Goal: Task Accomplishment & Management: Manage account settings

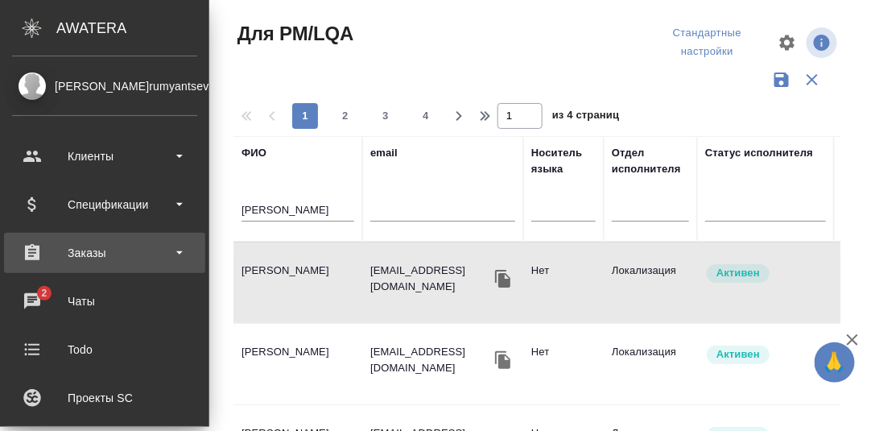
click at [89, 251] on div "Заказы" at bounding box center [104, 253] width 185 height 24
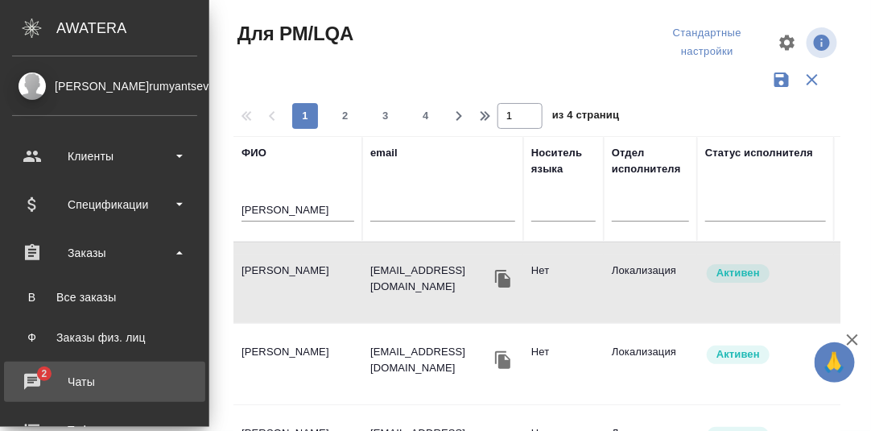
click at [31, 377] on div "Чаты" at bounding box center [104, 381] width 185 height 24
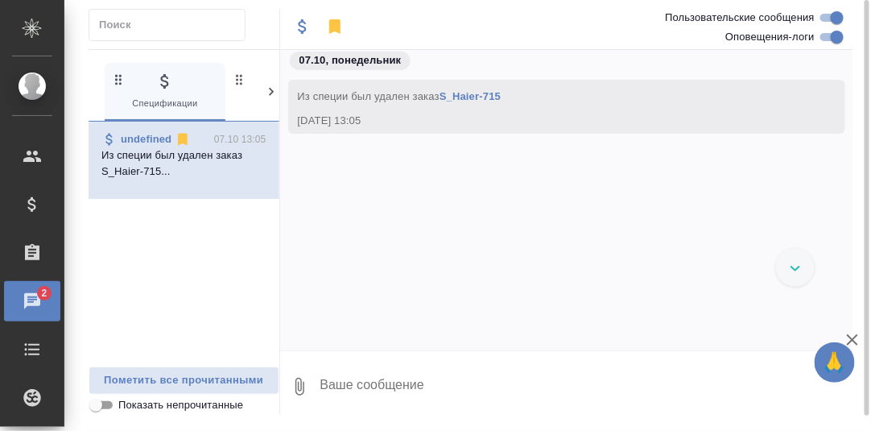
click at [268, 90] on icon at bounding box center [271, 92] width 16 height 16
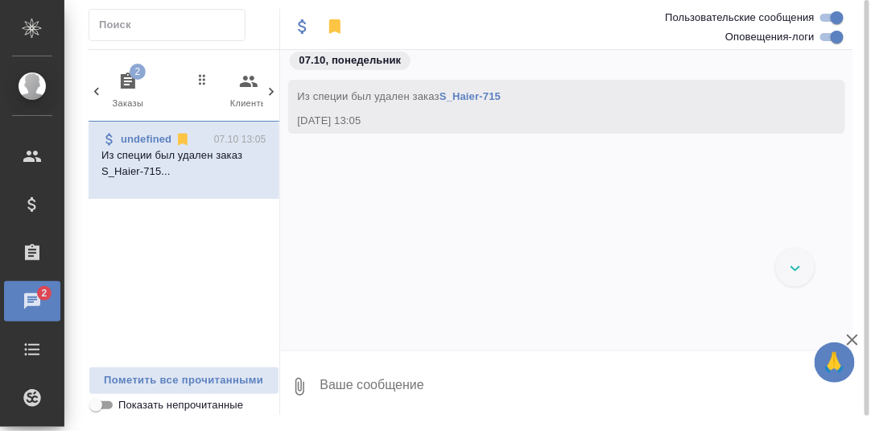
click at [128, 84] on icon "button" at bounding box center [127, 81] width 19 height 19
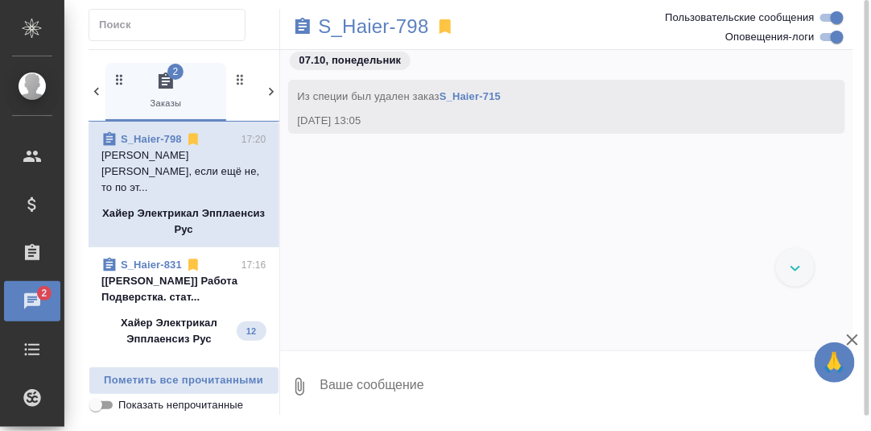
scroll to position [14277, 0]
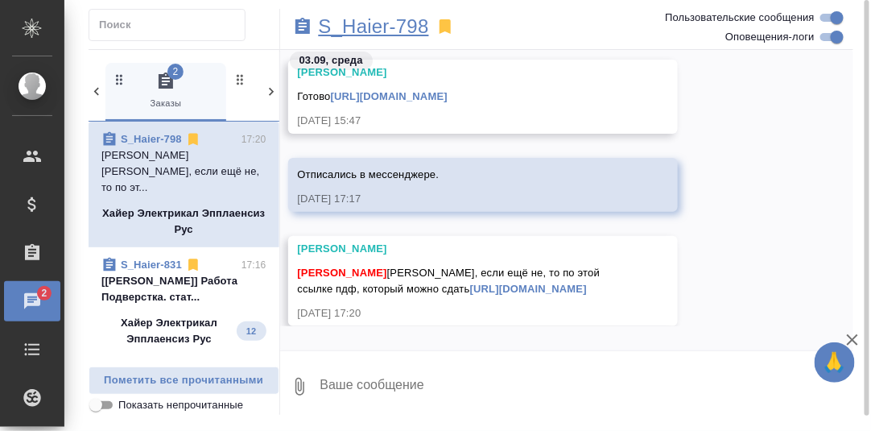
click at [388, 27] on p "S_Haier-798" at bounding box center [374, 27] width 110 height 16
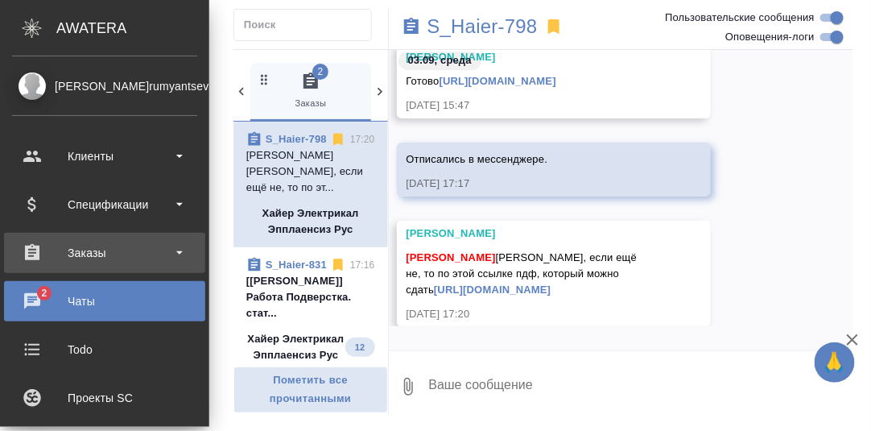
click at [86, 256] on div "Заказы" at bounding box center [104, 253] width 185 height 24
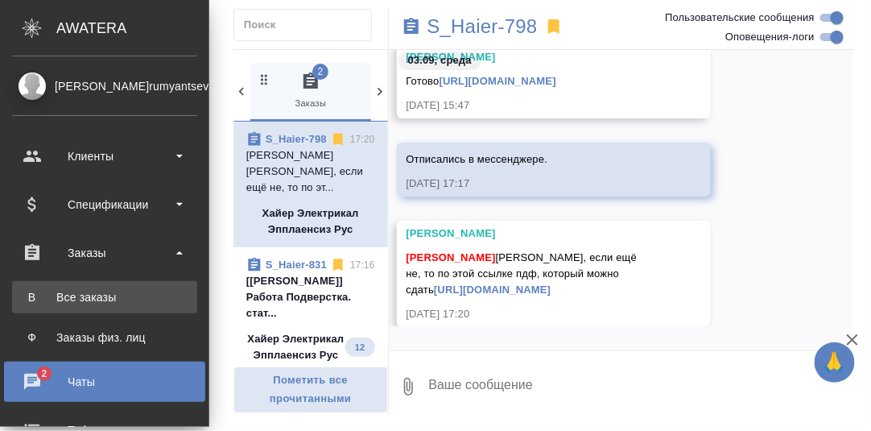
click at [89, 294] on div "Все заказы" at bounding box center [104, 297] width 169 height 16
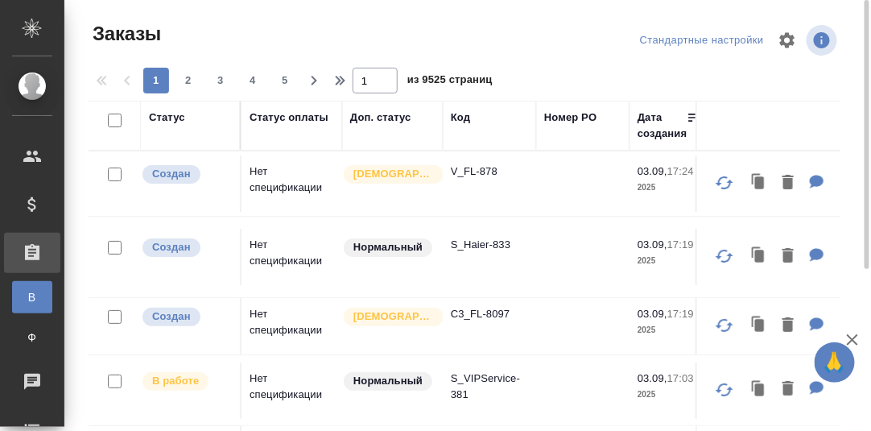
click at [465, 120] on div "Код" at bounding box center [460, 117] width 19 height 16
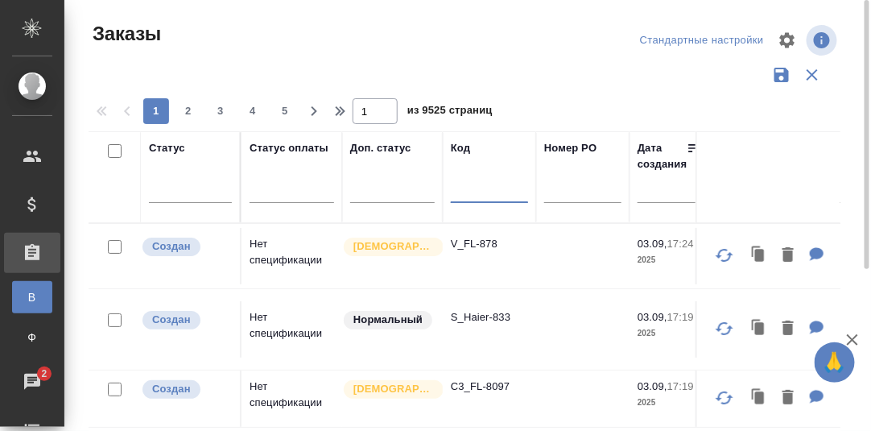
click at [472, 193] on input "text" at bounding box center [489, 193] width 77 height 20
paste input "S_T-OP-C-23623"
type input "S_T-OP-C-23623"
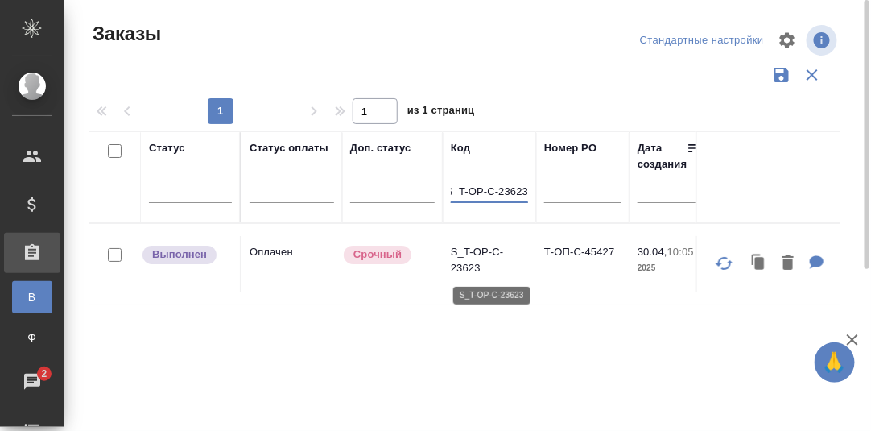
scroll to position [0, 0]
click at [468, 249] on p "S_T-OP-C-23623" at bounding box center [489, 260] width 77 height 32
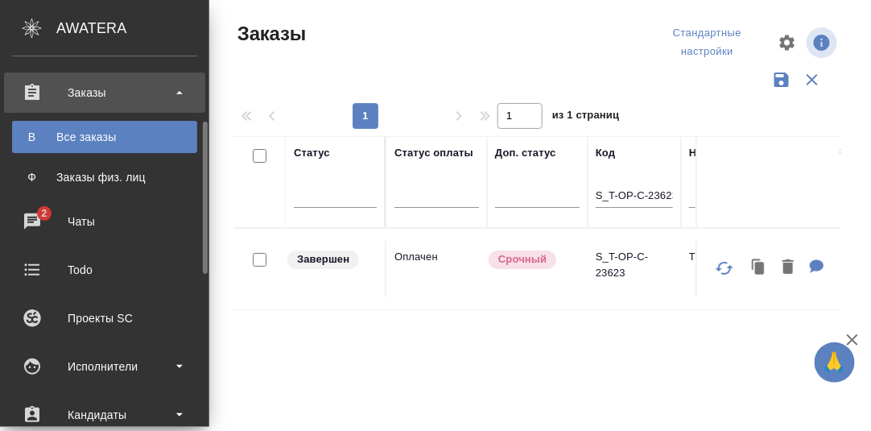
scroll to position [321, 0]
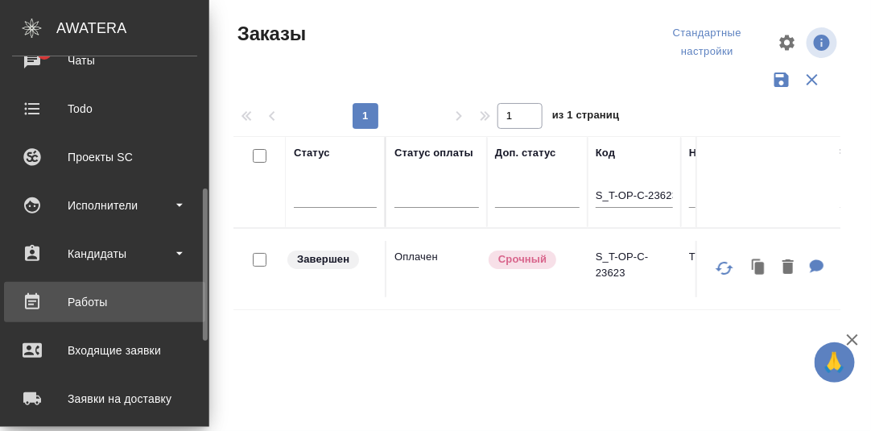
click at [92, 297] on div "Работы" at bounding box center [104, 302] width 185 height 24
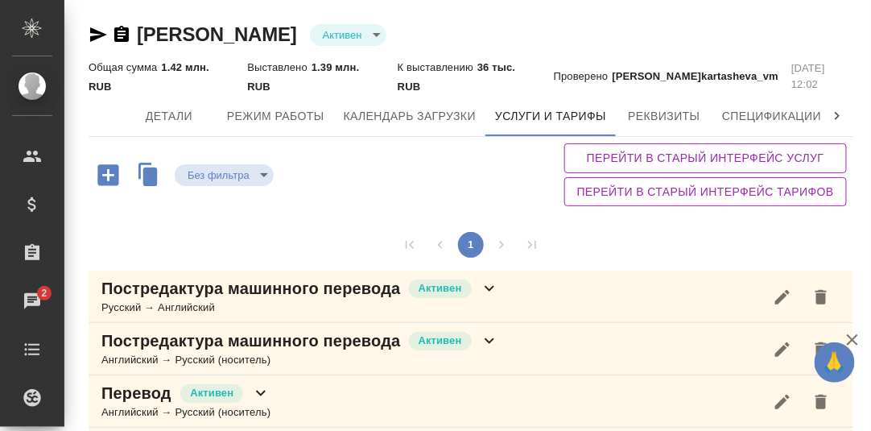
scroll to position [113, 0]
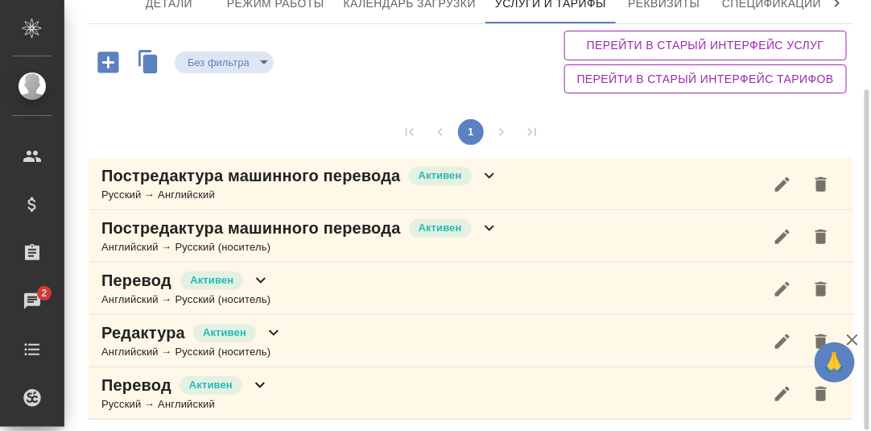
click at [488, 176] on icon at bounding box center [489, 176] width 10 height 6
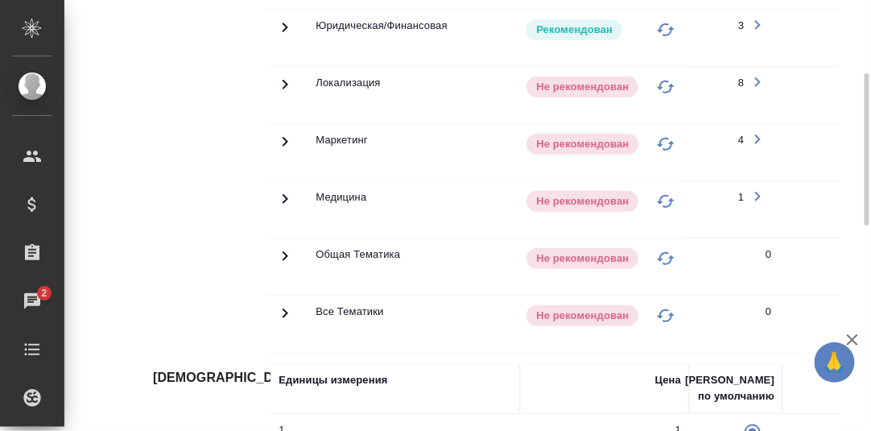
scroll to position [354, 0]
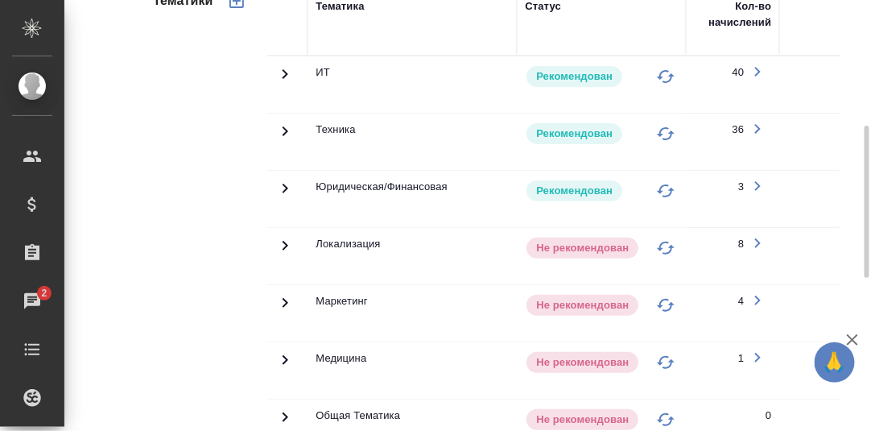
click at [284, 122] on icon at bounding box center [284, 131] width 19 height 19
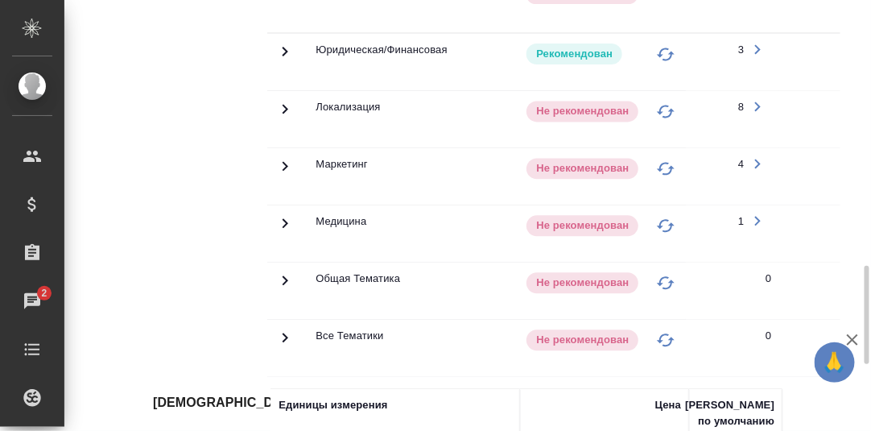
scroll to position [1078, 0]
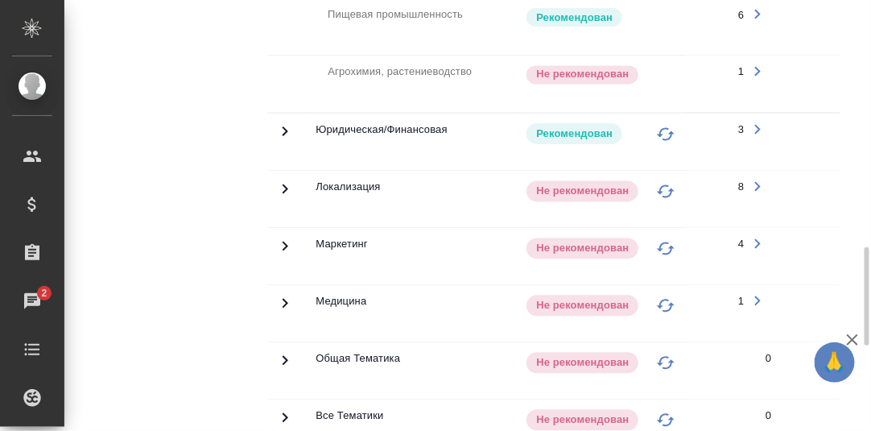
click at [755, 67] on icon "button" at bounding box center [758, 71] width 6 height 10
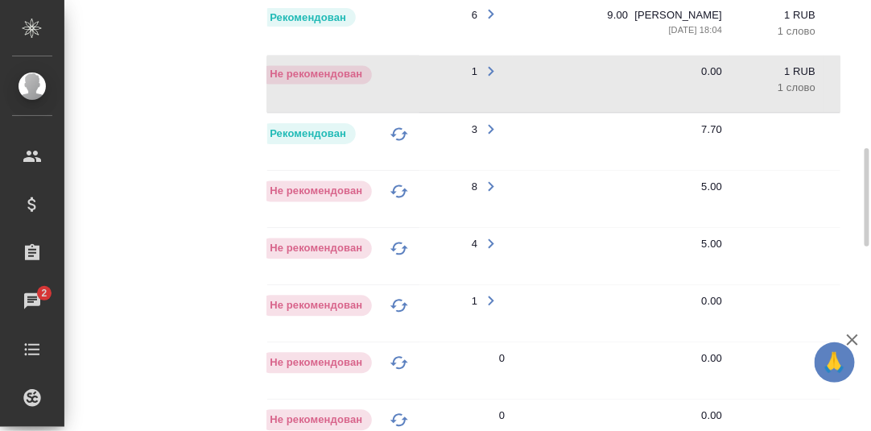
scroll to position [997, 0]
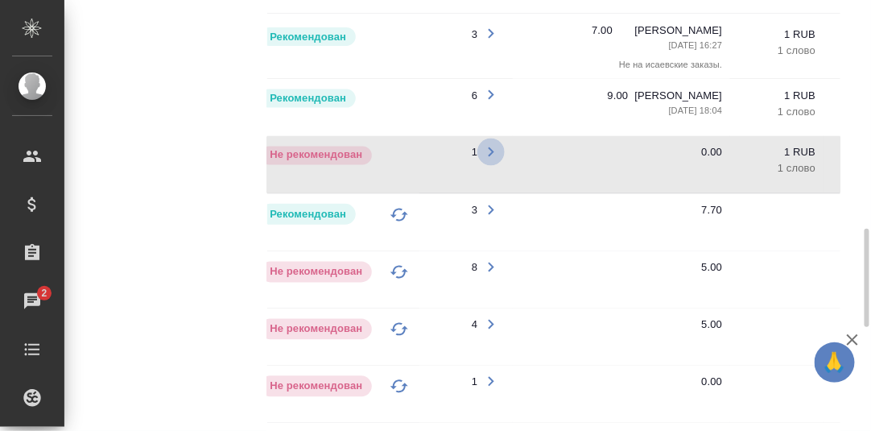
click at [485, 146] on icon "button" at bounding box center [490, 151] width 19 height 19
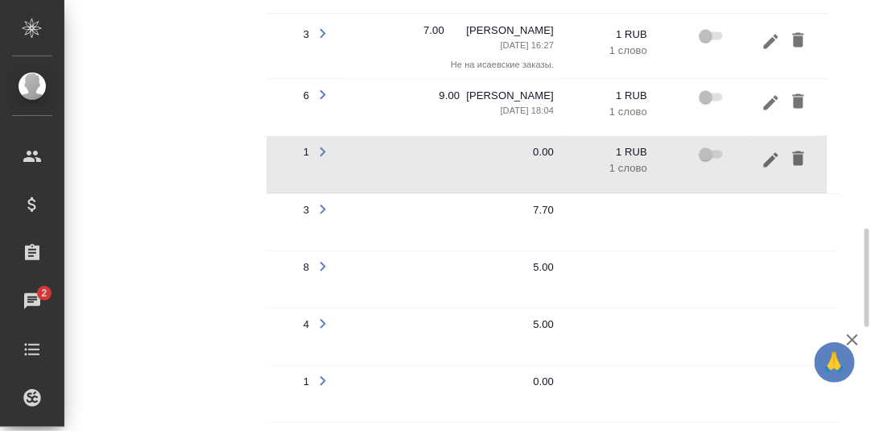
click at [773, 151] on icon "button" at bounding box center [771, 158] width 14 height 14
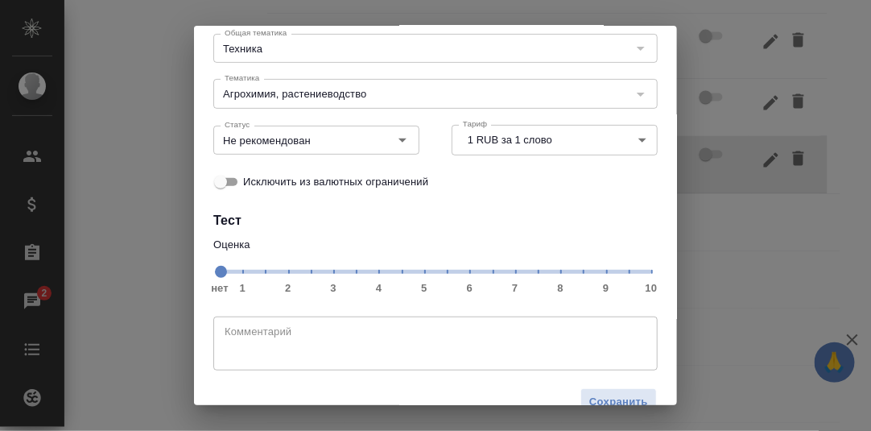
scroll to position [147, 0]
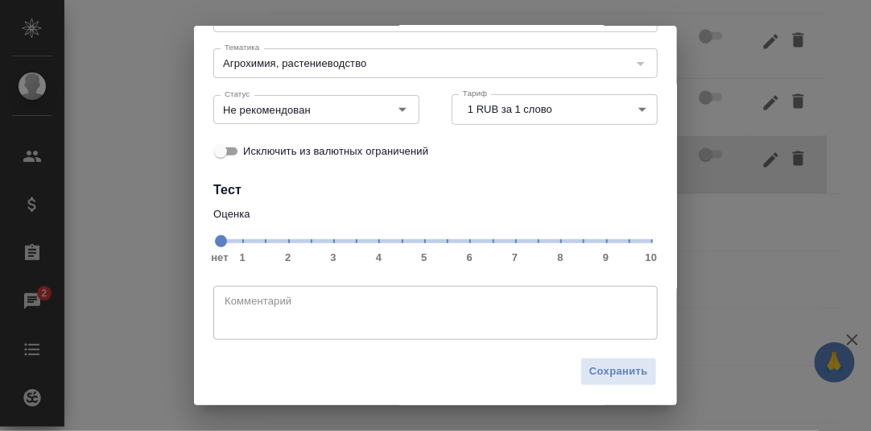
click at [578, 243] on span "нет 1 2 3 4 5 6 7 8 9 10" at bounding box center [435, 240] width 431 height 23
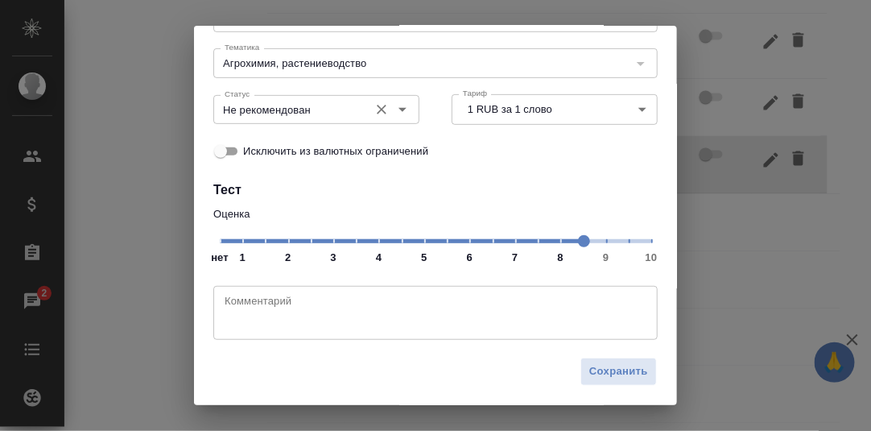
click at [398, 109] on icon "Open" at bounding box center [402, 110] width 8 height 4
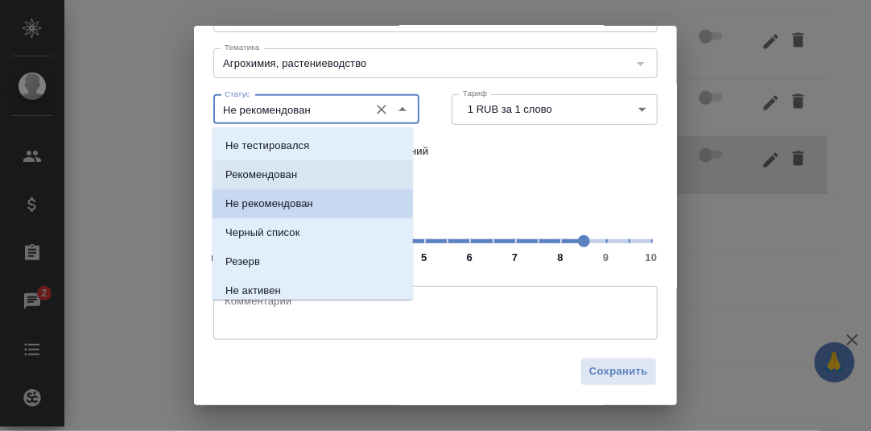
click at [303, 170] on li "Рекомендован" at bounding box center [312, 174] width 200 height 29
type input "Рекомендован"
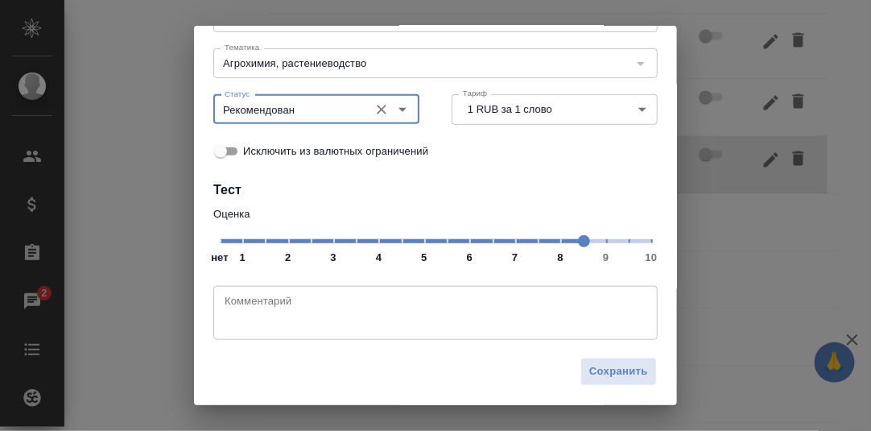
click at [305, 298] on textarea at bounding box center [436, 313] width 422 height 37
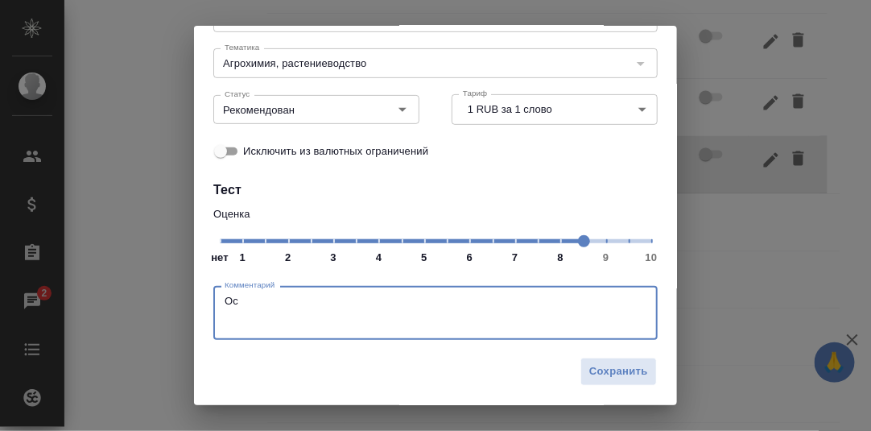
type textarea "О"
type textarea "Если текст с маркетинговым окрасом."
click at [601, 369] on span "Сохранить" at bounding box center [618, 371] width 59 height 19
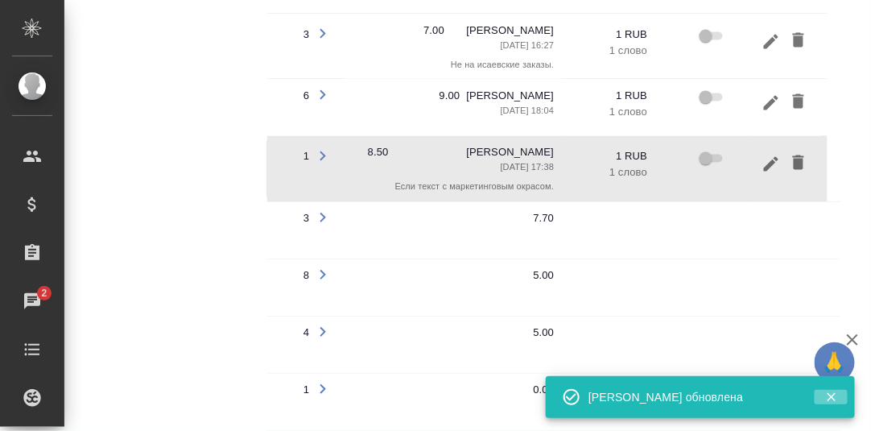
click at [833, 400] on icon "button" at bounding box center [831, 396] width 14 height 14
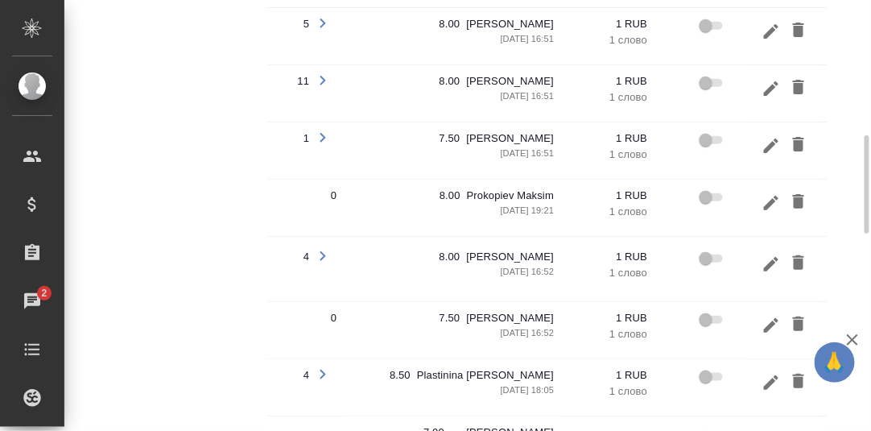
scroll to position [113, 0]
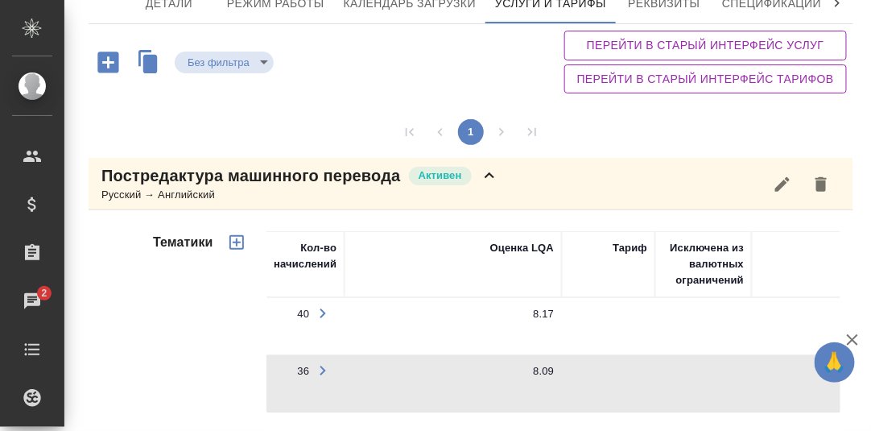
click at [488, 173] on icon at bounding box center [489, 175] width 19 height 19
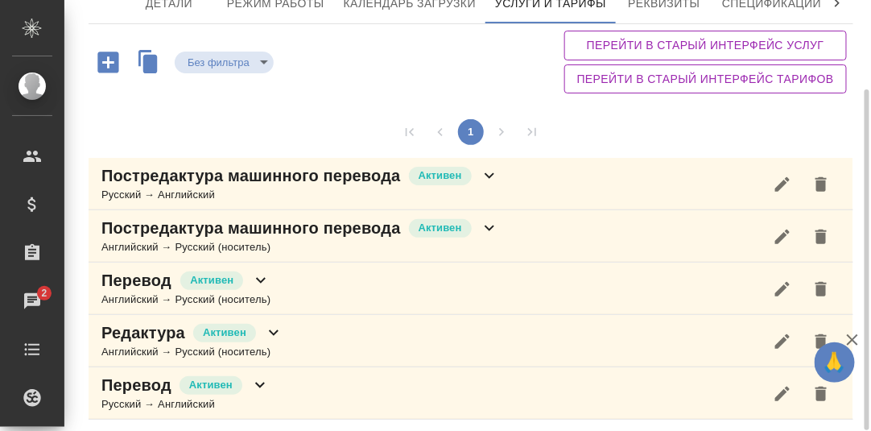
click at [489, 224] on icon at bounding box center [489, 227] width 19 height 19
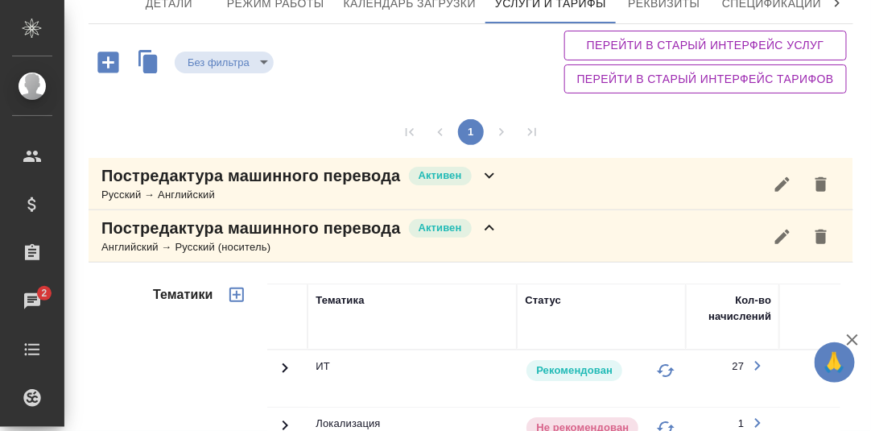
click at [495, 225] on icon at bounding box center [489, 227] width 19 height 19
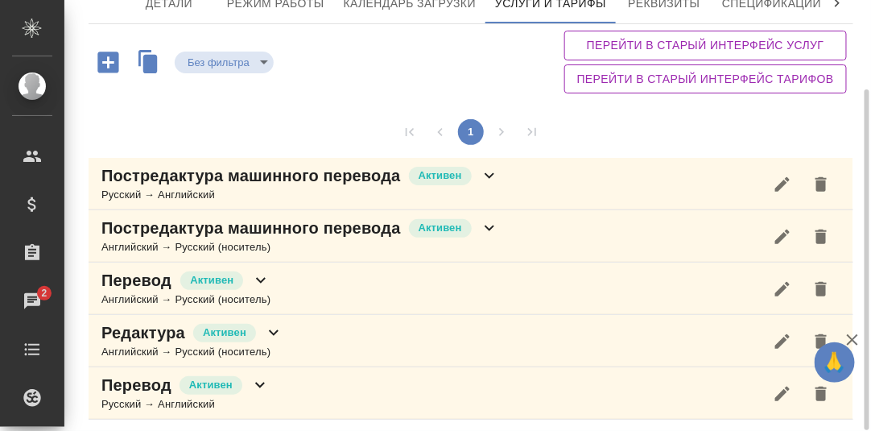
click at [260, 278] on icon at bounding box center [261, 281] width 10 height 6
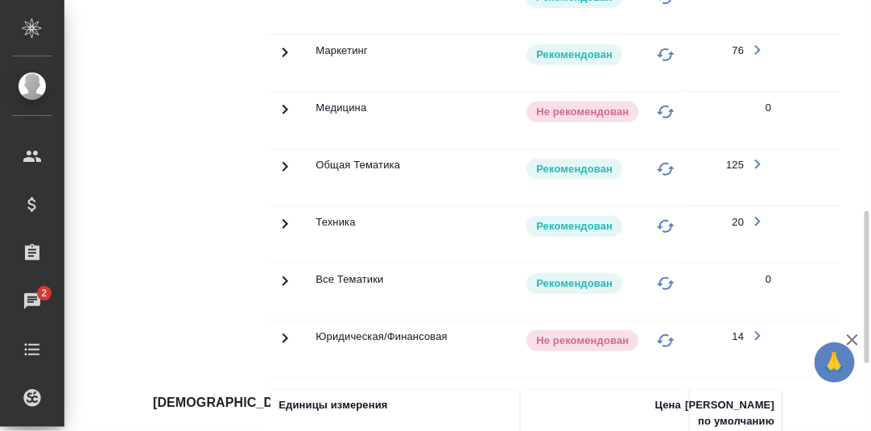
scroll to position [675, 0]
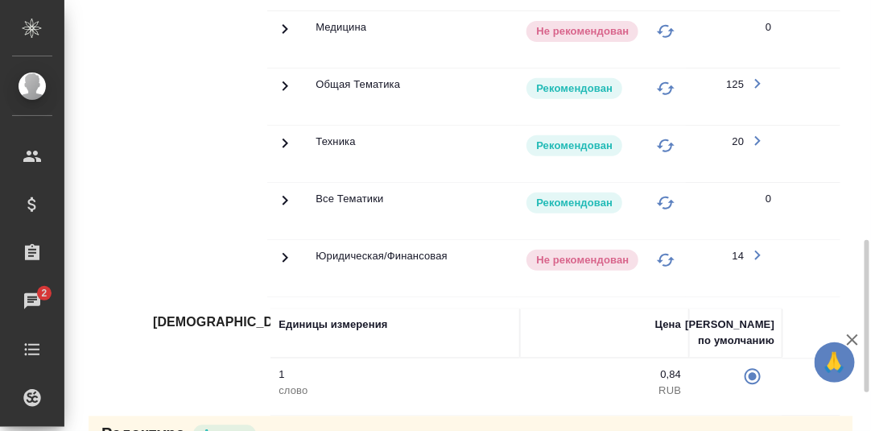
click at [285, 138] on icon at bounding box center [284, 143] width 19 height 19
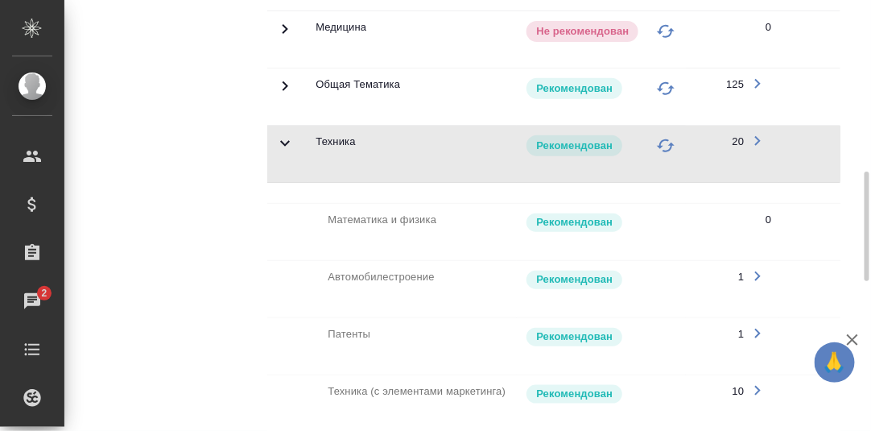
scroll to position [354, 0]
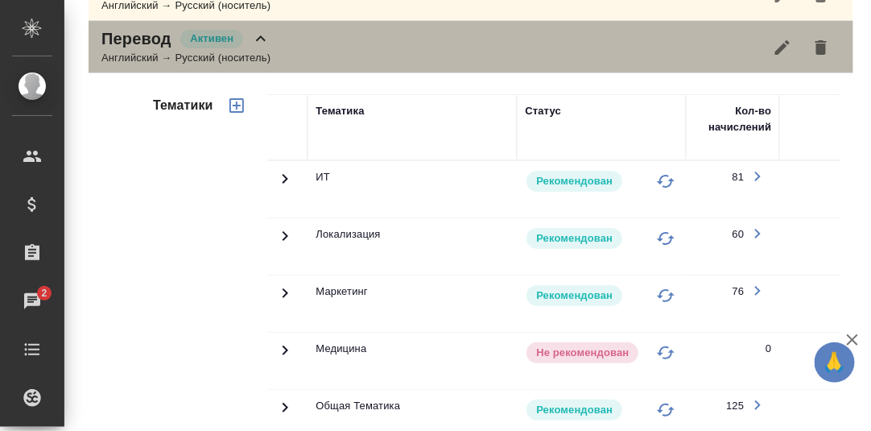
click at [258, 36] on icon at bounding box center [261, 38] width 10 height 6
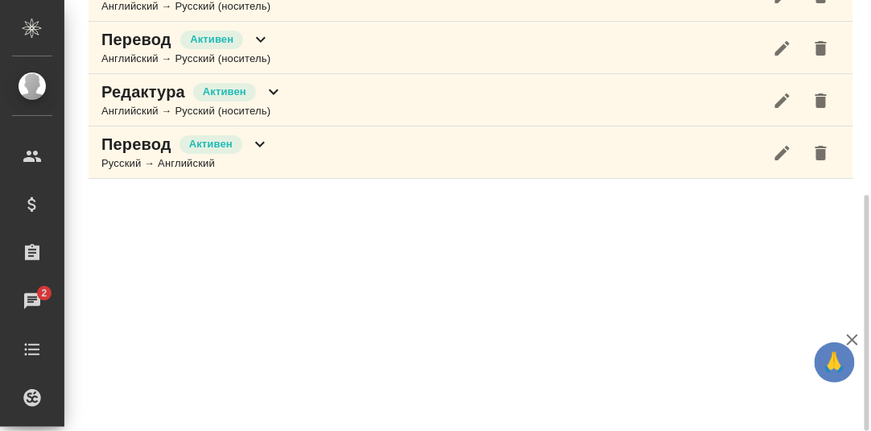
scroll to position [353, 0]
click at [277, 90] on icon at bounding box center [273, 91] width 19 height 19
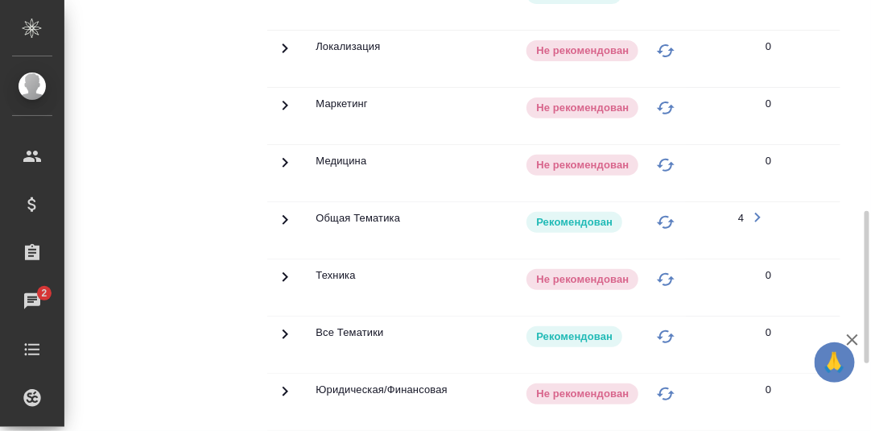
scroll to position [273, 0]
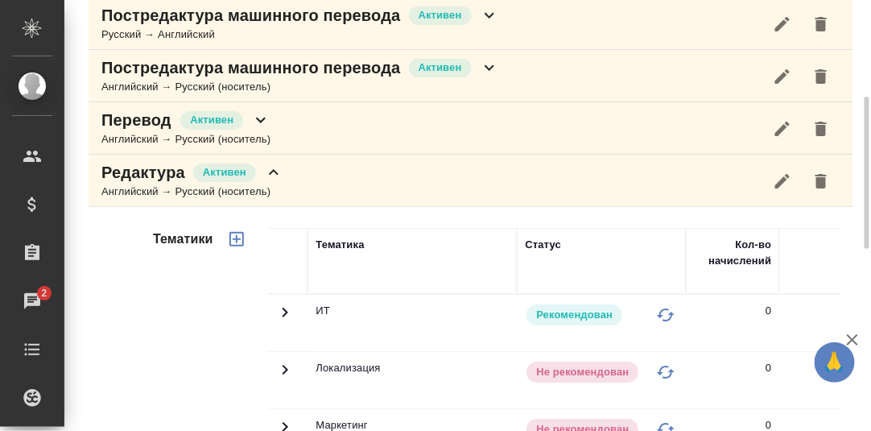
click at [275, 171] on icon at bounding box center [274, 172] width 10 height 6
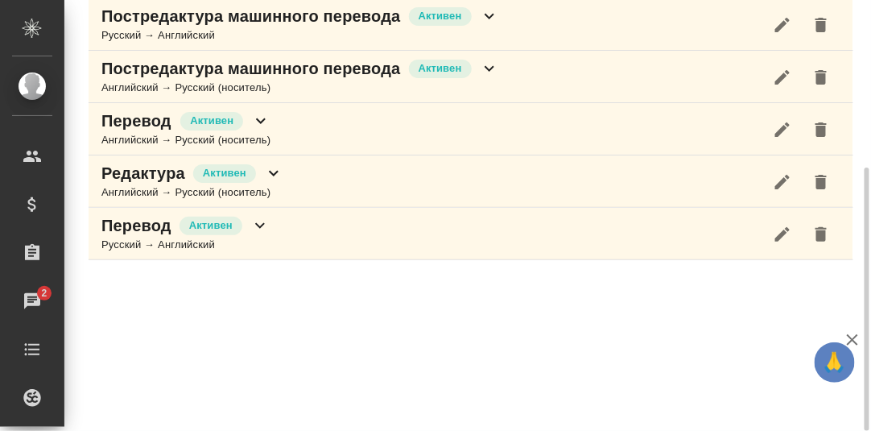
scroll to position [272, 0]
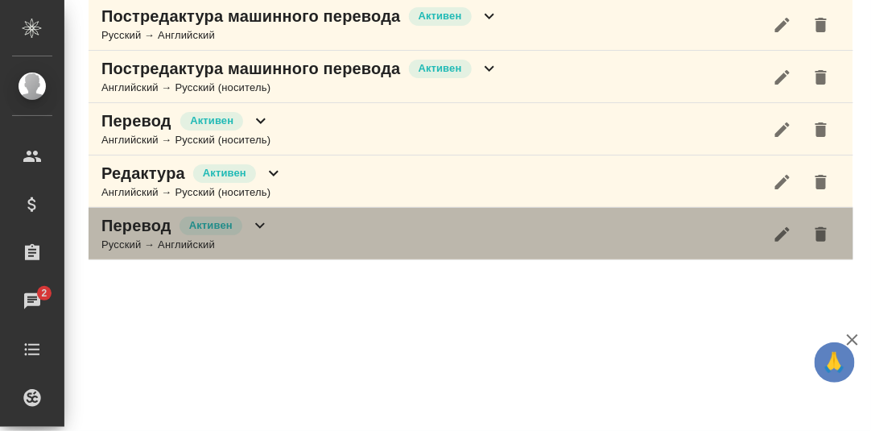
click at [262, 225] on icon at bounding box center [259, 225] width 19 height 19
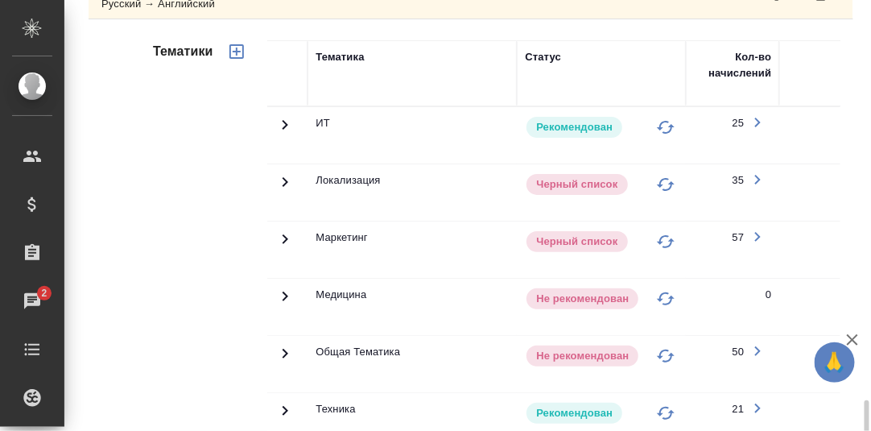
scroll to position [674, 0]
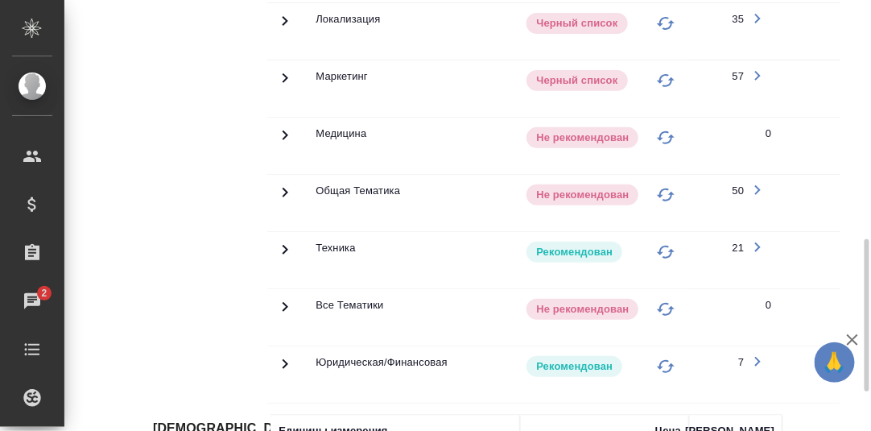
click at [279, 243] on icon at bounding box center [284, 249] width 19 height 19
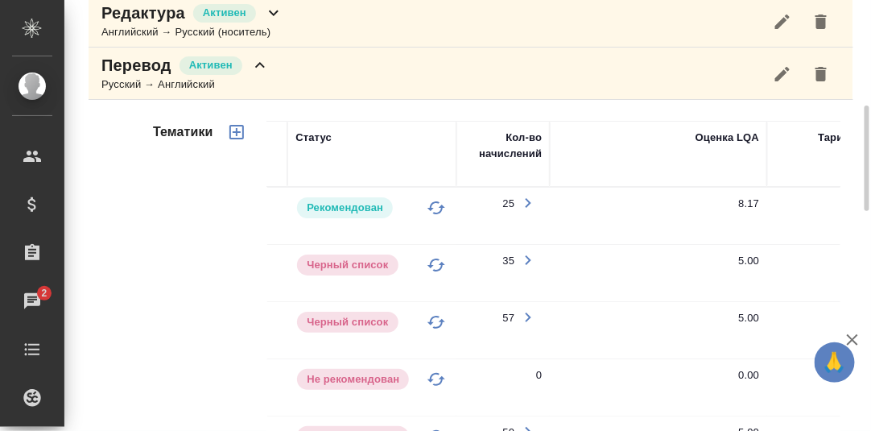
scroll to position [272, 0]
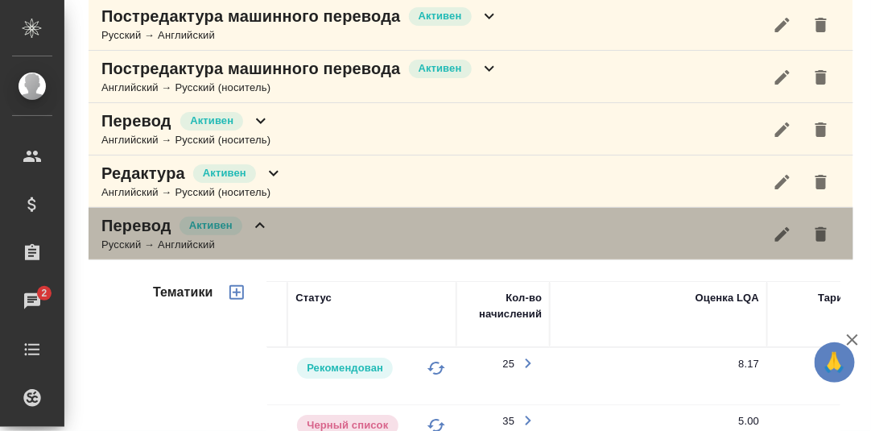
click at [254, 225] on icon at bounding box center [259, 225] width 19 height 19
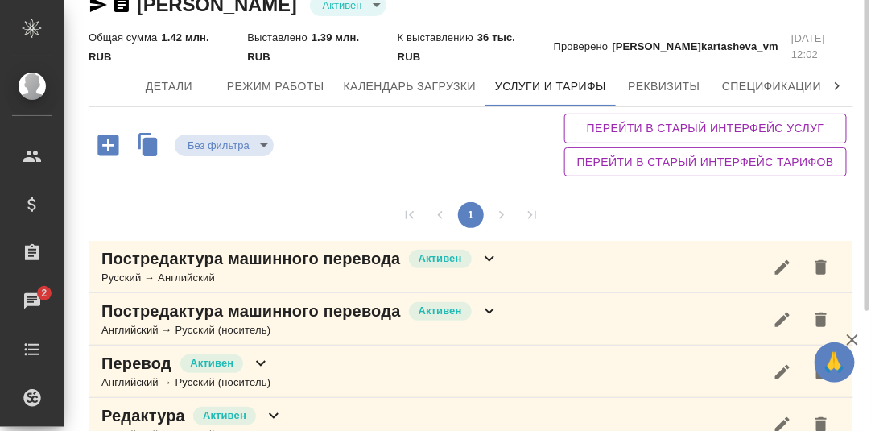
scroll to position [0, 0]
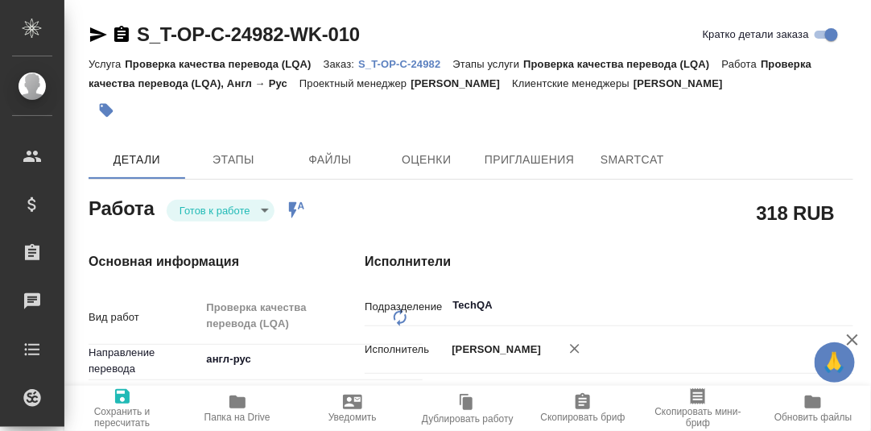
type textarea "x"
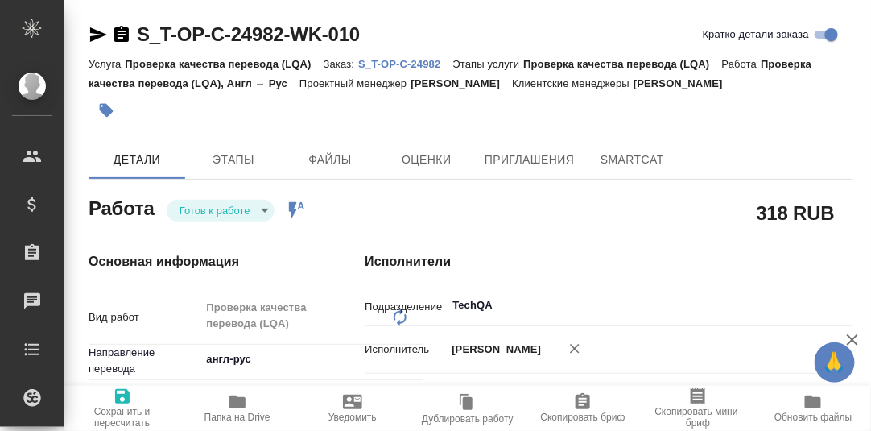
type textarea "x"
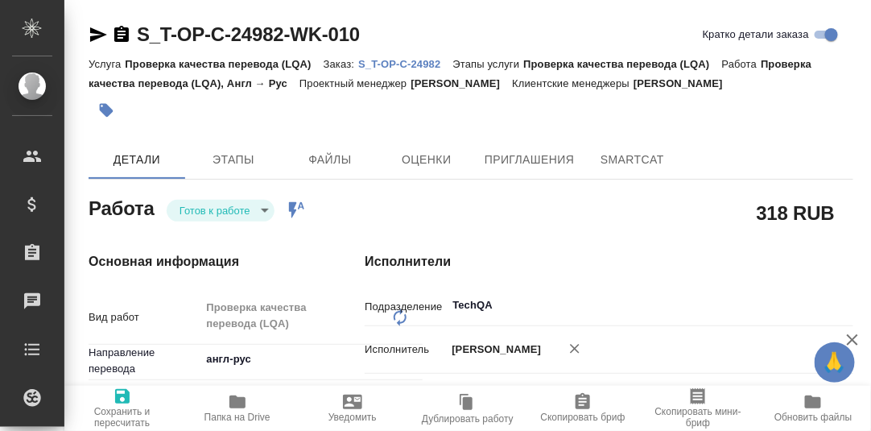
type textarea "x"
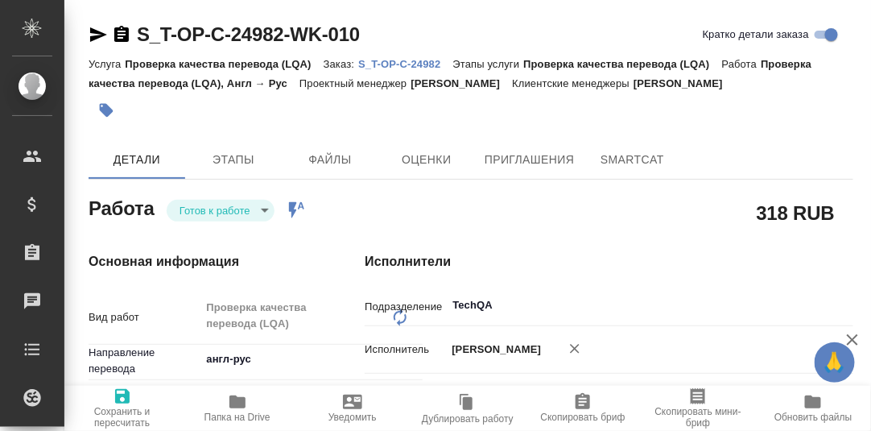
type textarea "x"
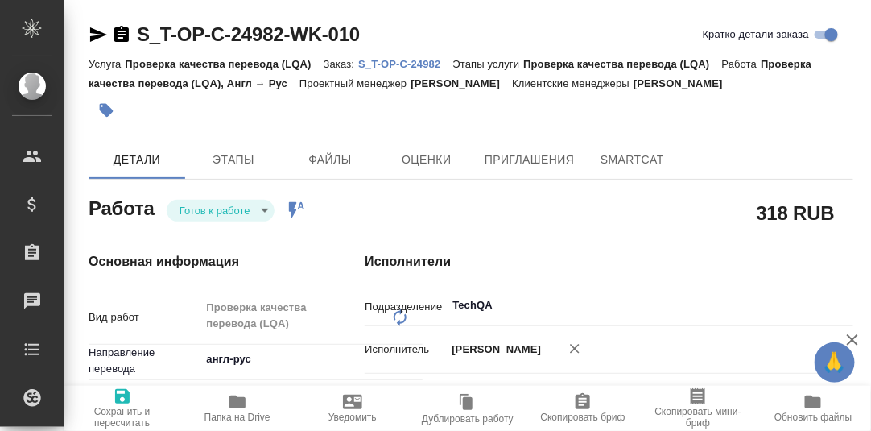
type textarea "x"
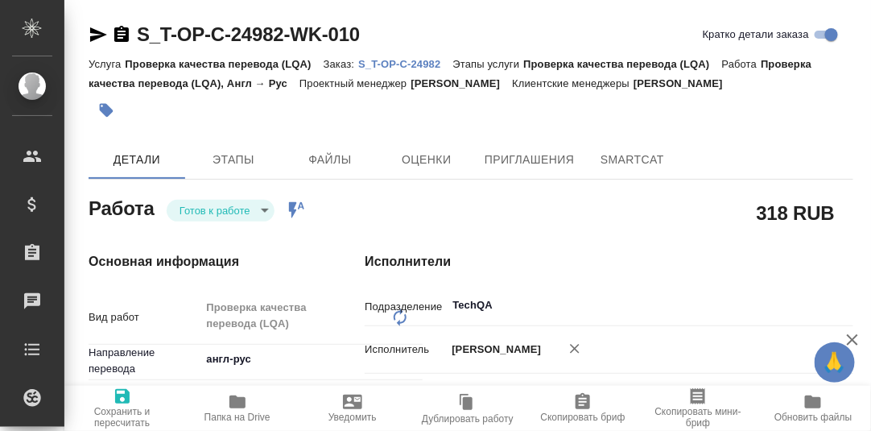
type textarea "x"
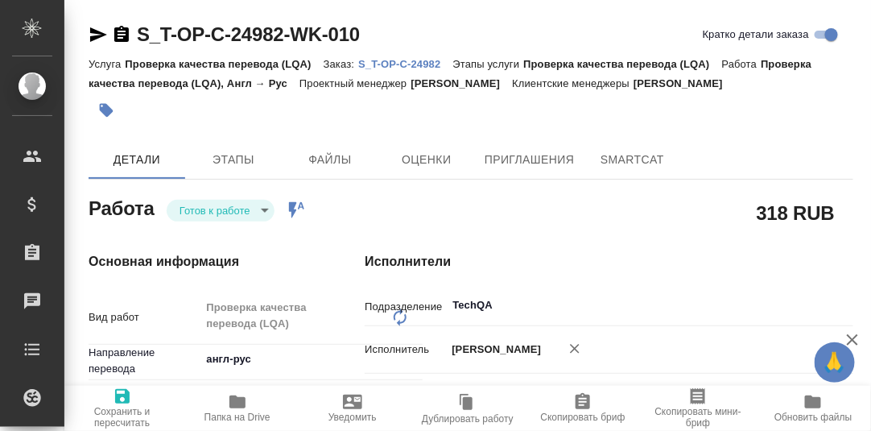
type textarea "x"
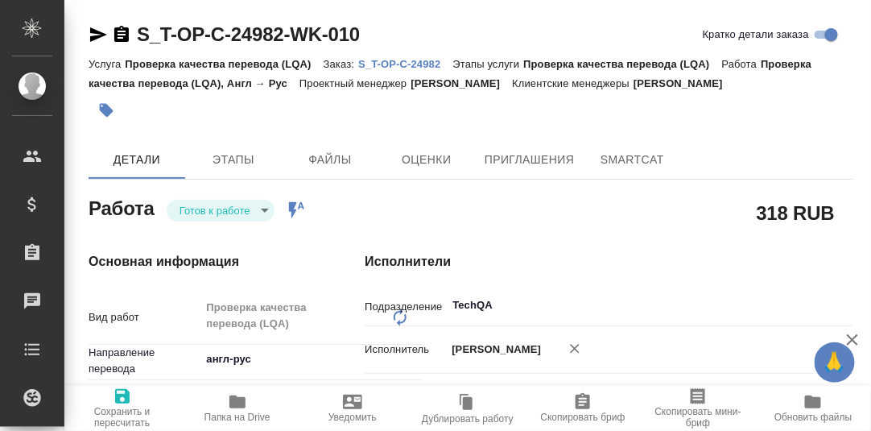
click at [398, 67] on p "S_T-OP-C-24982" at bounding box center [405, 64] width 94 height 12
type textarea "x"
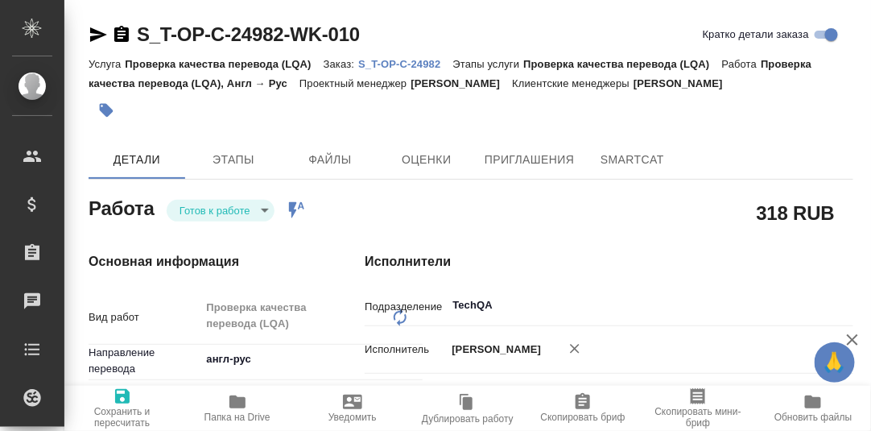
type textarea "x"
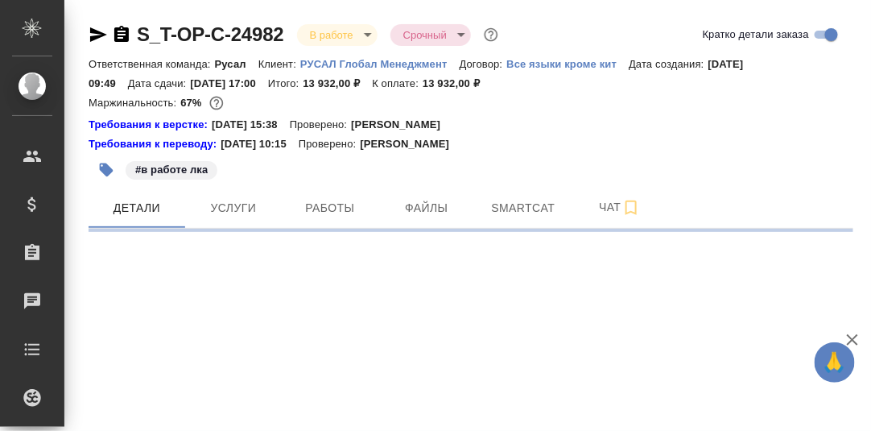
select select "RU"
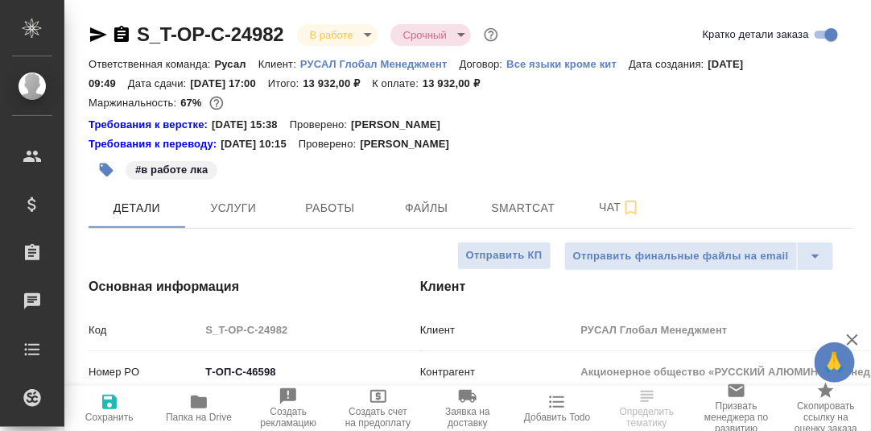
type textarea "x"
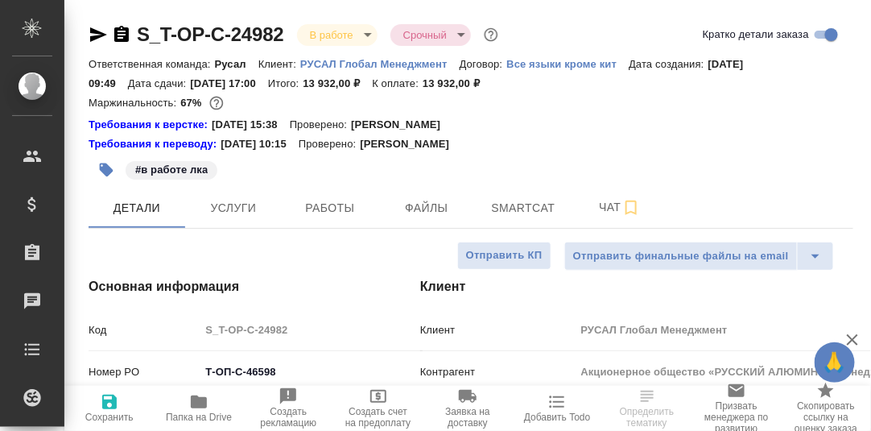
type textarea "x"
type input "Авдеенко Кирилл"
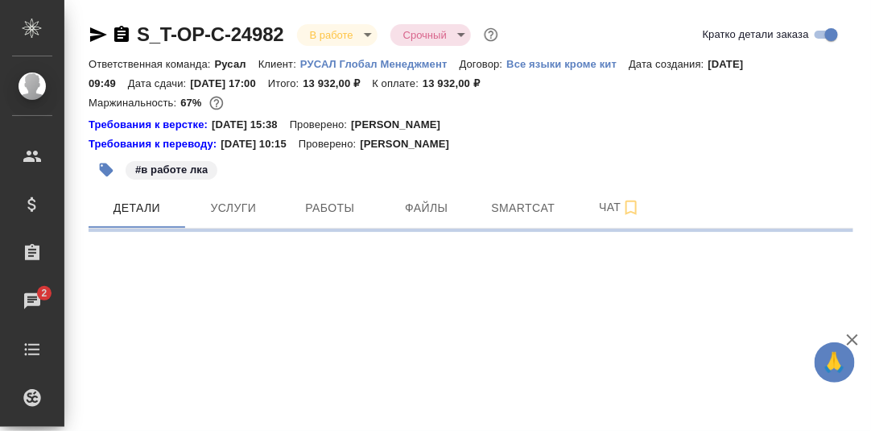
select select "RU"
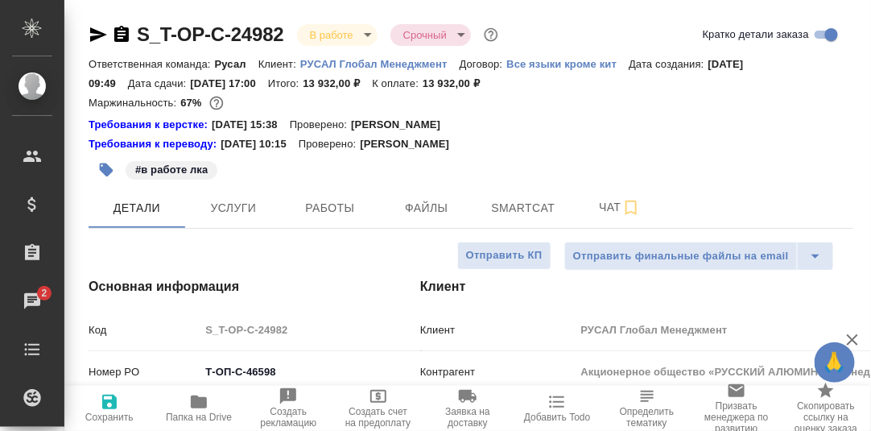
type textarea "x"
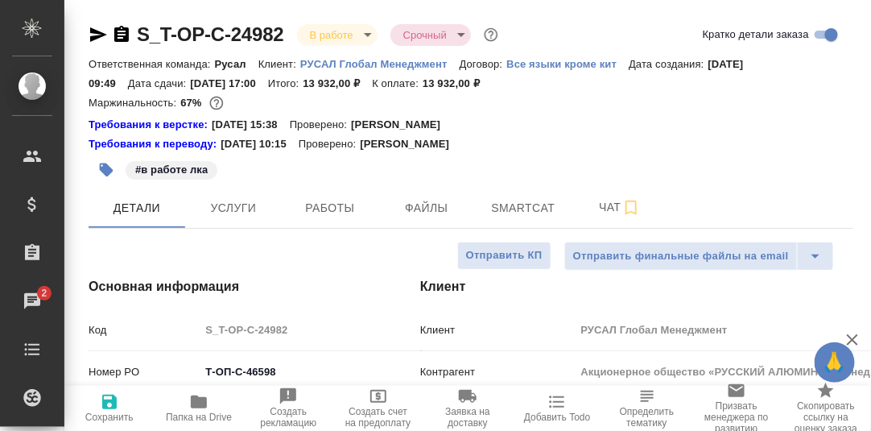
type textarea "x"
click at [321, 206] on span "Работы" at bounding box center [329, 208] width 77 height 20
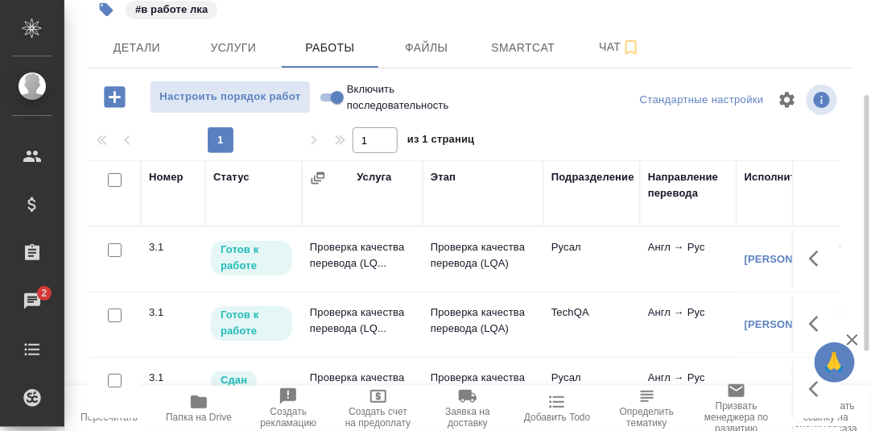
scroll to position [293, 0]
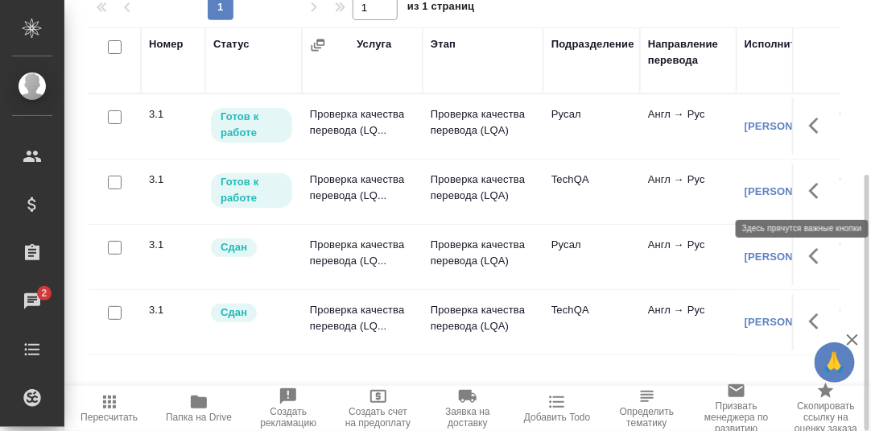
click at [815, 192] on icon "button" at bounding box center [818, 190] width 19 height 19
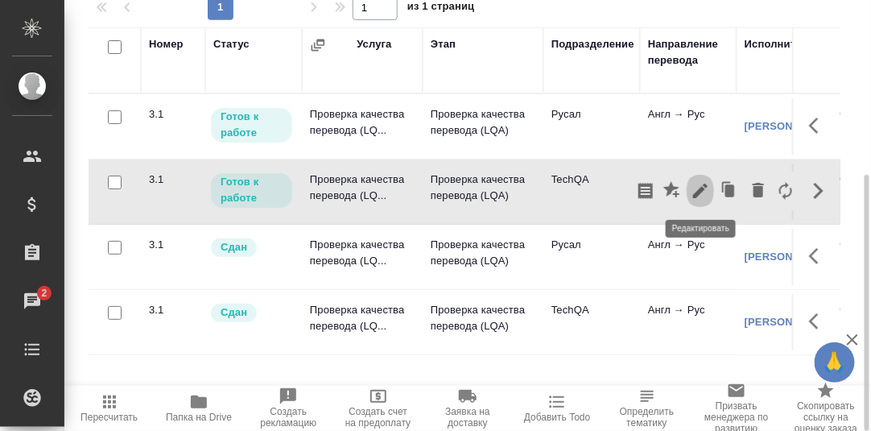
click at [703, 185] on icon "button" at bounding box center [700, 190] width 14 height 14
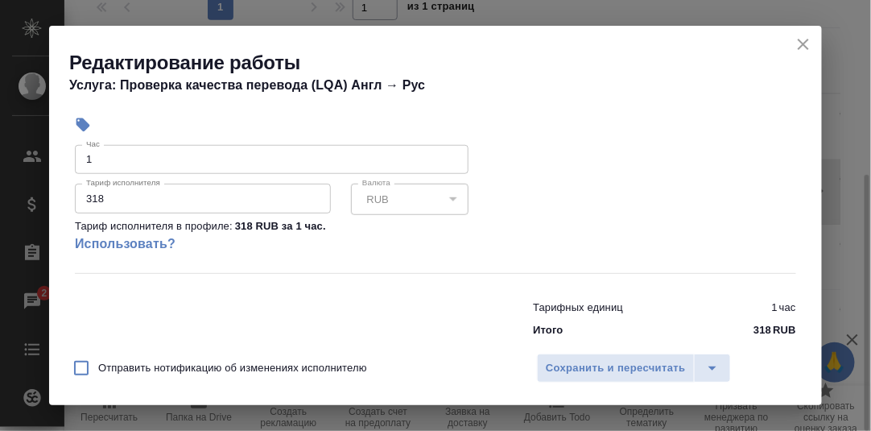
scroll to position [322, 0]
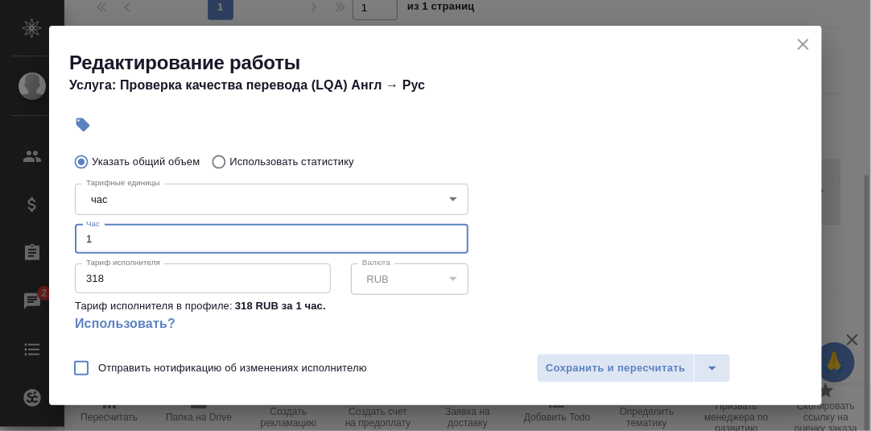
click at [83, 241] on input "1" at bounding box center [272, 239] width 394 height 29
type input "2.5"
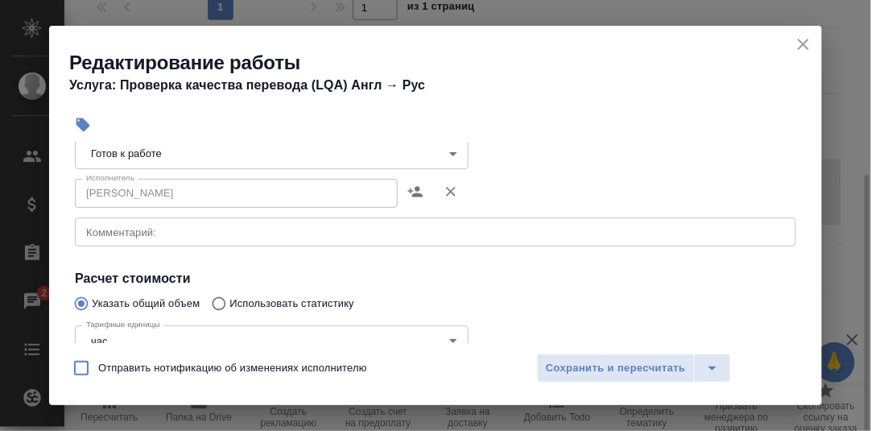
scroll to position [161, 0]
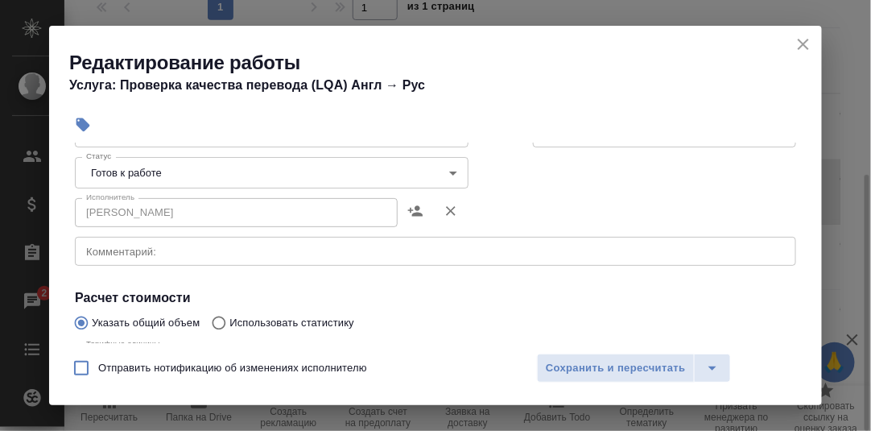
click at [450, 166] on body "🙏 .cls-1 fill:#fff; AWATERA Румянцева Дарья d.rumyantseva Клиенты Спецификации …" at bounding box center [435, 215] width 871 height 431
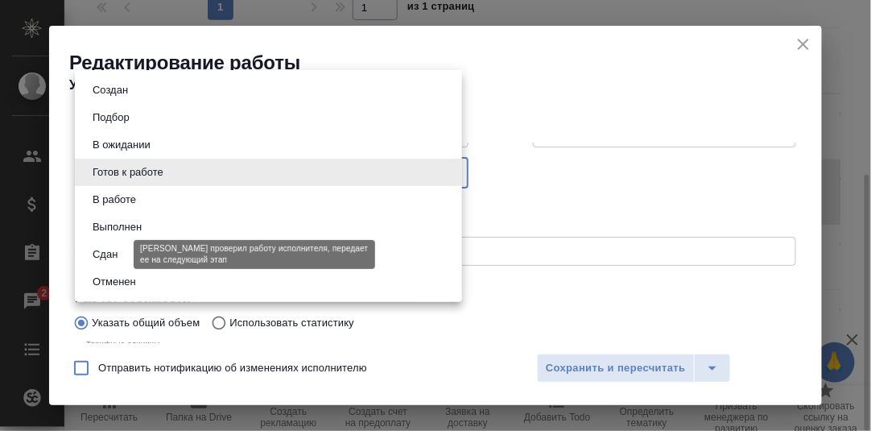
click at [109, 251] on button "Сдан" at bounding box center [105, 254] width 35 height 18
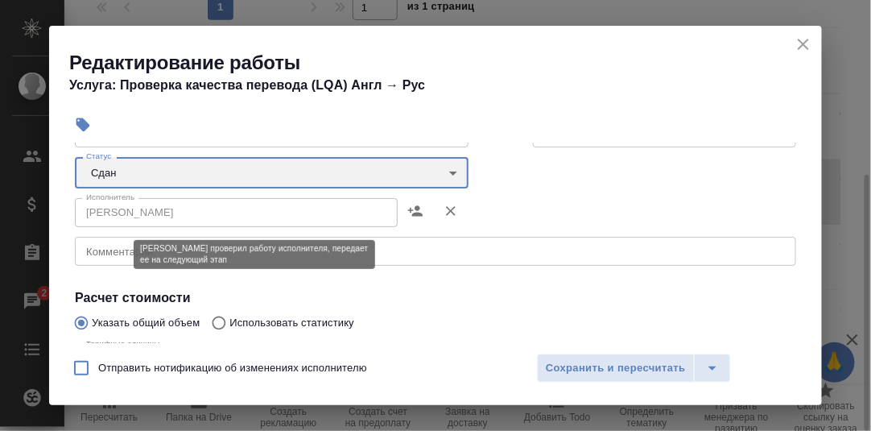
type input "closed"
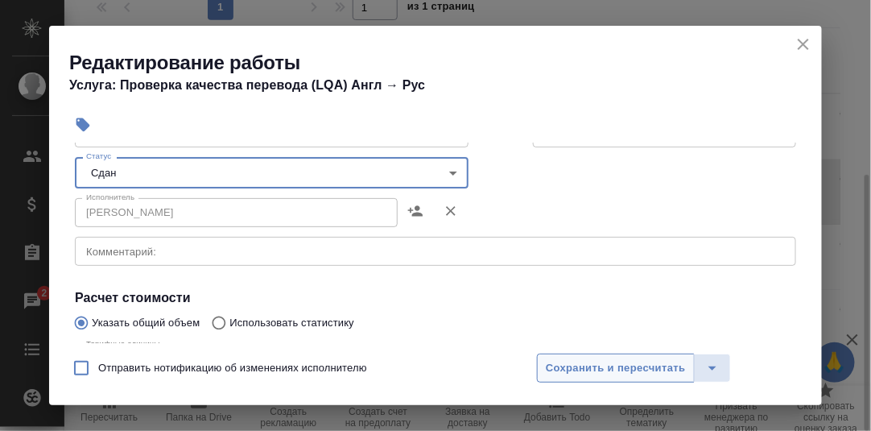
drag, startPoint x: 641, startPoint y: 369, endPoint x: 731, endPoint y: 348, distance: 93.5
click at [642, 369] on span "Сохранить и пересчитать" at bounding box center [616, 368] width 140 height 19
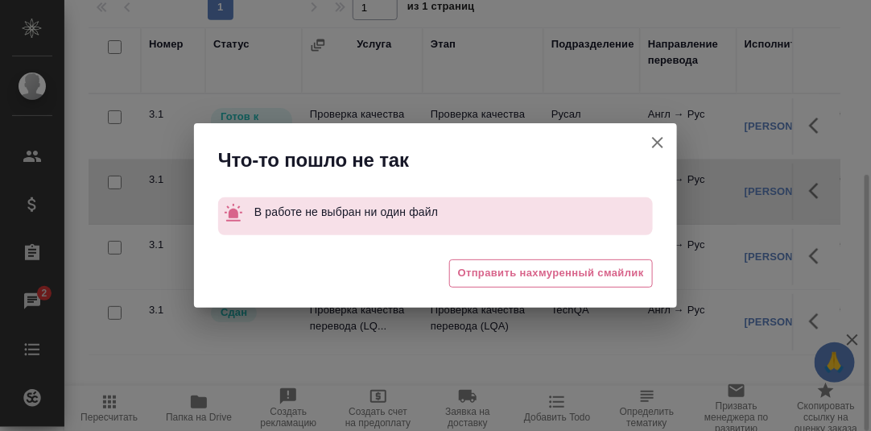
click at [654, 141] on icon "button" at bounding box center [657, 142] width 19 height 19
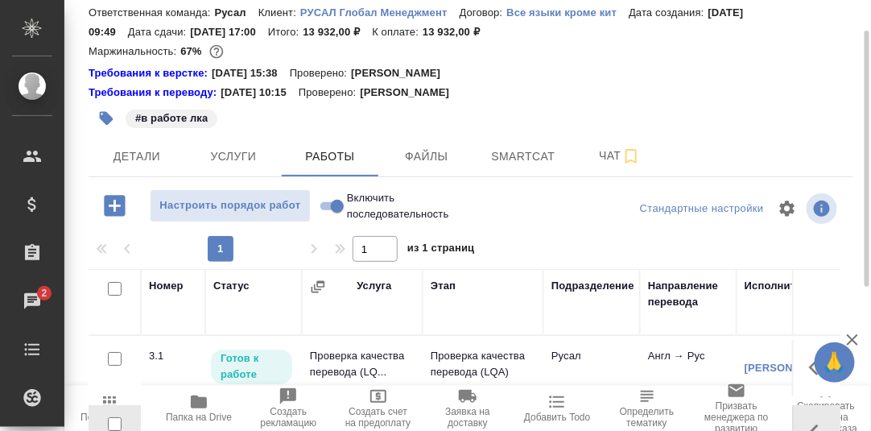
scroll to position [0, 0]
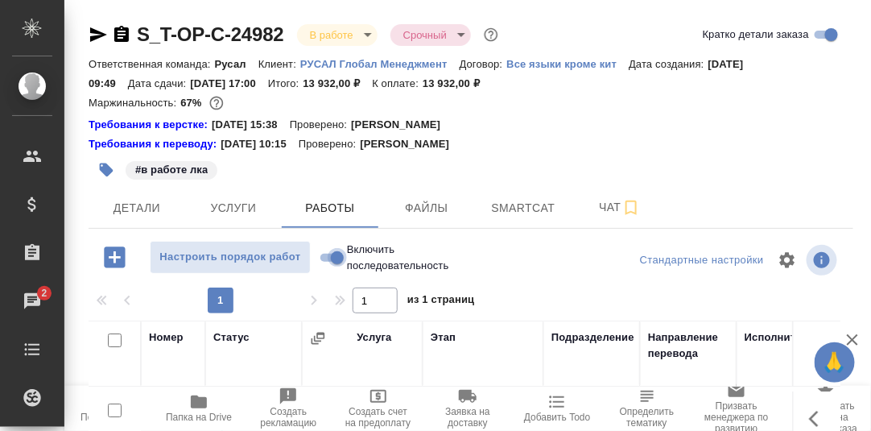
click at [326, 257] on input "Включить последовательность" at bounding box center [337, 257] width 58 height 19
checkbox input "true"
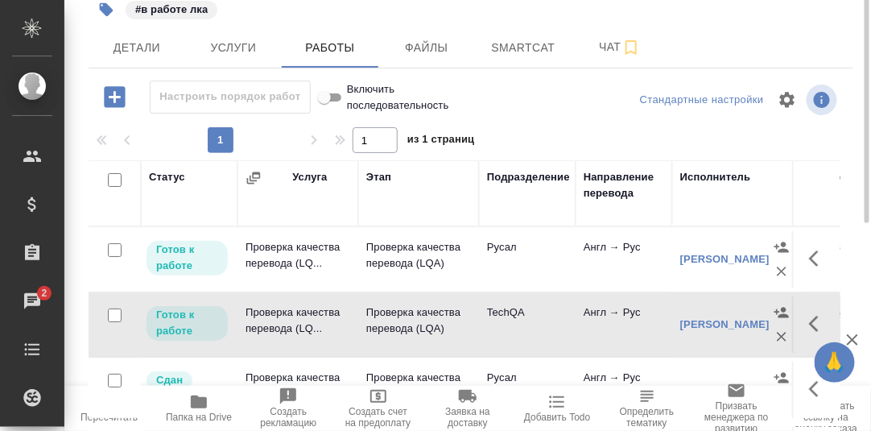
scroll to position [241, 0]
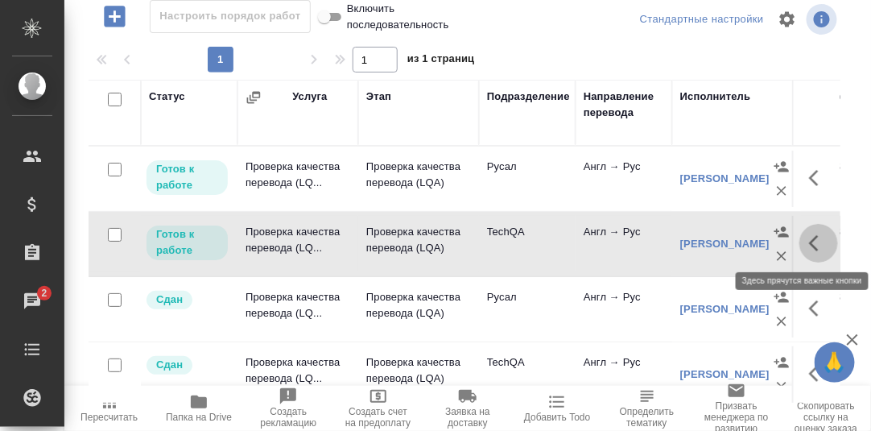
click at [818, 241] on icon "button" at bounding box center [818, 242] width 19 height 19
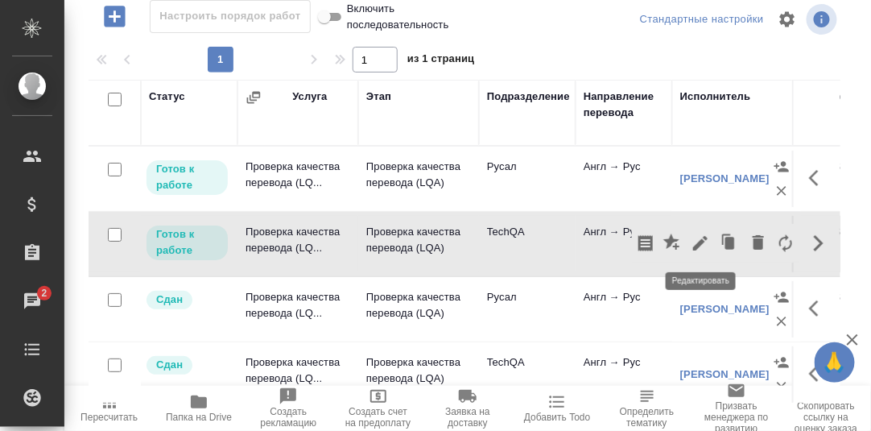
click at [697, 246] on icon "button" at bounding box center [700, 243] width 14 height 14
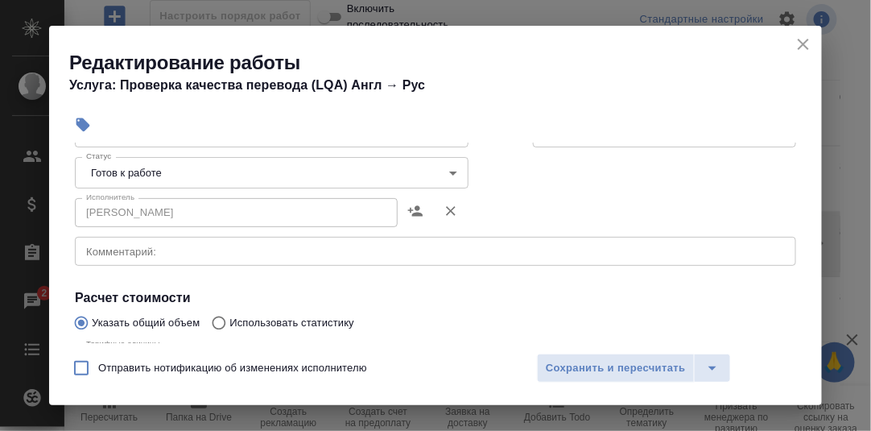
scroll to position [322, 0]
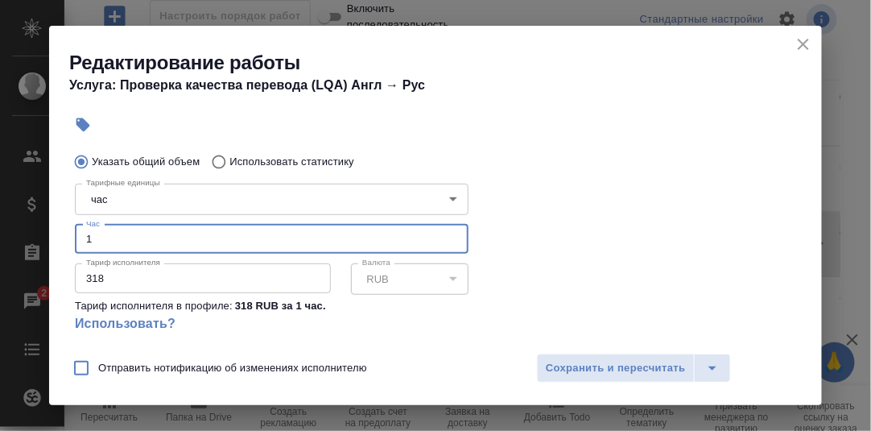
drag, startPoint x: 109, startPoint y: 233, endPoint x: 68, endPoint y: 239, distance: 41.4
click at [68, 239] on div "Тарифные единицы час 5a8b1489cc6b4906c91bfd93 Тарифные единицы Час 1 Час Тариф …" at bounding box center [272, 264] width 458 height 239
type input "2.5"
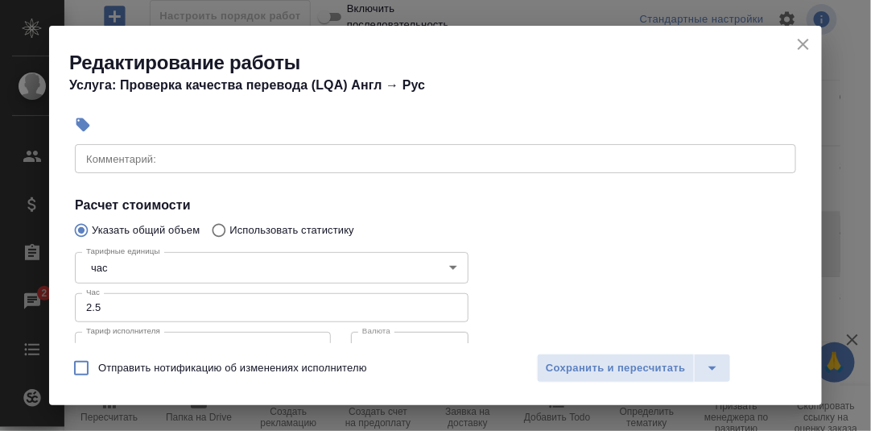
scroll to position [161, 0]
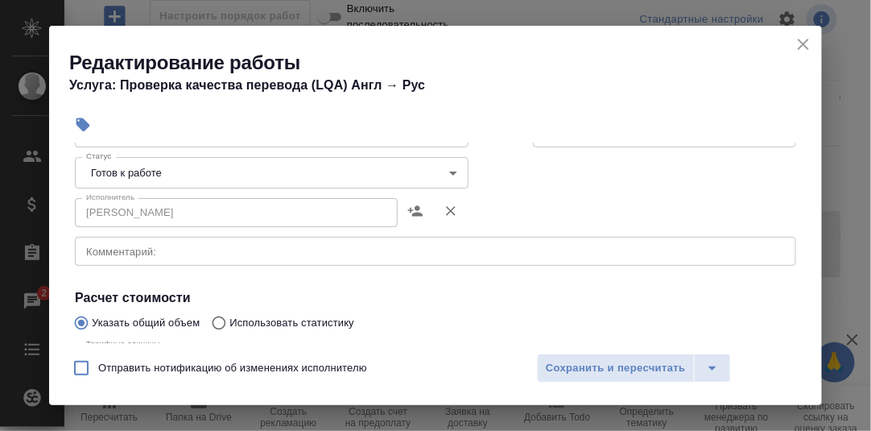
click at [447, 171] on body "🙏 .cls-1 fill:#fff; AWATERA Румянцева Дарья d.rumyantseva Клиенты Спецификации …" at bounding box center [435, 215] width 871 height 431
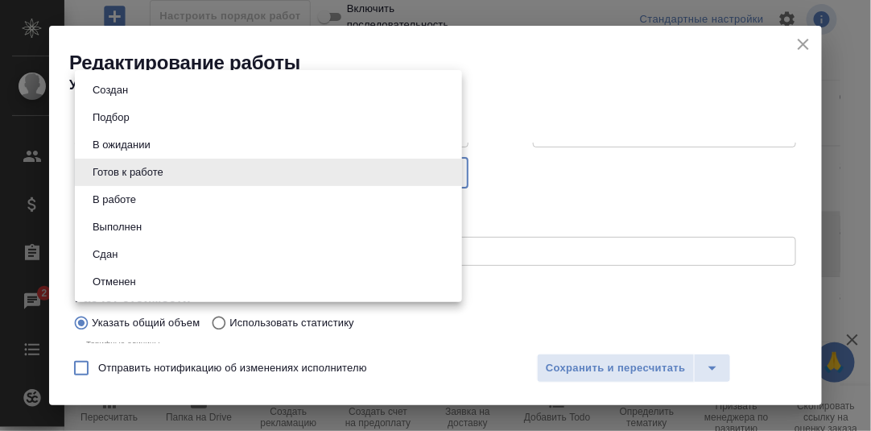
click at [130, 249] on li "Сдан" at bounding box center [268, 254] width 387 height 27
type input "closed"
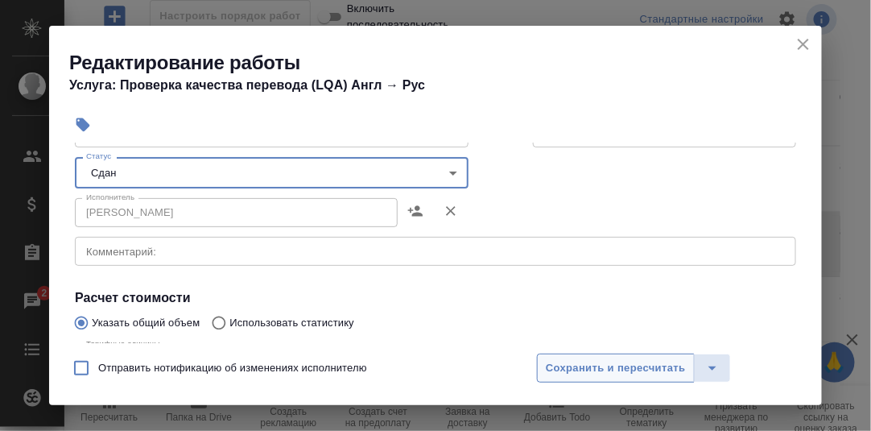
click at [618, 362] on span "Сохранить и пересчитать" at bounding box center [616, 368] width 140 height 19
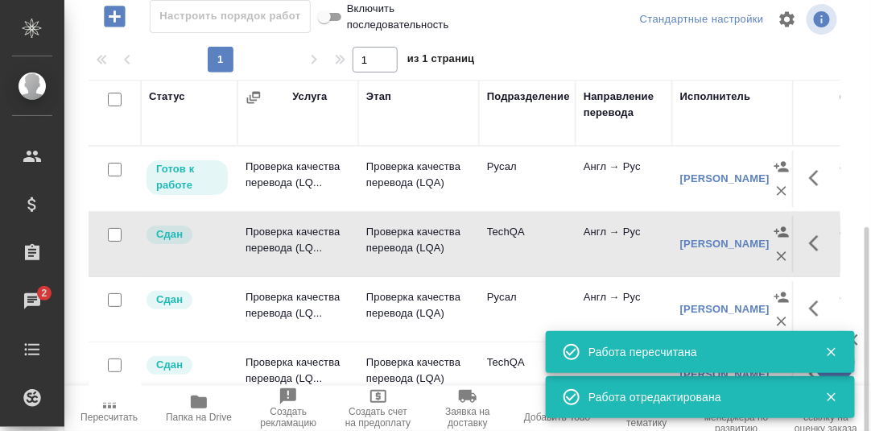
scroll to position [293, 0]
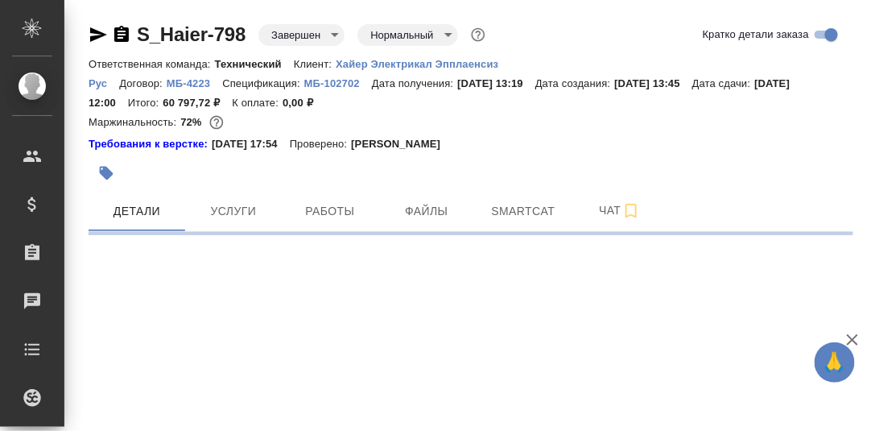
select select "RU"
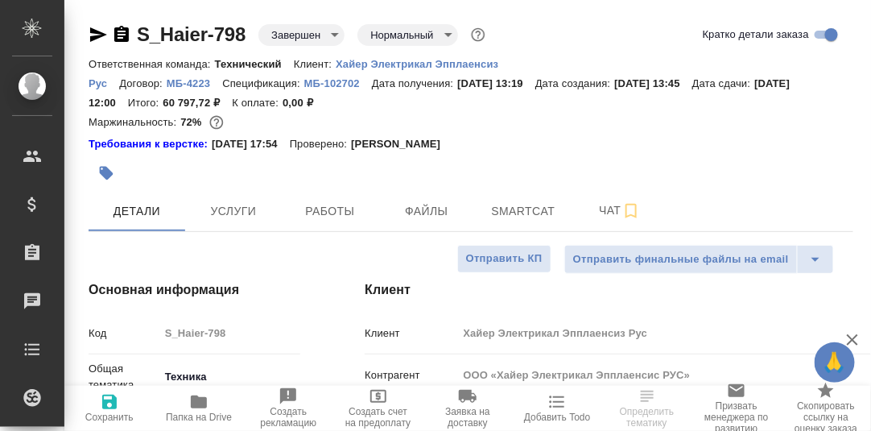
type textarea "x"
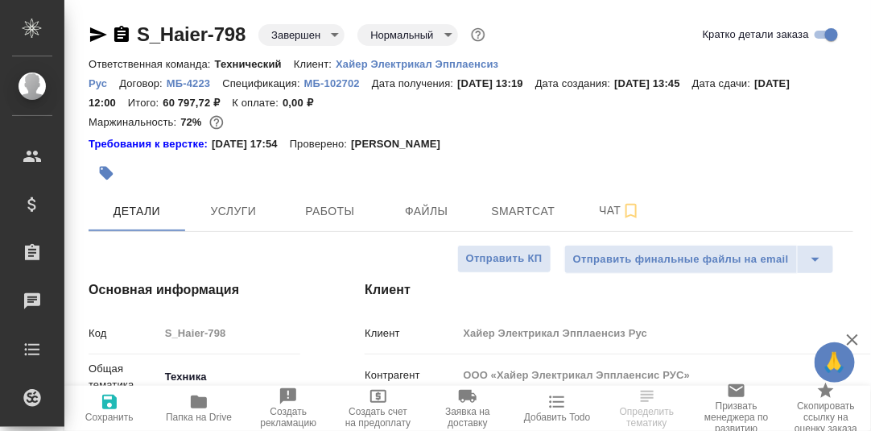
type textarea "x"
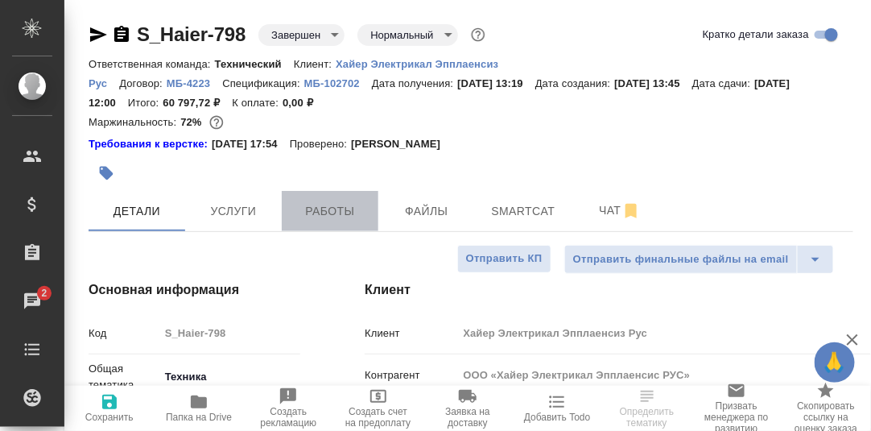
click at [315, 212] on span "Работы" at bounding box center [329, 211] width 77 height 20
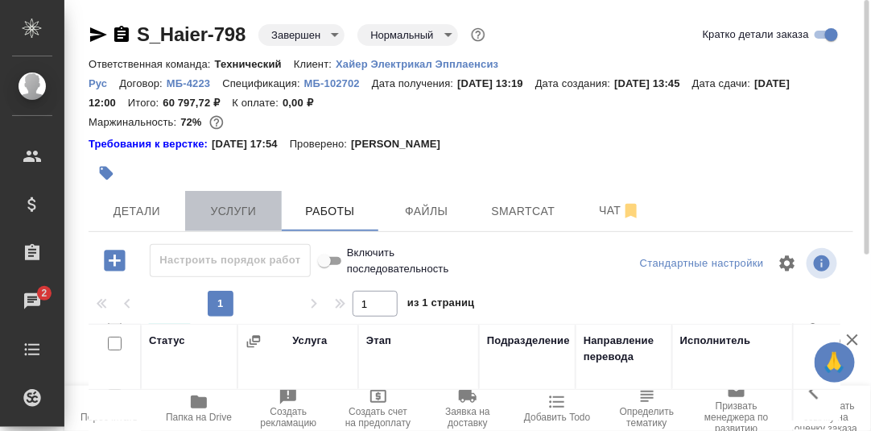
click at [231, 212] on span "Услуги" at bounding box center [233, 211] width 77 height 20
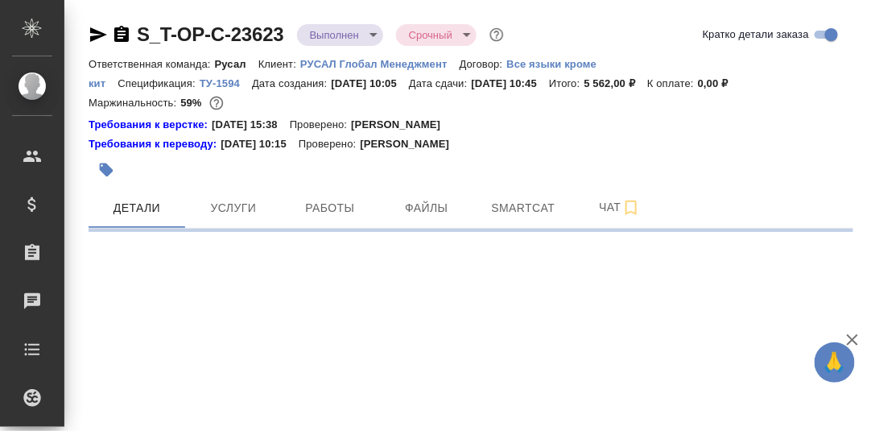
select select "RU"
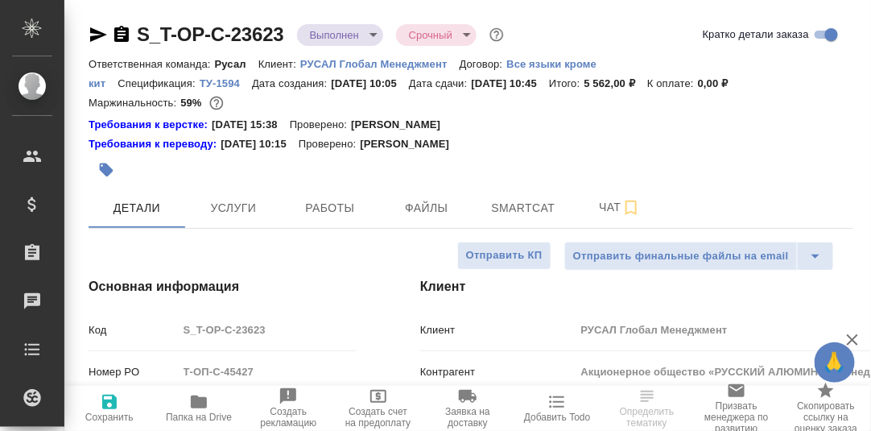
type textarea "x"
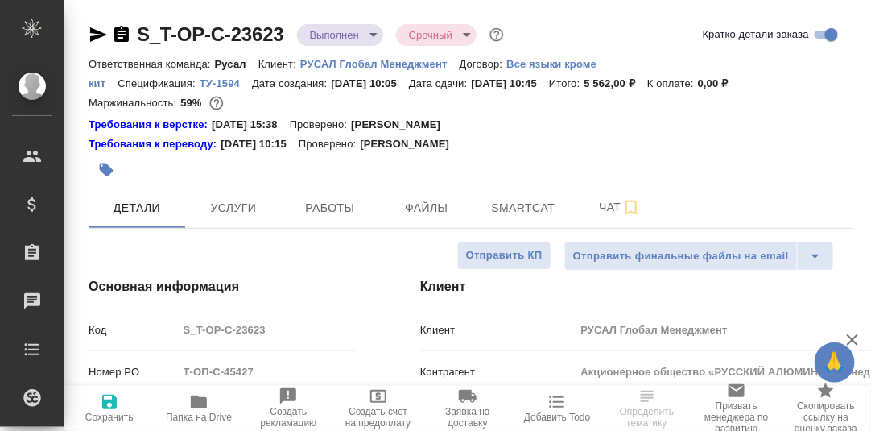
type textarea "x"
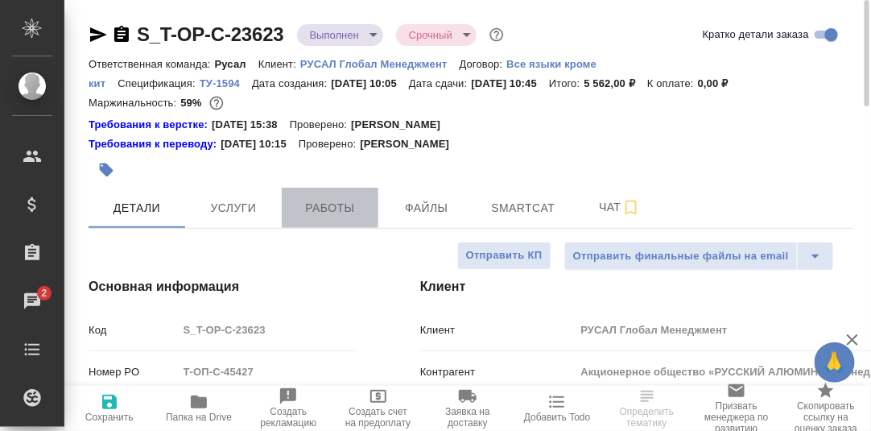
drag, startPoint x: 329, startPoint y: 208, endPoint x: 351, endPoint y: 212, distance: 22.0
click at [329, 208] on span "Работы" at bounding box center [329, 208] width 77 height 20
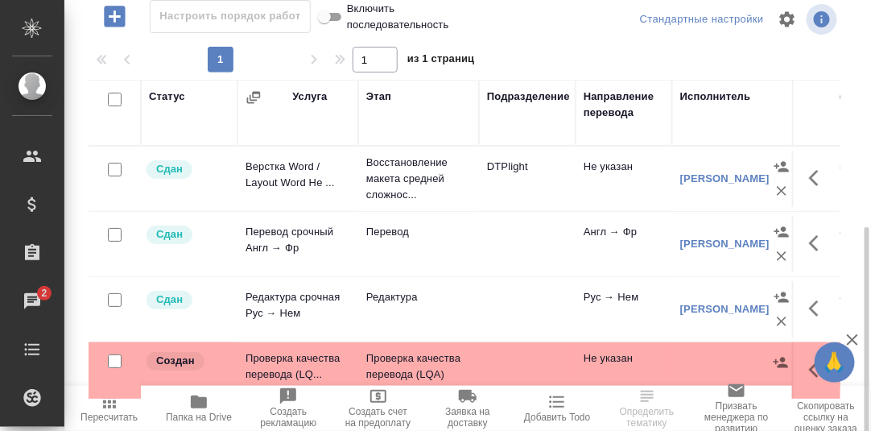
scroll to position [293, 0]
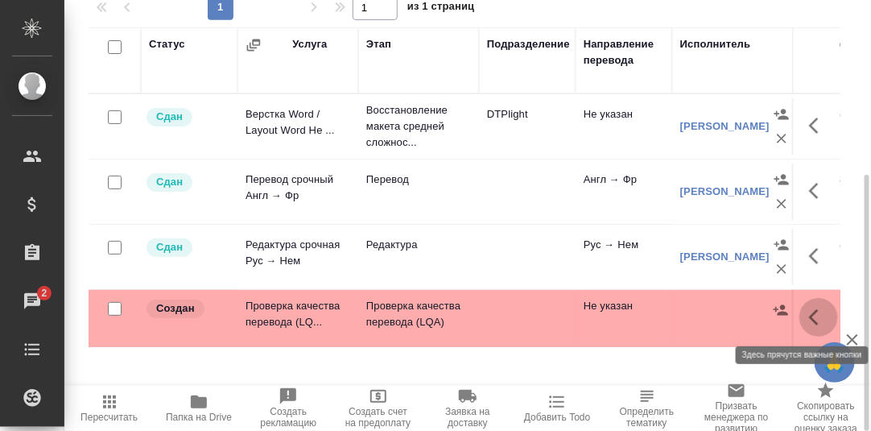
click at [815, 320] on icon "button" at bounding box center [814, 317] width 10 height 16
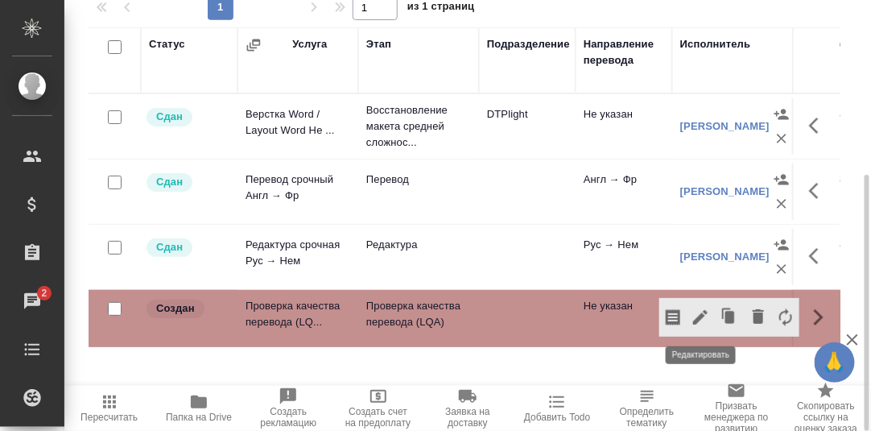
click at [700, 316] on icon "button" at bounding box center [700, 317] width 14 height 14
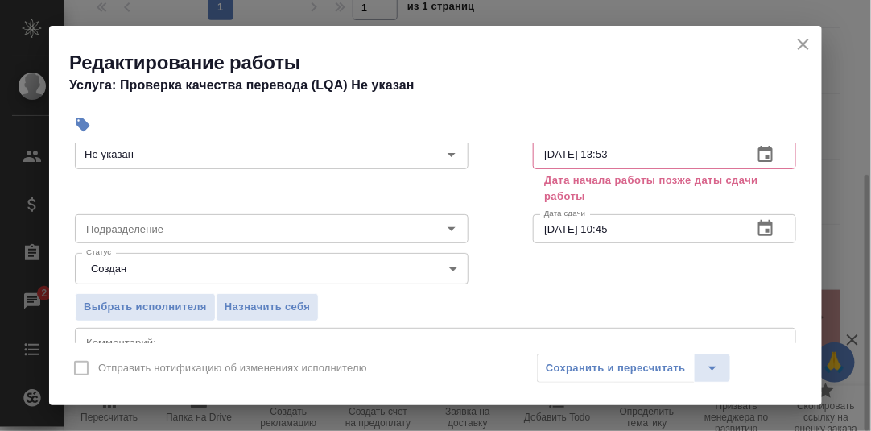
scroll to position [80, 0]
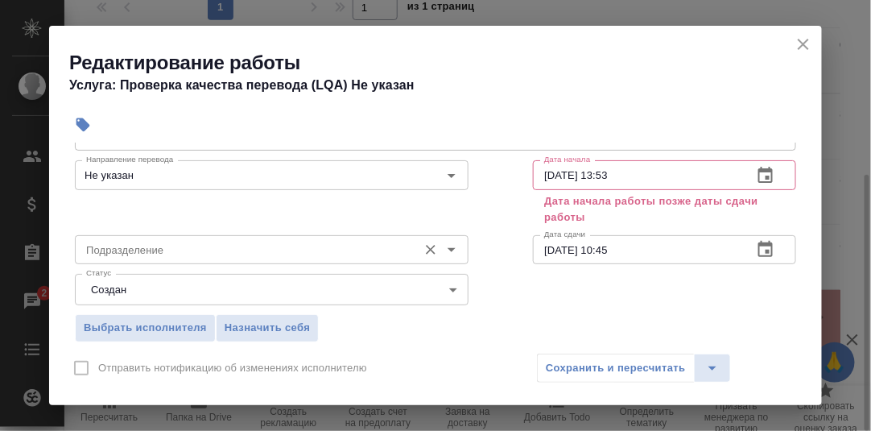
click at [138, 245] on input "Подразделение" at bounding box center [245, 249] width 330 height 19
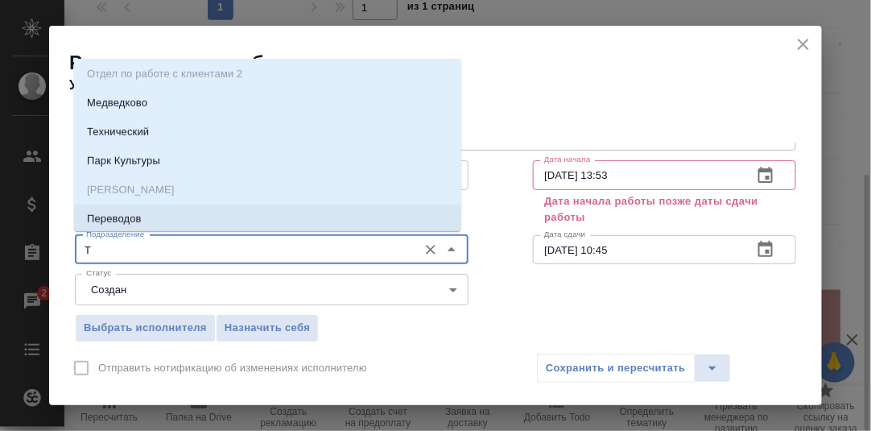
scroll to position [0, 0]
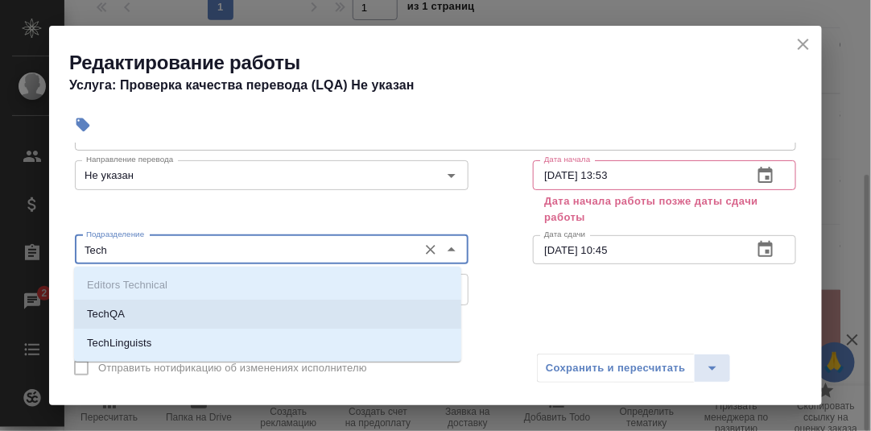
click at [134, 317] on li "TechQA" at bounding box center [267, 313] width 387 height 29
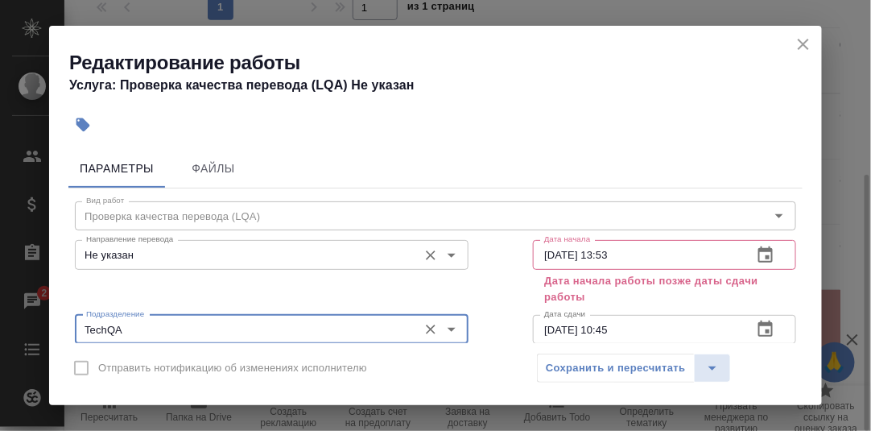
type input "TechQA"
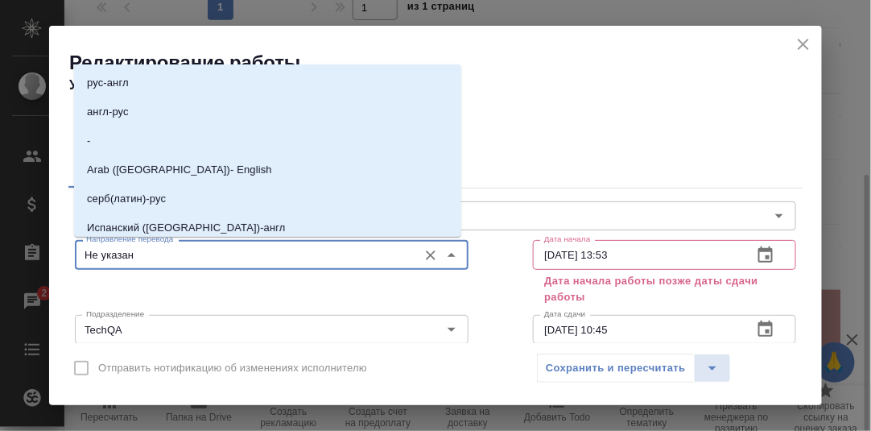
click at [192, 254] on input "Не указан" at bounding box center [245, 254] width 330 height 19
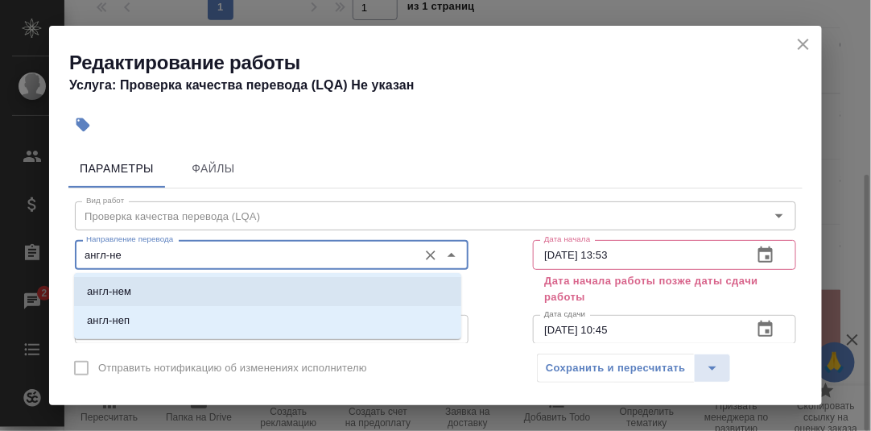
click at [134, 291] on li "англ-нем" at bounding box center [267, 291] width 387 height 29
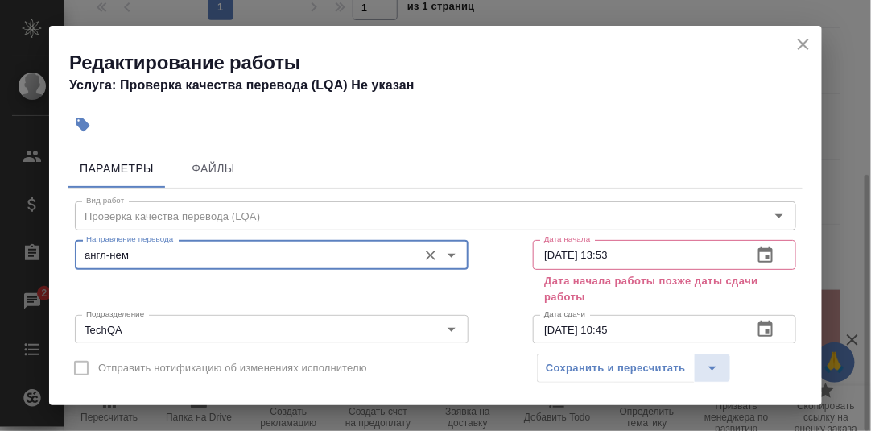
type input "англ-нем"
click at [756, 253] on icon "button" at bounding box center [765, 254] width 19 height 19
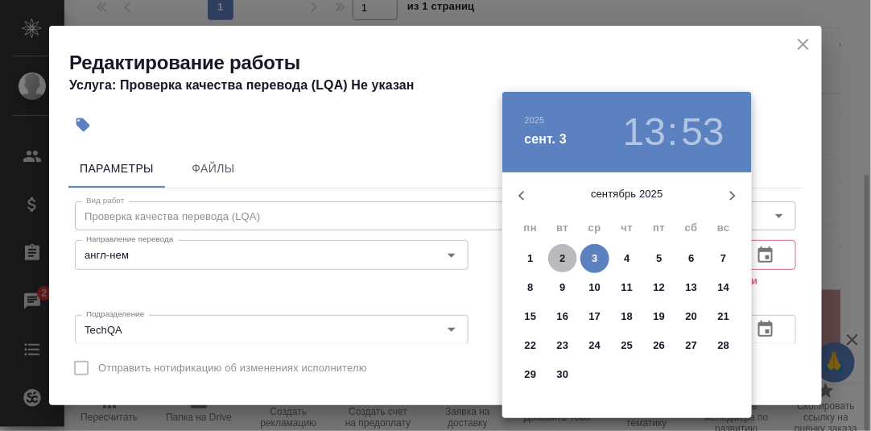
click at [561, 258] on p "2" at bounding box center [562, 258] width 6 height 16
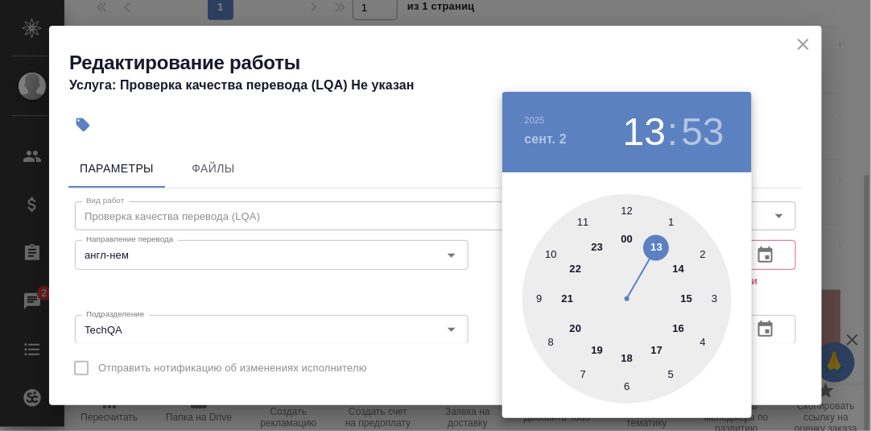
click at [536, 299] on div at bounding box center [626, 298] width 209 height 209
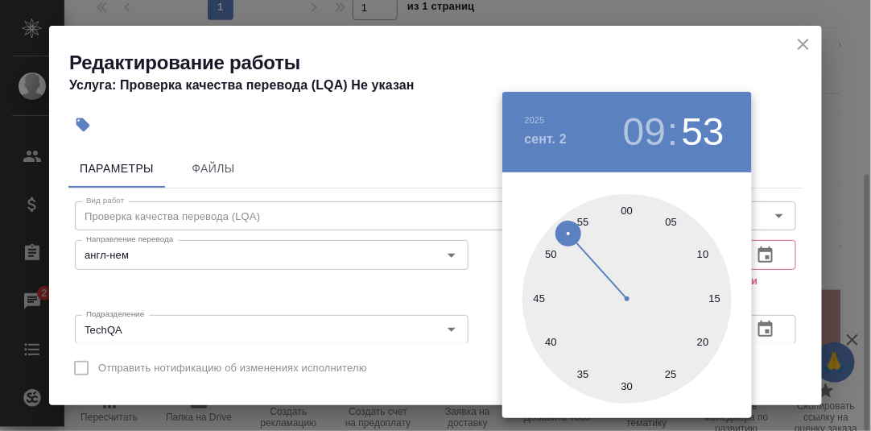
click at [626, 209] on div at bounding box center [626, 298] width 209 height 209
type input "02.09.2025 09:00"
click at [804, 276] on div at bounding box center [435, 215] width 871 height 431
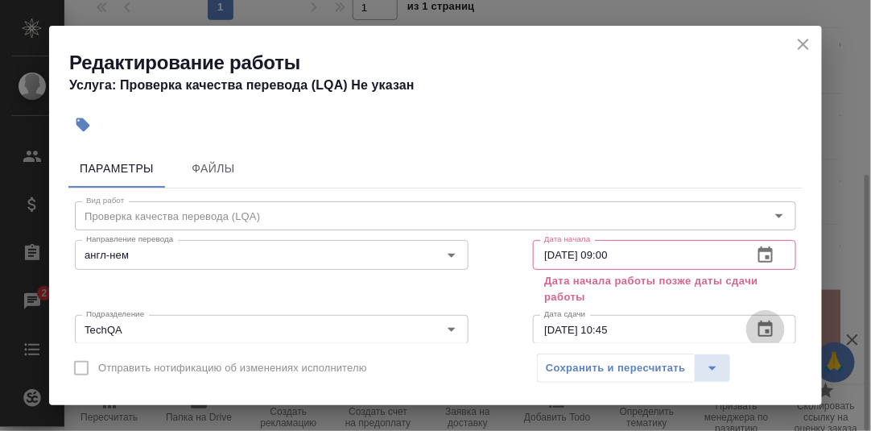
click at [758, 331] on icon "button" at bounding box center [765, 328] width 14 height 16
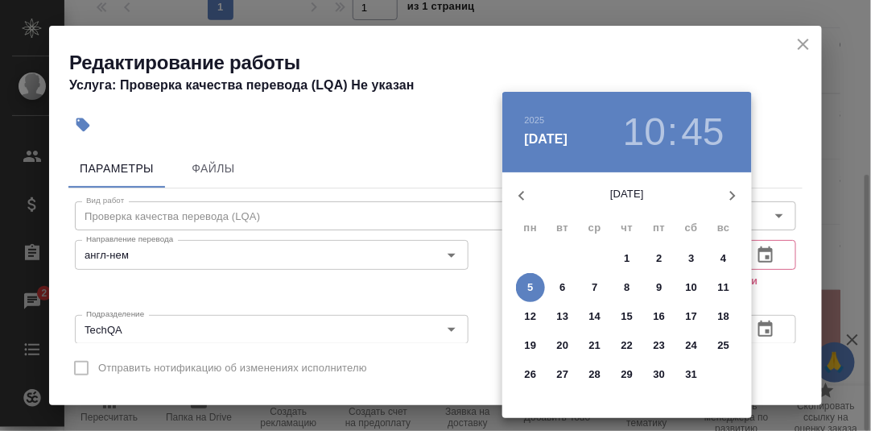
click at [731, 194] on icon "button" at bounding box center [732, 195] width 19 height 19
click at [591, 258] on p "3" at bounding box center [594, 258] width 6 height 16
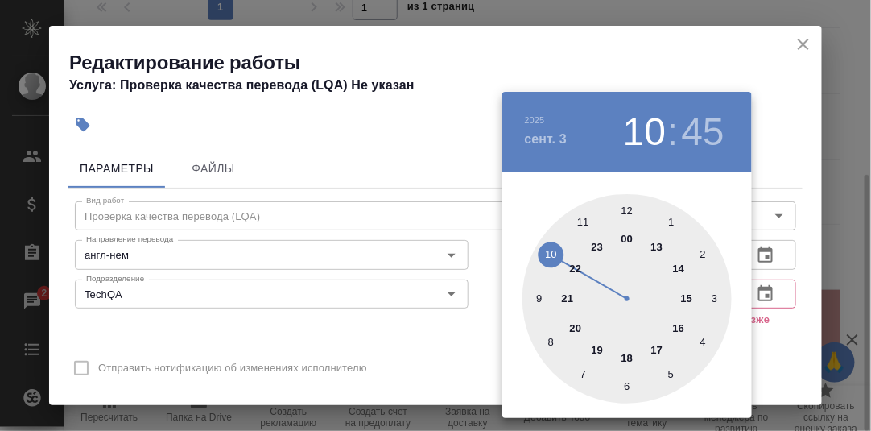
click at [624, 359] on div at bounding box center [626, 298] width 209 height 209
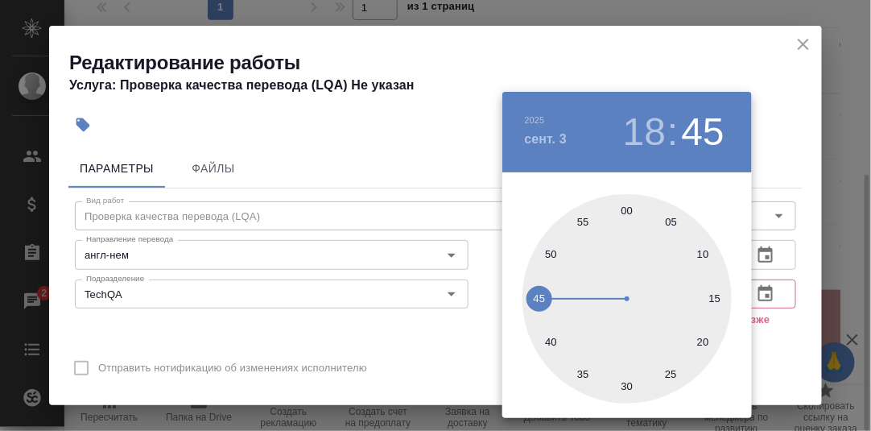
click at [624, 209] on div at bounding box center [626, 298] width 209 height 209
click at [805, 258] on div at bounding box center [435, 215] width 871 height 431
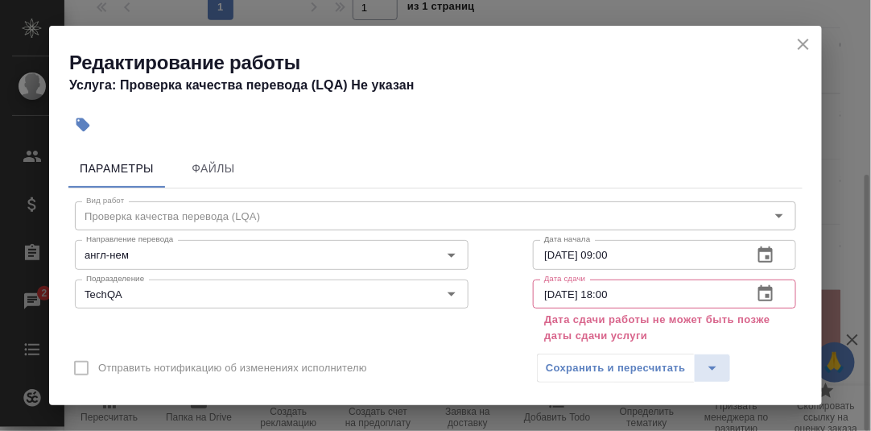
scroll to position [80, 0]
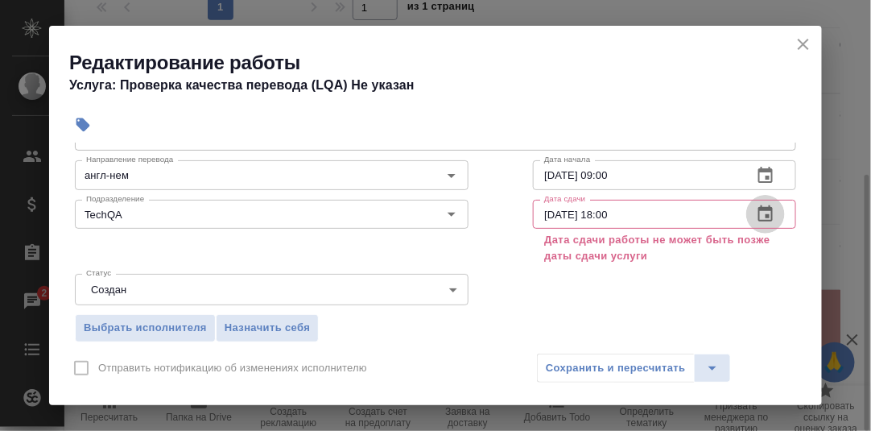
click at [756, 211] on icon "button" at bounding box center [765, 213] width 19 height 19
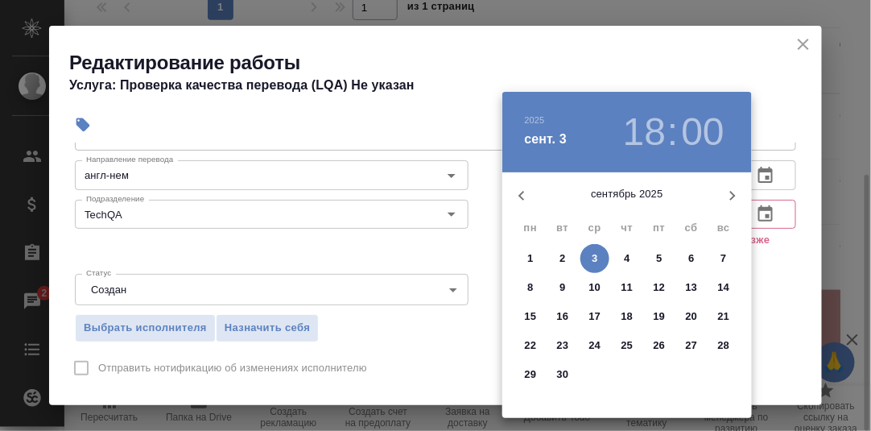
click at [562, 253] on p "2" at bounding box center [562, 258] width 6 height 16
type input "02.09.2025 18:00"
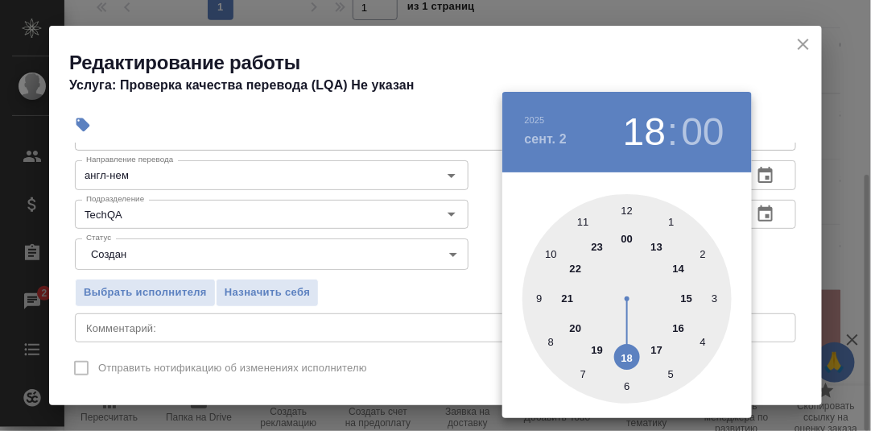
click at [789, 278] on div at bounding box center [435, 215] width 871 height 431
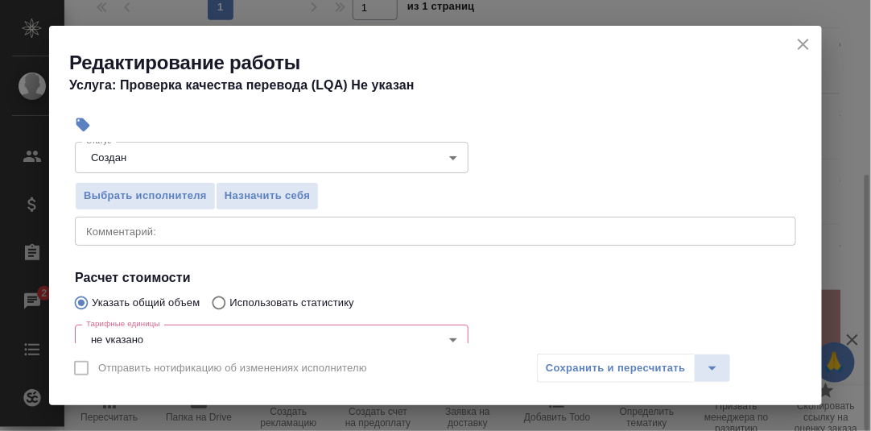
scroll to position [241, 0]
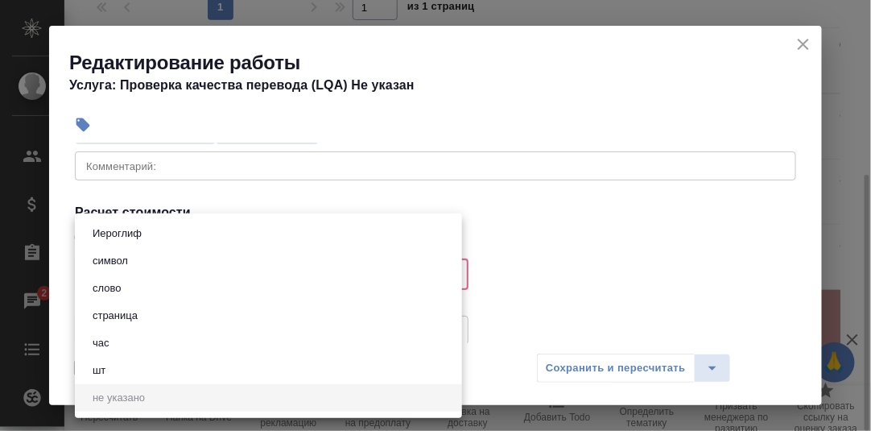
click at [143, 271] on body "🙏 .cls-1 fill:#fff; AWATERA Румянцева Дарья d.rumyantseva Клиенты Спецификации …" at bounding box center [435, 215] width 871 height 431
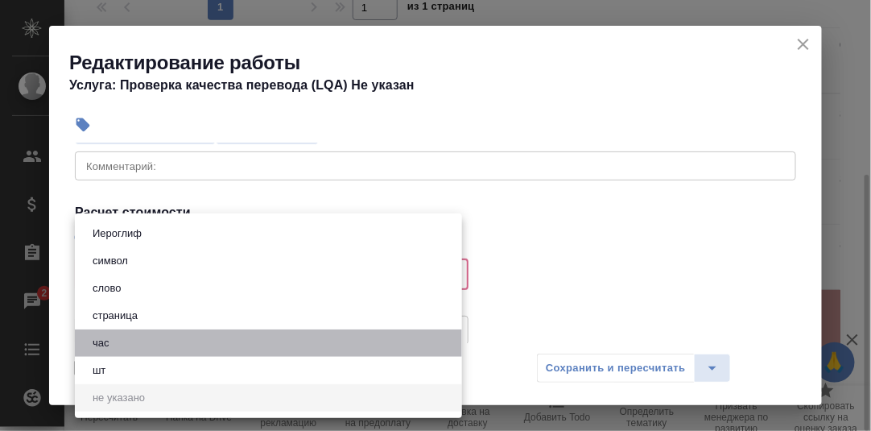
click at [105, 344] on button "час" at bounding box center [101, 343] width 27 height 18
type input "5a8b1489cc6b4906c91bfd93"
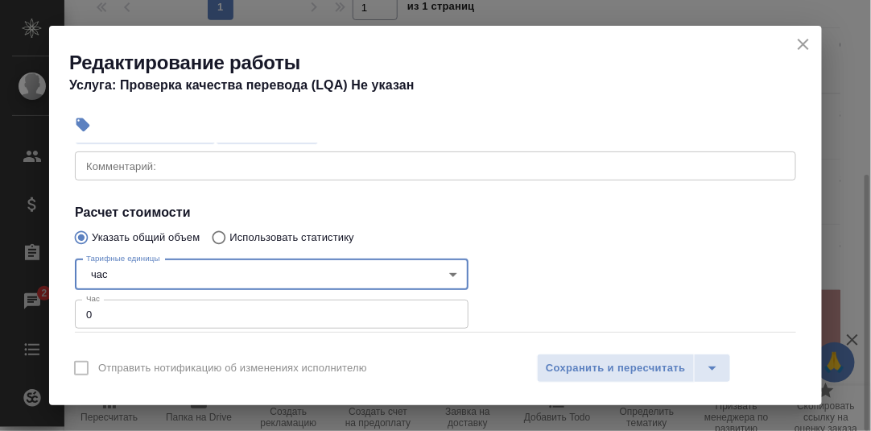
click at [112, 313] on input "0" at bounding box center [272, 313] width 394 height 29
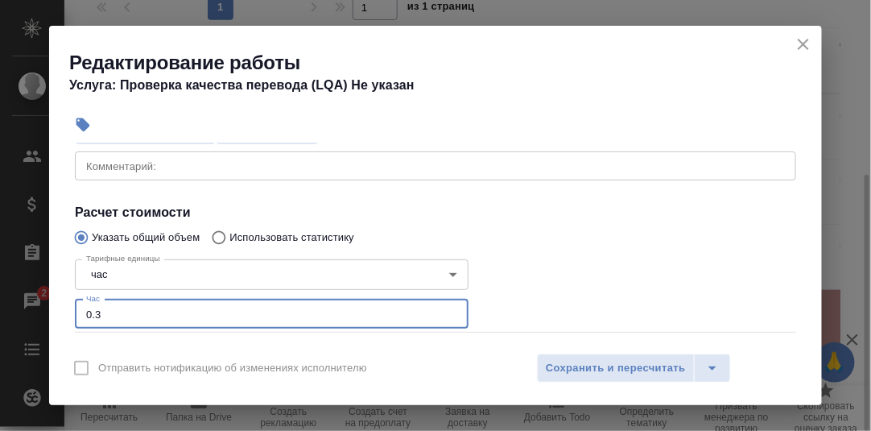
type input "0.3"
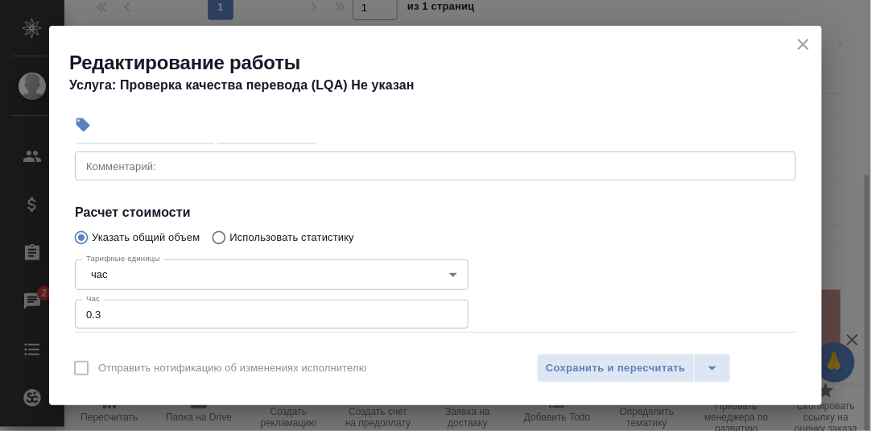
scroll to position [161, 0]
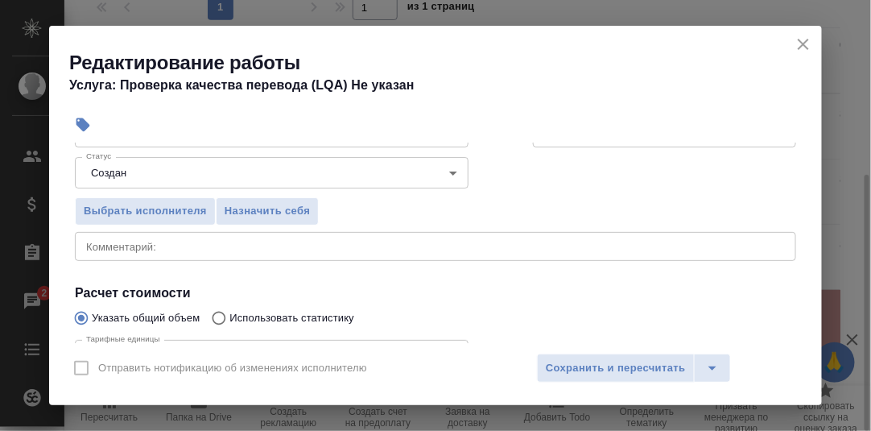
click at [124, 249] on textarea at bounding box center [435, 246] width 698 height 12
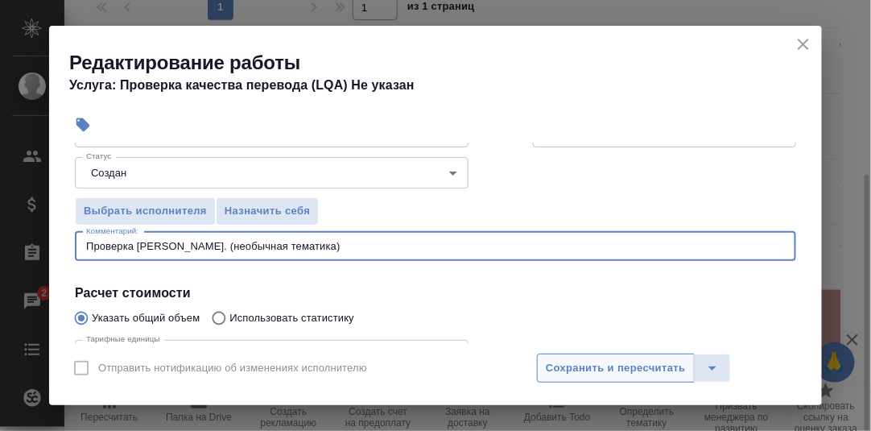
type textarea "Проверка Ларисы Ш. (необычная тематика)"
click at [634, 368] on span "Сохранить и пересчитать" at bounding box center [616, 368] width 140 height 19
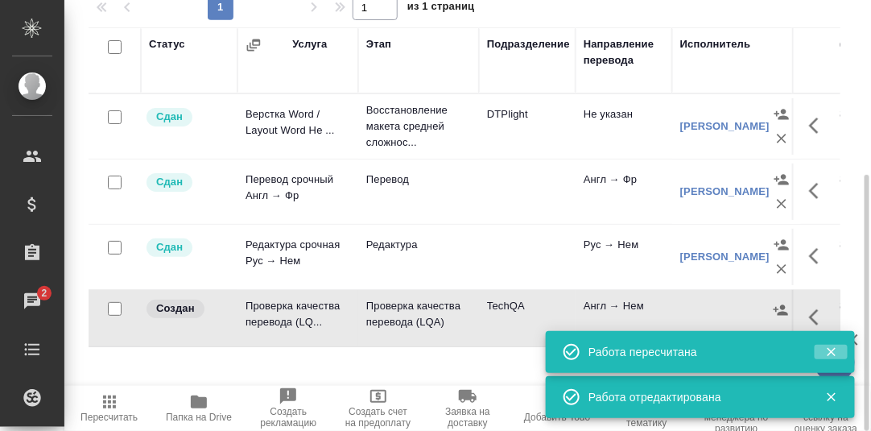
click at [827, 352] on icon "button" at bounding box center [831, 351] width 14 height 14
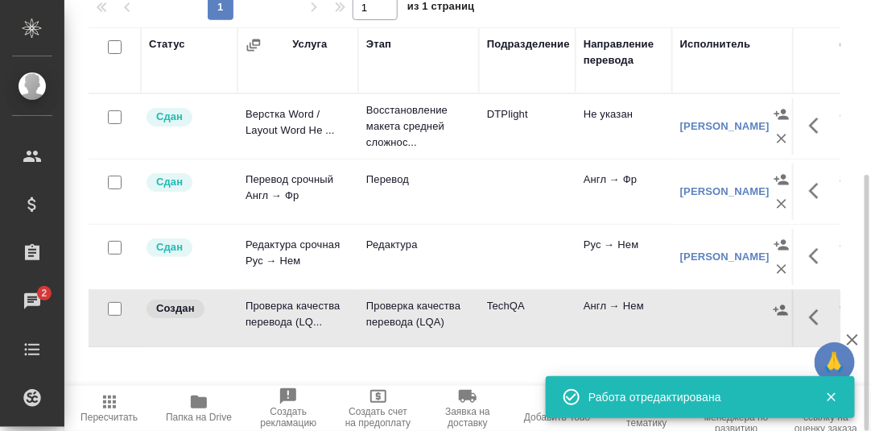
click at [829, 404] on div at bounding box center [824, 396] width 47 height 23
click at [834, 397] on icon "button" at bounding box center [831, 396] width 14 height 14
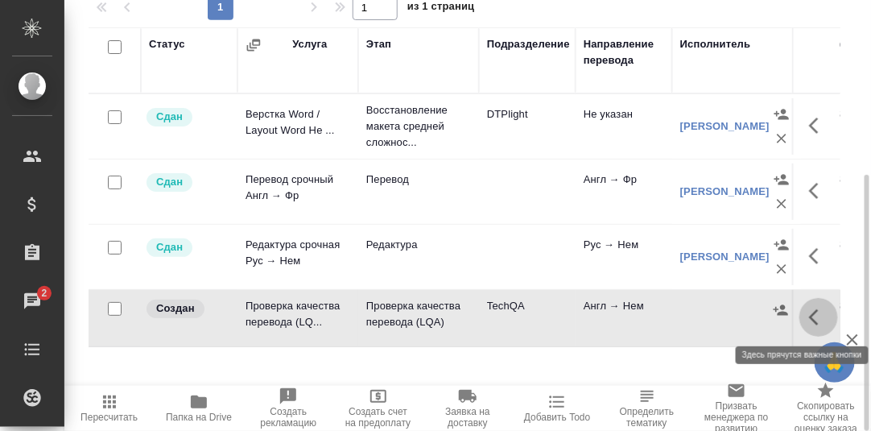
click at [811, 315] on icon "button" at bounding box center [814, 317] width 10 height 16
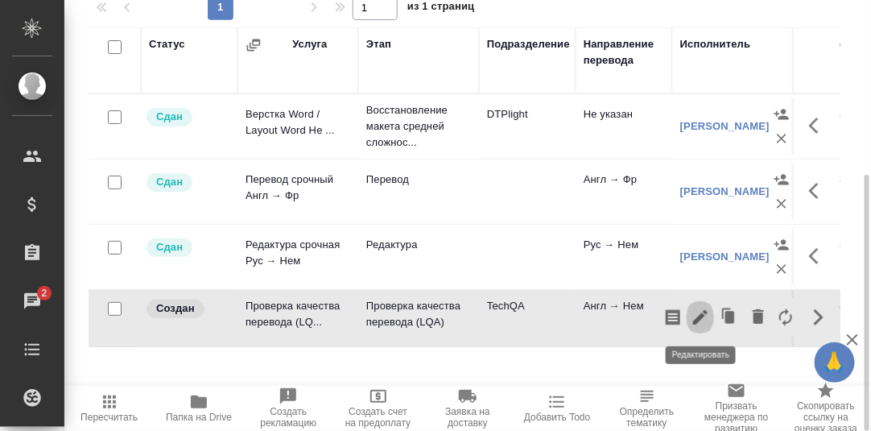
click at [701, 315] on icon "button" at bounding box center [700, 317] width 14 height 14
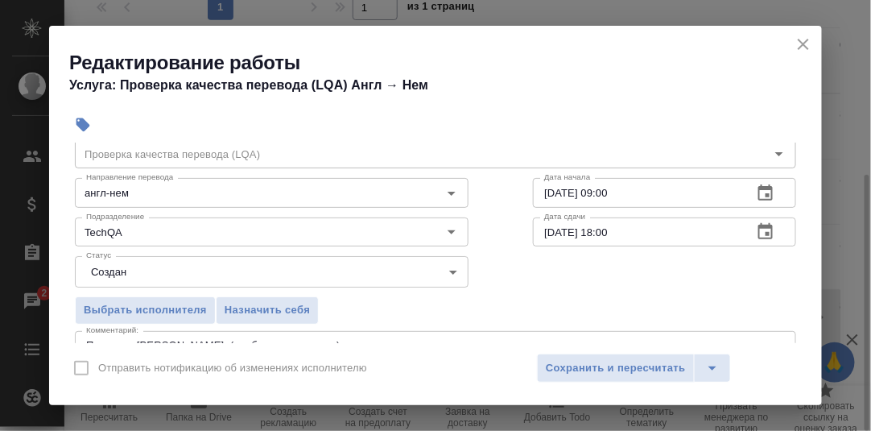
scroll to position [80, 0]
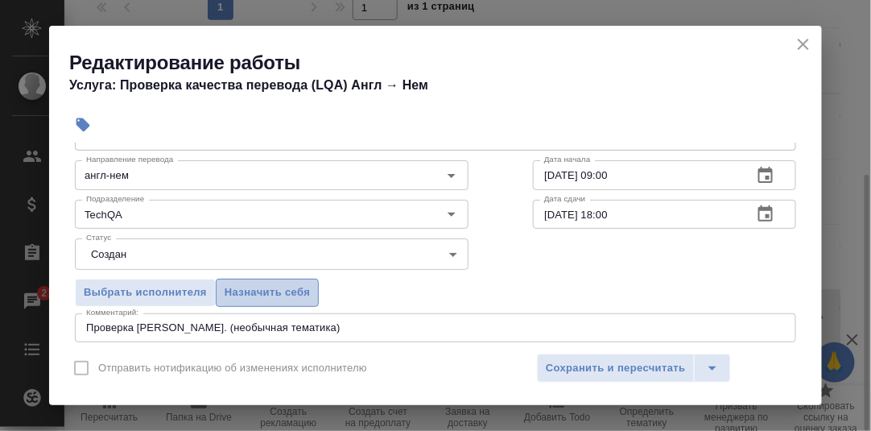
click at [287, 288] on span "Назначить себя" at bounding box center [267, 292] width 85 height 19
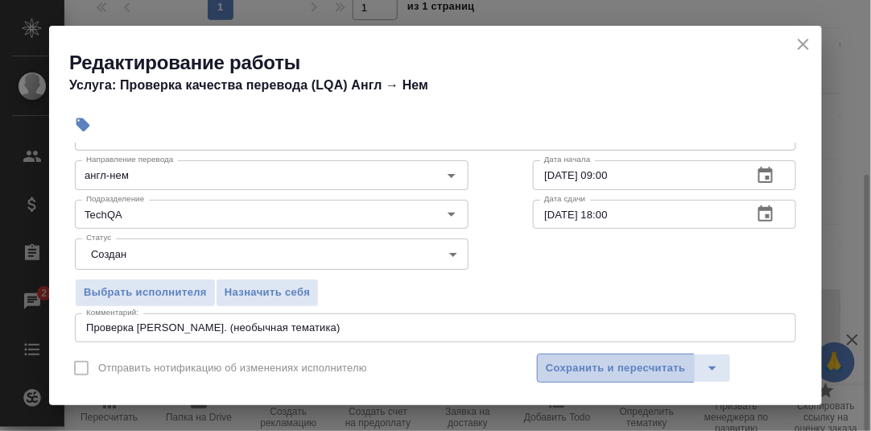
click at [614, 365] on span "Сохранить и пересчитать" at bounding box center [616, 368] width 140 height 19
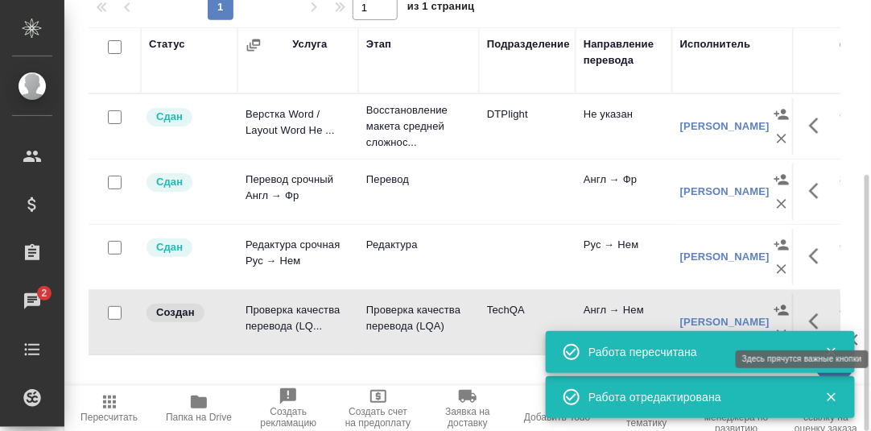
click at [811, 314] on icon "button" at bounding box center [818, 320] width 19 height 19
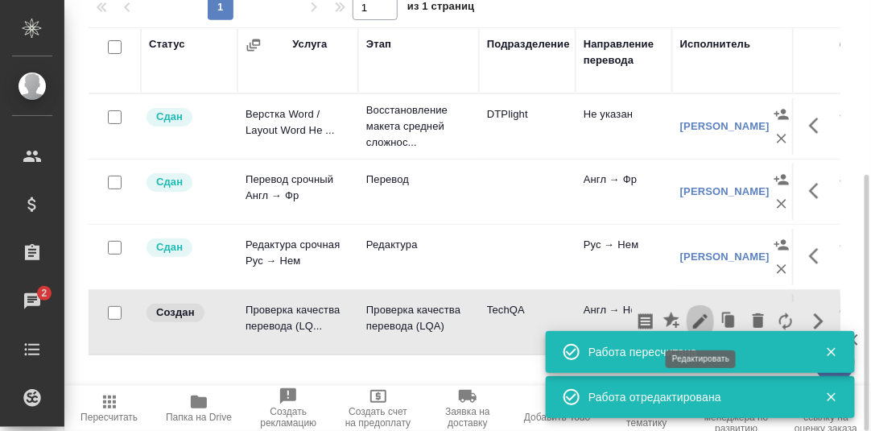
click at [697, 318] on icon "button" at bounding box center [699, 320] width 19 height 19
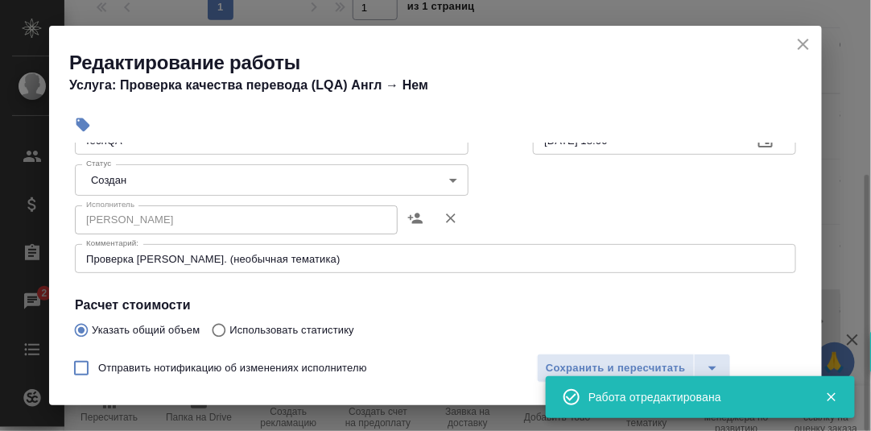
scroll to position [161, 0]
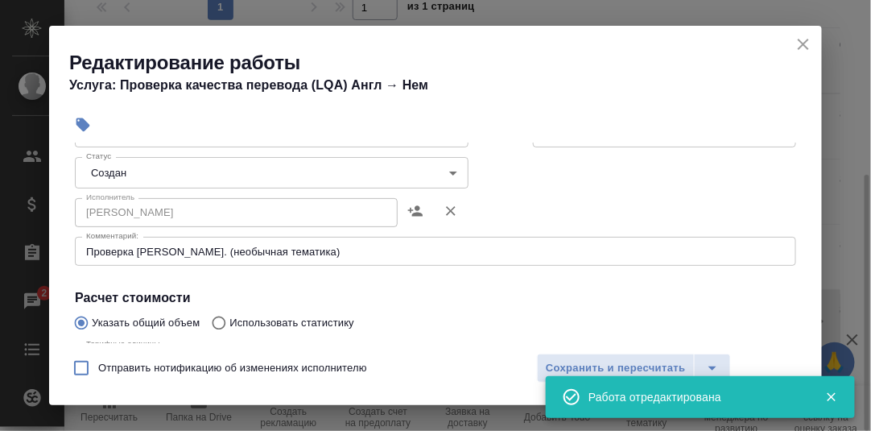
click at [451, 171] on body "🙏 .cls-1 fill:#fff; AWATERA Румянцева Дарья d.rumyantseva Клиенты Спецификации …" at bounding box center [435, 215] width 871 height 431
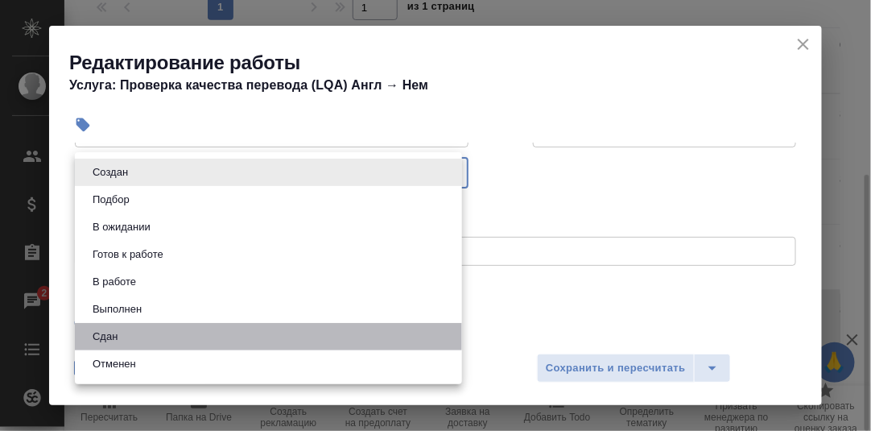
click at [138, 334] on li "Сдан" at bounding box center [268, 336] width 387 height 27
type input "closed"
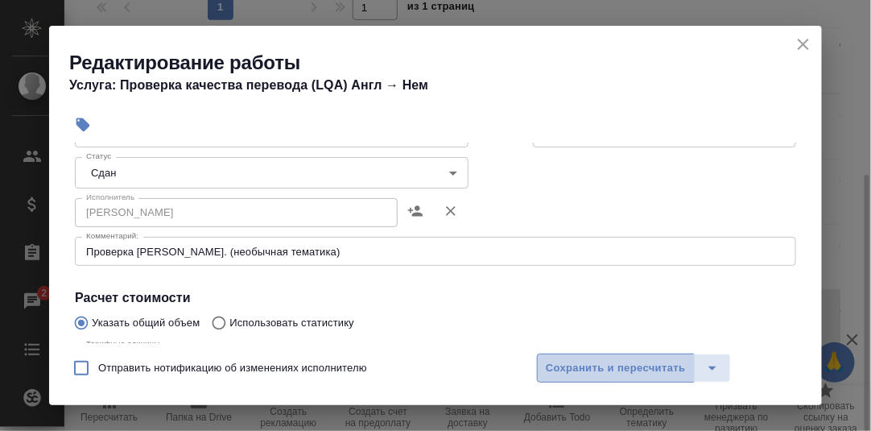
click at [592, 365] on span "Сохранить и пересчитать" at bounding box center [616, 368] width 140 height 19
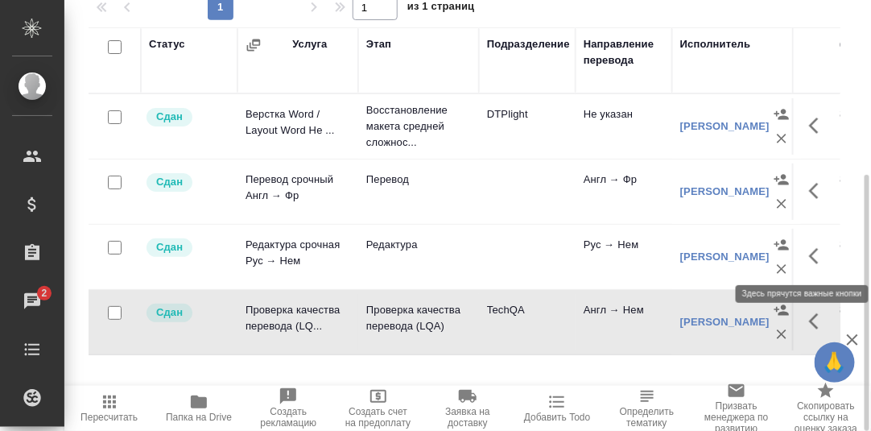
click at [817, 253] on icon "button" at bounding box center [818, 255] width 19 height 19
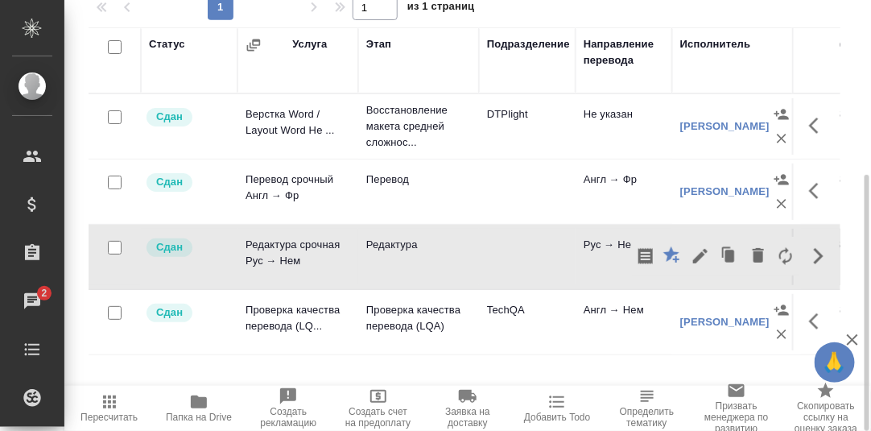
scroll to position [0, 0]
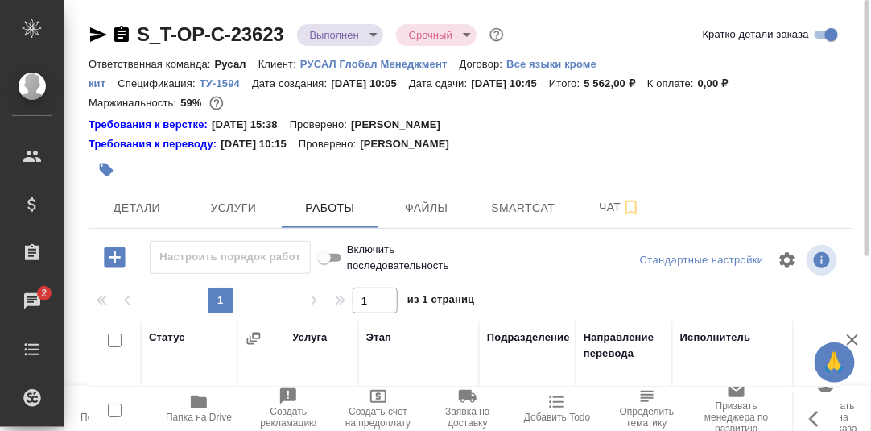
click at [375, 34] on body "🙏 .cls-1 fill:#fff; AWATERA Румянцева Дарья d.rumyantseva Клиенты Спецификации …" at bounding box center [435, 215] width 871 height 431
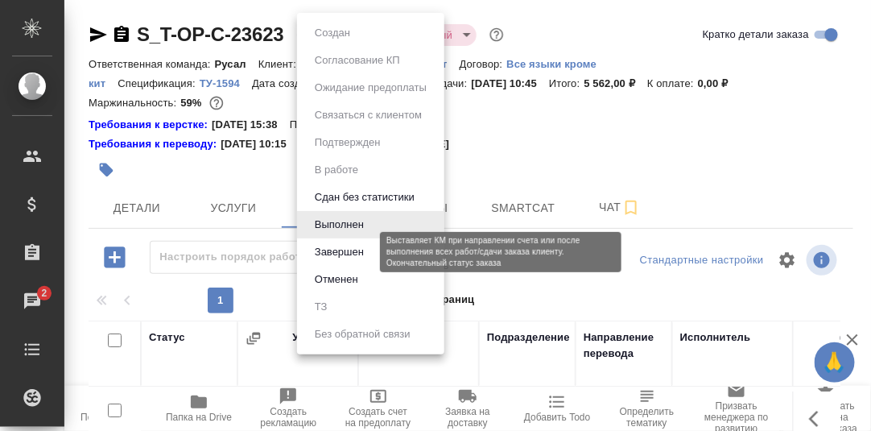
drag, startPoint x: 346, startPoint y: 249, endPoint x: 378, endPoint y: 258, distance: 33.2
click at [346, 250] on button "Завершен" at bounding box center [339, 252] width 59 height 18
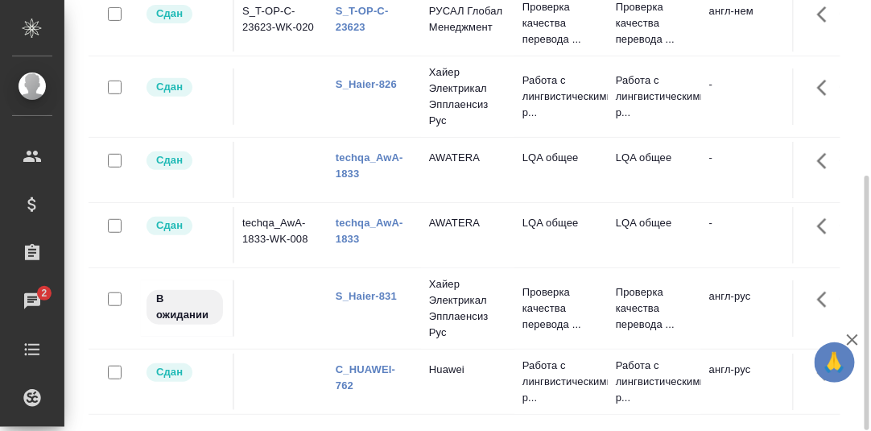
click at [373, 173] on link "techqa_AwA-1833" at bounding box center [370, 165] width 68 height 28
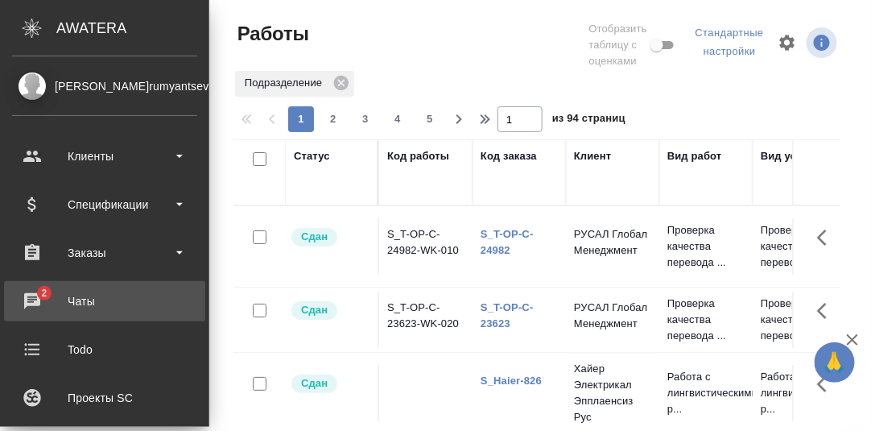
drag, startPoint x: 30, startPoint y: 296, endPoint x: 93, endPoint y: 301, distance: 63.8
click at [30, 296] on div "Чаты" at bounding box center [104, 301] width 185 height 24
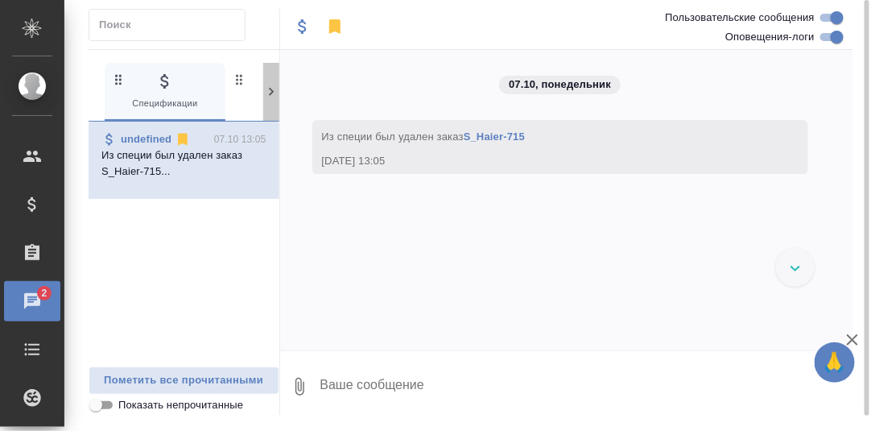
click at [270, 89] on icon at bounding box center [271, 92] width 5 height 8
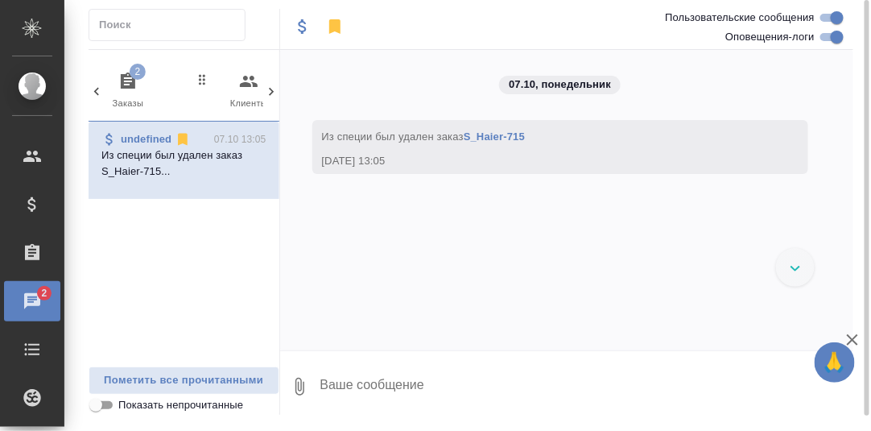
click at [122, 76] on icon "button" at bounding box center [128, 80] width 14 height 16
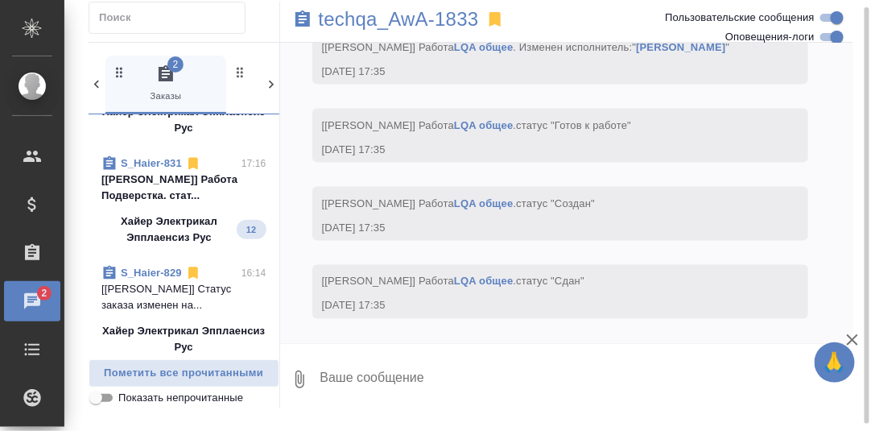
scroll to position [241, 0]
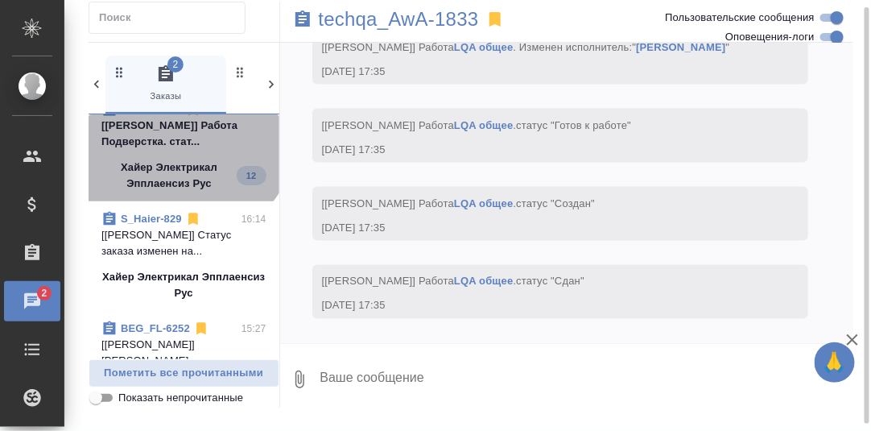
click at [180, 128] on p "[Линова Полина] Работа Подверстка. стат..." at bounding box center [183, 133] width 165 height 32
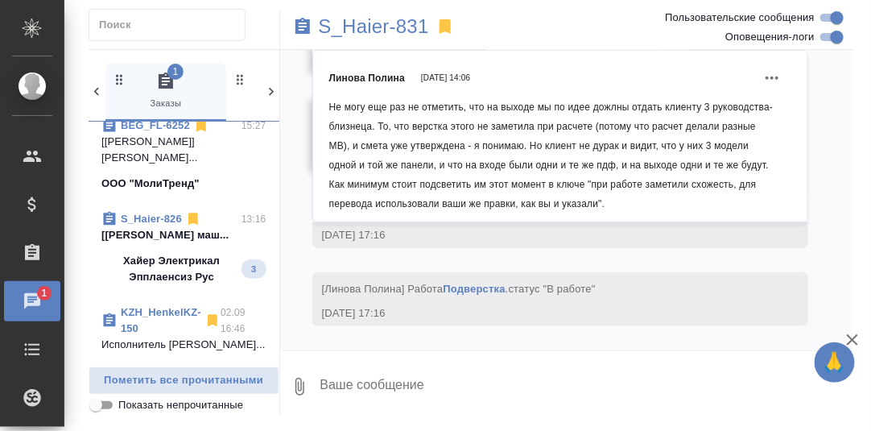
scroll to position [483, 0]
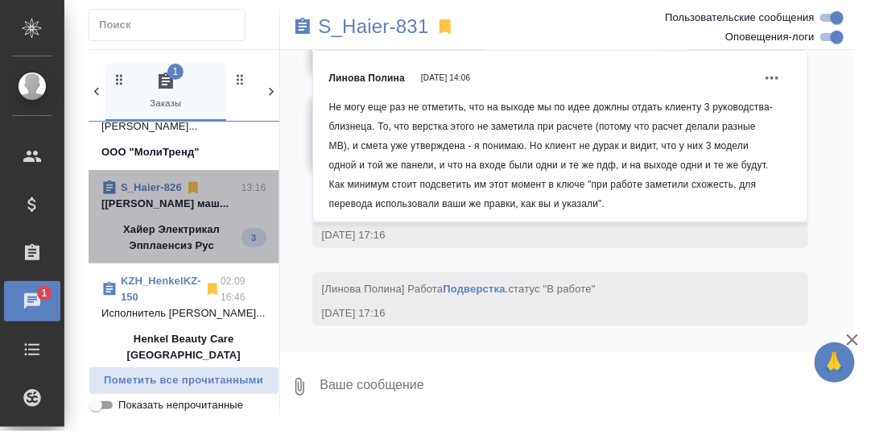
click at [175, 202] on p "[Белякова Юлия] Работа Постредактура маш..." at bounding box center [183, 204] width 165 height 16
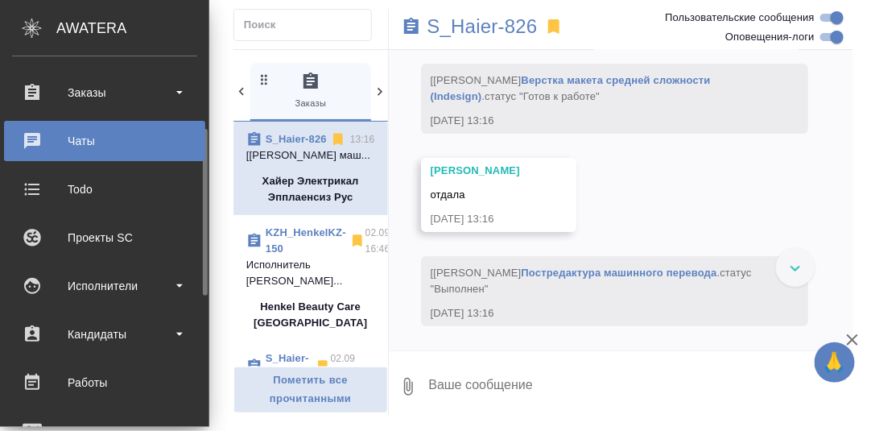
scroll to position [241, 0]
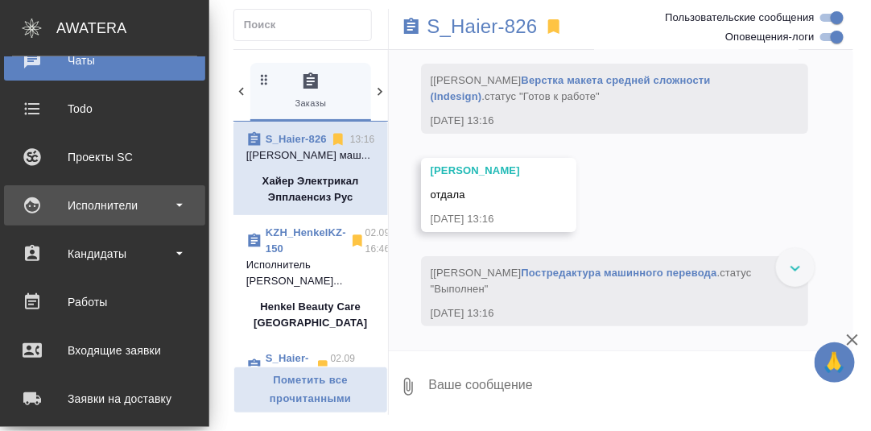
click at [90, 207] on div "Исполнители" at bounding box center [104, 205] width 185 height 24
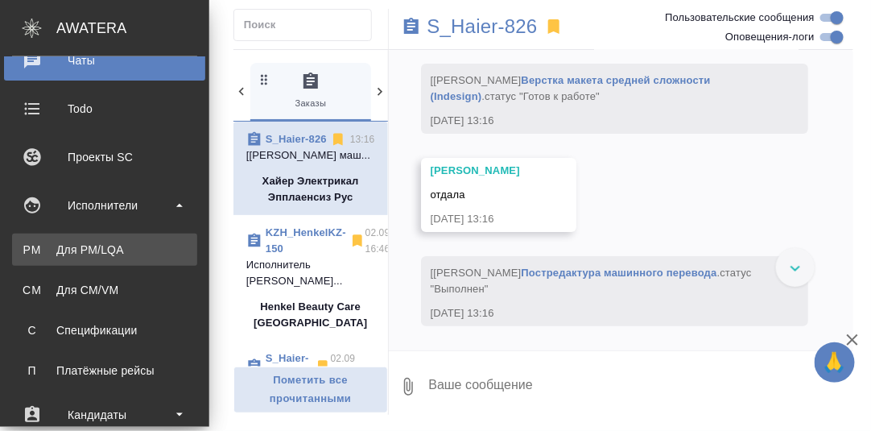
click at [84, 249] on div "Для PM/LQA" at bounding box center [104, 249] width 169 height 16
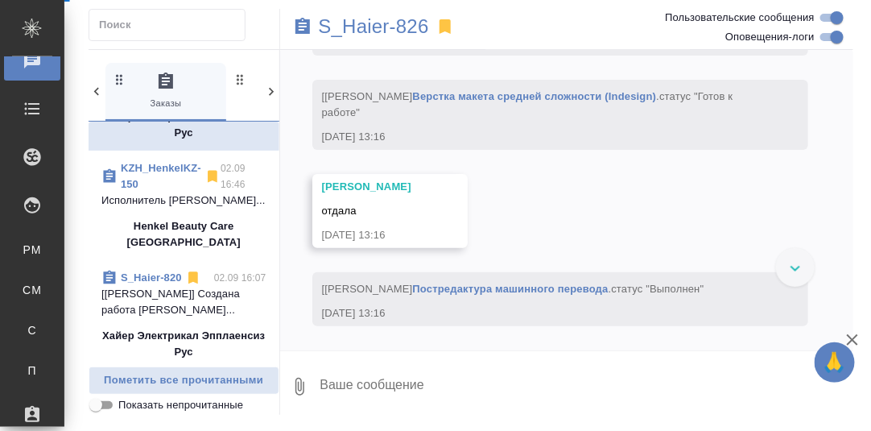
scroll to position [483, 0]
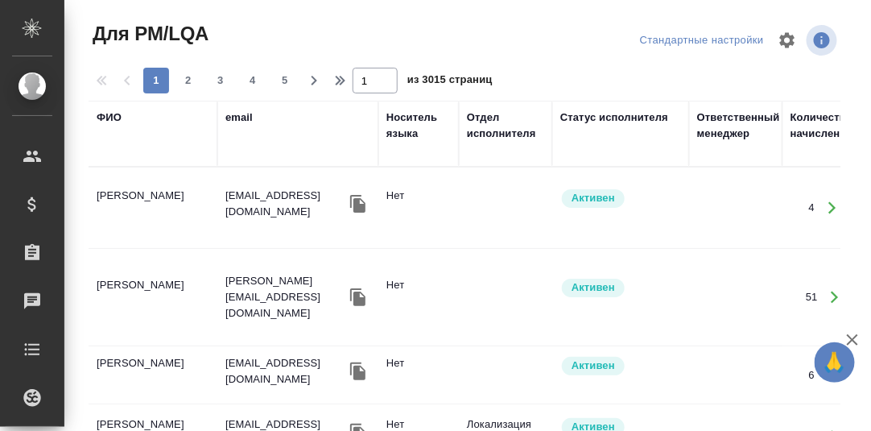
click at [114, 113] on div "ФИО" at bounding box center [109, 117] width 25 height 16
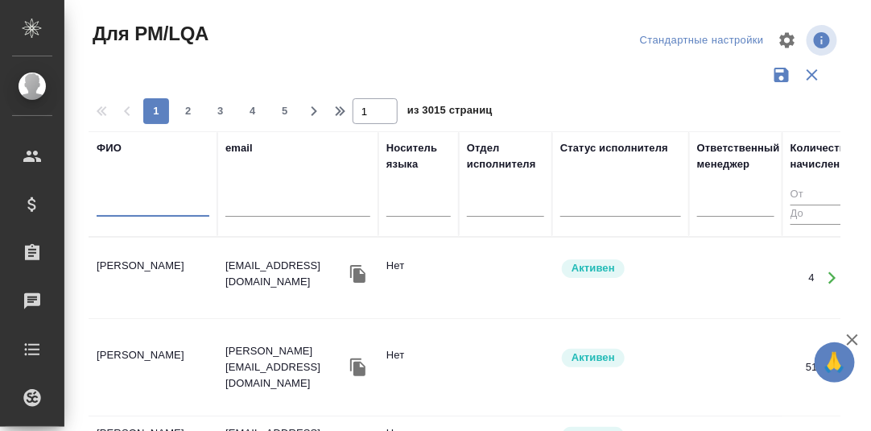
click at [117, 208] on input "text" at bounding box center [153, 206] width 113 height 20
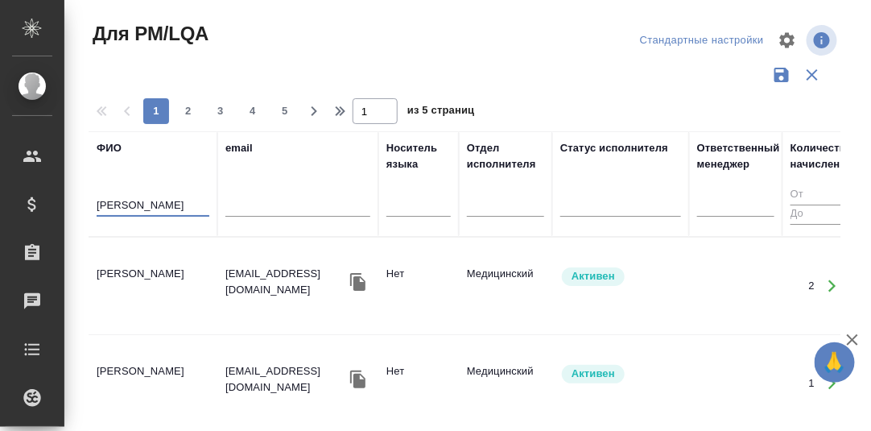
click at [143, 266] on td "Лебедева Юлия Игоревна" at bounding box center [153, 286] width 129 height 56
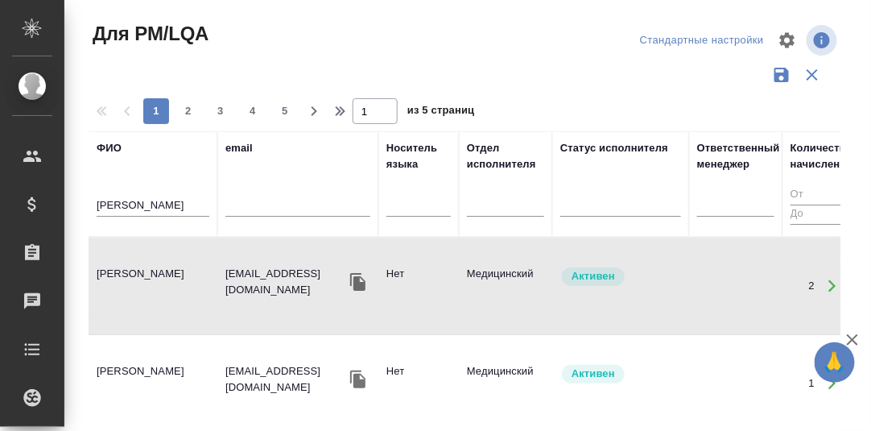
click at [143, 266] on td "Лебедева Юлия Игоревна" at bounding box center [153, 286] width 129 height 56
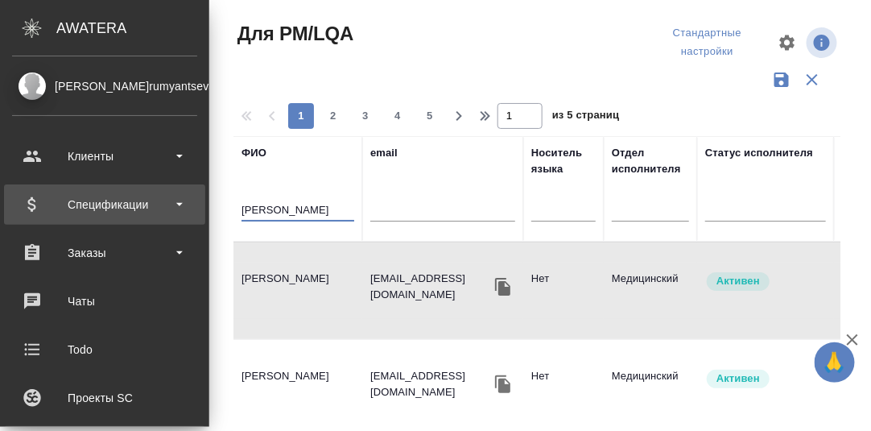
drag, startPoint x: 173, startPoint y: 204, endPoint x: 36, endPoint y: 205, distance: 136.8
click at [36, 205] on div ".cls-1 fill:#fff; AWATERA Румянцева Дарья d.rumyantseva Клиенты Спецификации За…" at bounding box center [435, 215] width 871 height 431
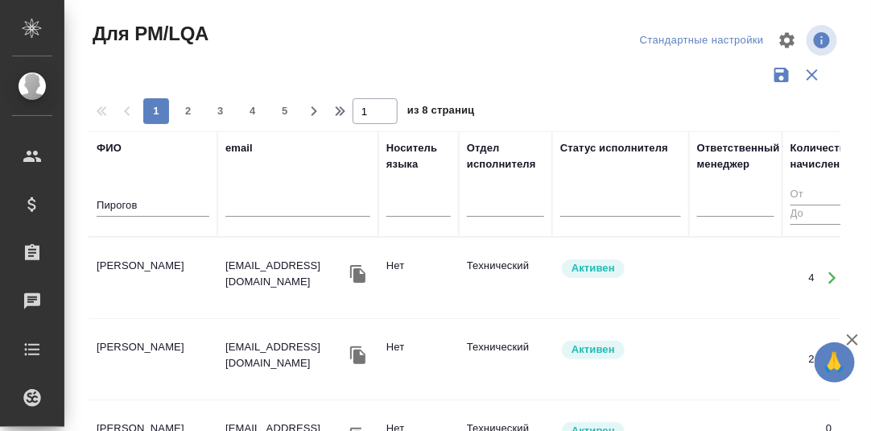
click at [167, 260] on td "Пирогов Дмитрий" at bounding box center [153, 277] width 129 height 56
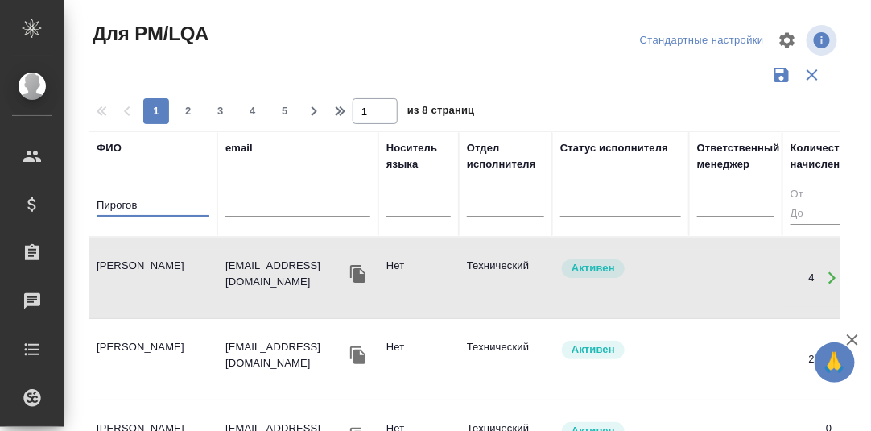
drag, startPoint x: 144, startPoint y: 208, endPoint x: 76, endPoint y: 204, distance: 67.7
click at [77, 204] on div "Для PM/LQA Стандартные настройки 1 2 3 4 5 1 из 8 страниц ФИО Пирогов email Нос…" at bounding box center [470, 359] width 787 height 719
paste input "адаев Берик"
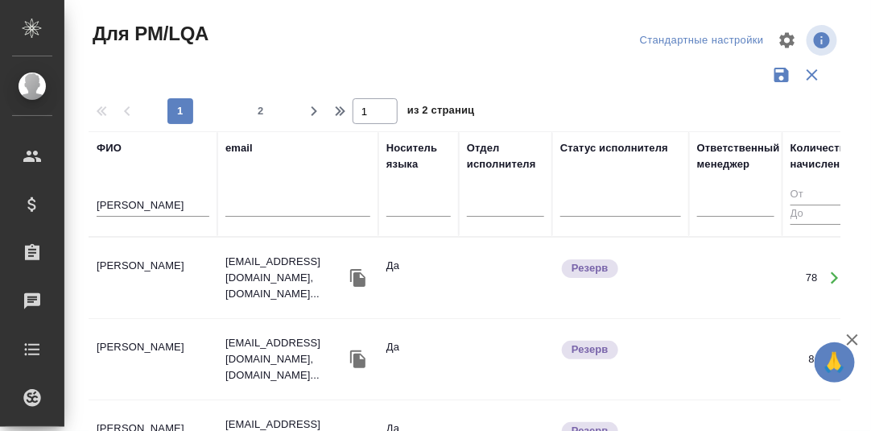
click at [117, 262] on td "Бадаев Берик Бекежанович" at bounding box center [153, 277] width 129 height 56
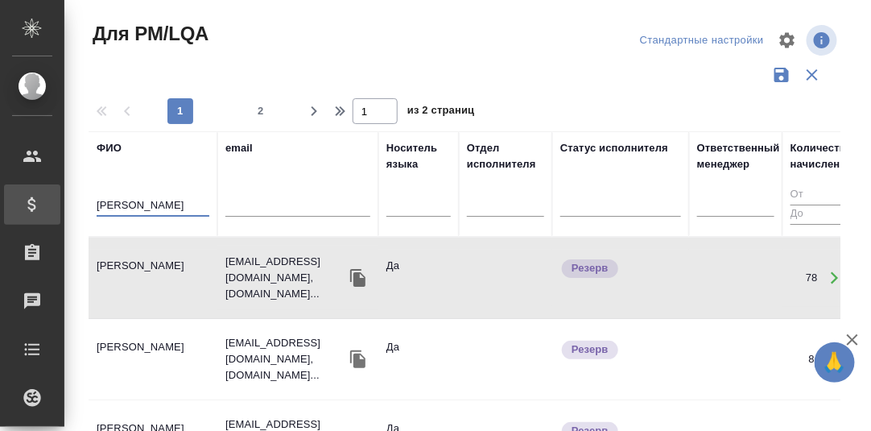
drag, startPoint x: 164, startPoint y: 207, endPoint x: 50, endPoint y: 208, distance: 114.3
click at [50, 208] on div ".cls-1 fill:#fff; AWATERA Румянцева Дарья d.rumyantseva Клиенты Спецификации За…" at bounding box center [435, 215] width 871 height 431
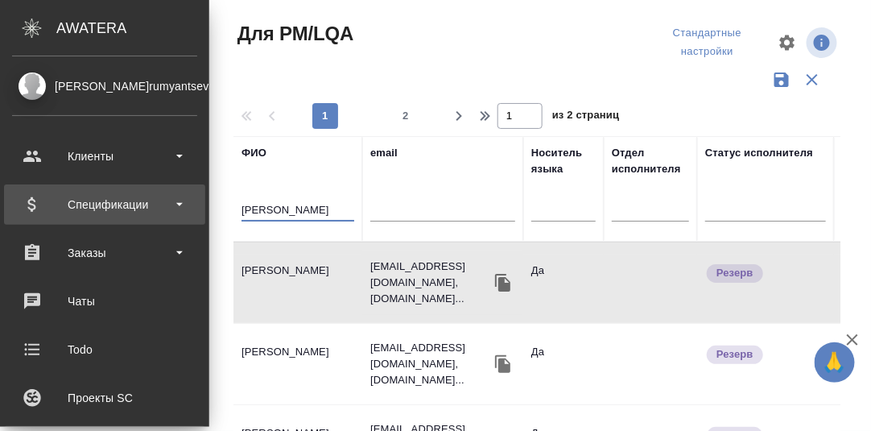
paste input "ултанов Абдыкар"
type input "Султанов Абдыкар"
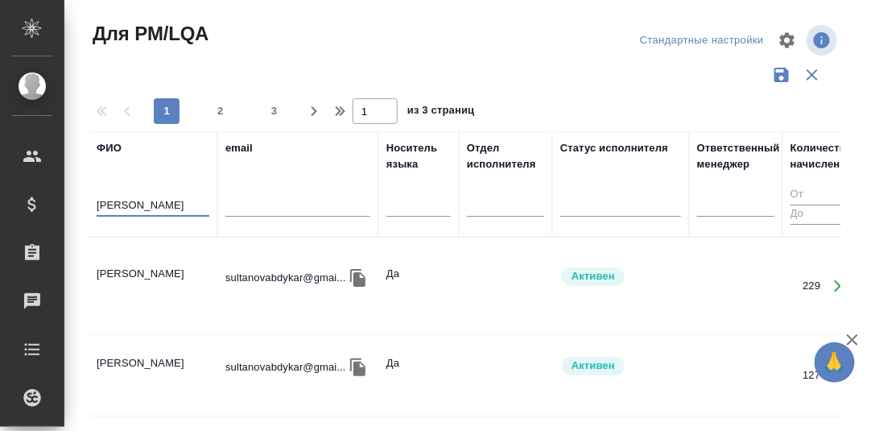
click at [162, 275] on td "Султанов Абдыкар Мурзахалилович" at bounding box center [153, 286] width 129 height 56
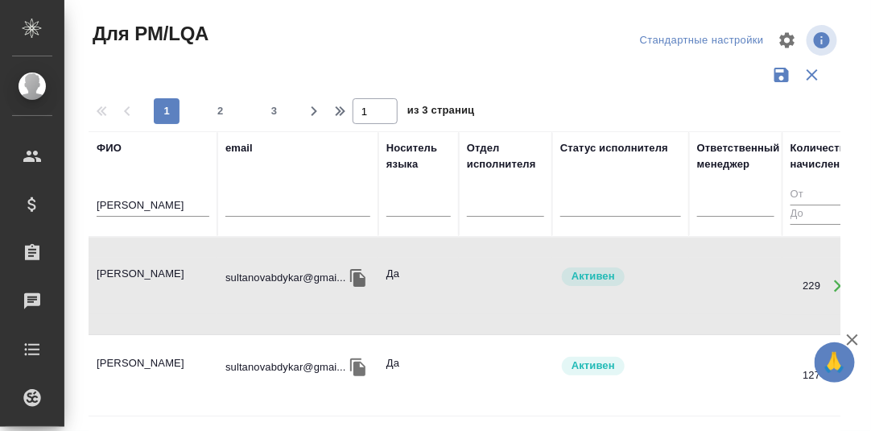
click at [162, 275] on td "Султанов Абдыкар Мурзахалилович" at bounding box center [153, 286] width 129 height 56
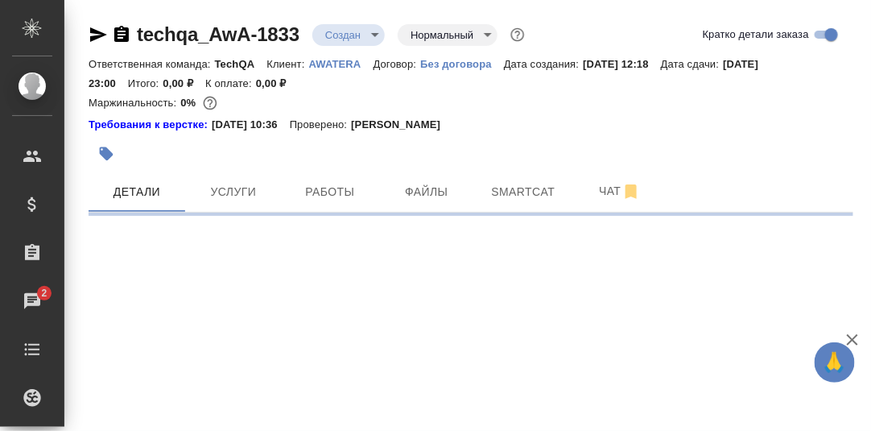
select select "RU"
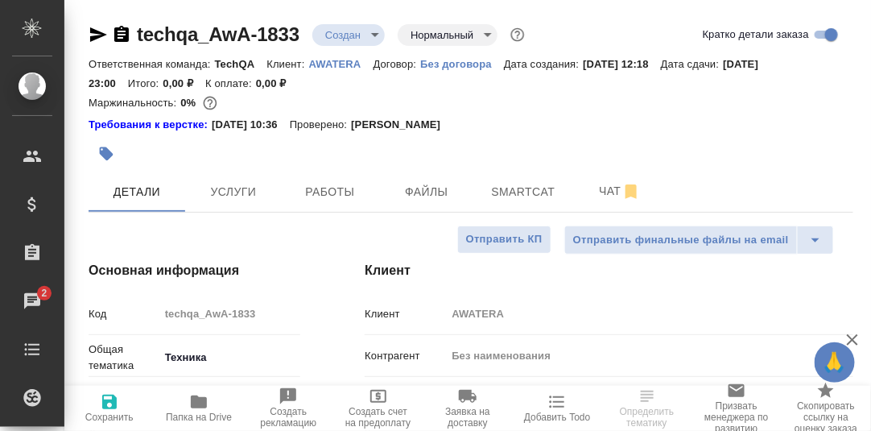
type textarea "x"
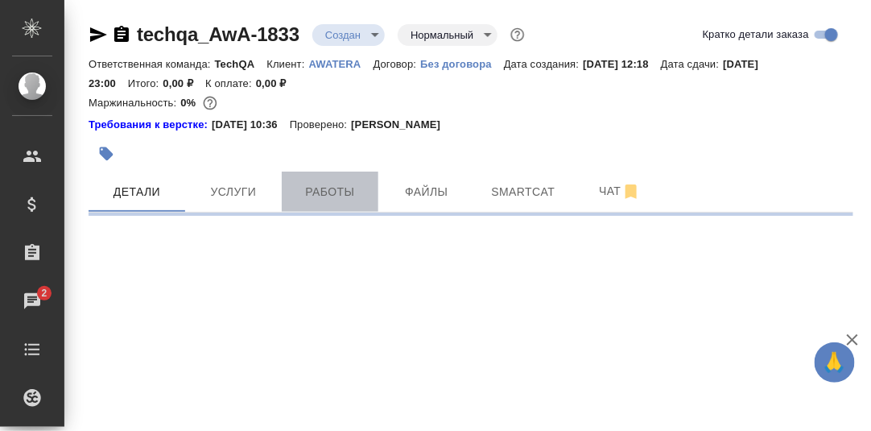
click at [330, 189] on span "Работы" at bounding box center [329, 192] width 77 height 20
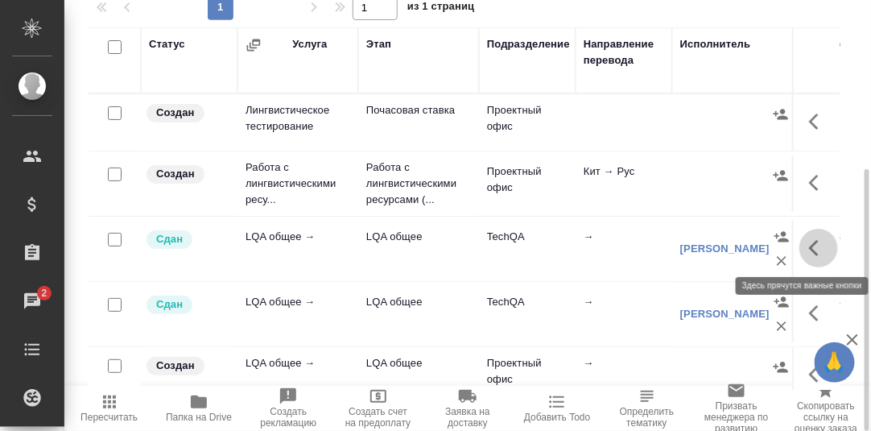
click at [809, 242] on icon "button" at bounding box center [818, 247] width 19 height 19
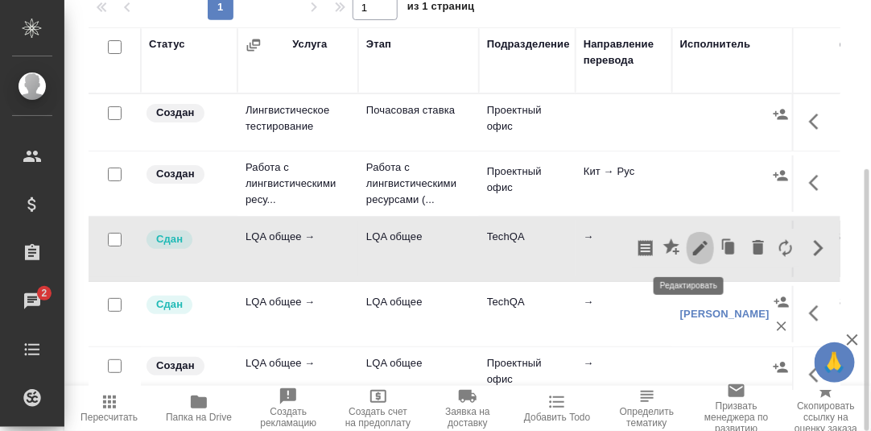
click at [690, 243] on icon "button" at bounding box center [699, 247] width 19 height 19
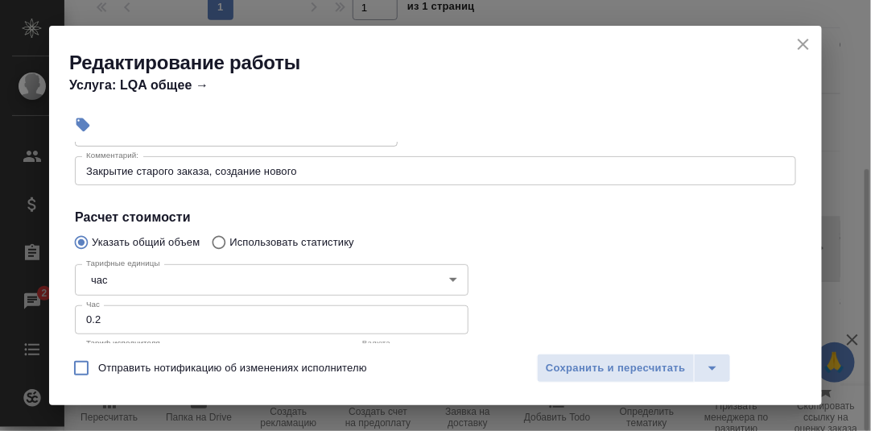
scroll to position [322, 0]
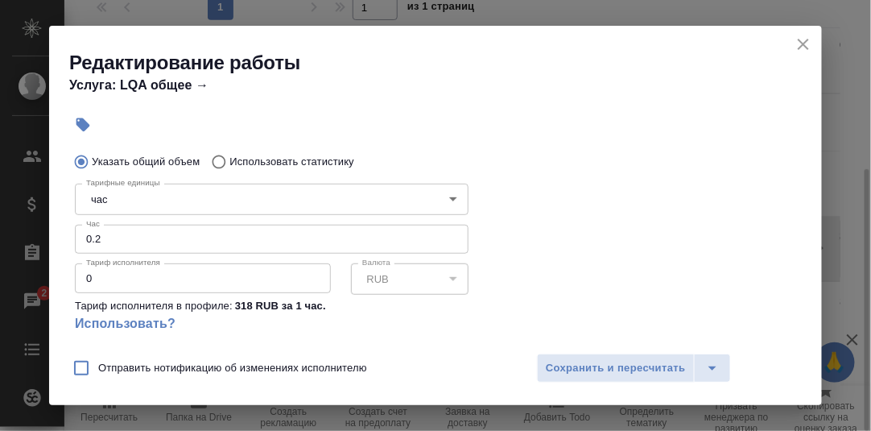
click at [803, 41] on icon "close" at bounding box center [802, 44] width 19 height 19
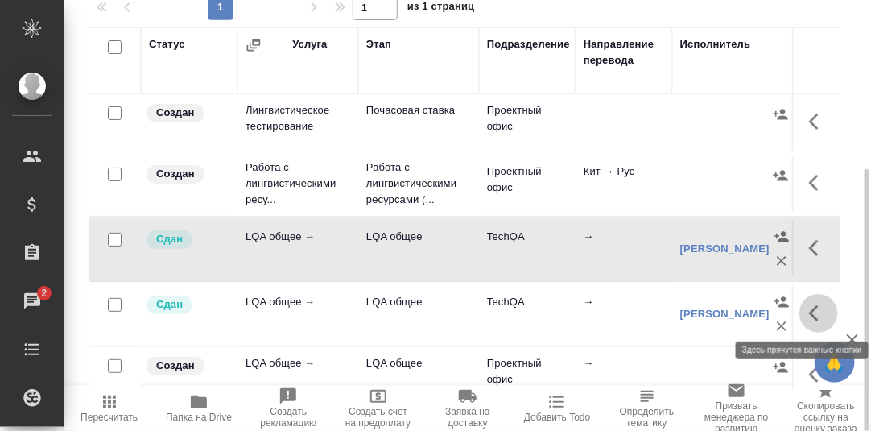
click at [809, 313] on icon "button" at bounding box center [814, 313] width 10 height 16
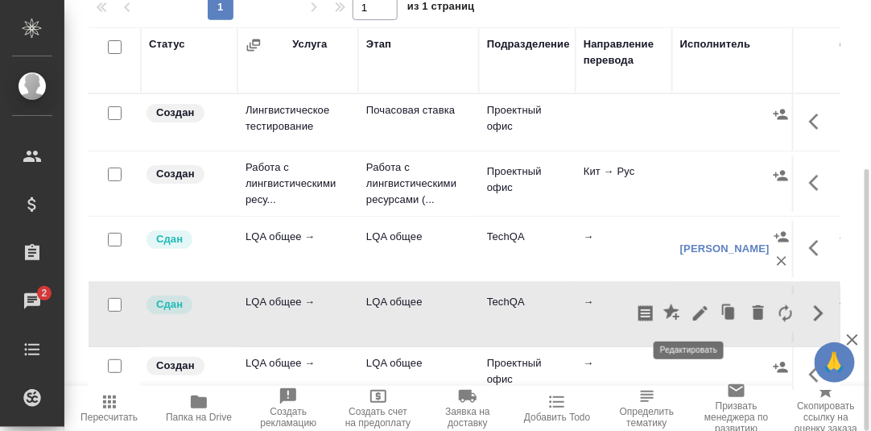
click at [690, 313] on icon "button" at bounding box center [699, 312] width 19 height 19
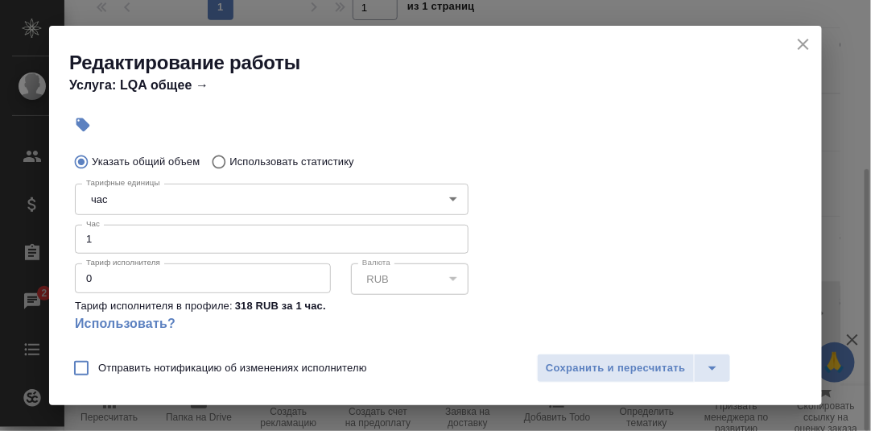
scroll to position [241, 0]
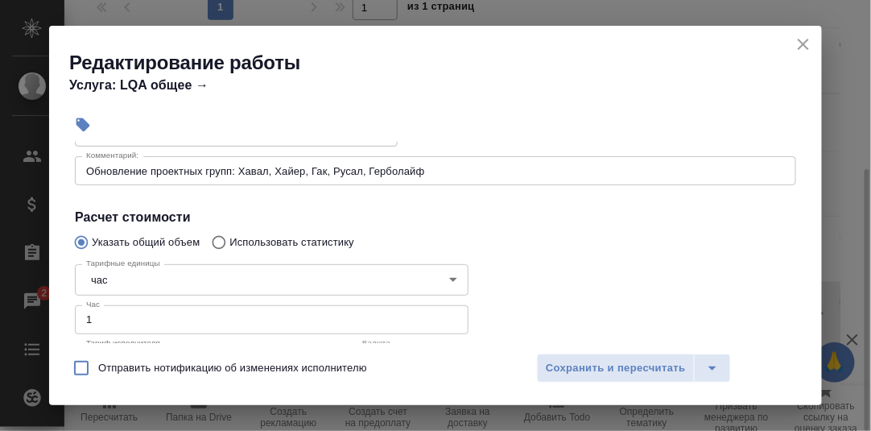
click at [798, 44] on icon "close" at bounding box center [802, 44] width 19 height 19
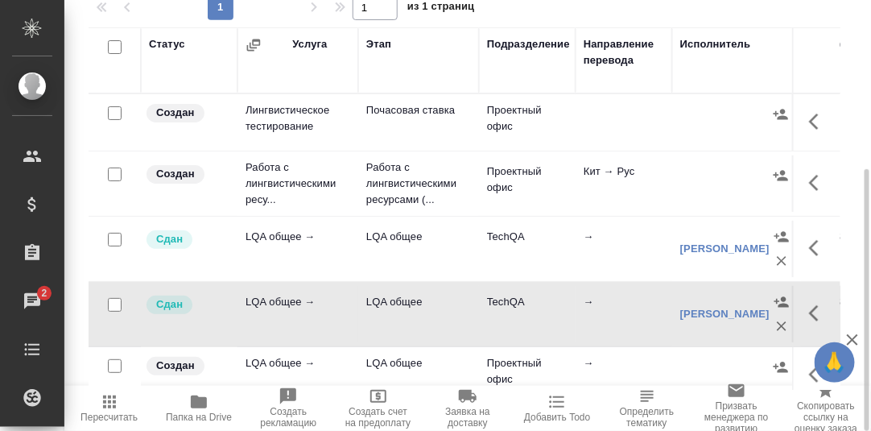
scroll to position [161, 0]
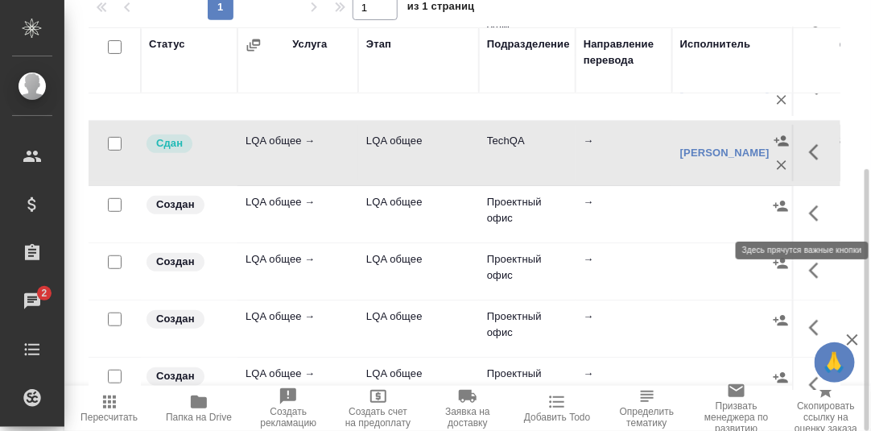
click at [809, 208] on icon "button" at bounding box center [818, 213] width 19 height 19
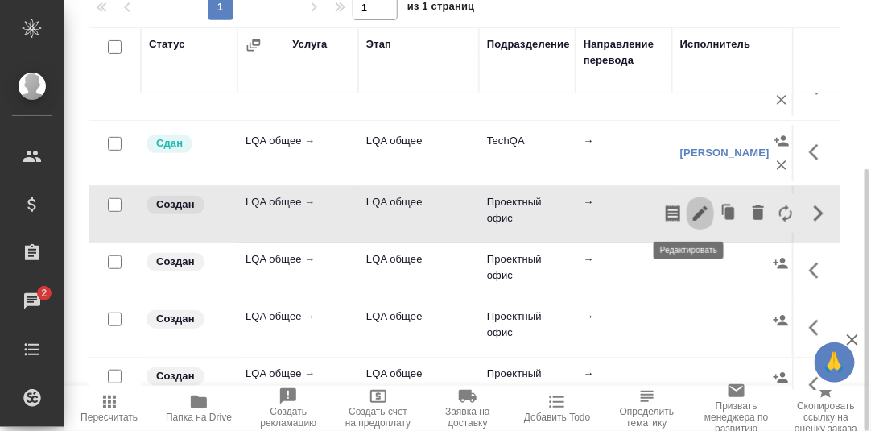
click at [693, 211] on icon "button" at bounding box center [700, 213] width 14 height 14
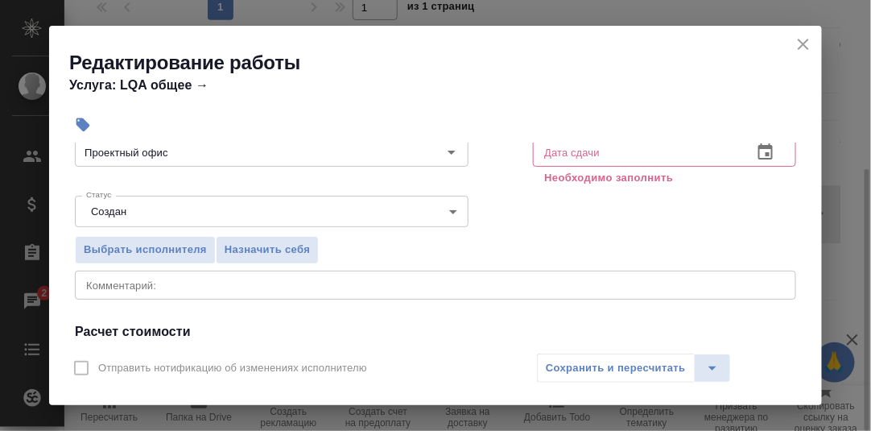
scroll to position [80, 0]
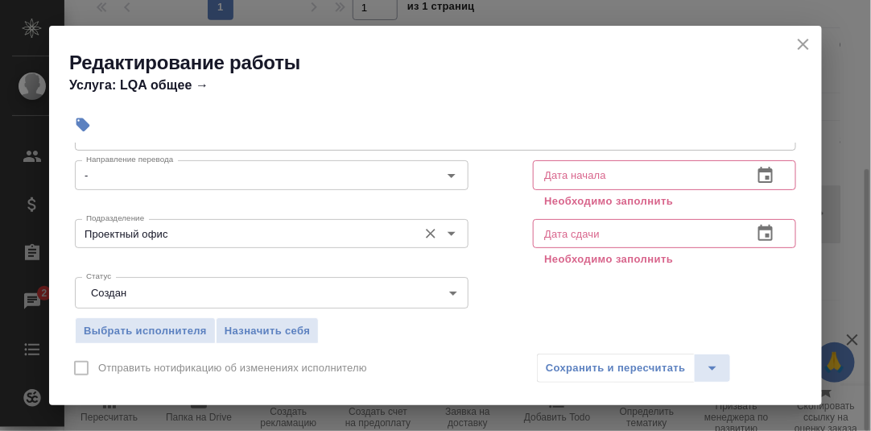
click at [175, 231] on input "Проектный офис" at bounding box center [245, 233] width 330 height 19
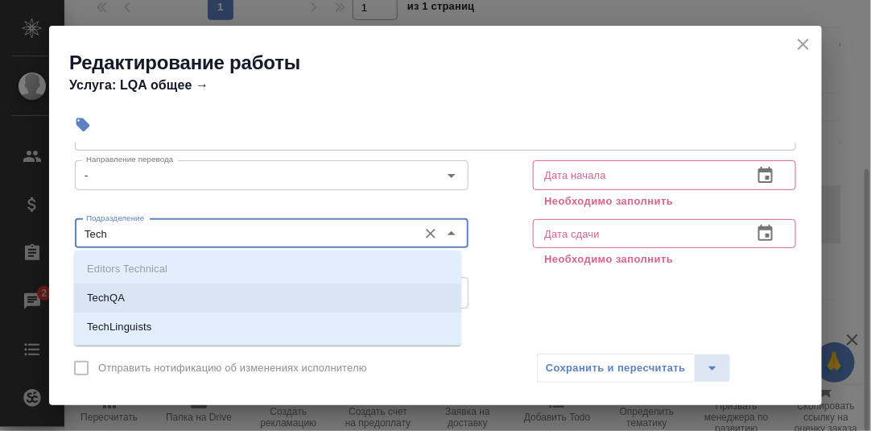
click at [138, 293] on li "TechQA" at bounding box center [267, 297] width 387 height 29
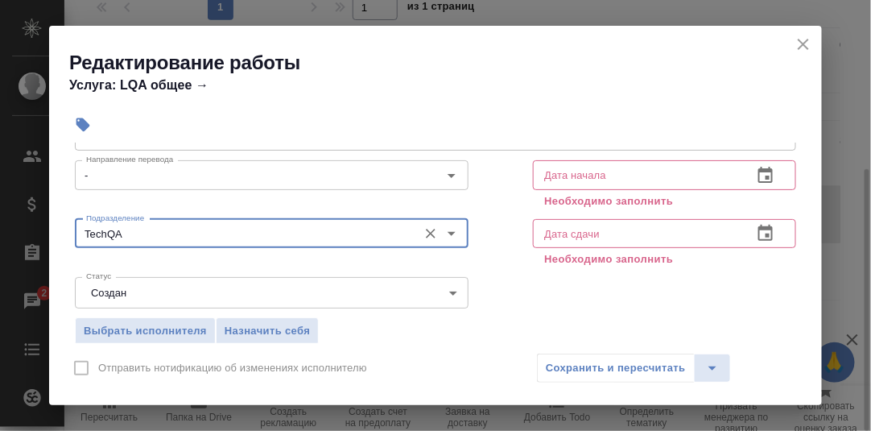
type input "TechQA"
click at [758, 169] on icon "button" at bounding box center [765, 175] width 14 height 16
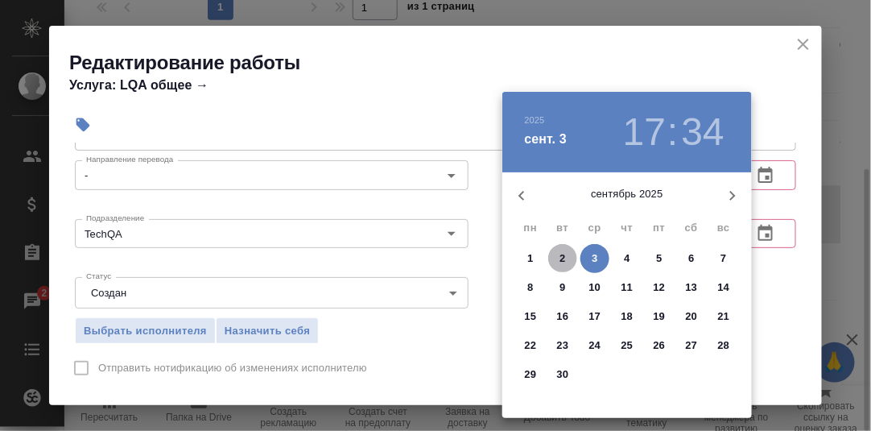
click at [562, 258] on p "2" at bounding box center [562, 258] width 6 height 16
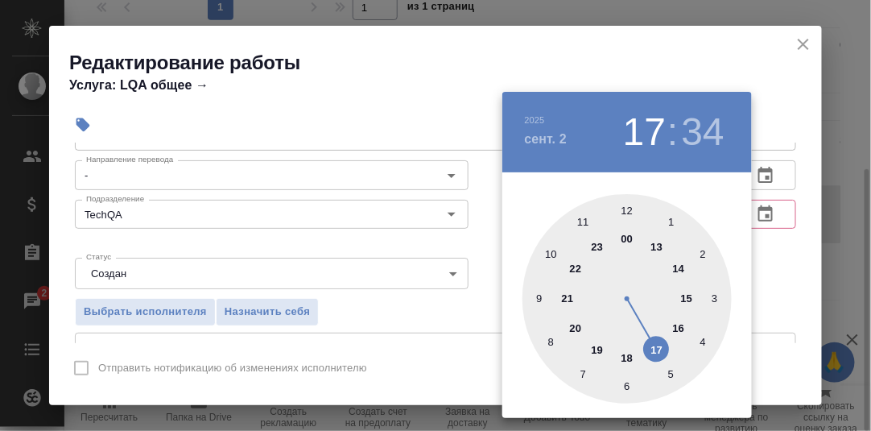
click at [677, 330] on div at bounding box center [626, 298] width 209 height 209
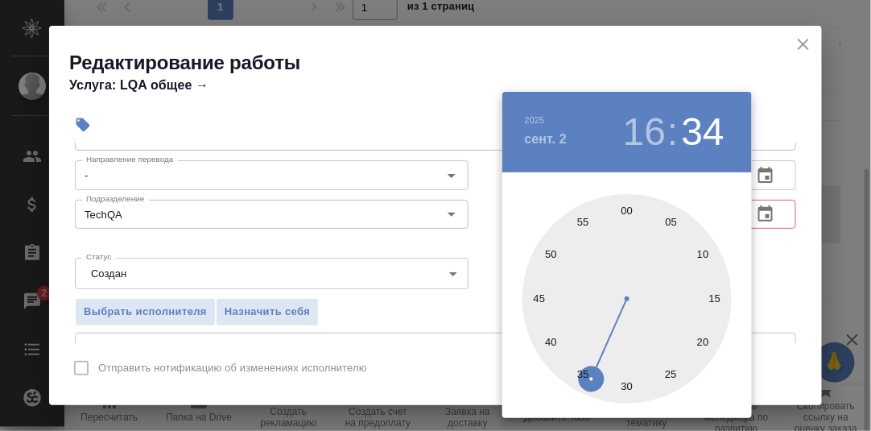
click at [627, 208] on div at bounding box center [626, 298] width 209 height 209
type input "[DATE] 16:00"
click at [780, 253] on div at bounding box center [435, 215] width 871 height 431
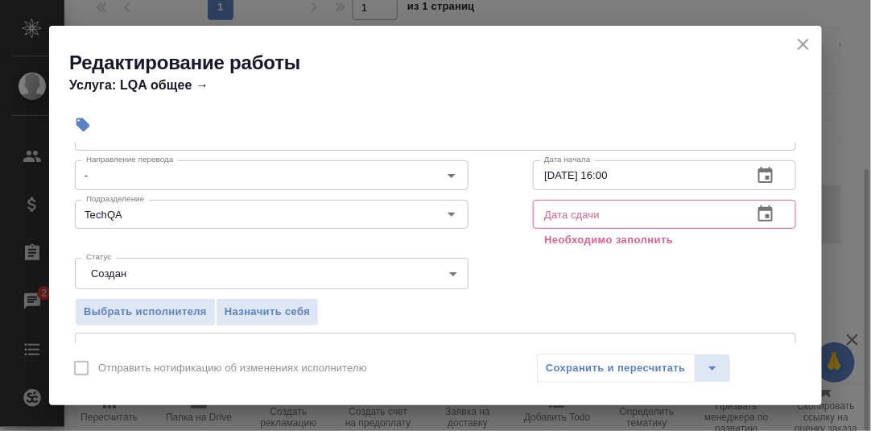
click at [756, 211] on icon "button" at bounding box center [765, 213] width 19 height 19
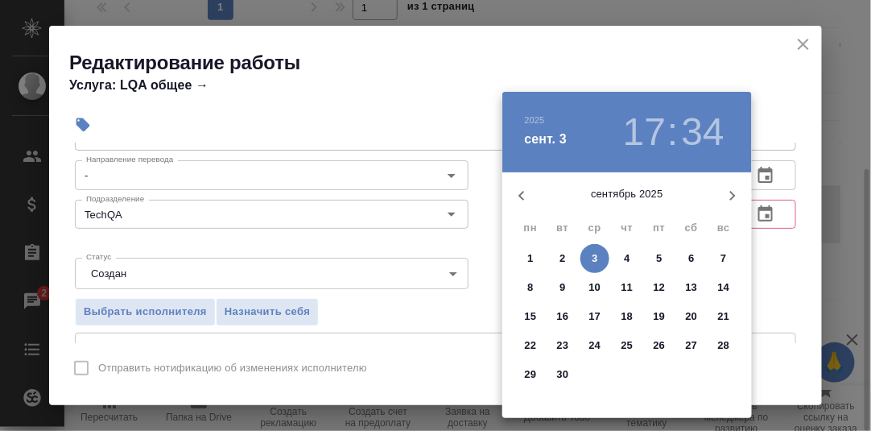
click at [562, 259] on p "2" at bounding box center [562, 258] width 6 height 16
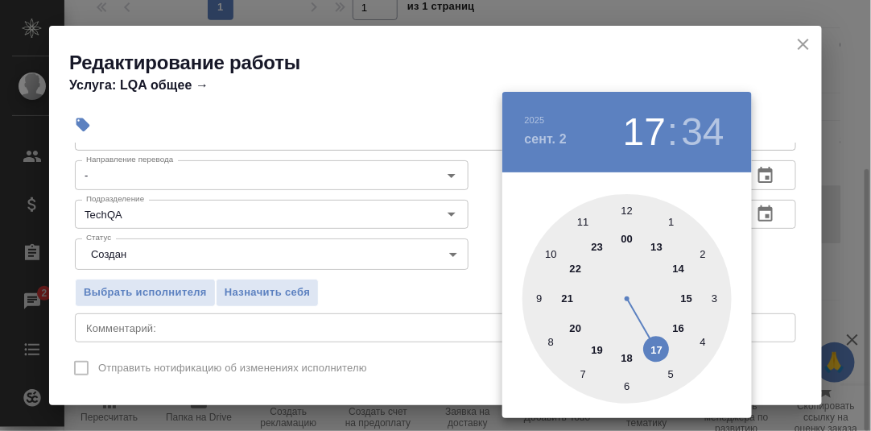
click at [628, 354] on div at bounding box center [626, 298] width 209 height 209
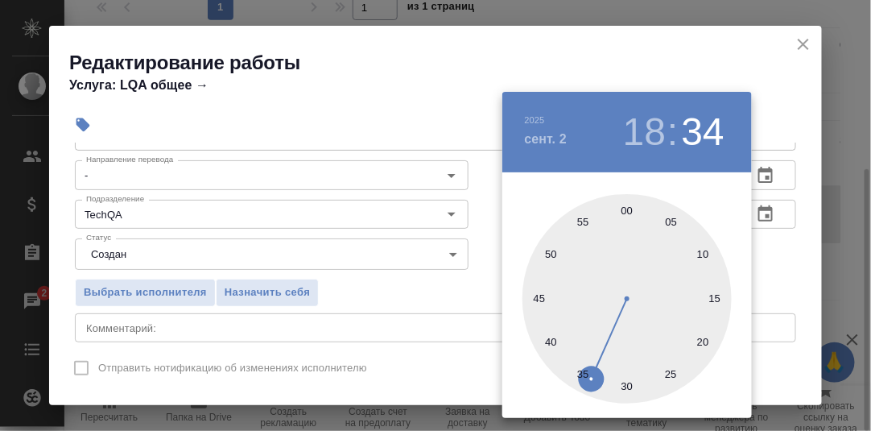
click at [625, 209] on div at bounding box center [626, 298] width 209 height 209
type input "02.09.2025 18:00"
click at [771, 245] on div at bounding box center [435, 215] width 871 height 431
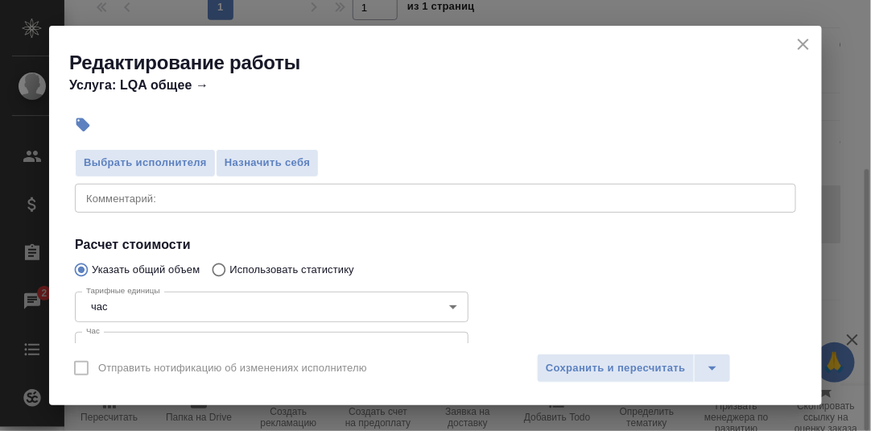
scroll to position [241, 0]
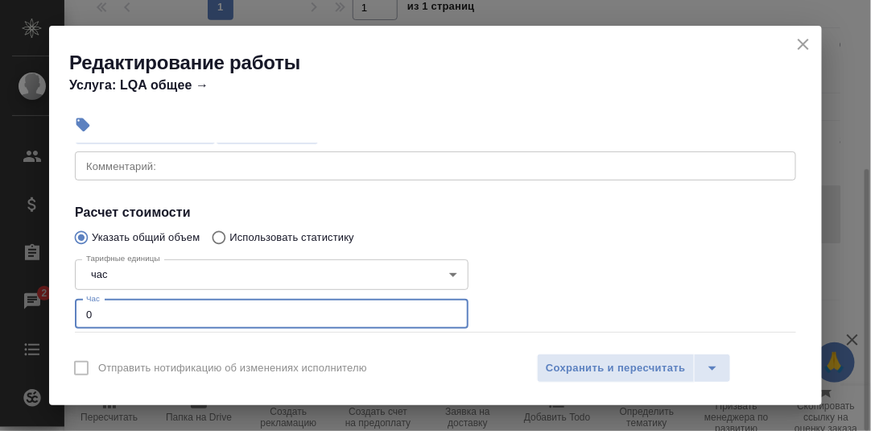
drag, startPoint x: 137, startPoint y: 319, endPoint x: 65, endPoint y: 320, distance: 71.6
click at [65, 320] on div "Параметры Файлы Вид работ LQA общее Вид работ Направление перевода - Направлени…" at bounding box center [435, 242] width 773 height 200
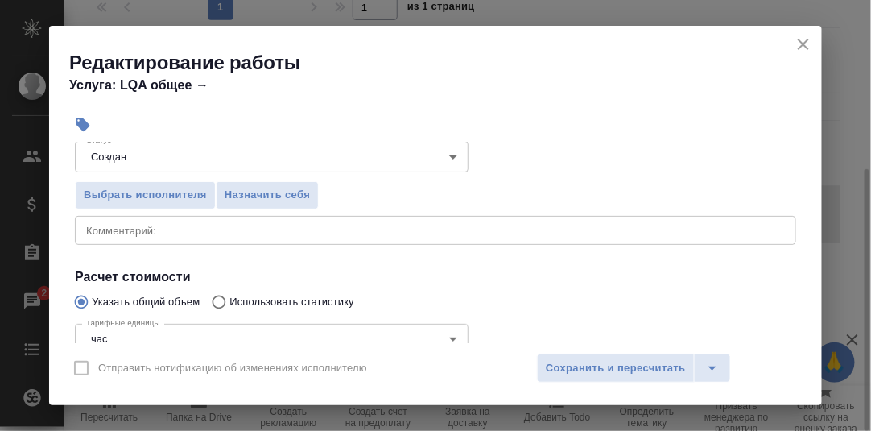
scroll to position [161, 0]
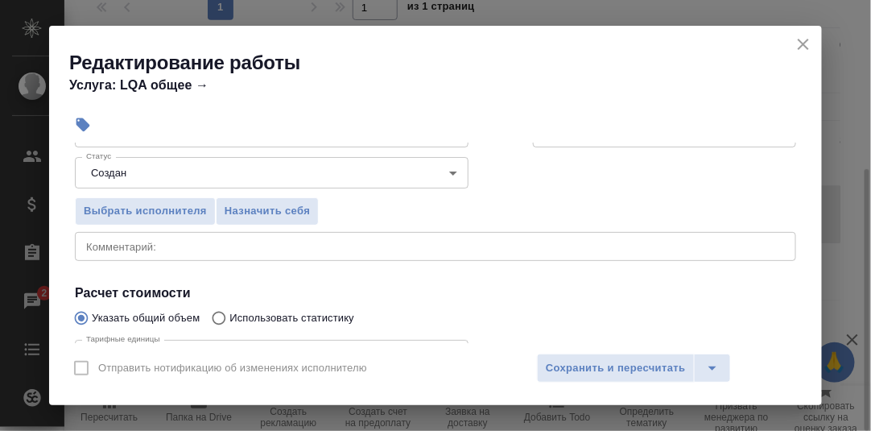
type input "1"
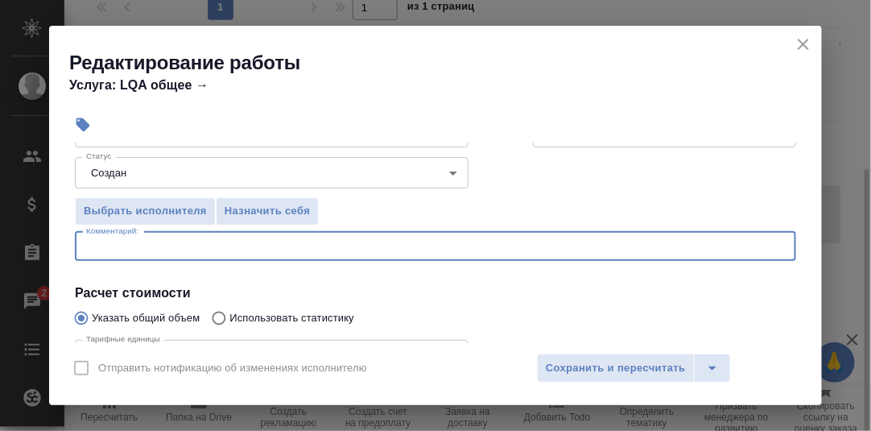
click at [175, 245] on textarea at bounding box center [435, 246] width 698 height 12
type textarea "F"
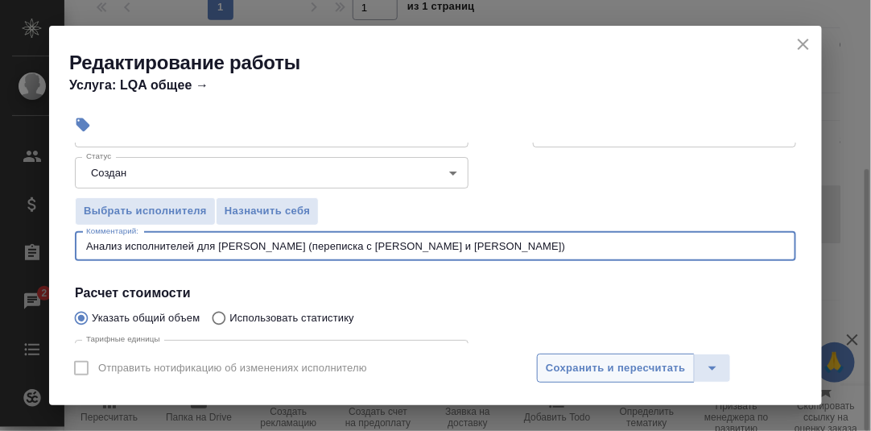
type textarea "Анализ исполнителей для ГАКа (переписка с Ксюшей и Юлей)"
click at [648, 359] on span "Сохранить и пересчитать" at bounding box center [616, 368] width 140 height 19
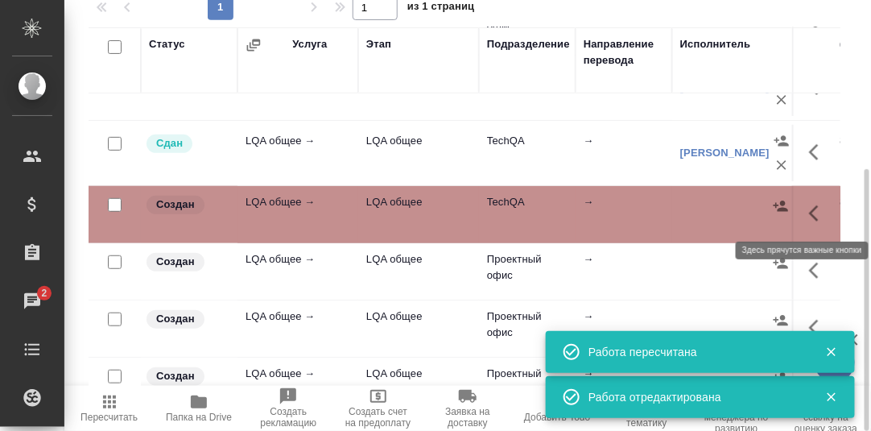
click at [809, 213] on icon "button" at bounding box center [818, 213] width 19 height 19
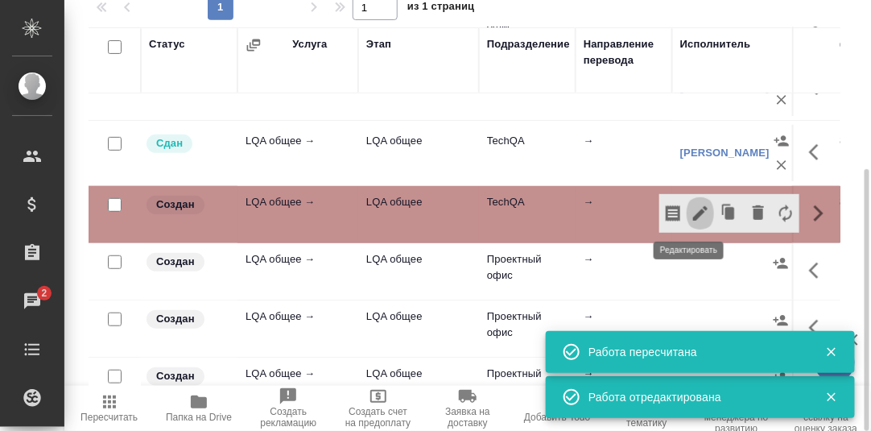
click at [693, 212] on icon "button" at bounding box center [700, 213] width 14 height 14
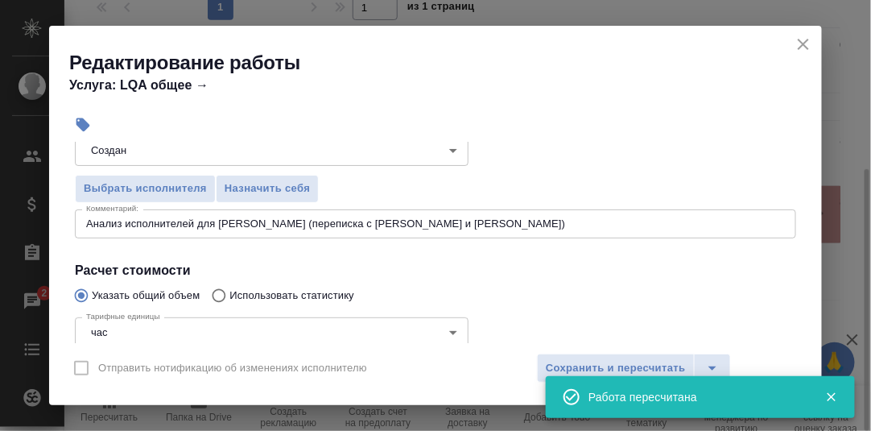
scroll to position [166, 0]
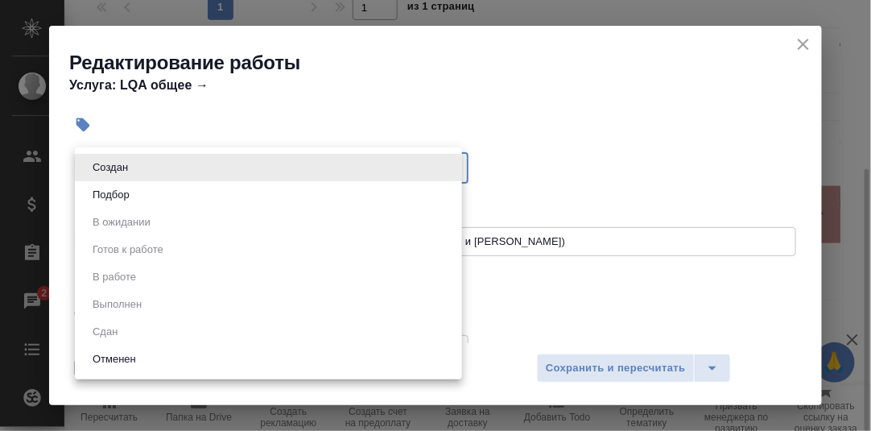
click at [450, 171] on body "🙏 .cls-1 fill:#fff; AWATERA Румянцева Дарья d.rumyantseva Клиенты Спецификации …" at bounding box center [435, 215] width 871 height 431
click at [553, 168] on div at bounding box center [435, 215] width 871 height 431
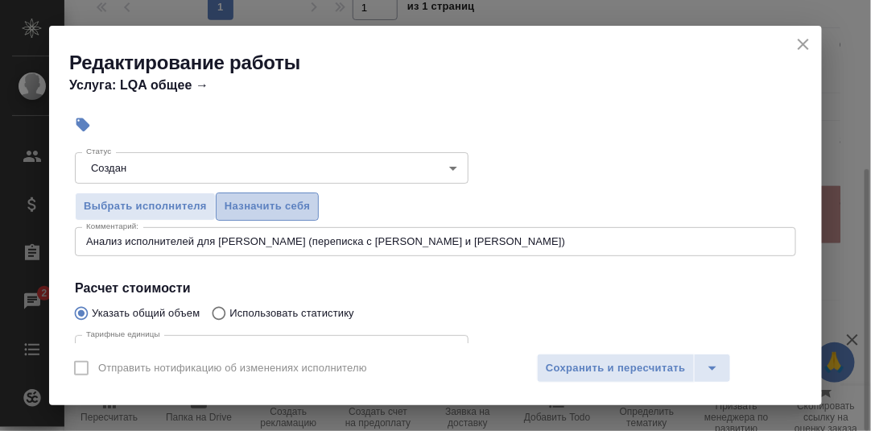
click at [272, 204] on span "Назначить себя" at bounding box center [267, 206] width 85 height 19
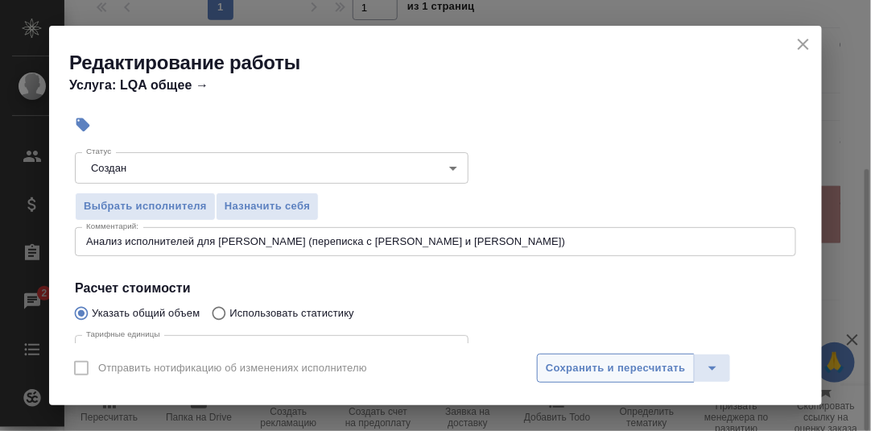
drag, startPoint x: 633, startPoint y: 369, endPoint x: 663, endPoint y: 359, distance: 31.3
click at [634, 369] on span "Сохранить и пересчитать" at bounding box center [616, 368] width 140 height 19
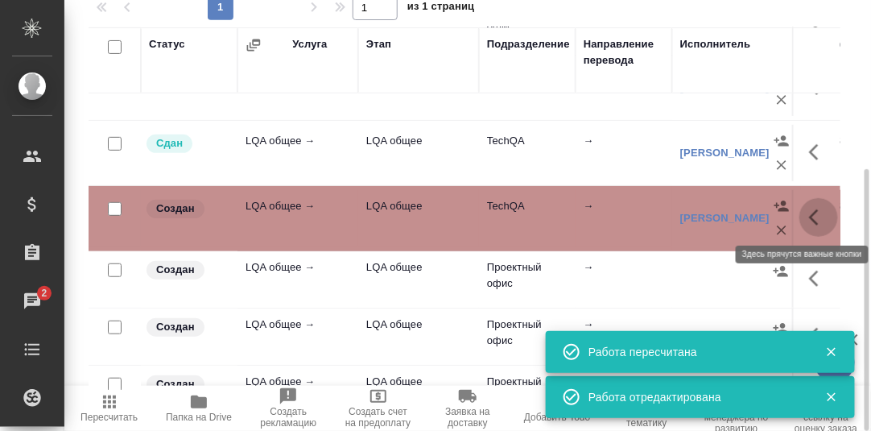
click at [809, 210] on icon "button" at bounding box center [818, 217] width 19 height 19
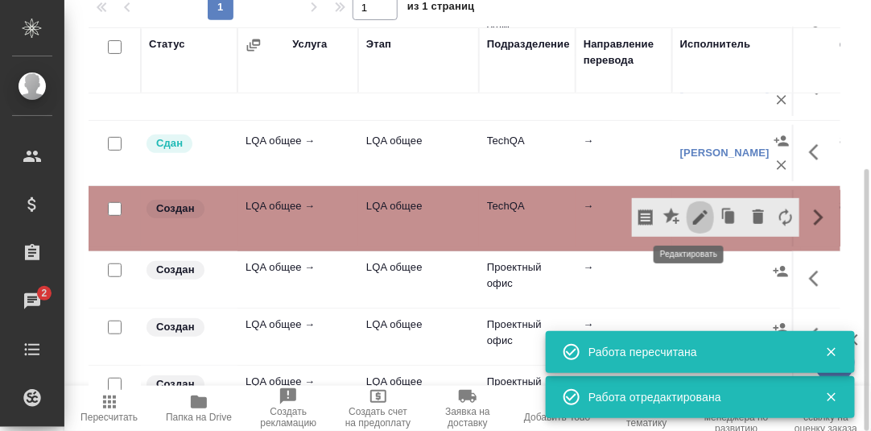
click at [693, 216] on icon "button" at bounding box center [700, 217] width 14 height 14
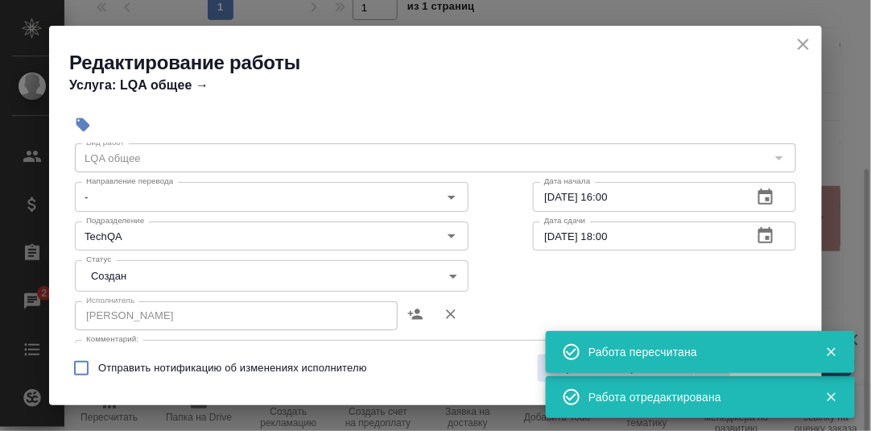
scroll to position [80, 0]
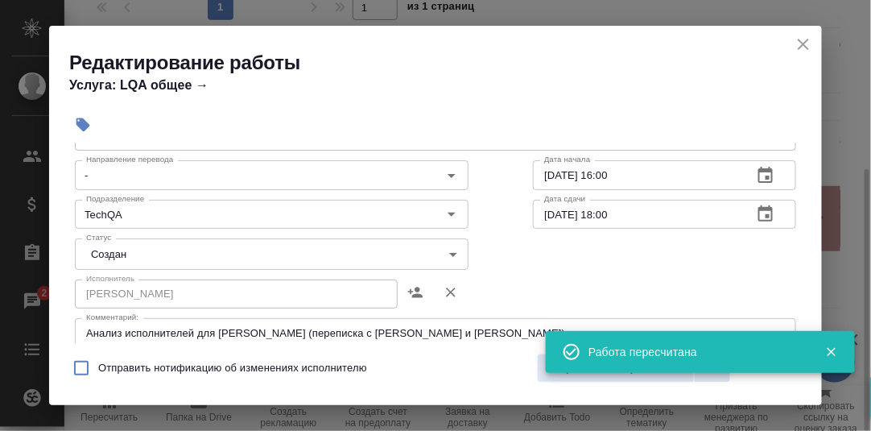
click at [450, 253] on body "🙏 .cls-1 fill:#fff; AWATERA Румянцева Дарья d.rumyantseva Клиенты Спецификации …" at bounding box center [435, 215] width 871 height 431
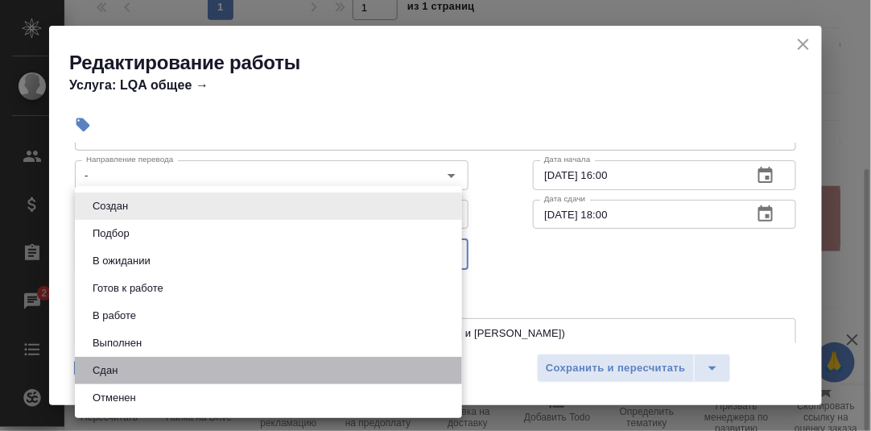
click at [129, 376] on li "Сдан" at bounding box center [268, 369] width 387 height 27
type input "closed"
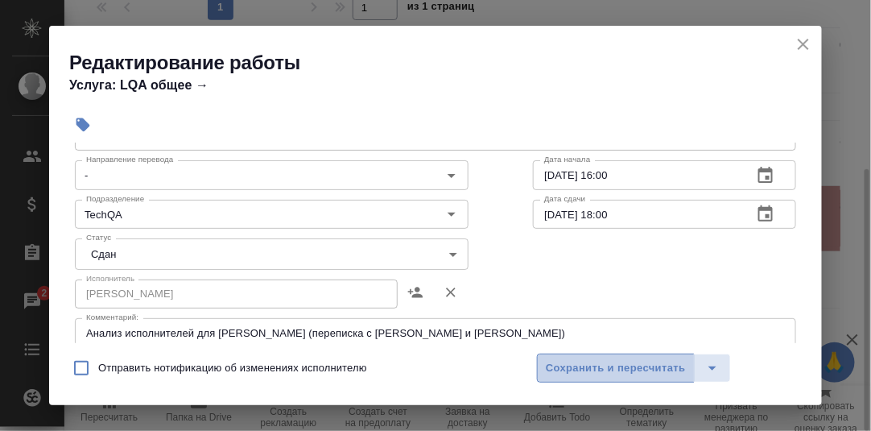
click at [587, 369] on span "Сохранить и пересчитать" at bounding box center [616, 368] width 140 height 19
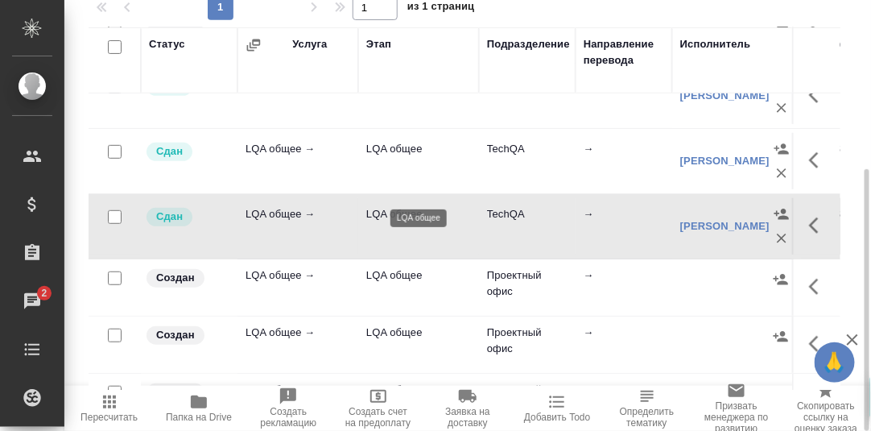
scroll to position [161, 0]
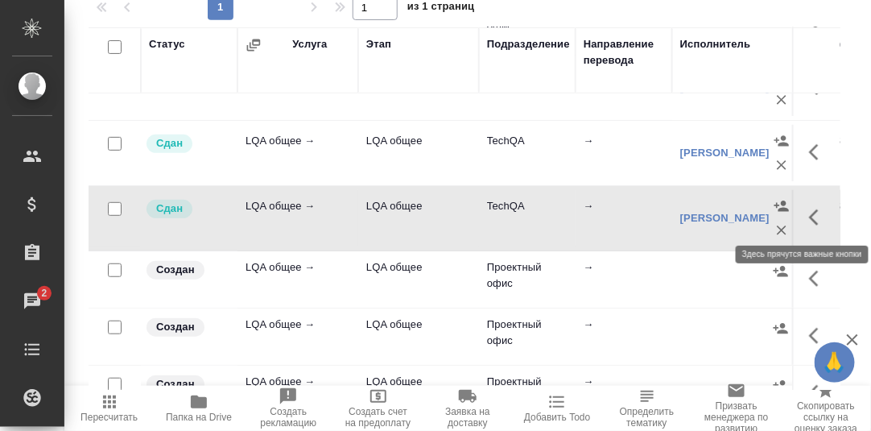
click at [809, 216] on icon "button" at bounding box center [818, 217] width 19 height 19
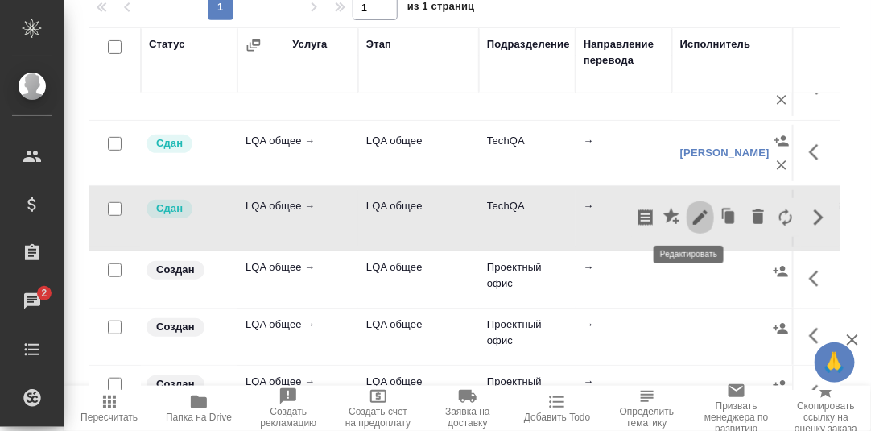
click at [693, 216] on icon "button" at bounding box center [700, 217] width 14 height 14
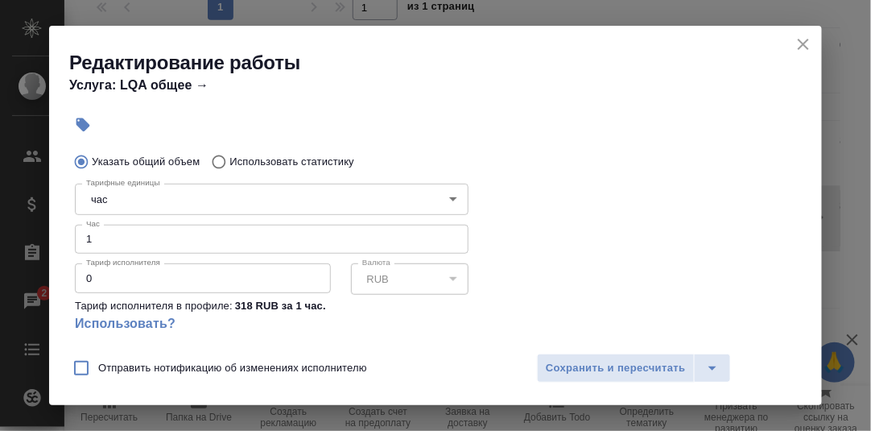
scroll to position [80, 0]
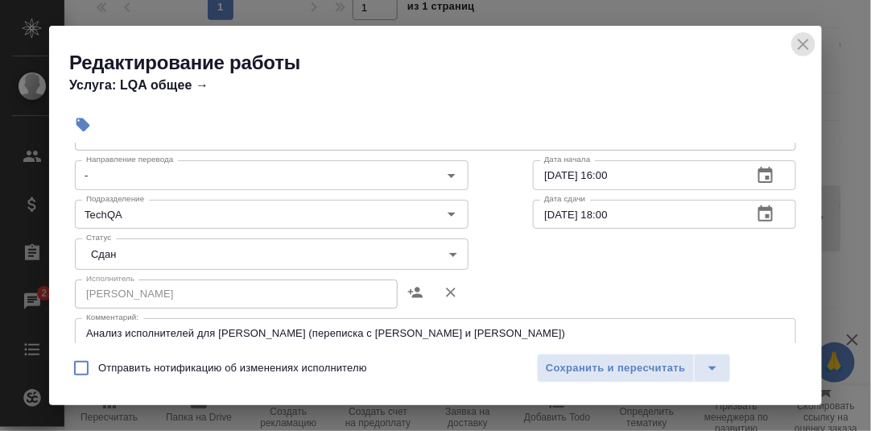
click at [802, 39] on icon "close" at bounding box center [802, 44] width 19 height 19
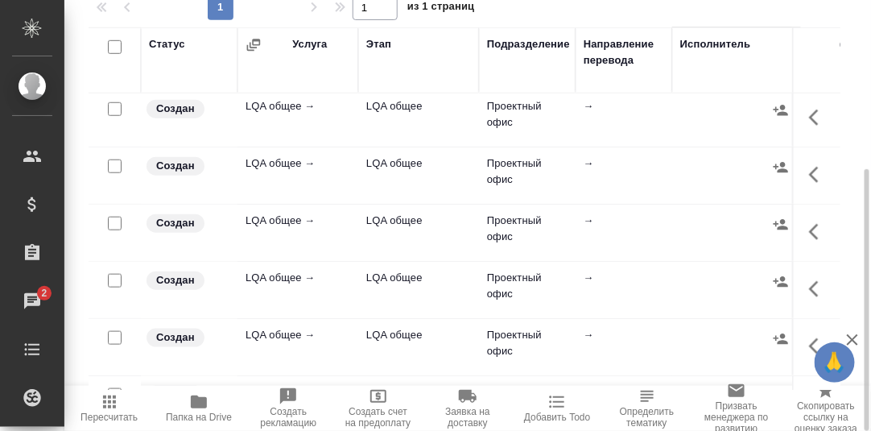
scroll to position [0, 0]
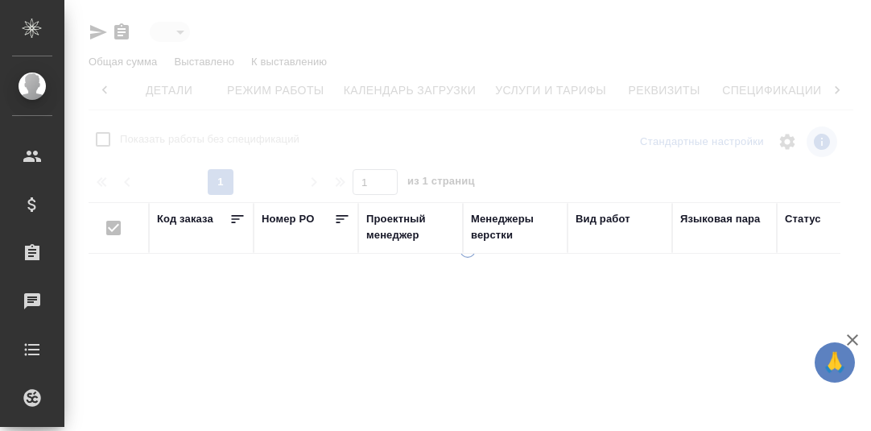
type input "active"
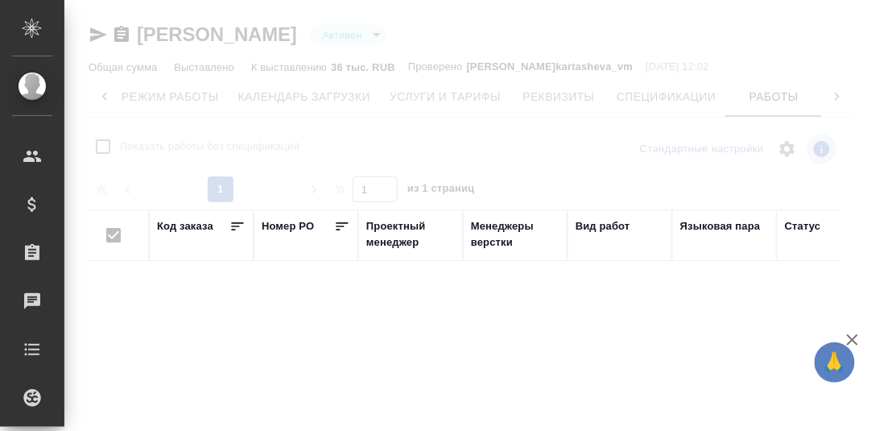
checkbox input "false"
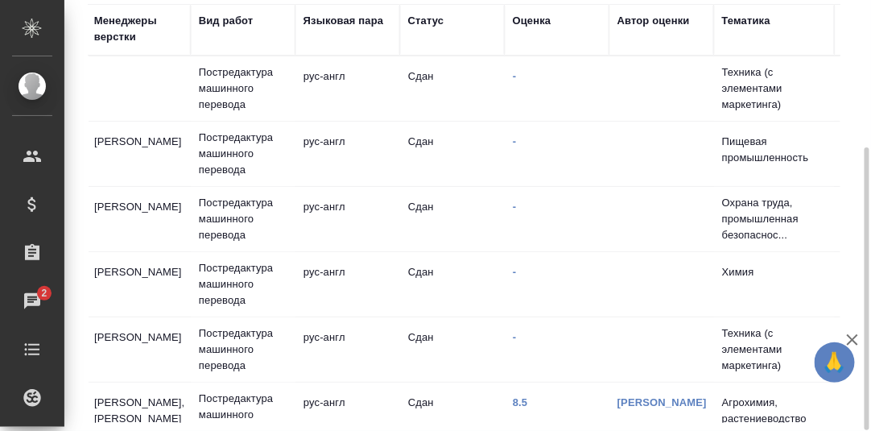
scroll to position [0, 0]
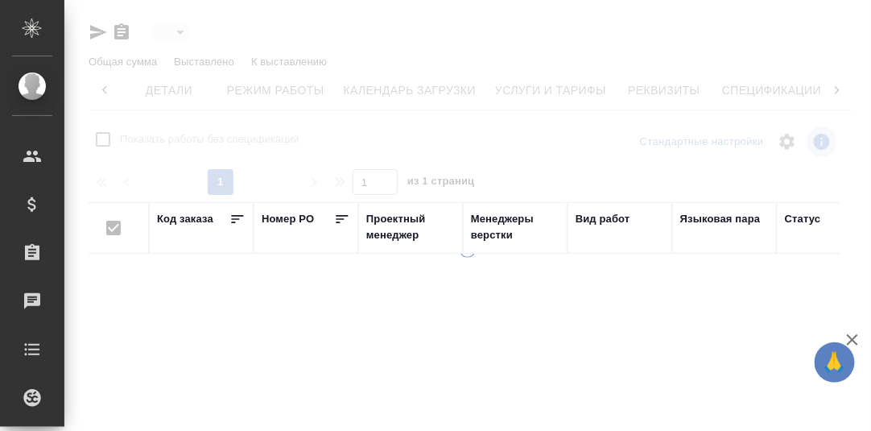
type input "active"
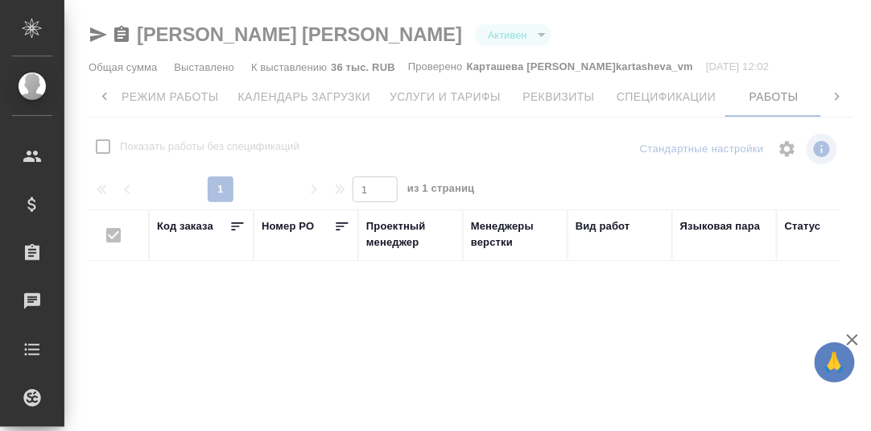
checkbox input "false"
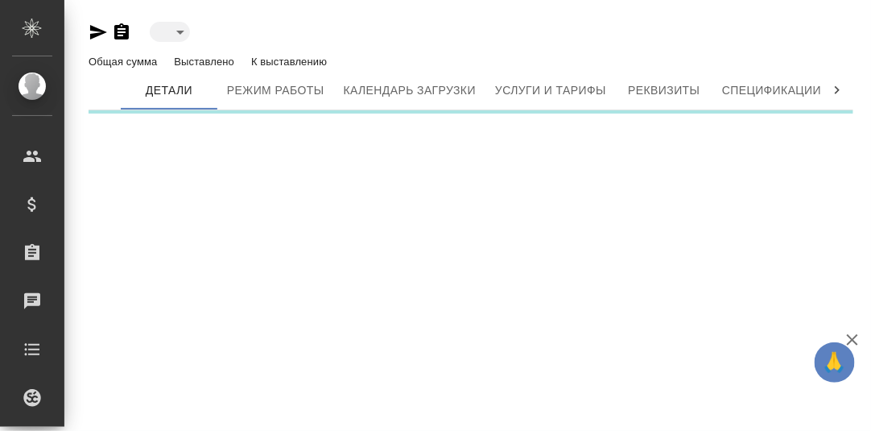
type input "active"
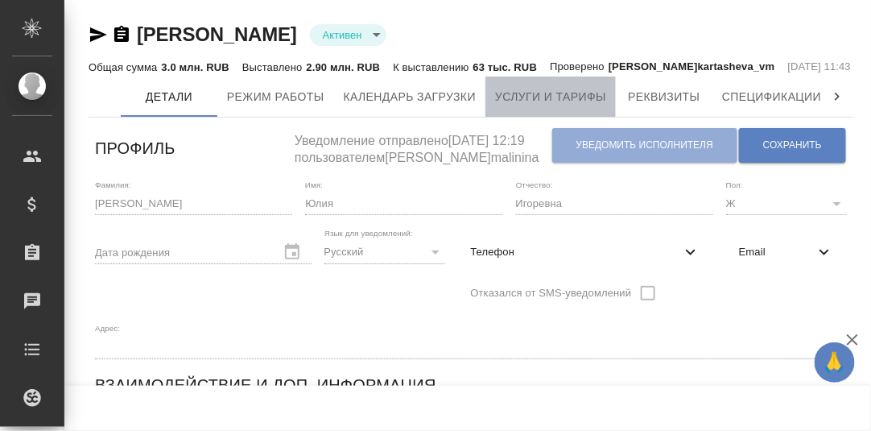
click at [562, 107] on span "Услуги и тарифы" at bounding box center [550, 97] width 111 height 20
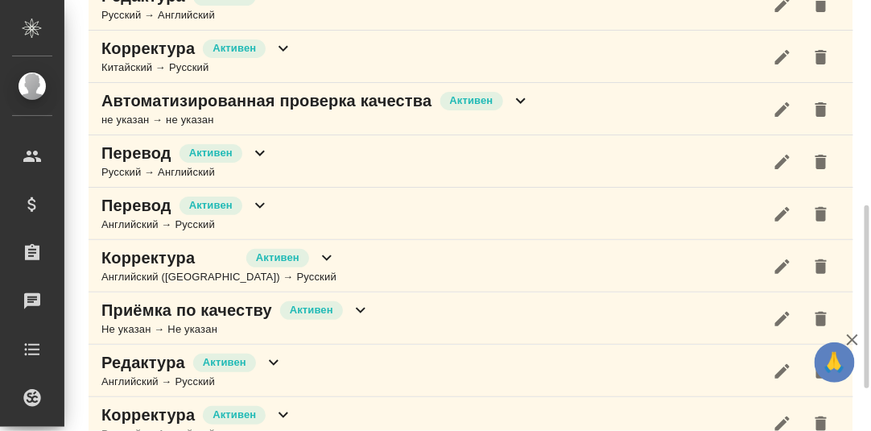
scroll to position [580, 0]
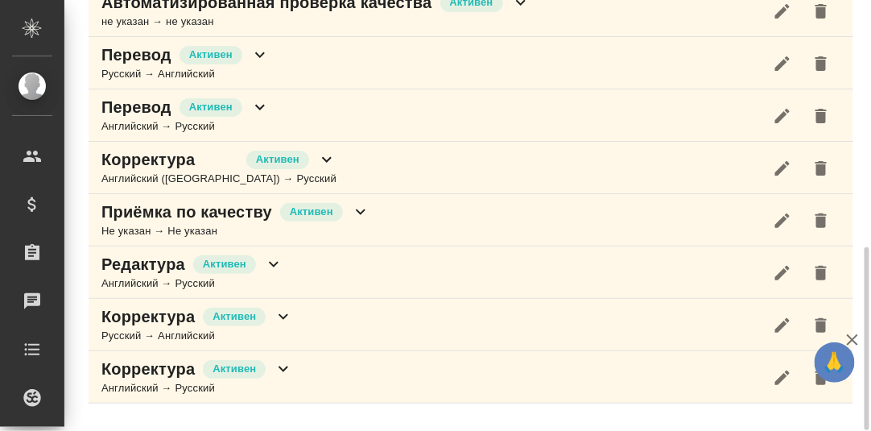
click at [281, 378] on icon at bounding box center [283, 368] width 19 height 19
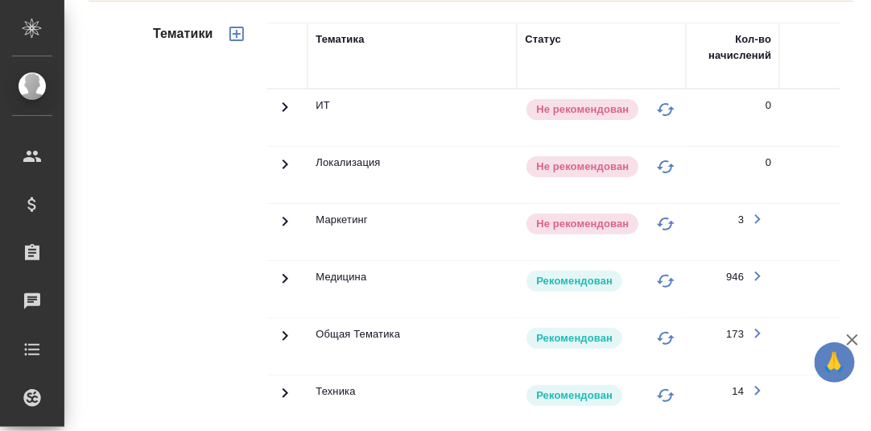
scroll to position [1143, 0]
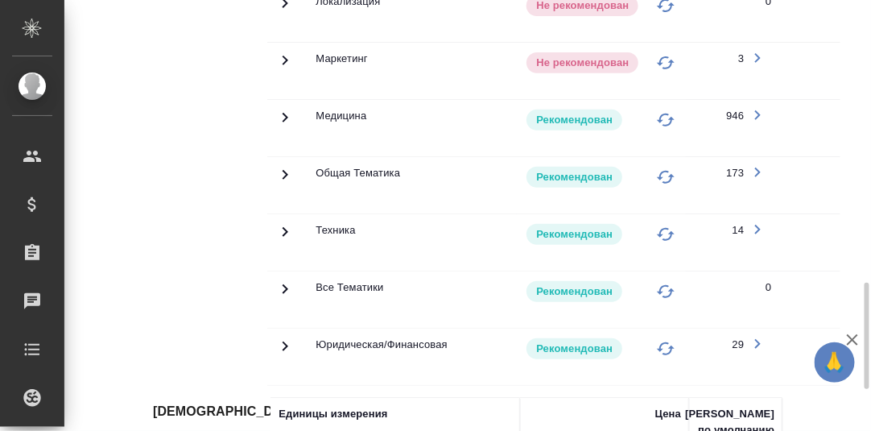
click at [280, 241] on icon at bounding box center [284, 231] width 19 height 19
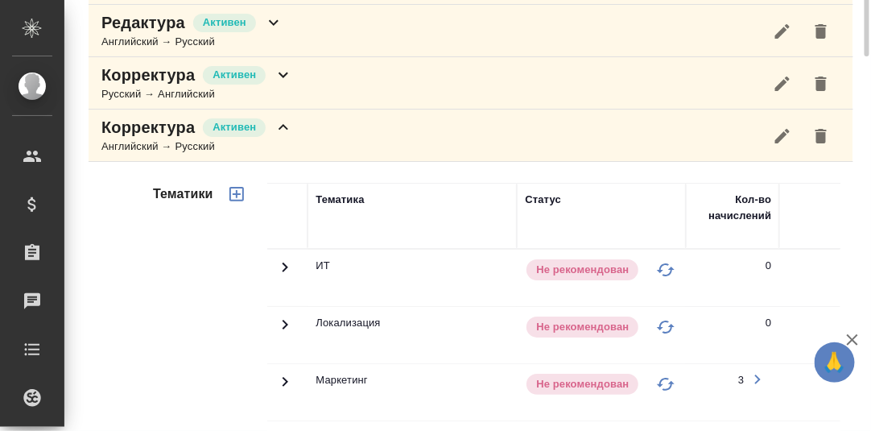
scroll to position [661, 0]
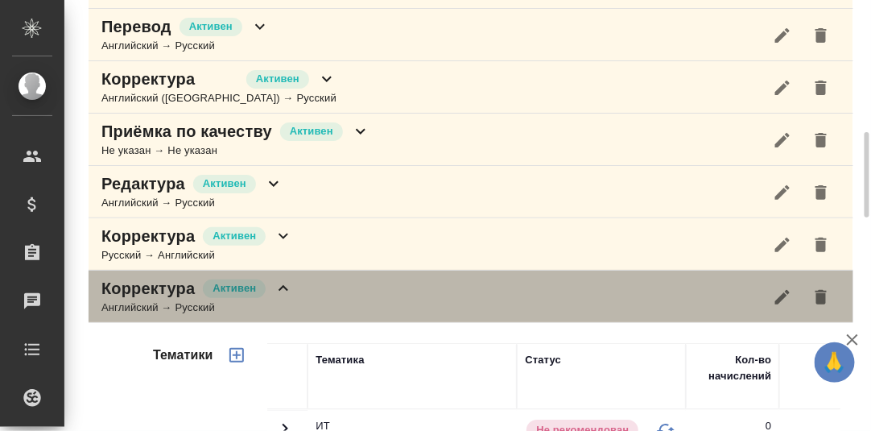
click at [284, 298] on icon at bounding box center [283, 287] width 19 height 19
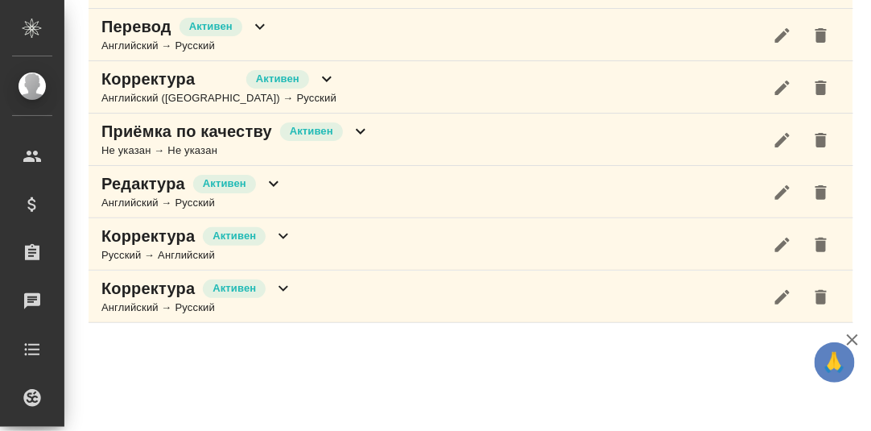
scroll to position [658, 0]
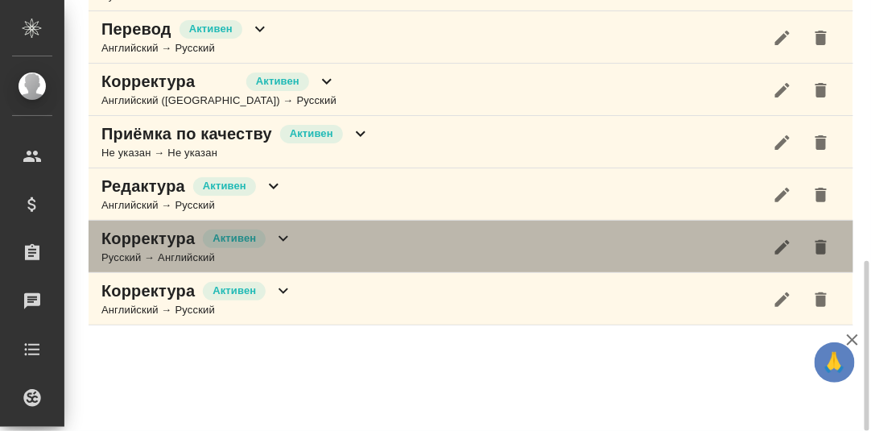
click at [278, 248] on icon at bounding box center [283, 238] width 19 height 19
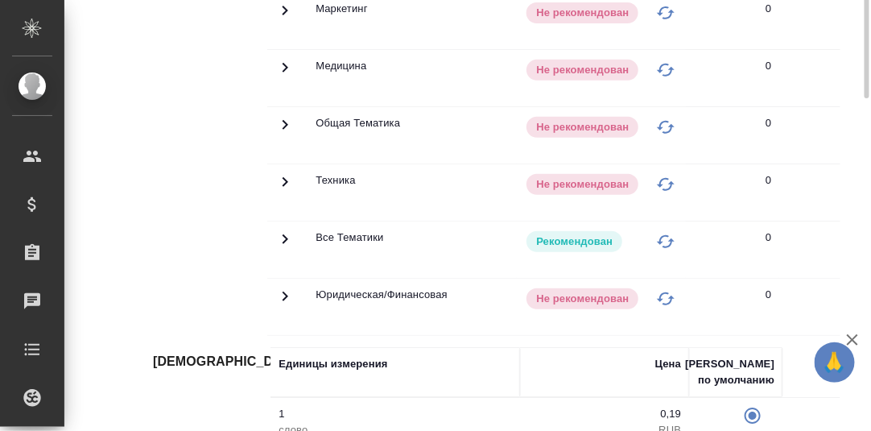
scroll to position [818, 0]
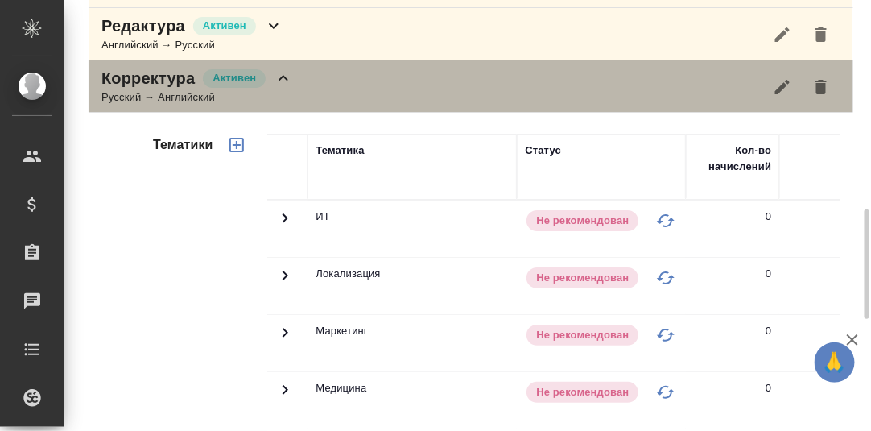
click at [282, 88] on icon at bounding box center [283, 77] width 19 height 19
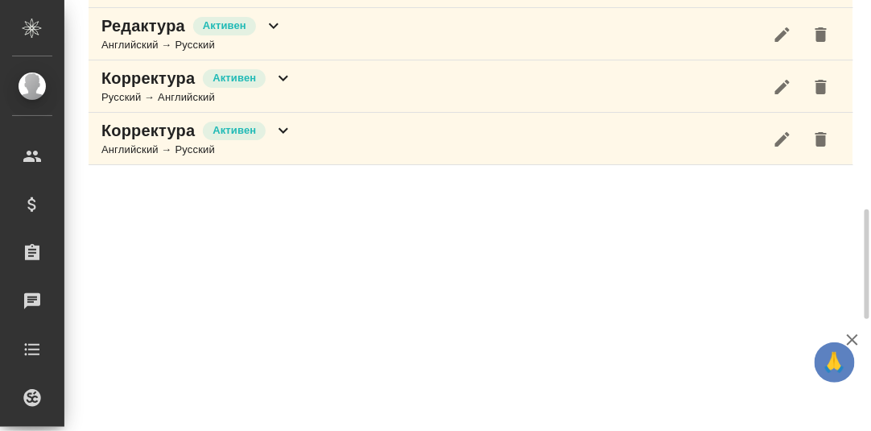
scroll to position [818, 0]
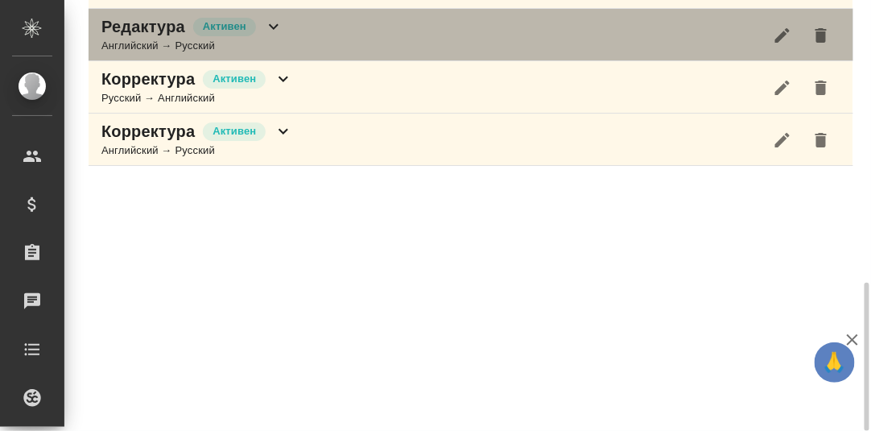
click at [275, 36] on icon at bounding box center [273, 26] width 19 height 19
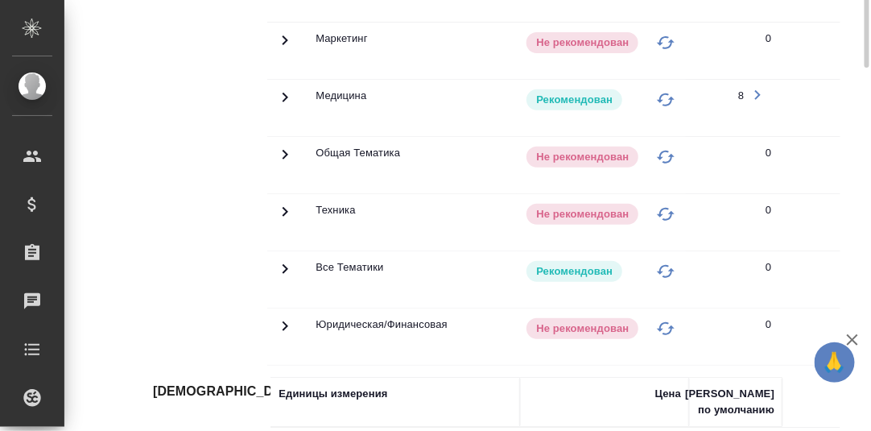
scroll to position [737, 0]
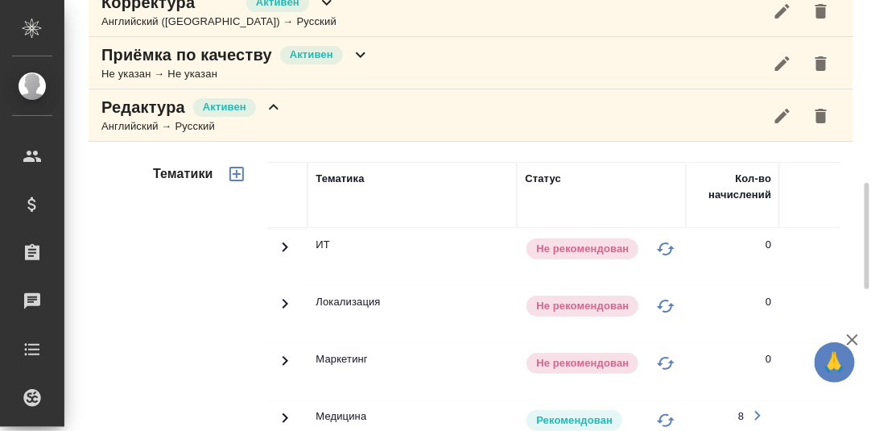
click at [277, 117] on icon at bounding box center [273, 106] width 19 height 19
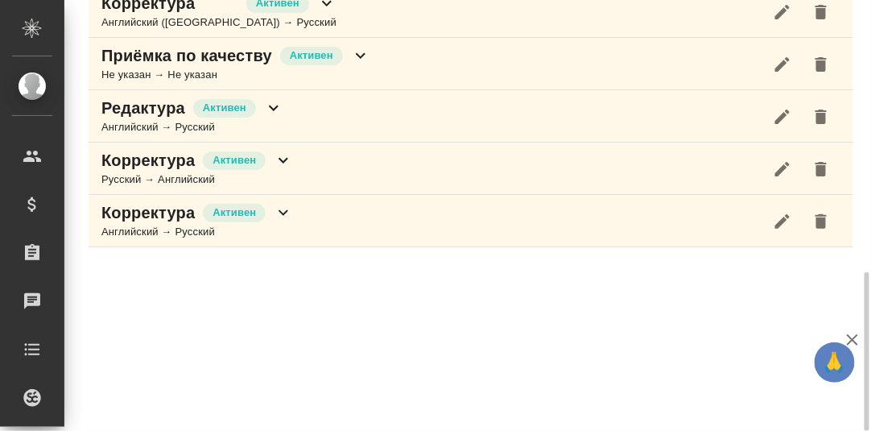
scroll to position [736, 0]
click at [357, 65] on icon at bounding box center [360, 55] width 19 height 19
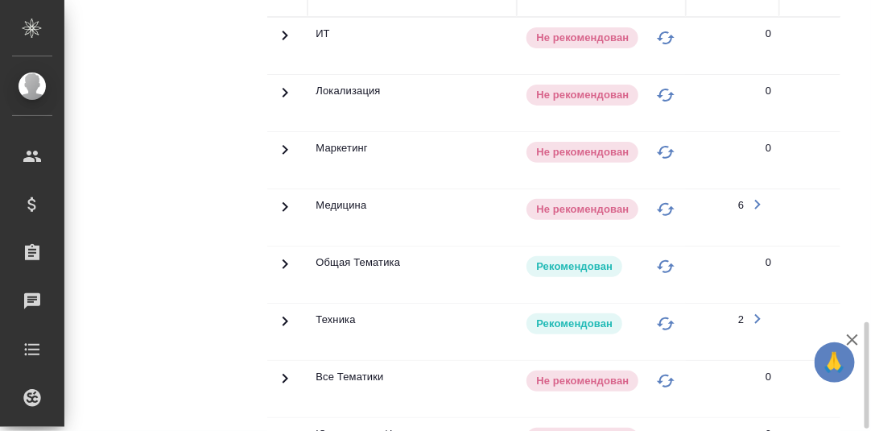
scroll to position [977, 0]
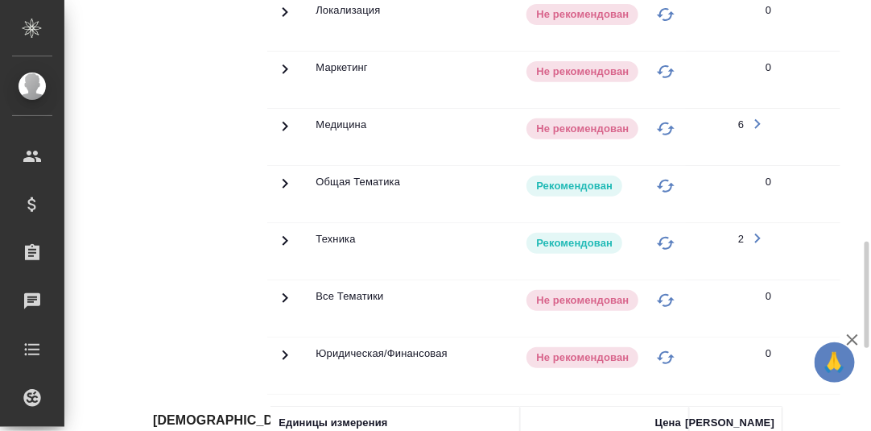
click at [286, 245] on icon at bounding box center [285, 241] width 6 height 10
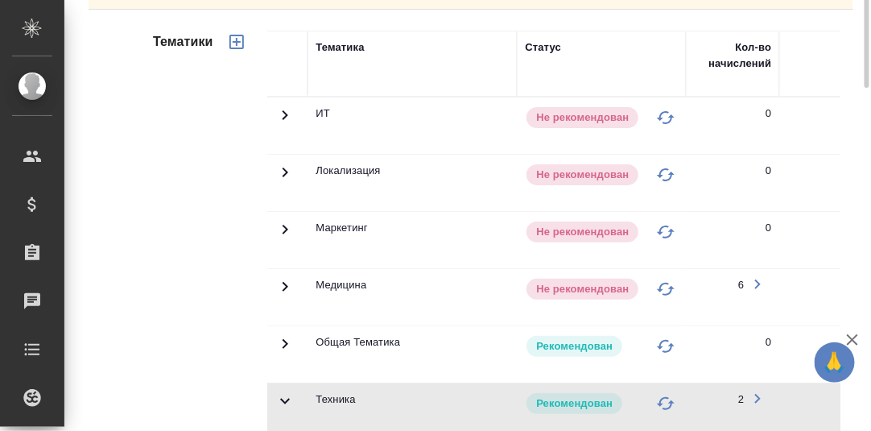
scroll to position [575, 0]
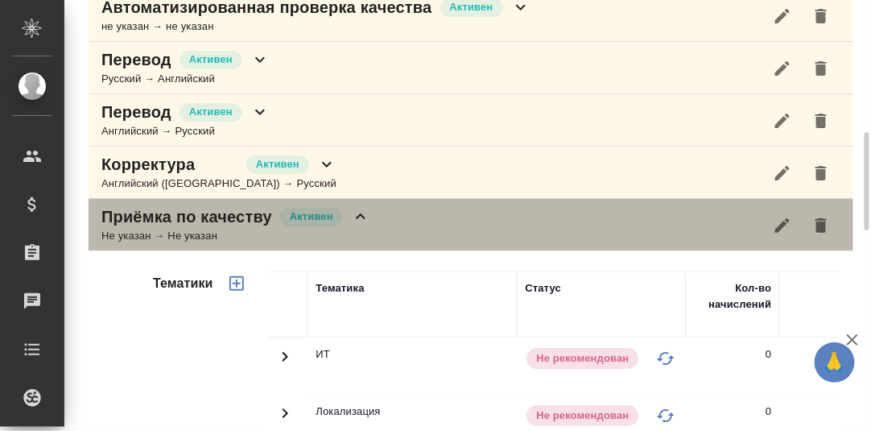
click at [356, 226] on icon at bounding box center [360, 216] width 19 height 19
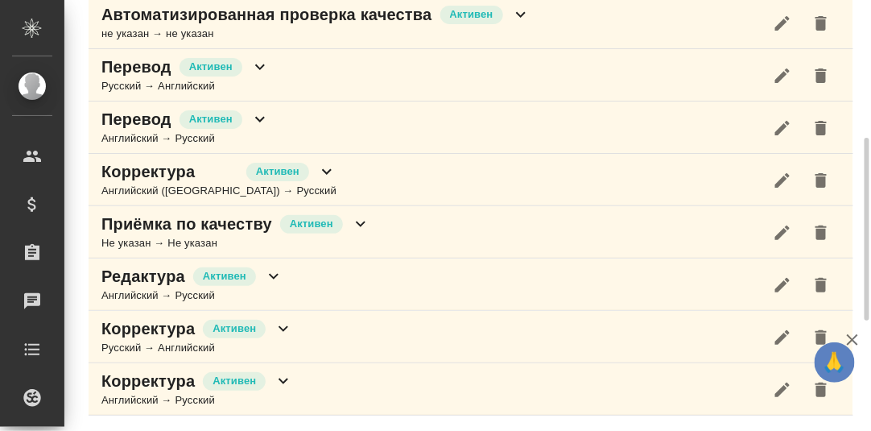
scroll to position [495, 0]
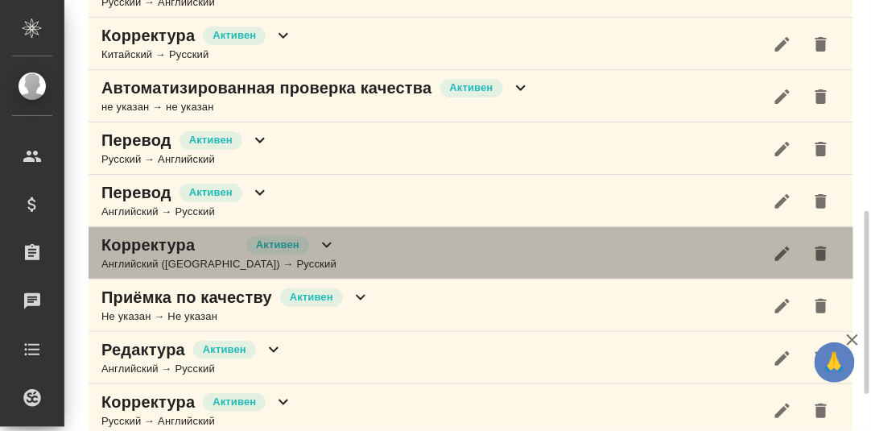
click at [317, 254] on icon at bounding box center [326, 244] width 19 height 19
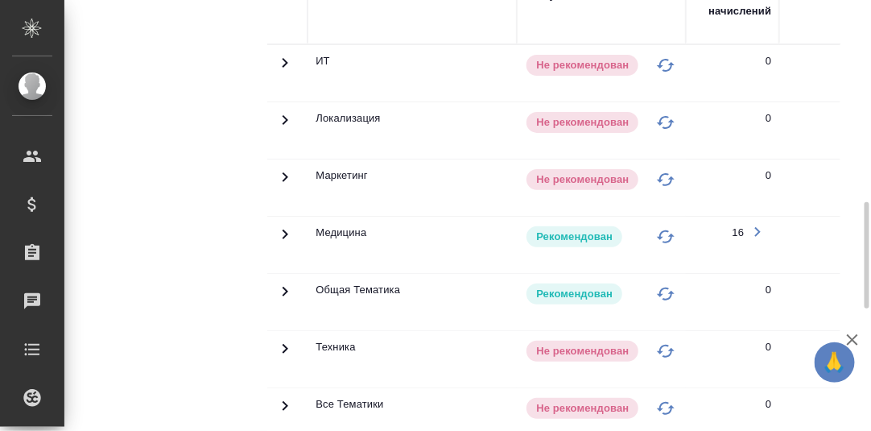
scroll to position [656, 0]
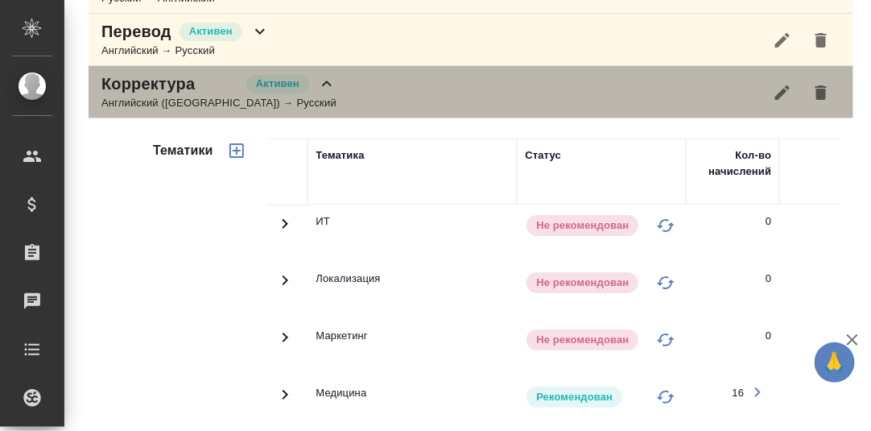
drag, startPoint x: 287, startPoint y: 103, endPoint x: 262, endPoint y: 117, distance: 28.5
click at [317, 93] on icon at bounding box center [326, 83] width 19 height 19
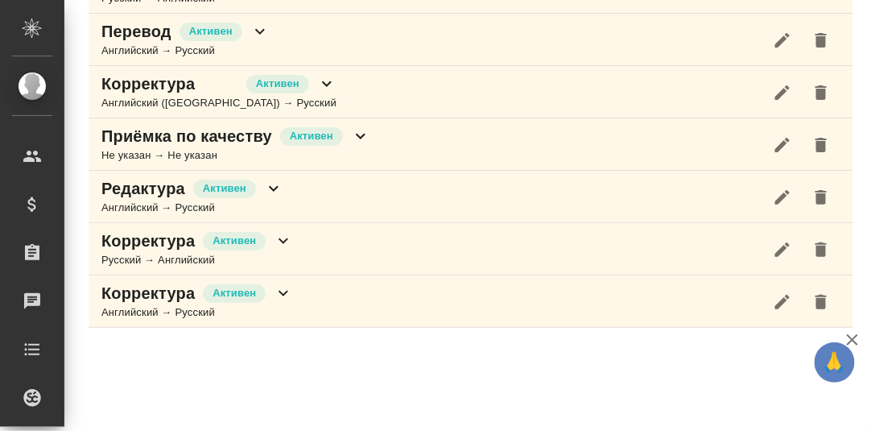
scroll to position [655, 0]
drag, startPoint x: 257, startPoint y: 45, endPoint x: 299, endPoint y: 77, distance: 52.8
click at [257, 42] on icon at bounding box center [259, 32] width 19 height 19
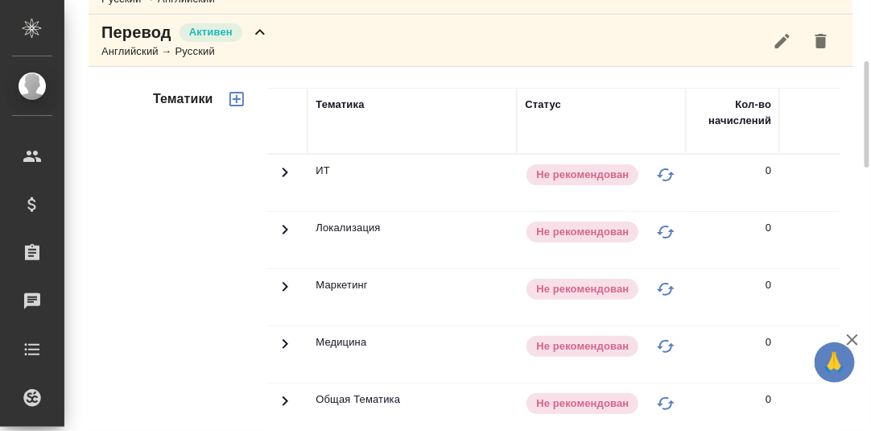
scroll to position [575, 0]
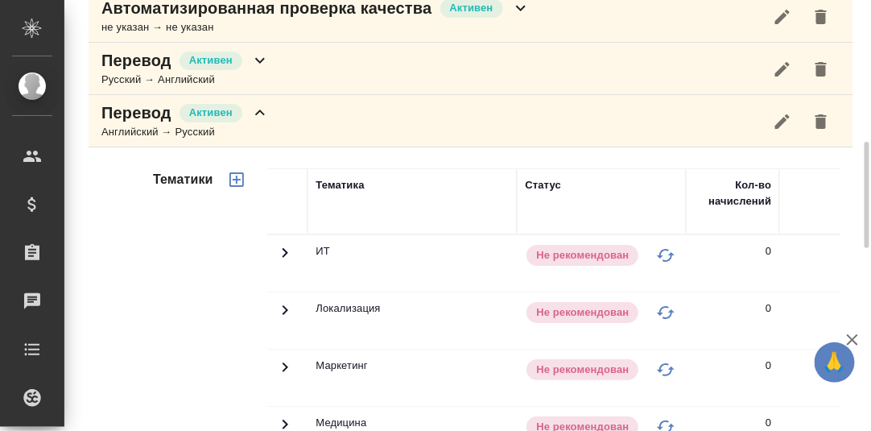
click at [262, 122] on icon at bounding box center [259, 112] width 19 height 19
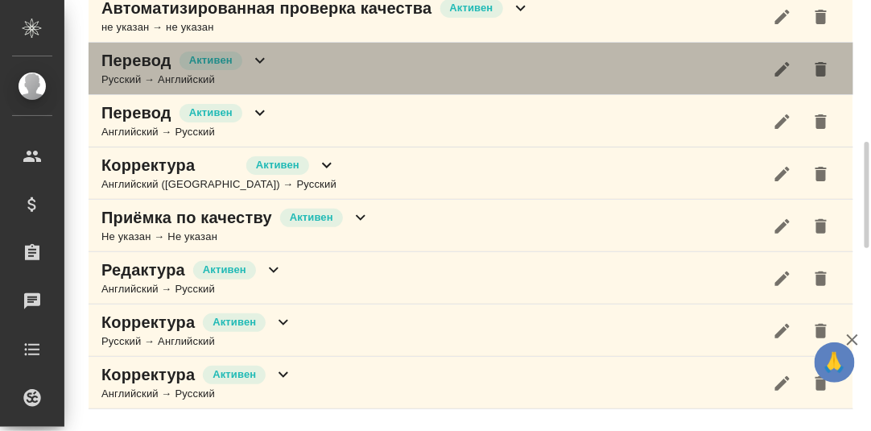
click at [260, 70] on icon at bounding box center [259, 60] width 19 height 19
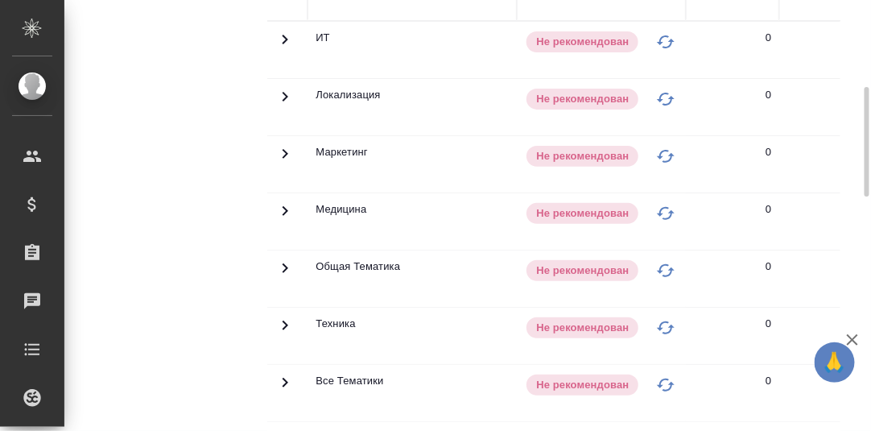
scroll to position [414, 0]
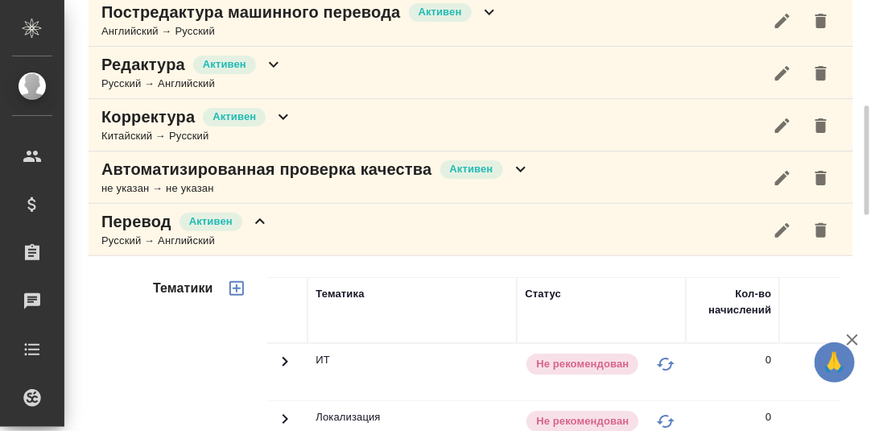
click at [266, 231] on icon at bounding box center [259, 221] width 19 height 19
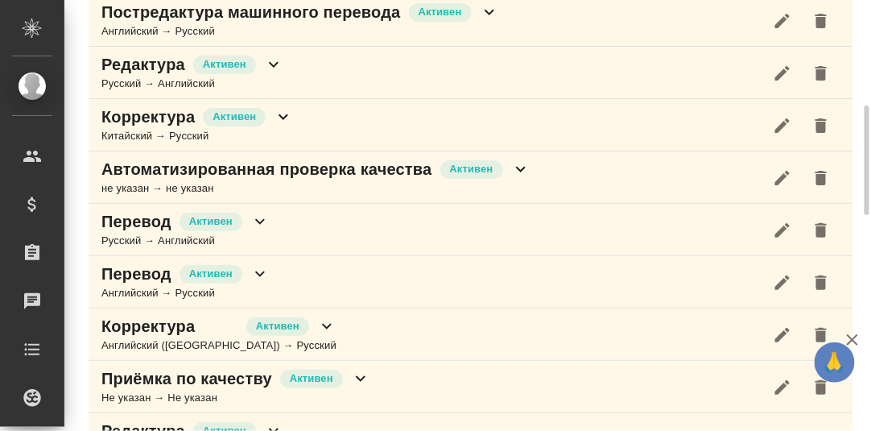
click at [520, 179] on icon at bounding box center [520, 168] width 19 height 19
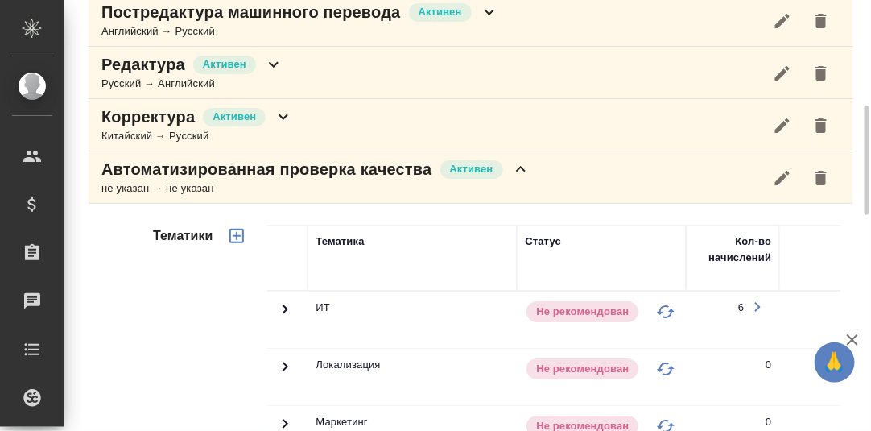
click at [523, 171] on icon at bounding box center [521, 169] width 10 height 6
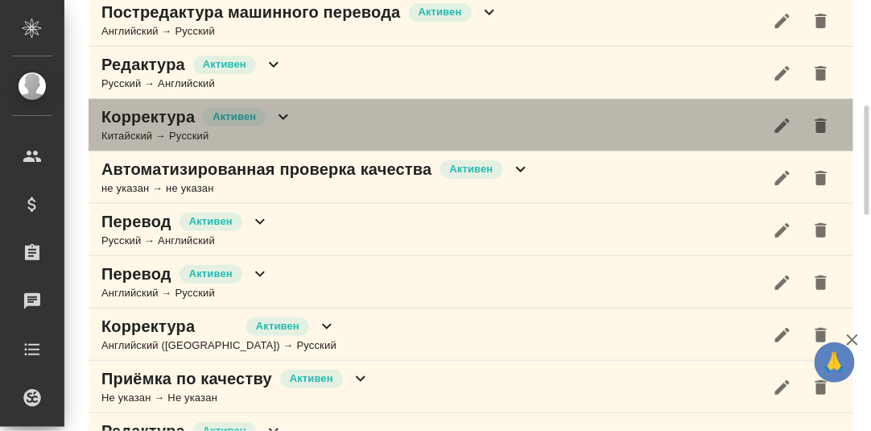
click at [282, 126] on icon at bounding box center [283, 116] width 19 height 19
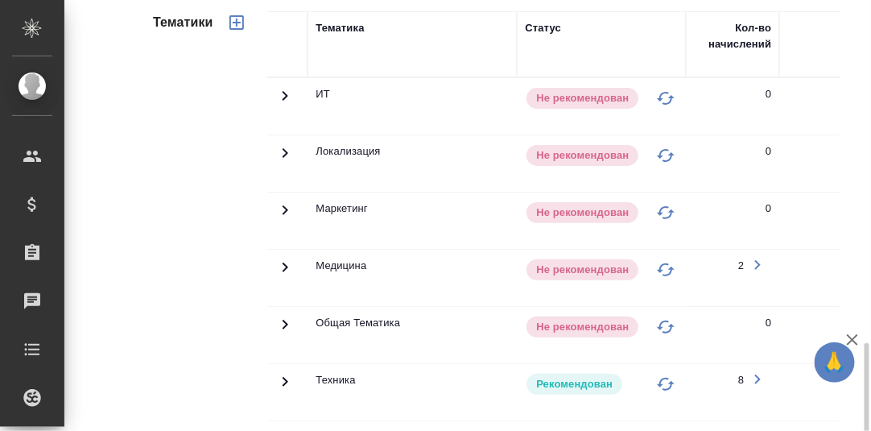
scroll to position [736, 0]
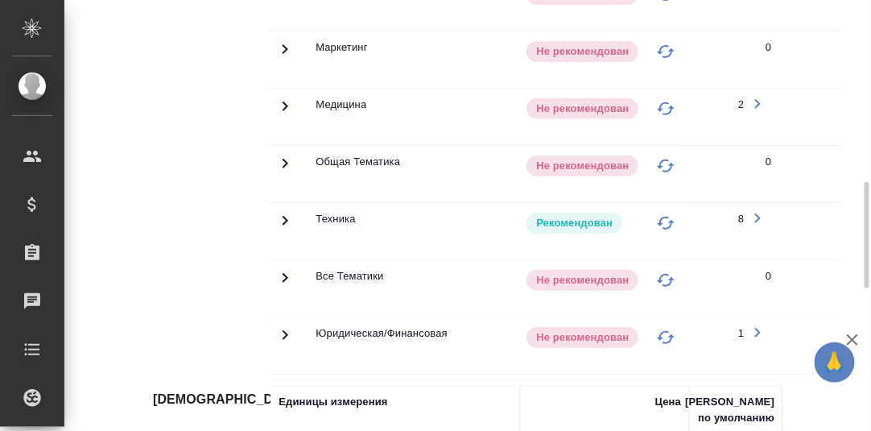
click at [284, 230] on icon at bounding box center [284, 220] width 19 height 19
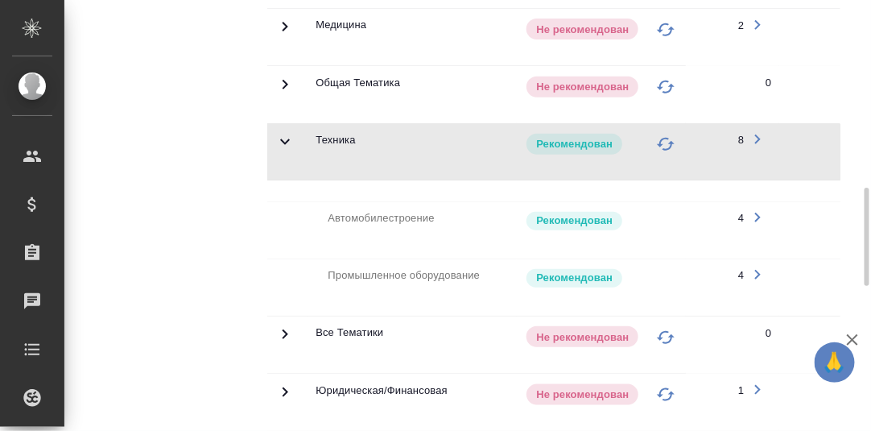
scroll to position [494, 0]
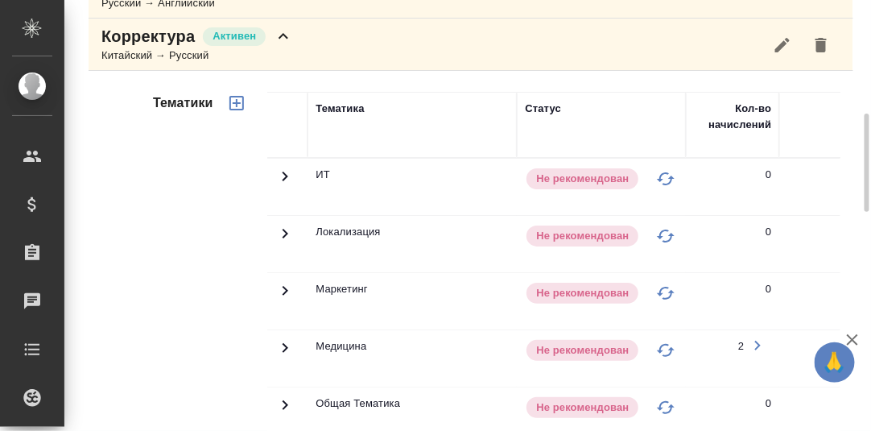
click at [285, 46] on icon at bounding box center [283, 36] width 19 height 19
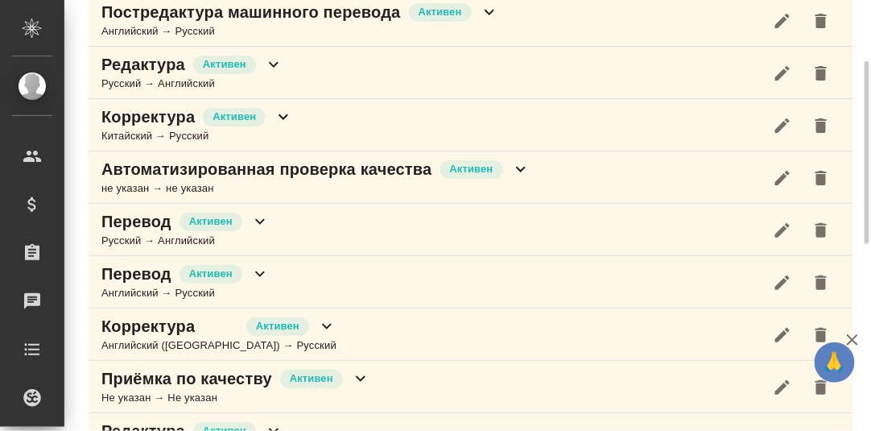
scroll to position [333, 0]
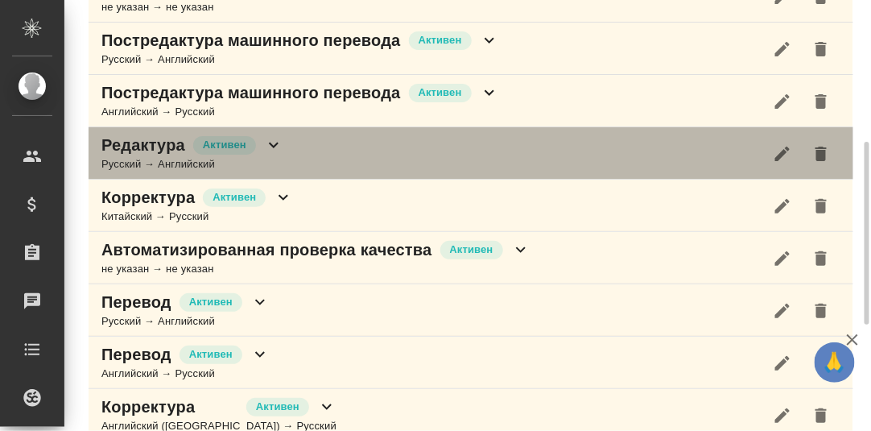
click at [272, 155] on icon at bounding box center [273, 144] width 19 height 19
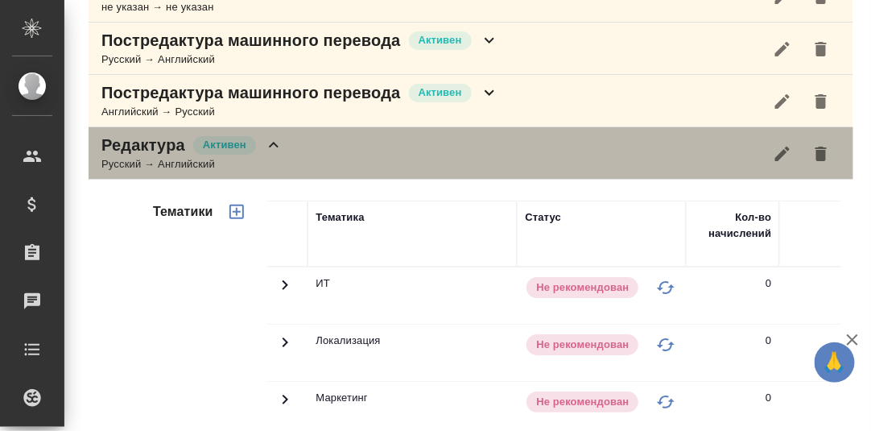
click at [274, 147] on icon at bounding box center [274, 145] width 10 height 6
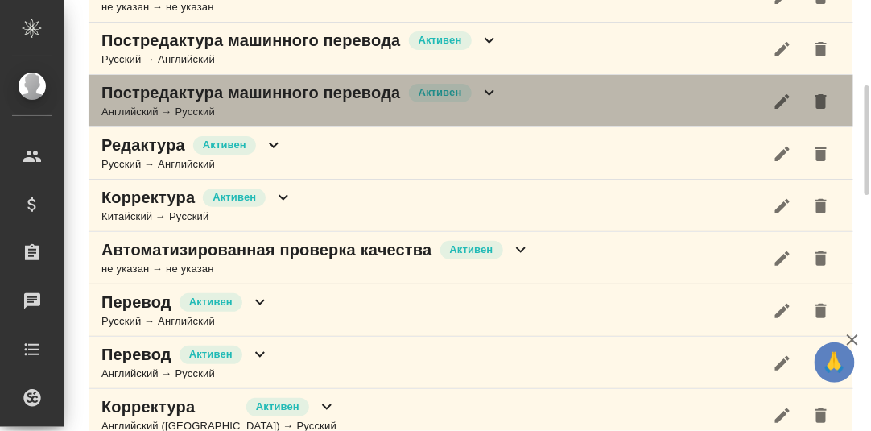
click at [484, 102] on icon at bounding box center [489, 92] width 19 height 19
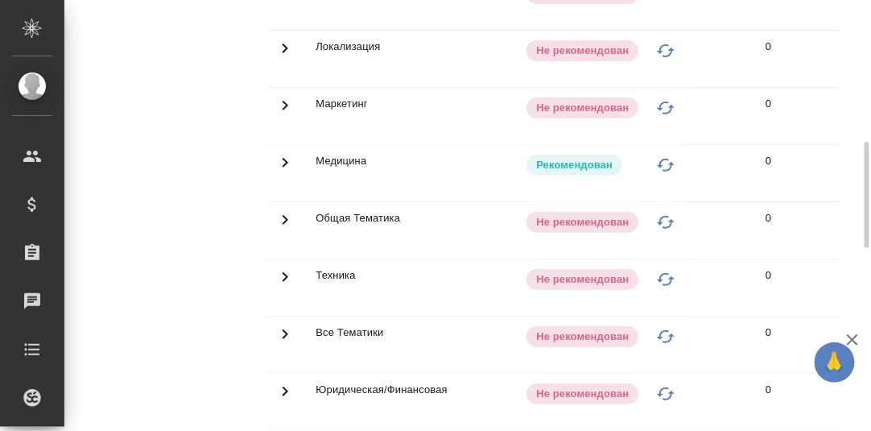
scroll to position [253, 0]
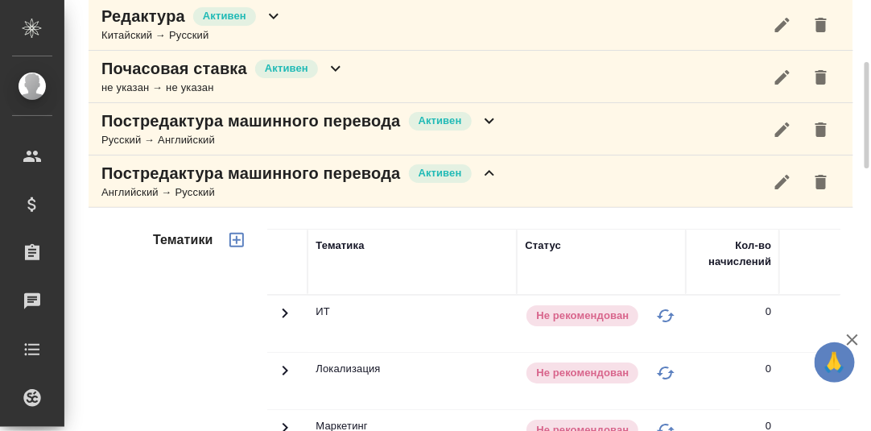
click at [492, 183] on icon at bounding box center [489, 172] width 19 height 19
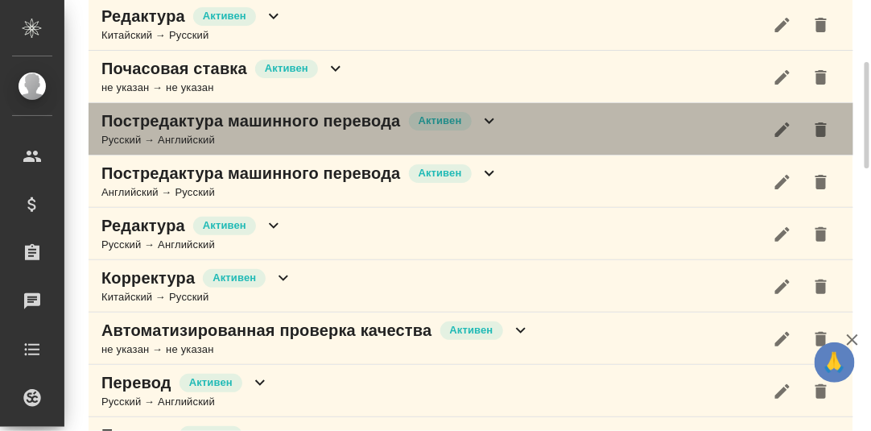
click at [491, 124] on icon at bounding box center [489, 121] width 10 height 6
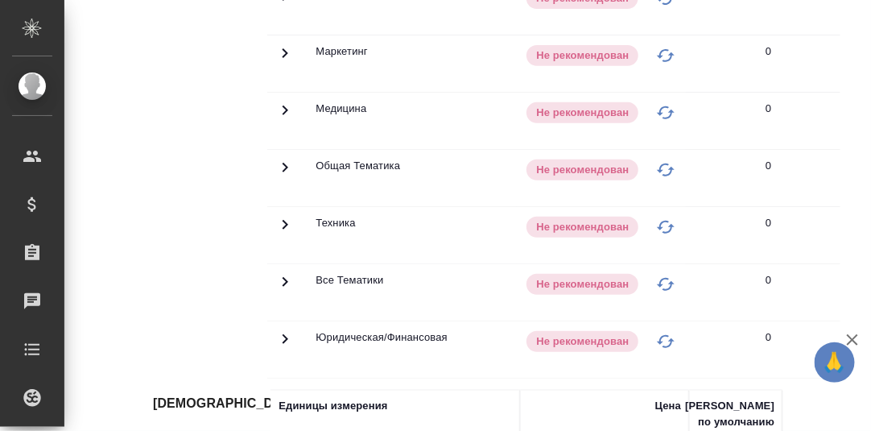
scroll to position [173, 0]
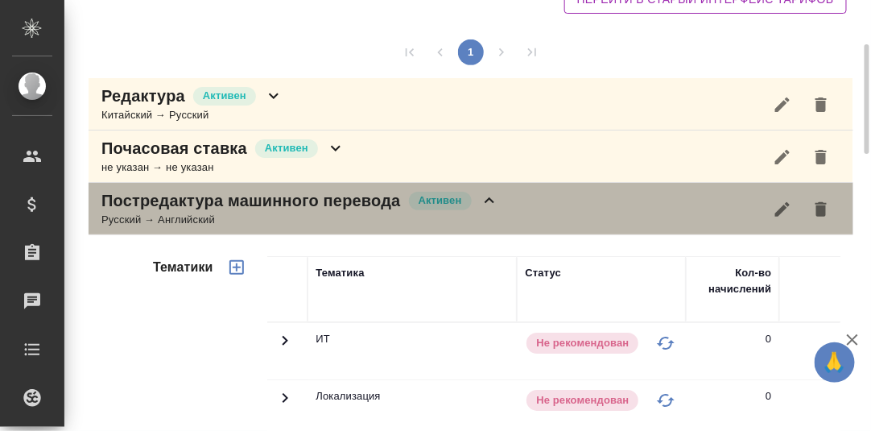
click at [486, 210] on icon at bounding box center [489, 200] width 19 height 19
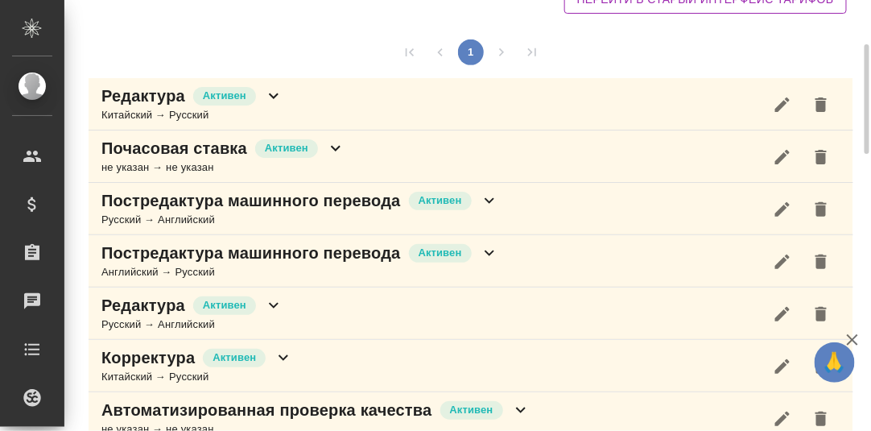
click at [337, 151] on icon at bounding box center [336, 149] width 10 height 6
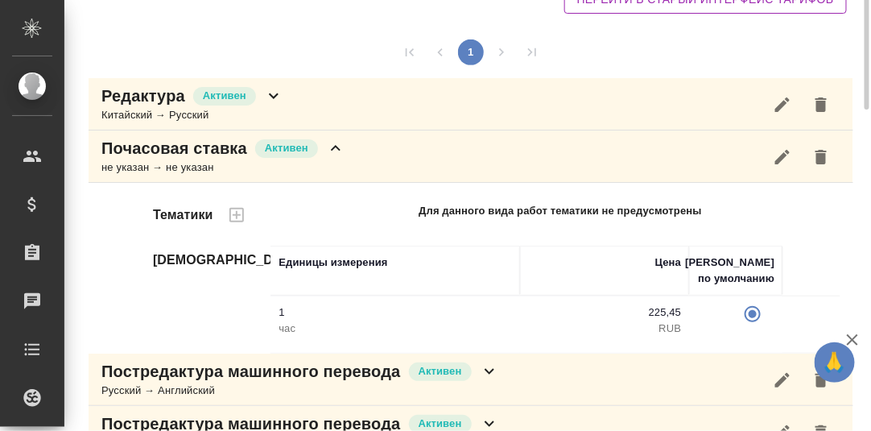
scroll to position [93, 0]
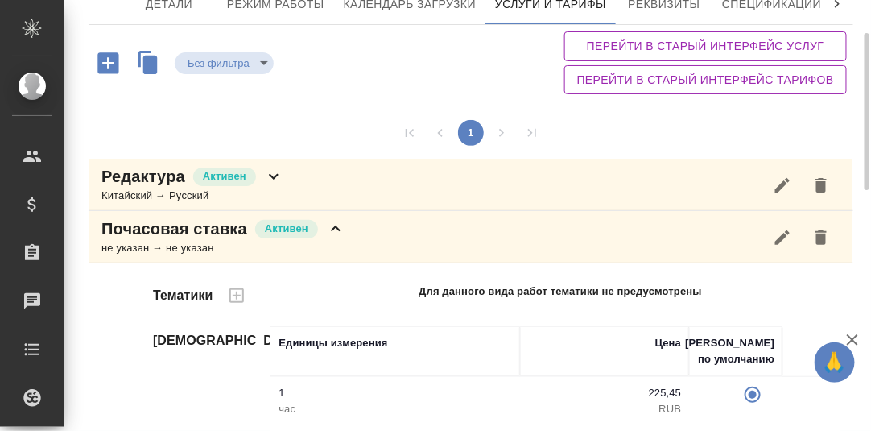
click at [334, 238] on icon at bounding box center [335, 228] width 19 height 19
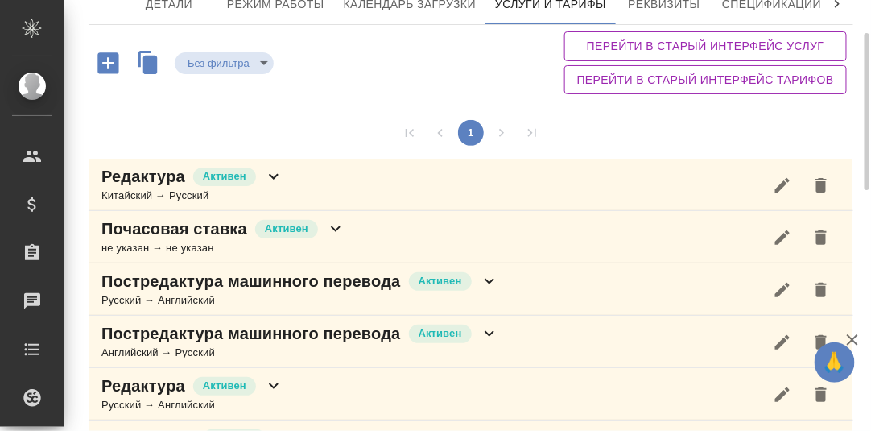
click at [274, 186] on icon at bounding box center [273, 176] width 19 height 19
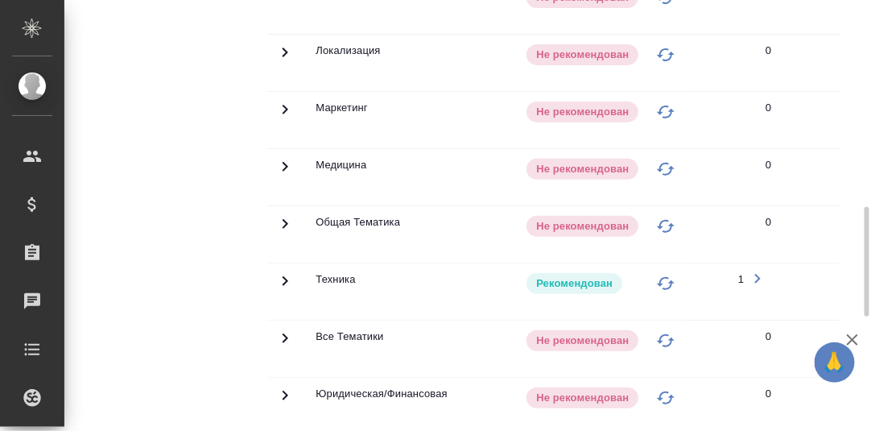
scroll to position [494, 0]
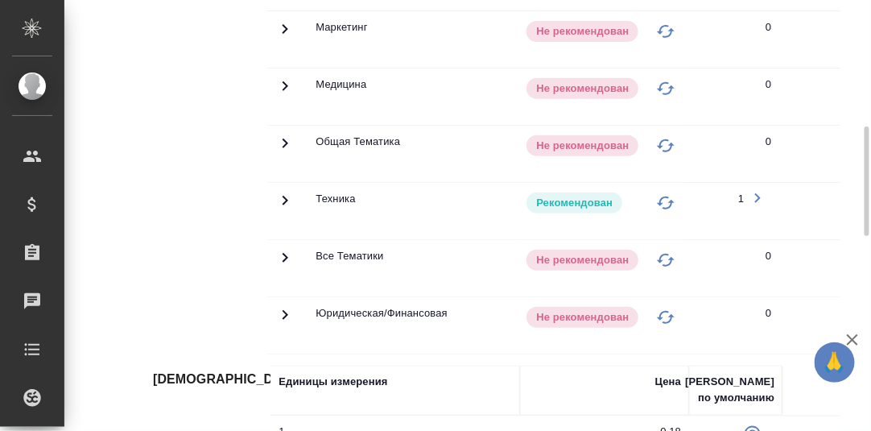
click at [285, 210] on icon at bounding box center [284, 200] width 19 height 19
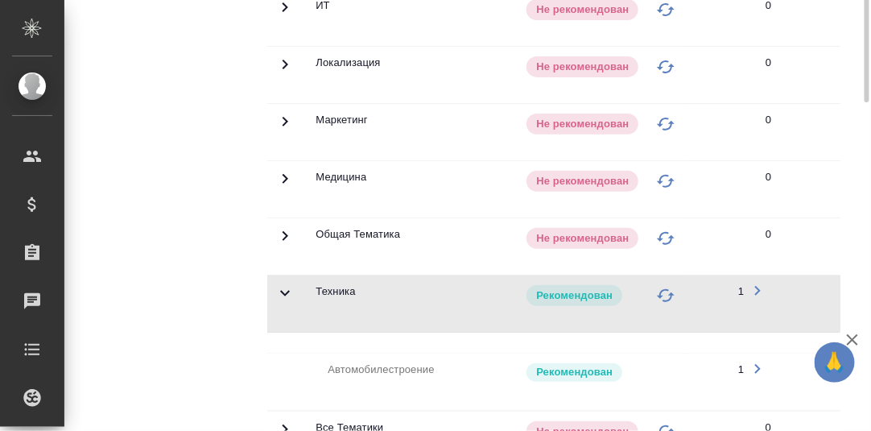
scroll to position [0, 0]
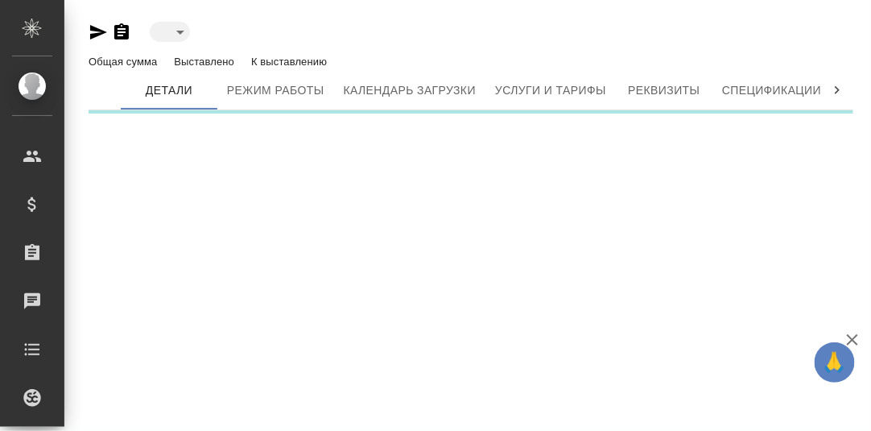
type input "active"
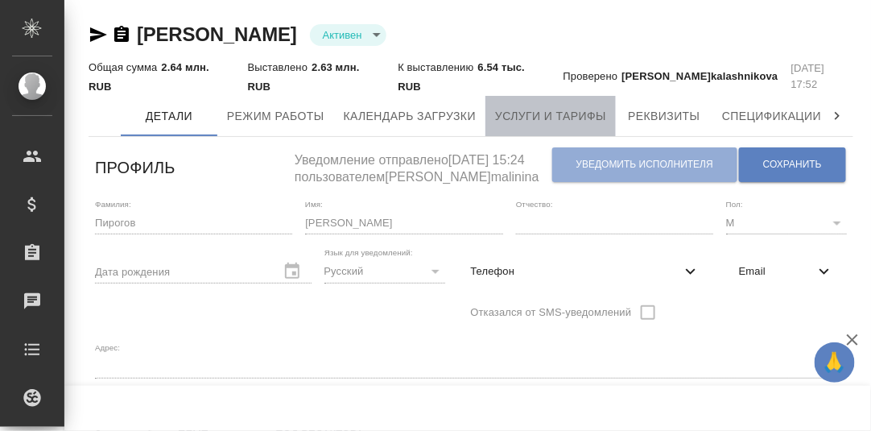
click at [577, 115] on span "Услуги и тарифы" at bounding box center [550, 116] width 111 height 20
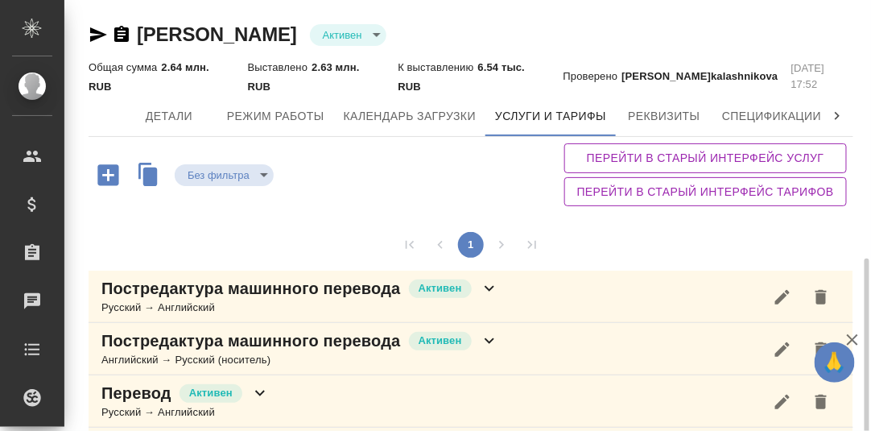
scroll to position [269, 0]
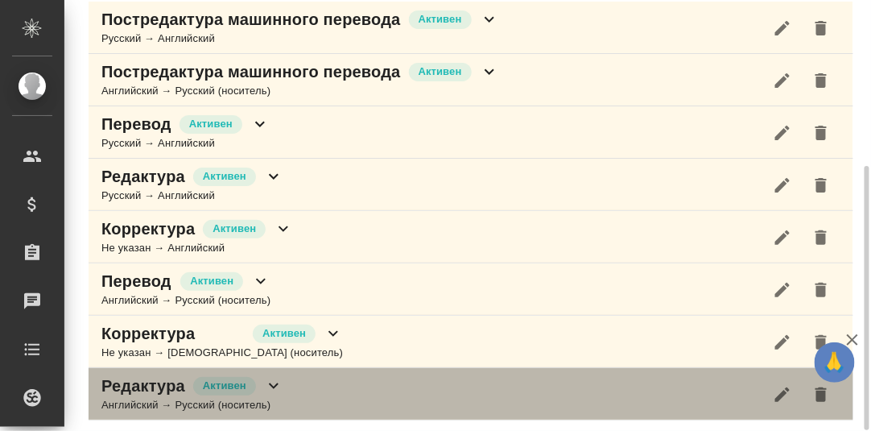
click at [276, 382] on icon at bounding box center [273, 385] width 19 height 19
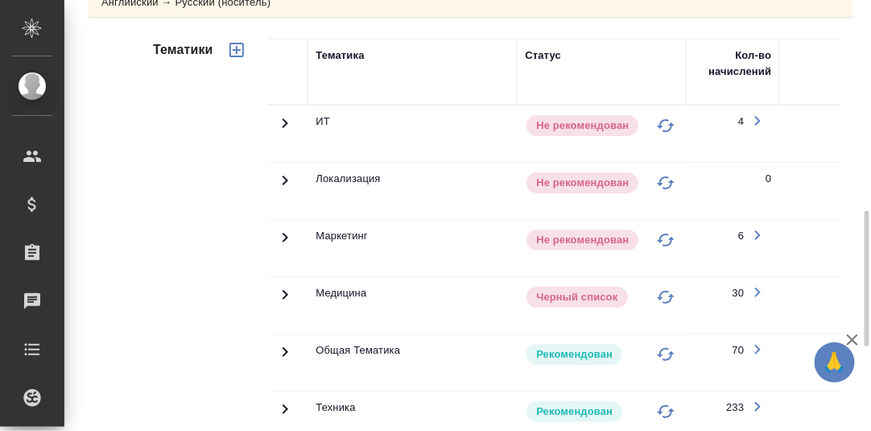
scroll to position [831, 0]
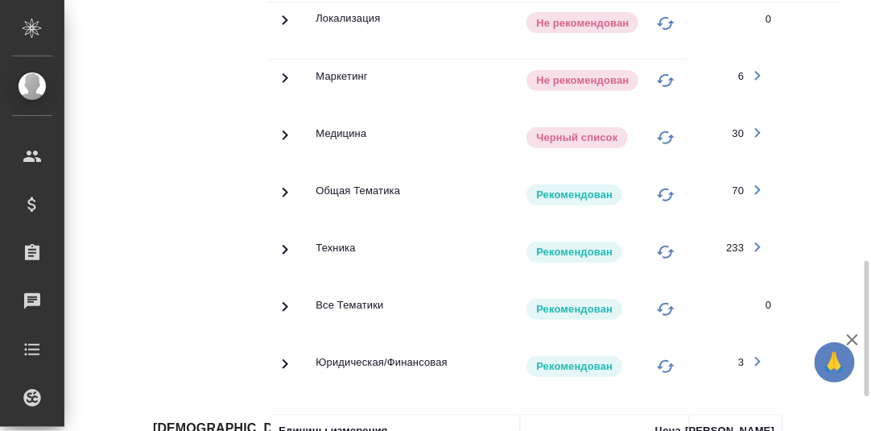
click at [286, 244] on icon at bounding box center [285, 249] width 6 height 10
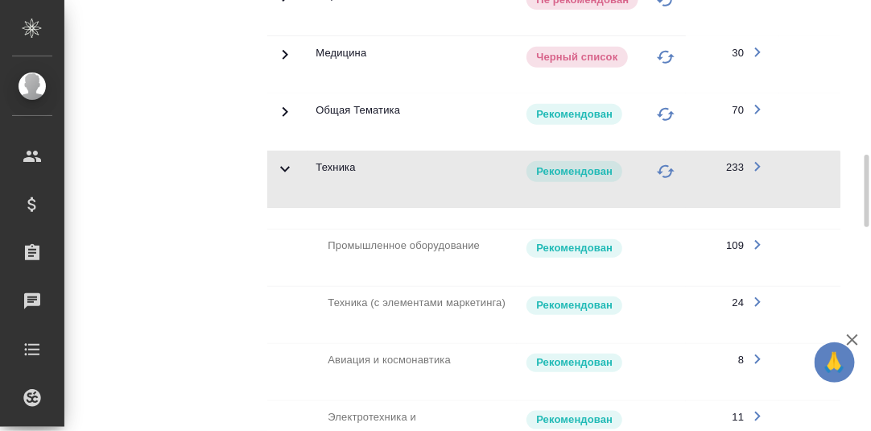
scroll to position [510, 0]
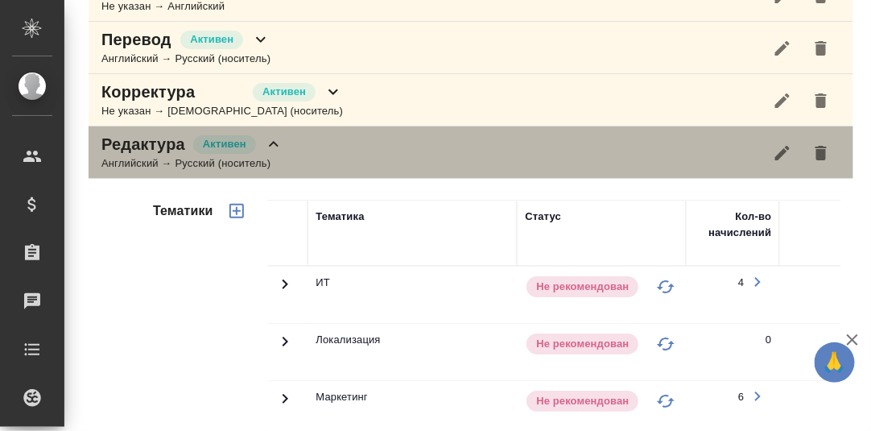
click at [272, 144] on icon at bounding box center [273, 143] width 19 height 19
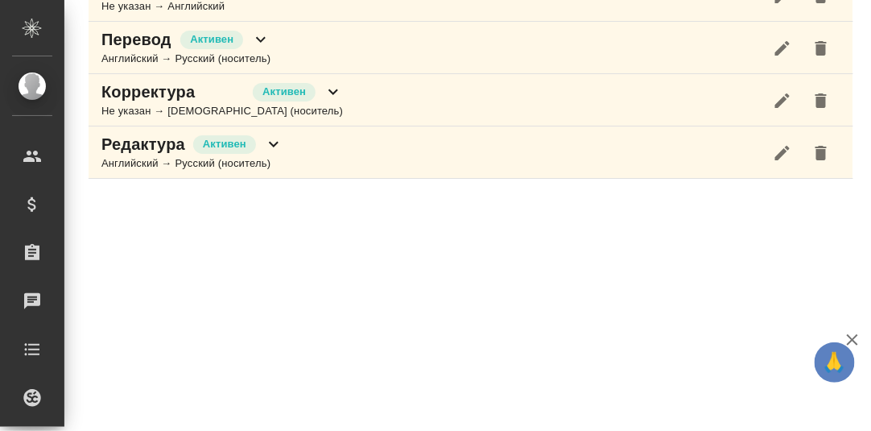
scroll to position [509, 0]
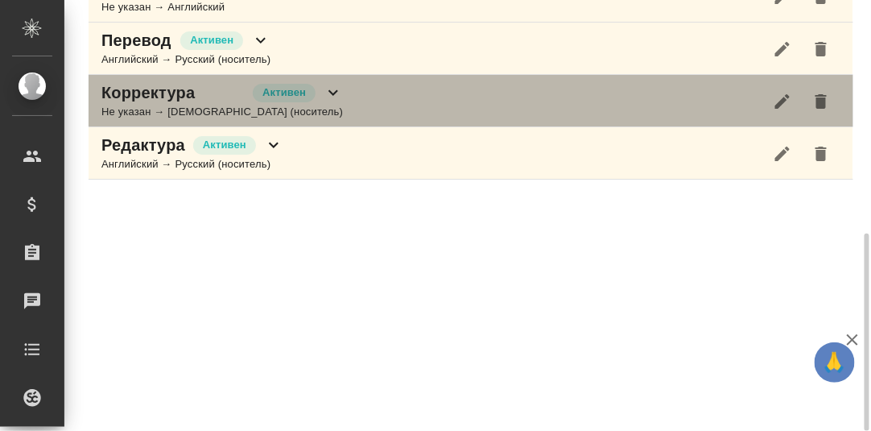
click at [323, 85] on icon at bounding box center [332, 92] width 19 height 19
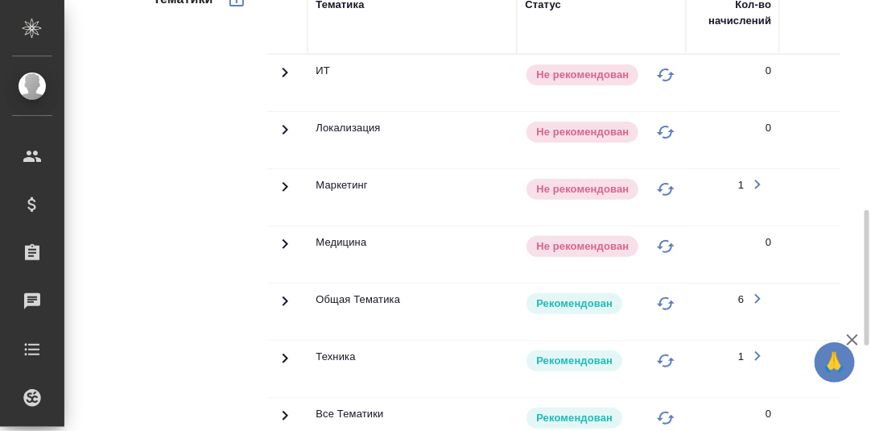
scroll to position [750, 0]
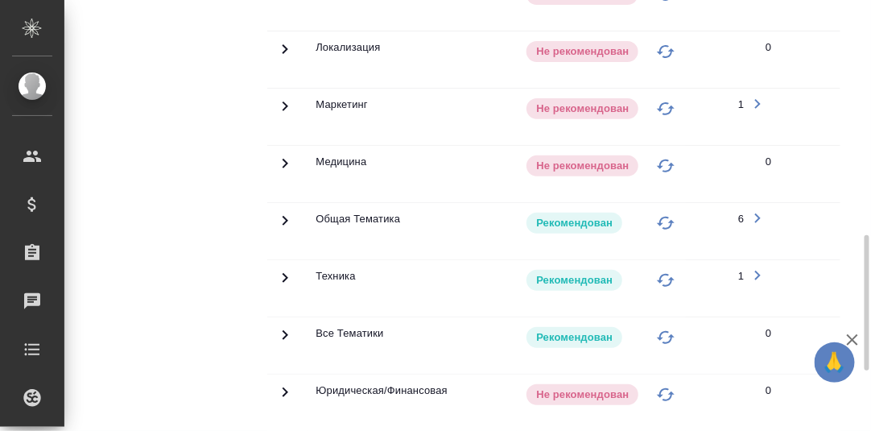
click at [279, 271] on icon at bounding box center [284, 277] width 19 height 19
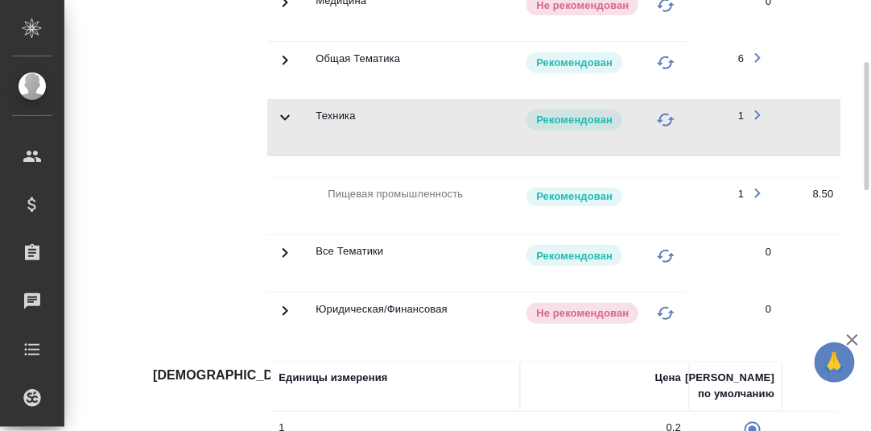
scroll to position [509, 0]
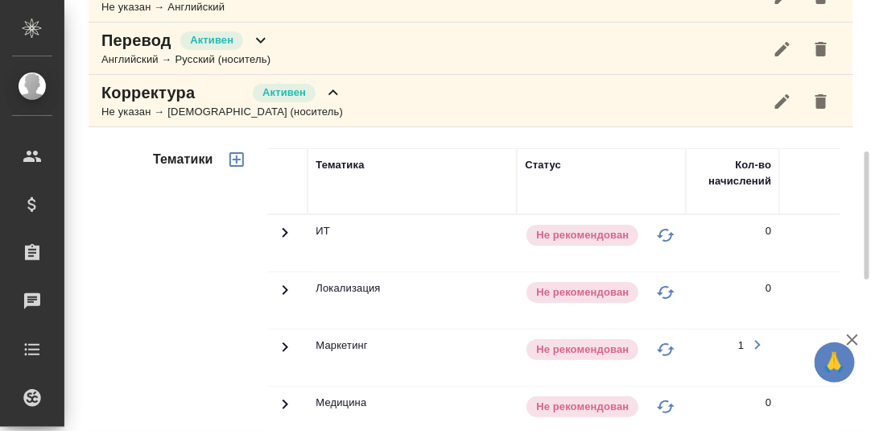
click at [323, 84] on icon at bounding box center [332, 92] width 19 height 19
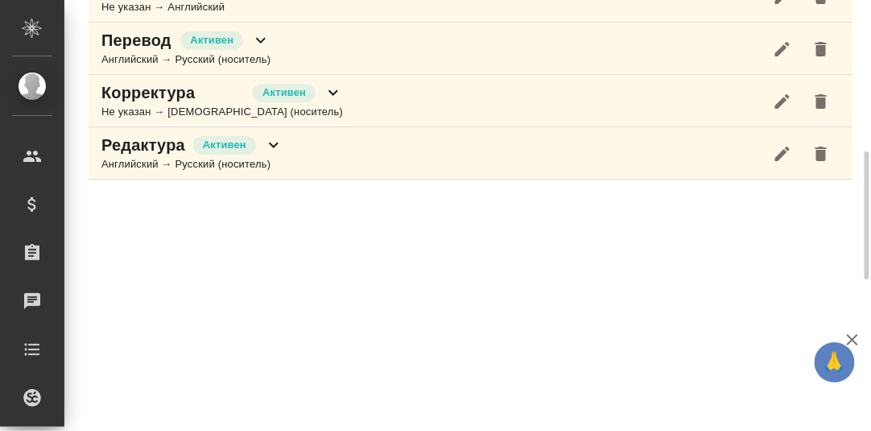
click at [262, 38] on icon at bounding box center [261, 41] width 10 height 6
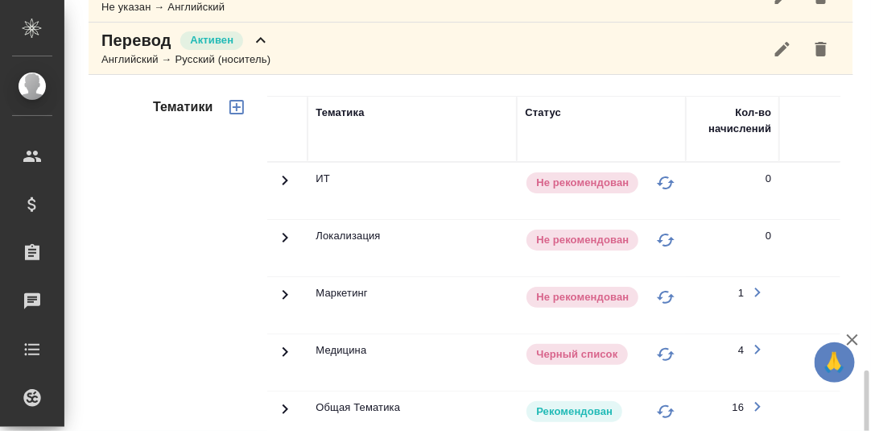
scroll to position [670, 0]
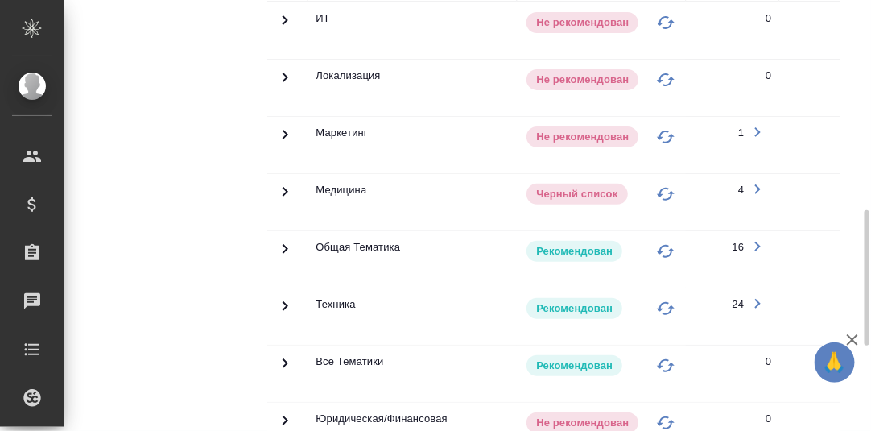
click at [285, 298] on icon at bounding box center [284, 305] width 19 height 19
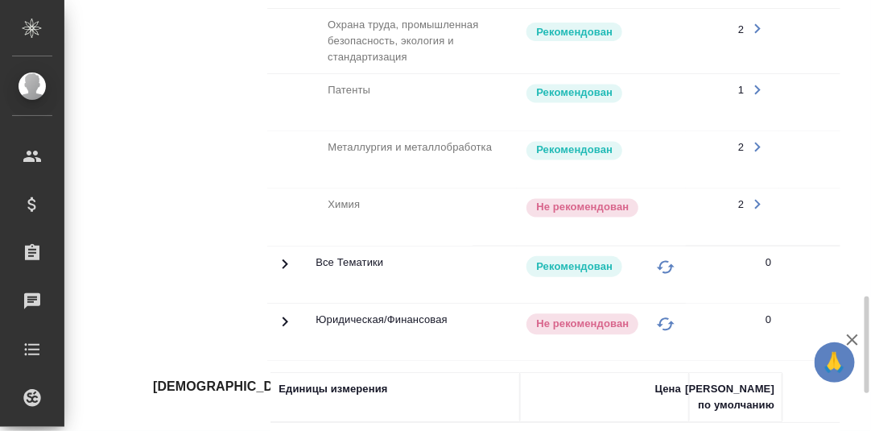
scroll to position [0, 435]
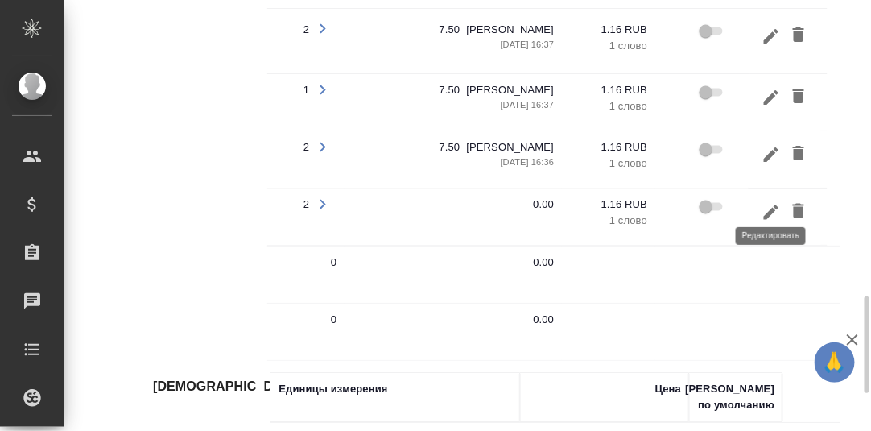
click at [768, 202] on icon "button" at bounding box center [770, 211] width 19 height 19
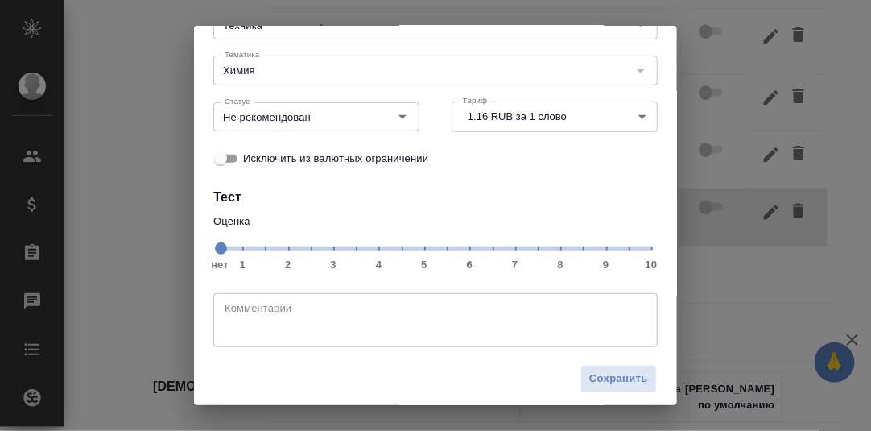
scroll to position [147, 0]
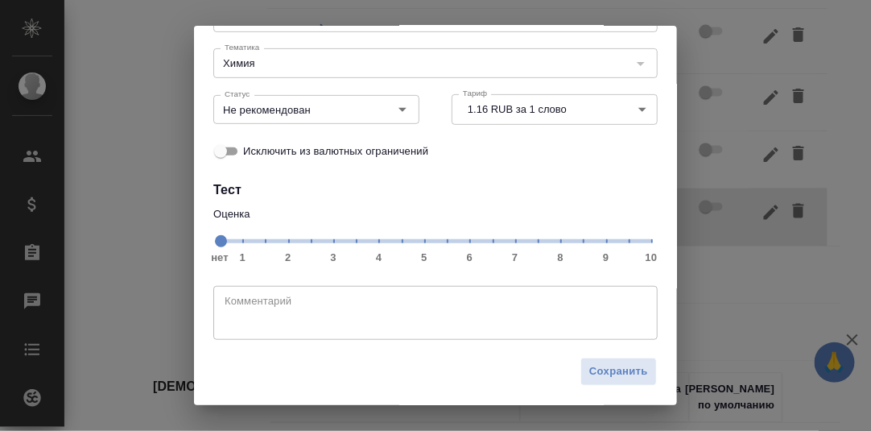
click at [553, 245] on span "нет 1 2 3 4 5 6 7 8 9 10" at bounding box center [435, 240] width 431 height 23
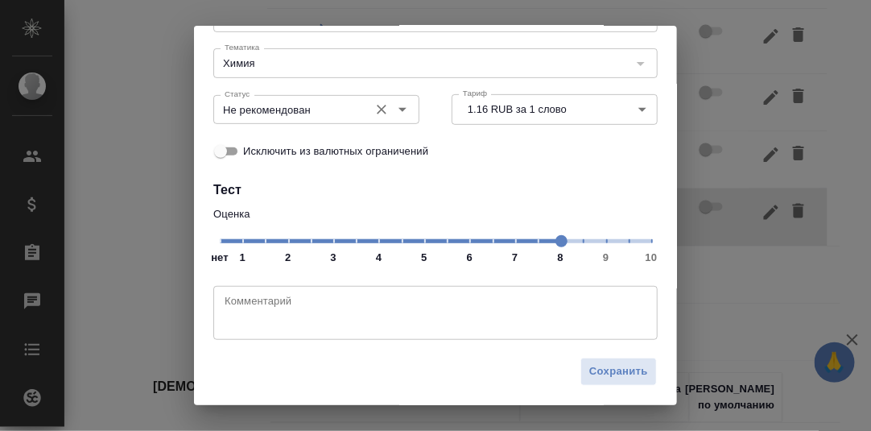
click at [395, 107] on icon "Open" at bounding box center [402, 109] width 19 height 19
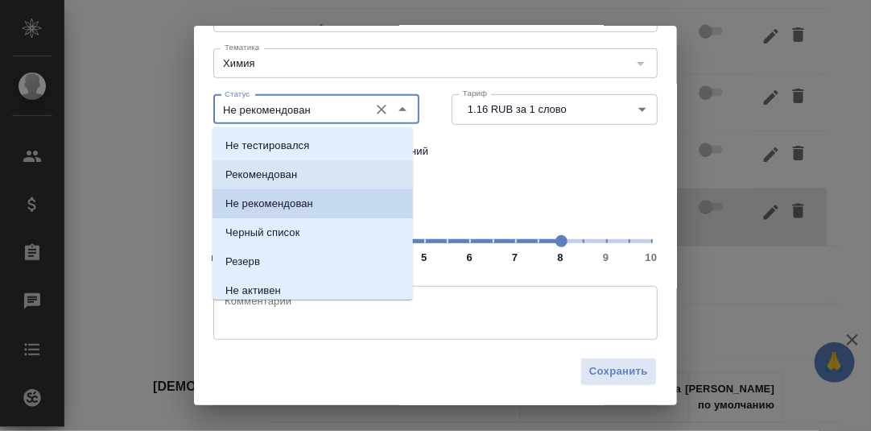
click at [289, 172] on p "Рекомендован" at bounding box center [261, 175] width 72 height 16
type input "Рекомендован"
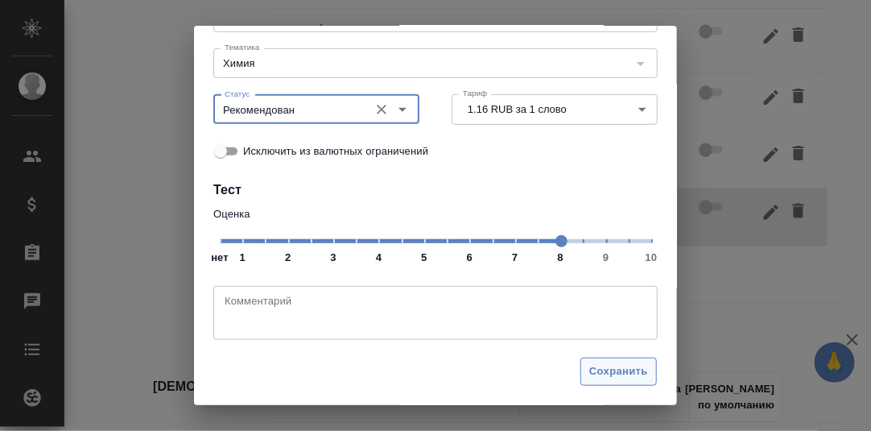
drag, startPoint x: 591, startPoint y: 370, endPoint x: 602, endPoint y: 365, distance: 11.9
click at [592, 369] on span "Сохранить" at bounding box center [618, 371] width 59 height 19
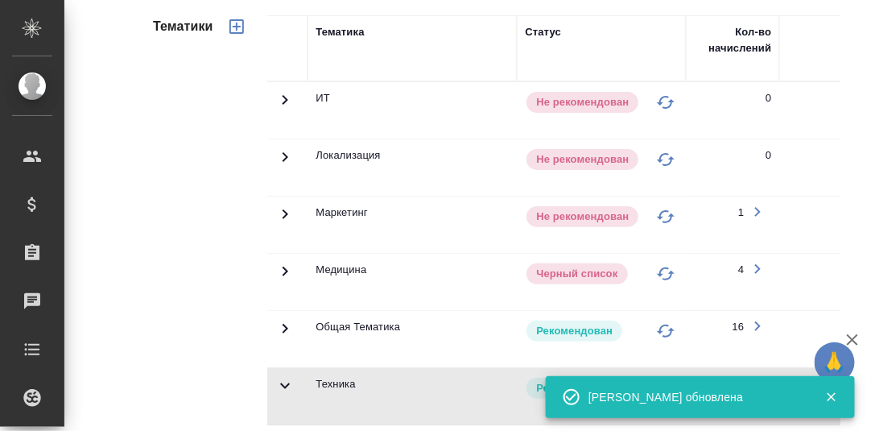
scroll to position [348, 0]
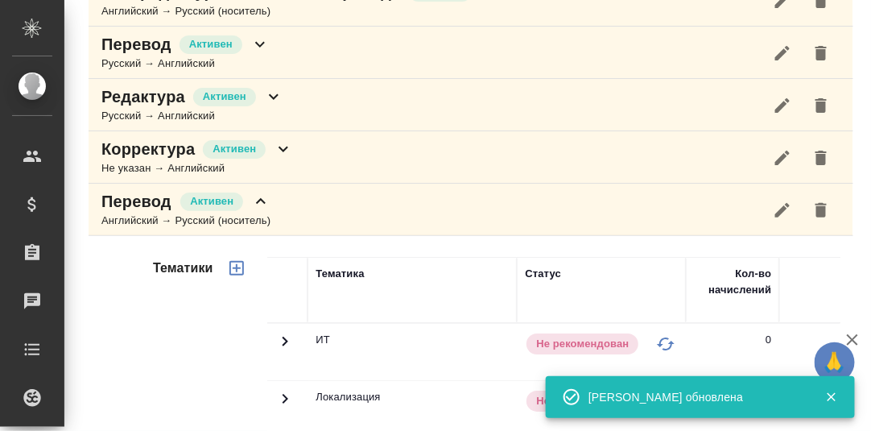
click at [268, 203] on icon at bounding box center [260, 201] width 19 height 19
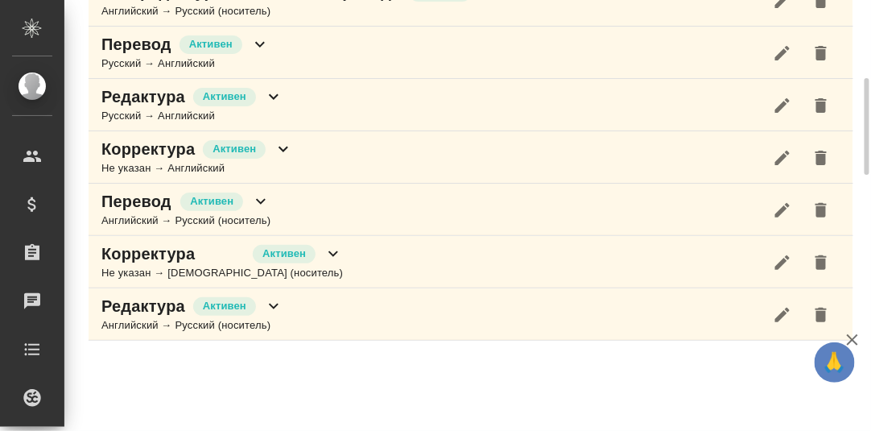
scroll to position [347, 0]
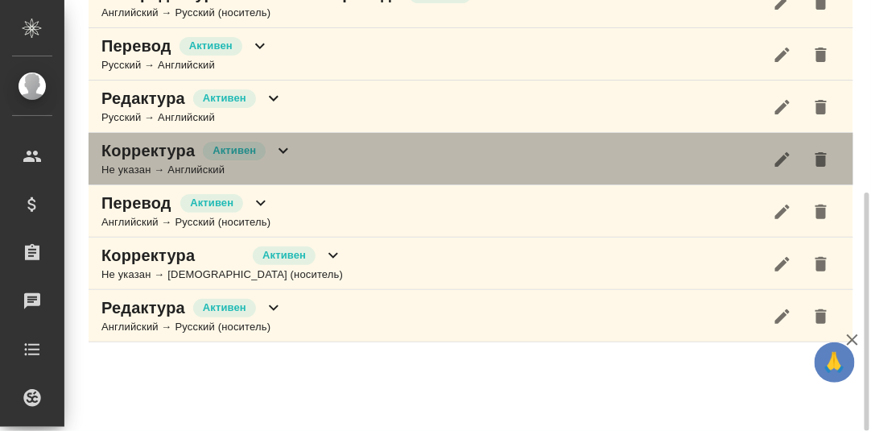
click at [289, 146] on icon at bounding box center [283, 150] width 19 height 19
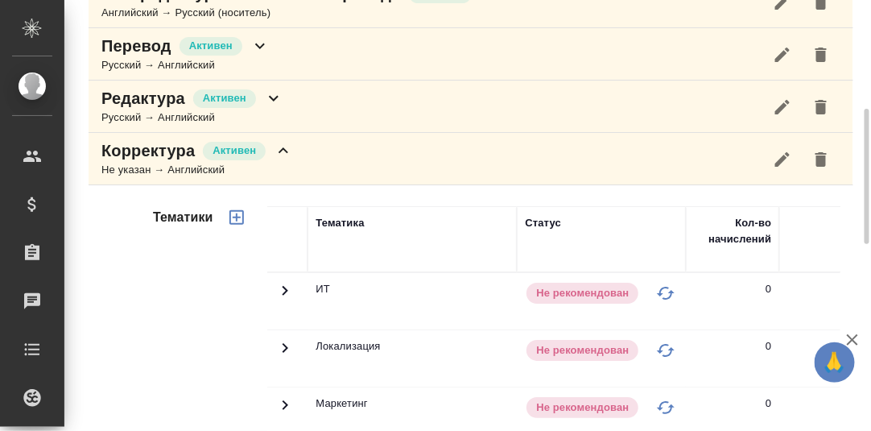
scroll to position [266, 0]
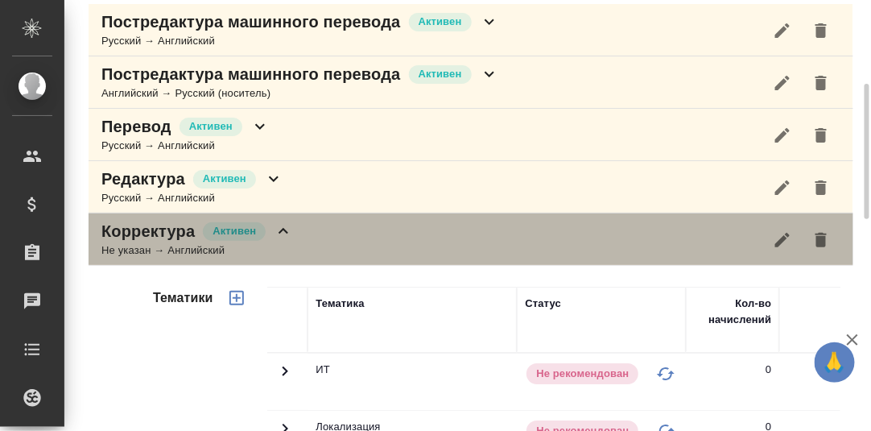
click at [276, 229] on icon at bounding box center [283, 230] width 19 height 19
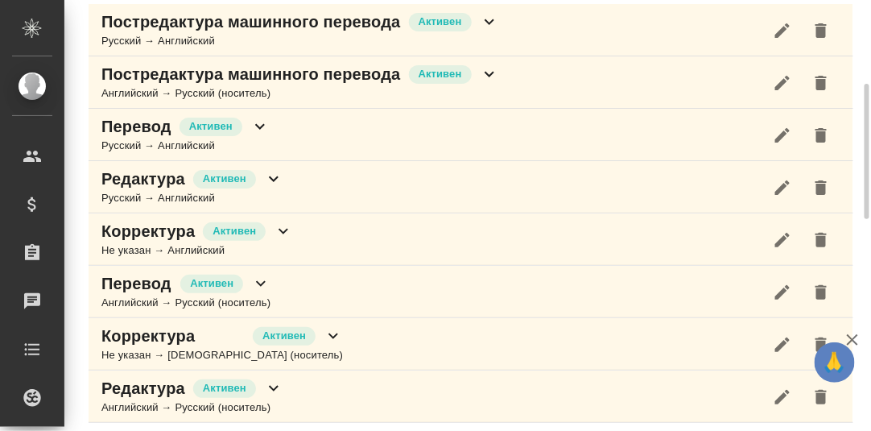
click at [272, 181] on icon at bounding box center [273, 178] width 19 height 19
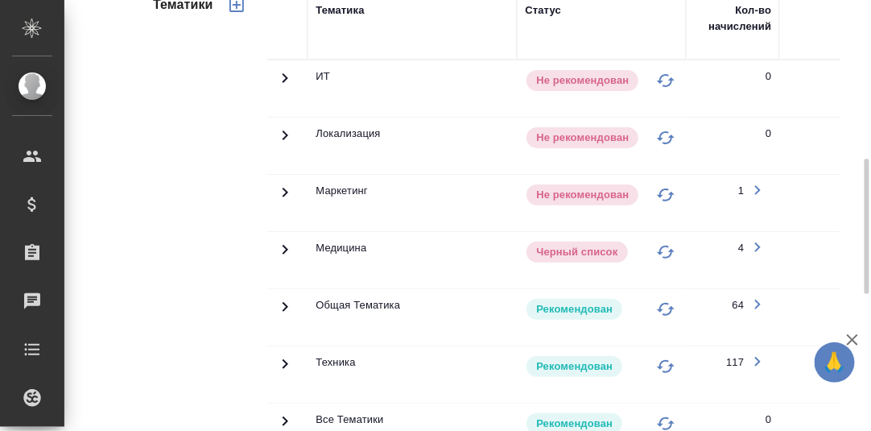
scroll to position [587, 0]
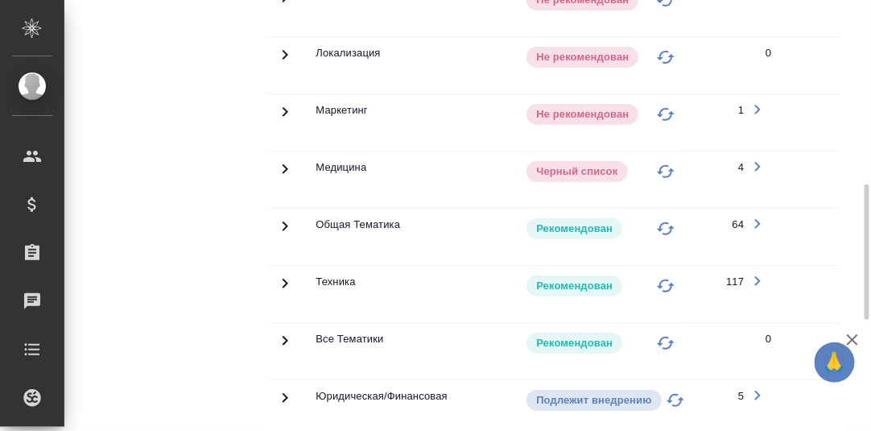
click at [286, 278] on icon at bounding box center [285, 283] width 6 height 10
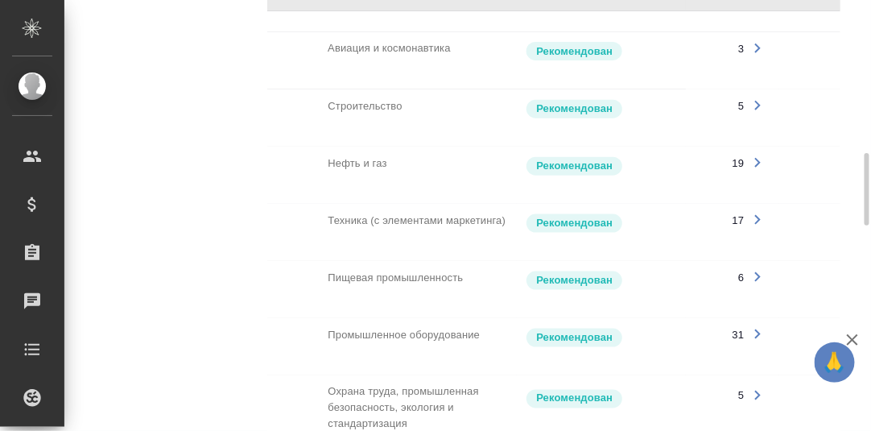
scroll to position [336, 0]
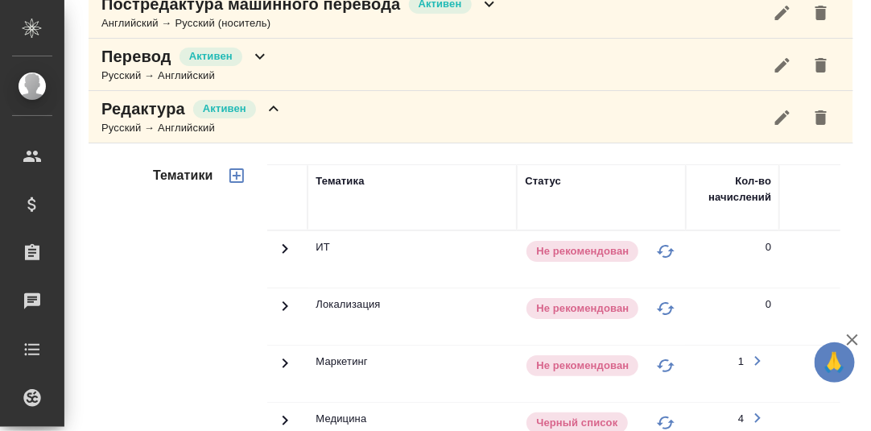
click at [274, 101] on icon at bounding box center [273, 108] width 19 height 19
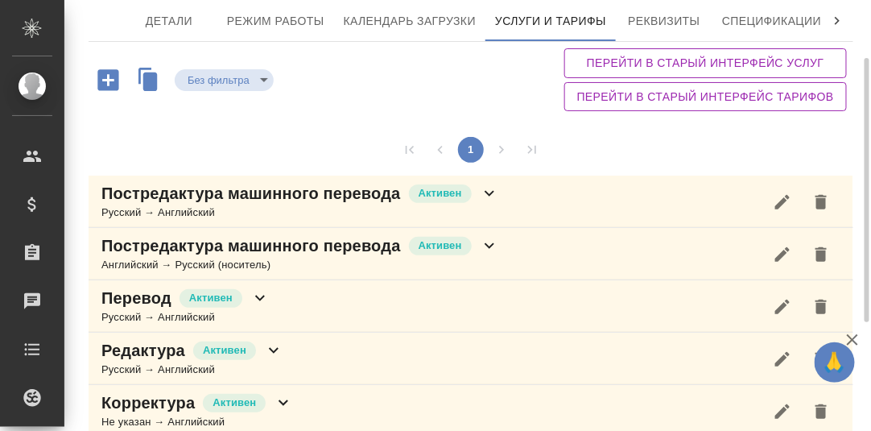
scroll to position [256, 0]
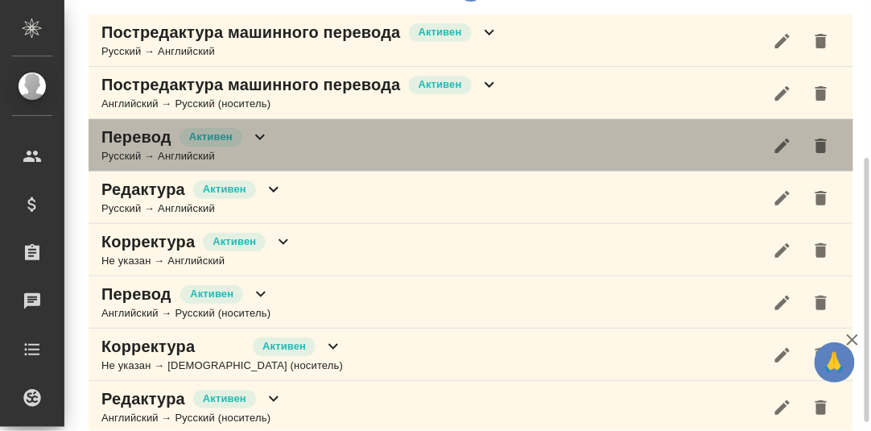
click at [256, 134] on icon at bounding box center [260, 137] width 10 height 6
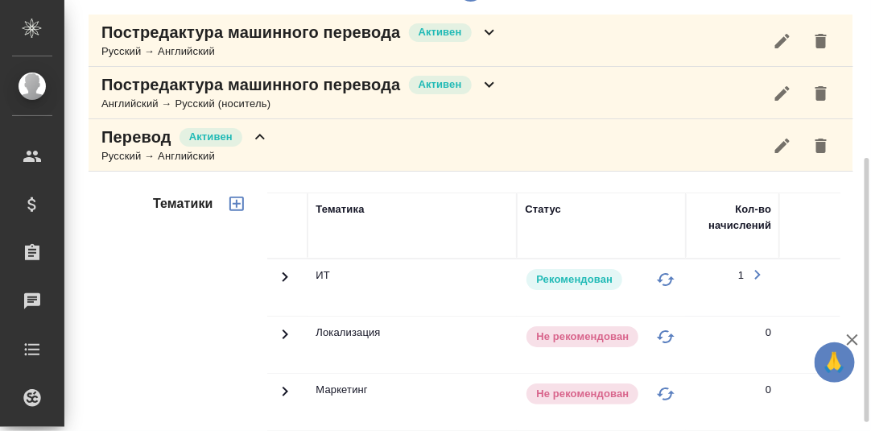
scroll to position [657, 0]
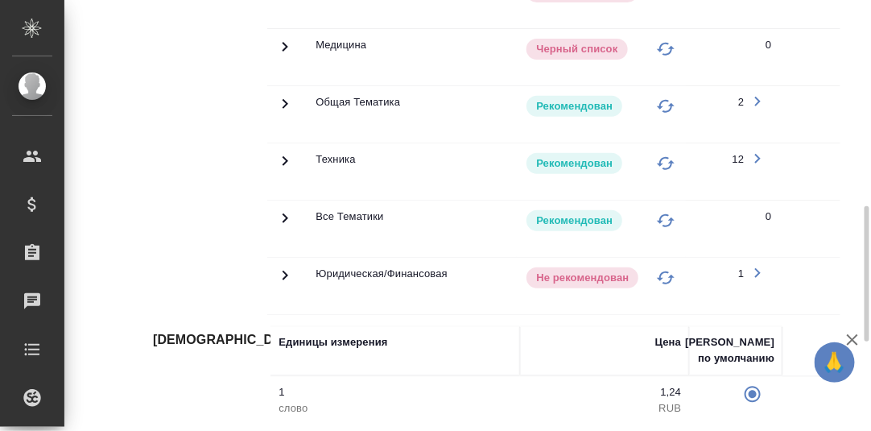
click at [279, 153] on icon at bounding box center [284, 160] width 19 height 19
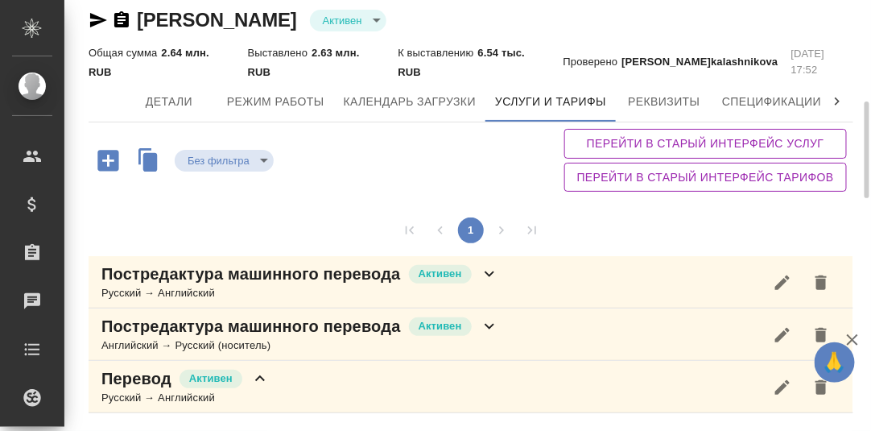
scroll to position [175, 0]
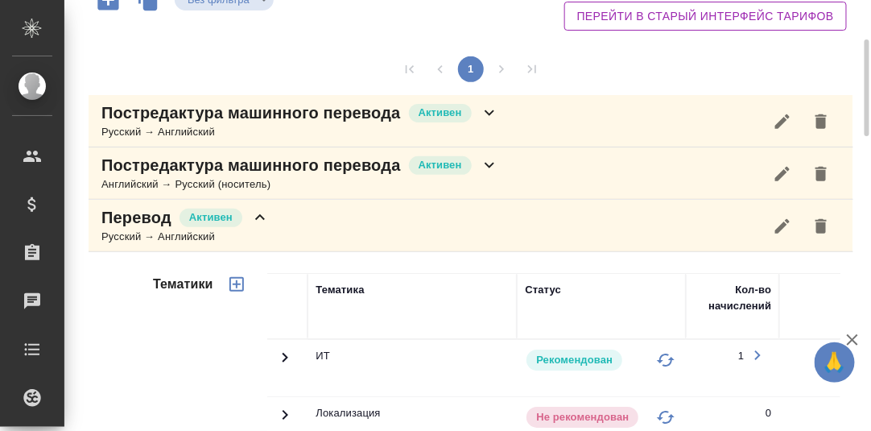
click at [256, 212] on icon at bounding box center [259, 217] width 19 height 19
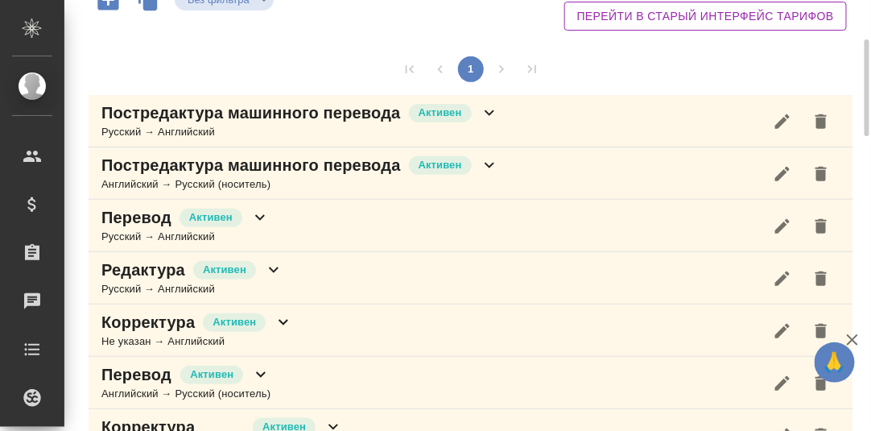
click at [489, 162] on icon at bounding box center [489, 164] width 19 height 19
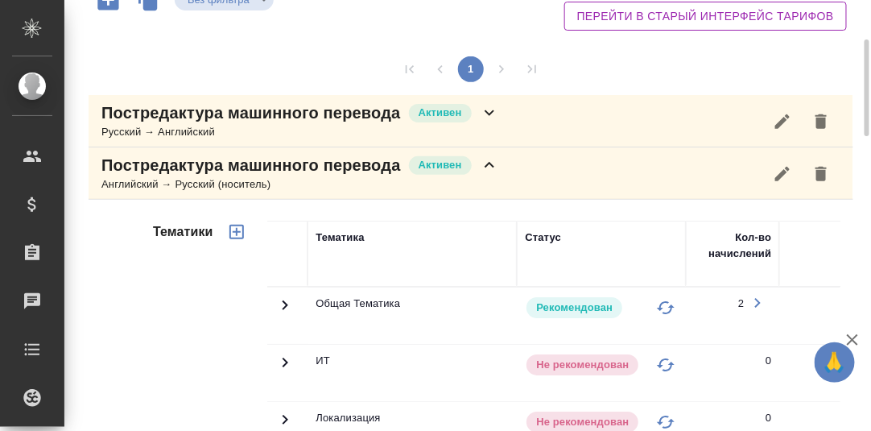
scroll to position [497, 0]
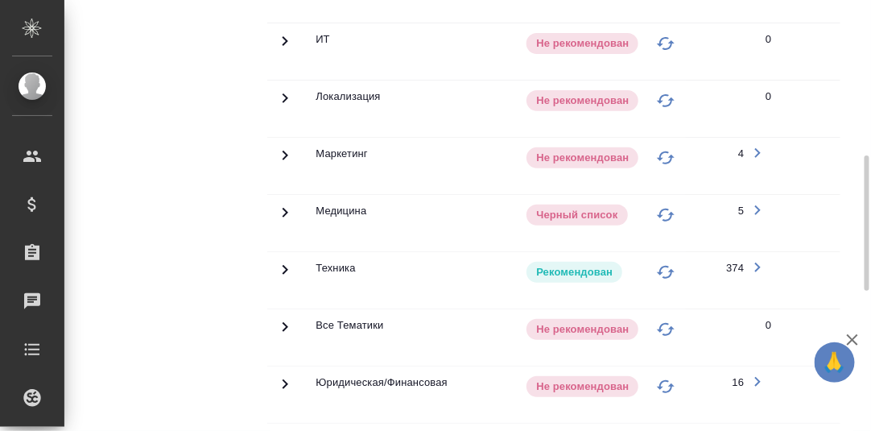
click at [282, 262] on icon at bounding box center [284, 269] width 19 height 19
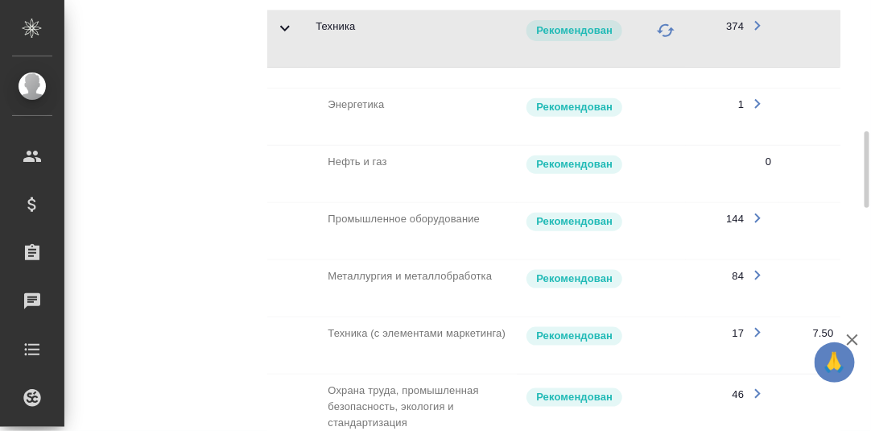
scroll to position [256, 0]
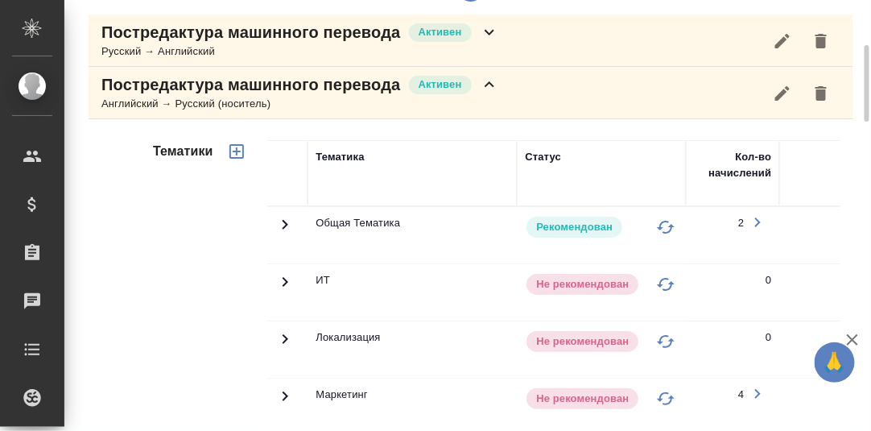
click at [489, 84] on icon at bounding box center [489, 84] width 19 height 19
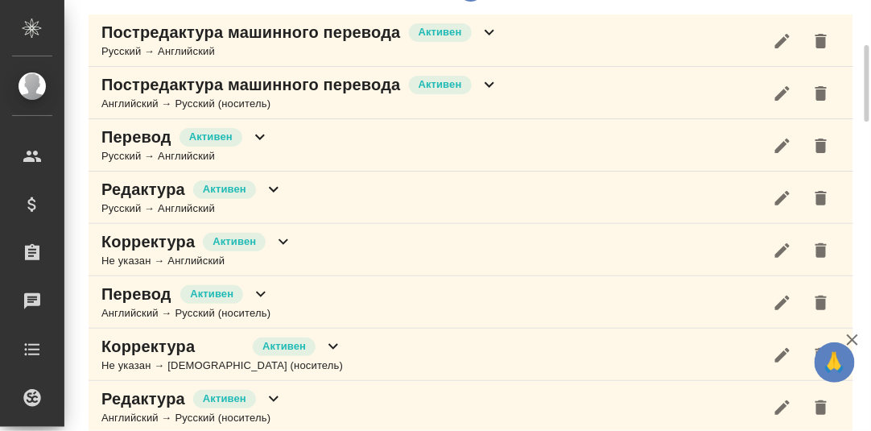
click at [489, 31] on icon at bounding box center [489, 33] width 10 height 6
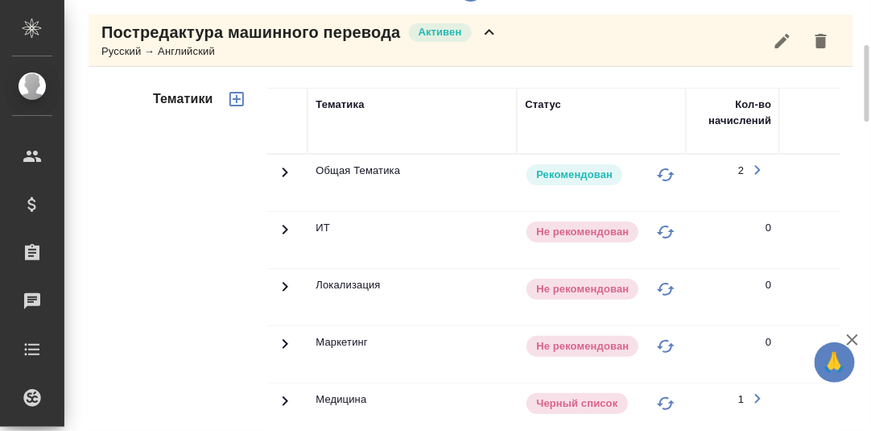
scroll to position [577, 0]
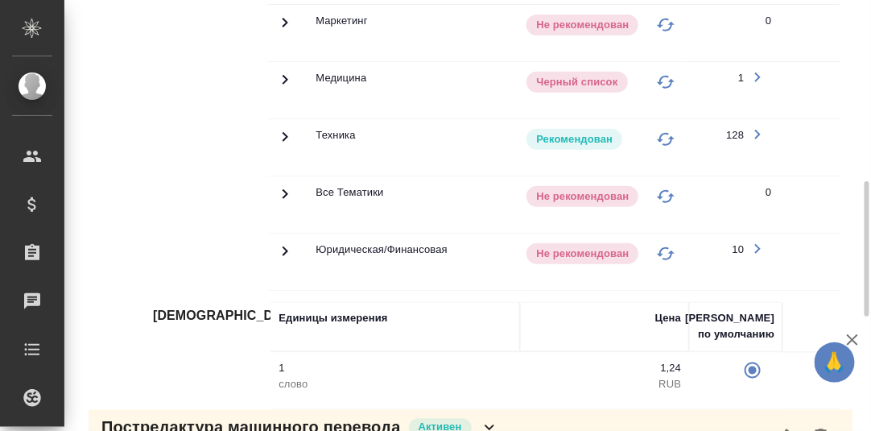
click at [284, 131] on icon at bounding box center [284, 136] width 19 height 19
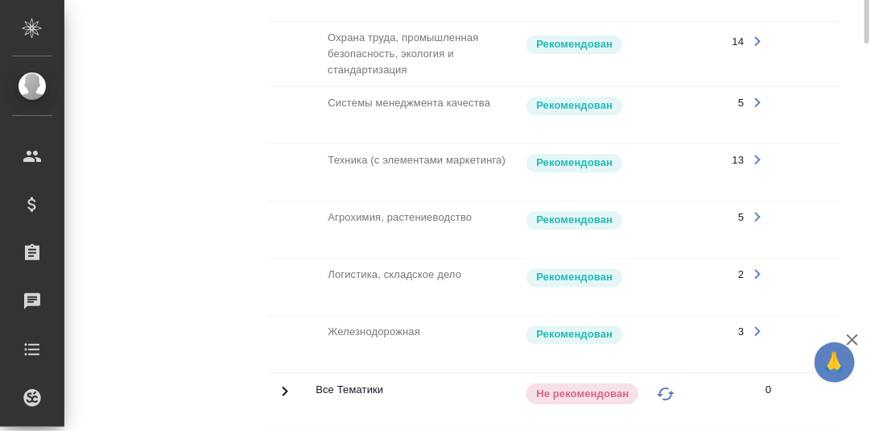
scroll to position [1059, 0]
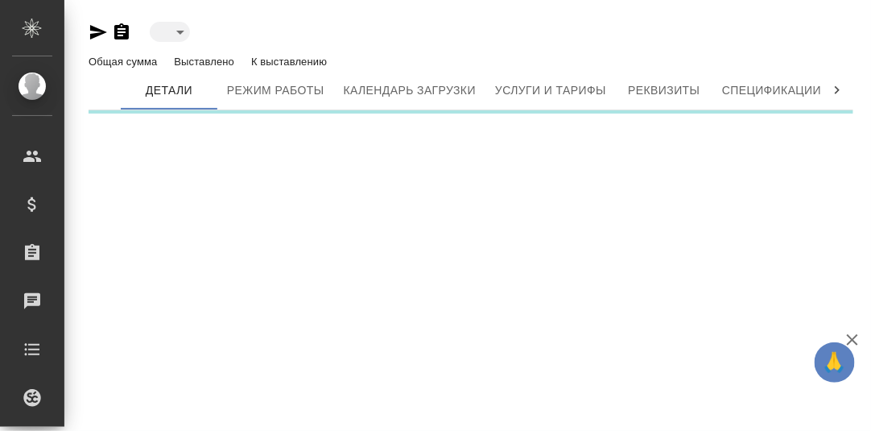
type input "reserved"
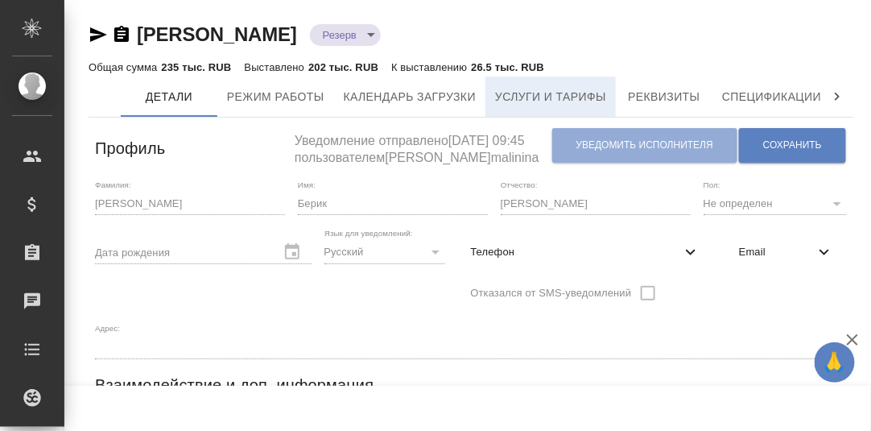
click at [562, 98] on span "Услуги и тарифы" at bounding box center [550, 97] width 111 height 20
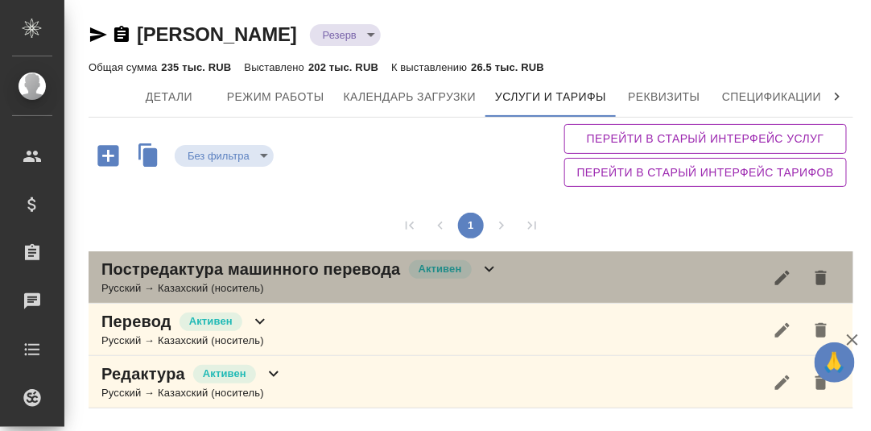
click at [489, 266] on icon at bounding box center [489, 268] width 19 height 19
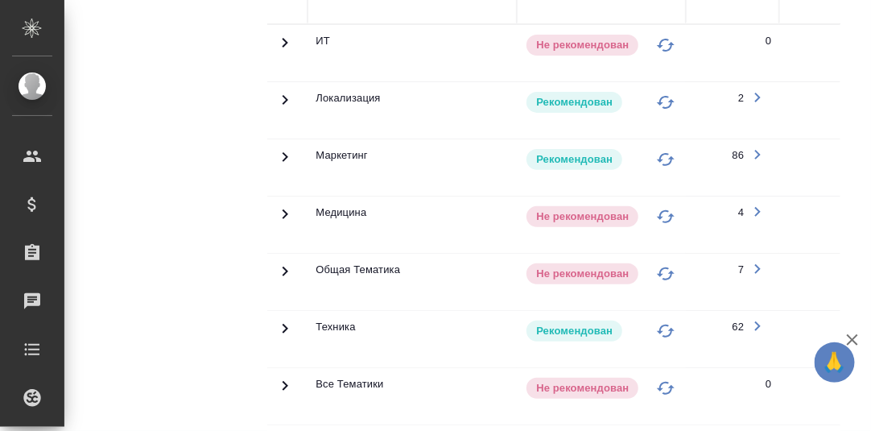
scroll to position [527, 0]
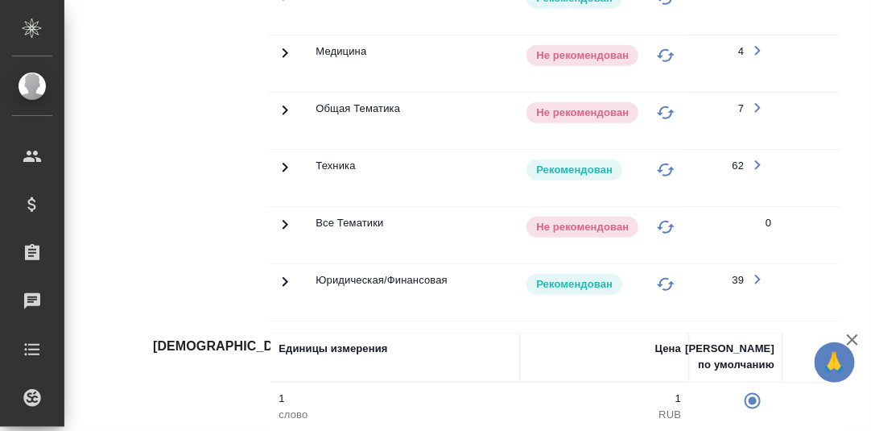
click at [282, 163] on icon at bounding box center [284, 167] width 19 height 19
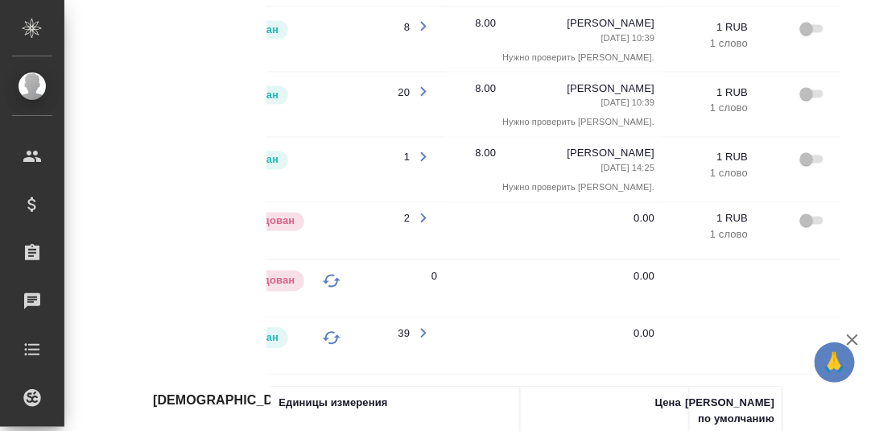
scroll to position [0, 386]
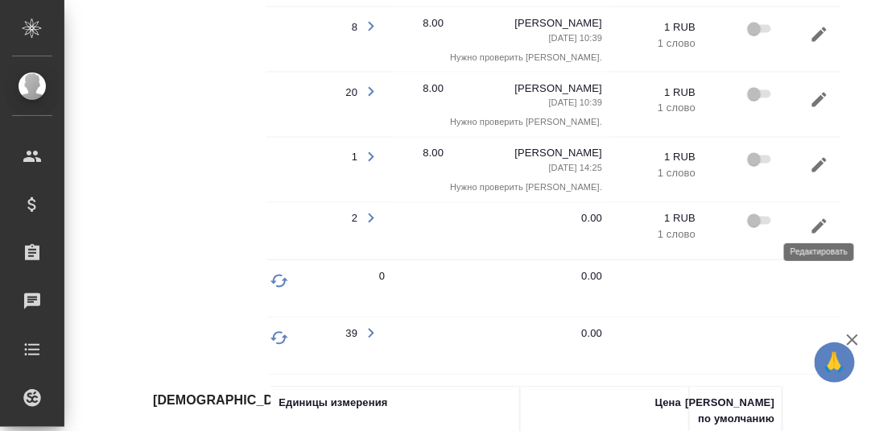
click at [822, 218] on icon "button" at bounding box center [819, 225] width 19 height 19
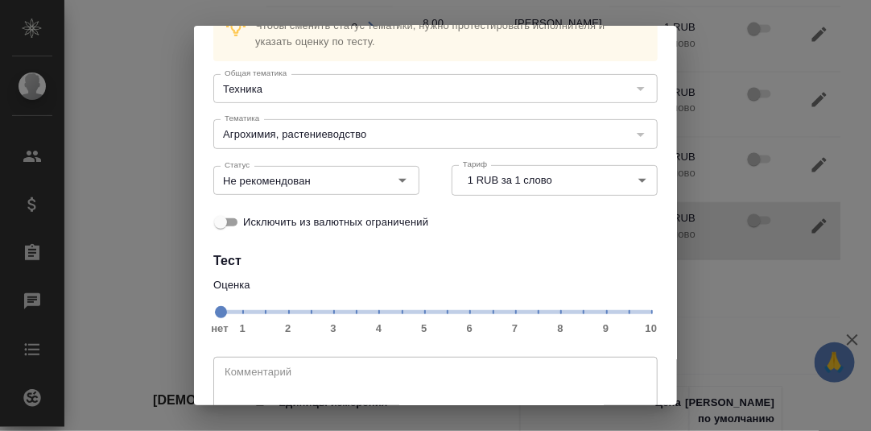
scroll to position [147, 0]
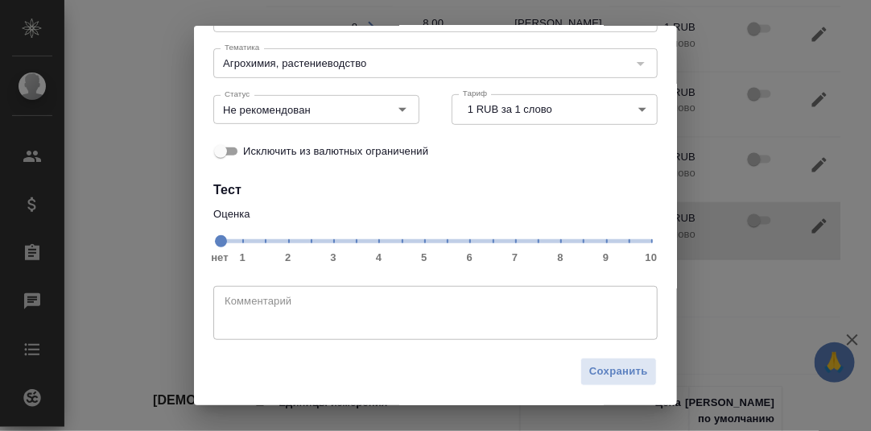
click at [550, 244] on span "нет 1 2 3 4 5 6 7 8 9 10" at bounding box center [435, 240] width 431 height 23
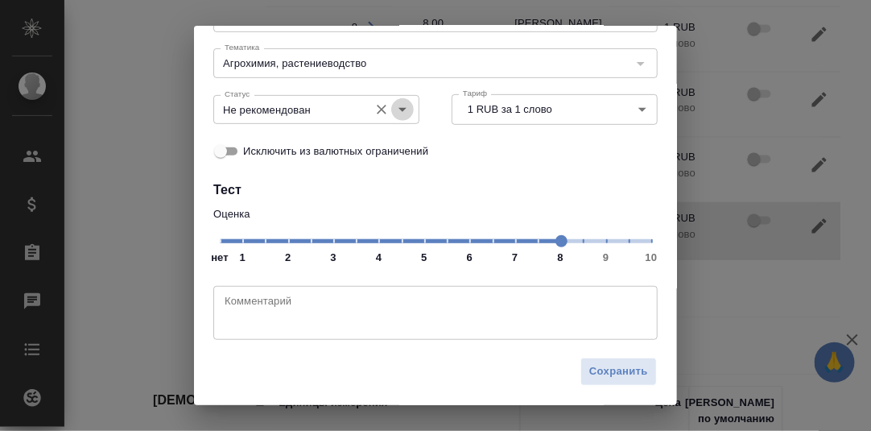
click at [398, 104] on icon "Open" at bounding box center [402, 109] width 19 height 19
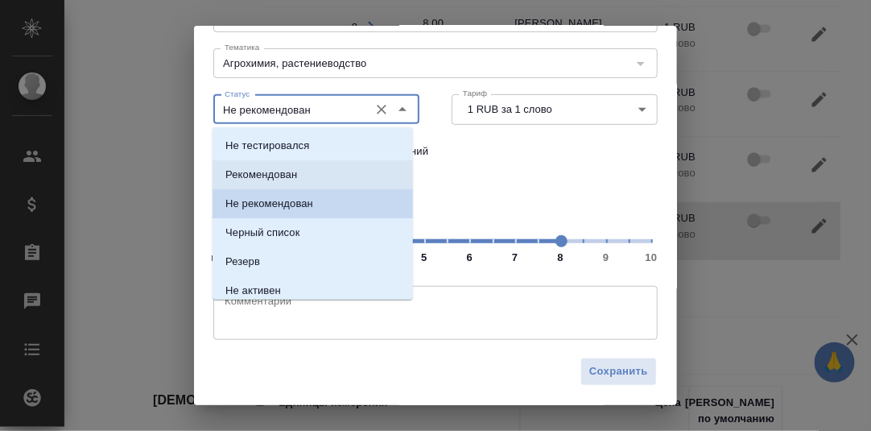
click at [311, 175] on li "Рекомендован" at bounding box center [312, 174] width 200 height 29
type input "Рекомендован"
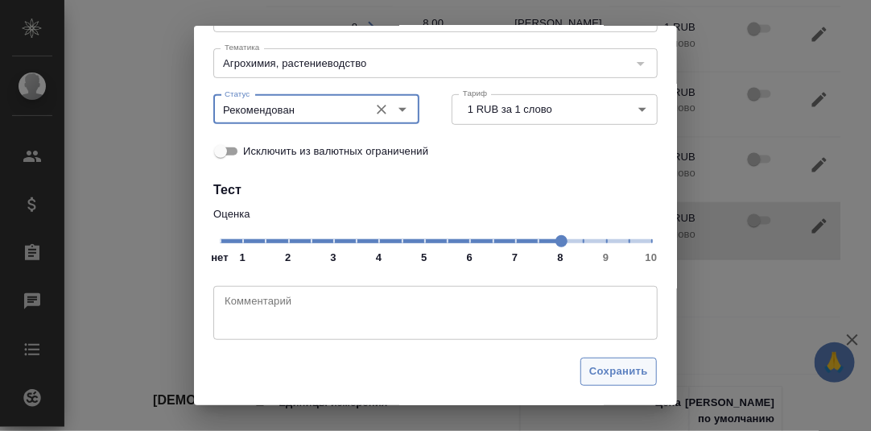
click at [624, 371] on span "Сохранить" at bounding box center [618, 371] width 59 height 19
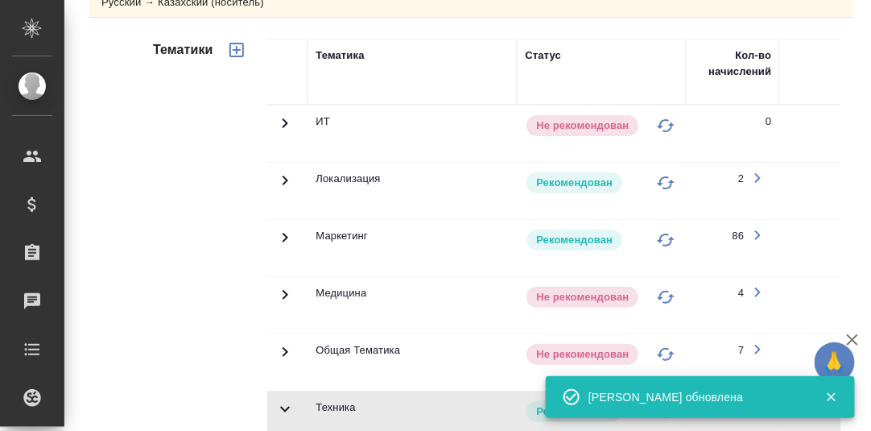
scroll to position [0, 0]
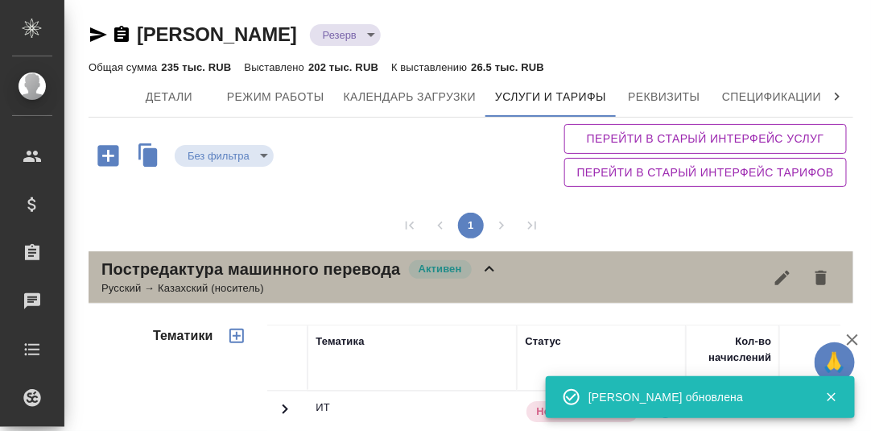
click at [488, 269] on icon at bounding box center [489, 268] width 19 height 19
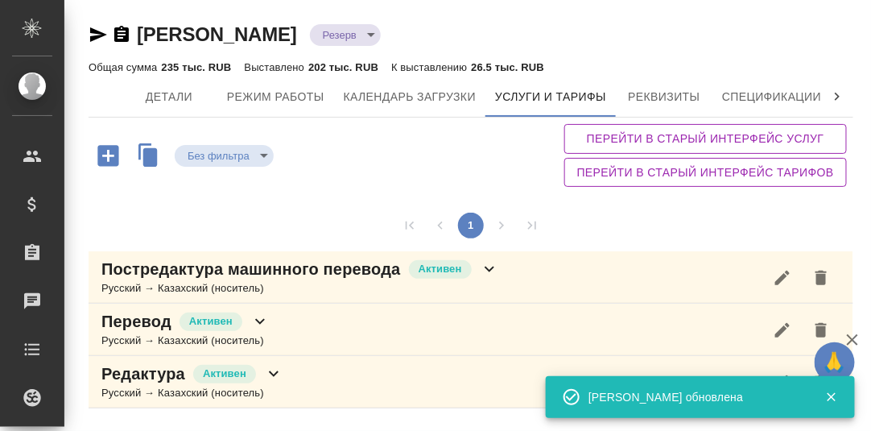
scroll to position [7, 0]
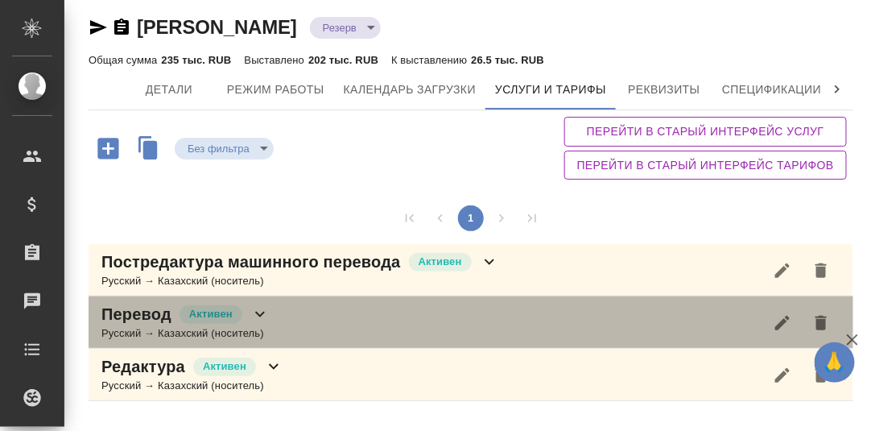
click at [258, 309] on icon at bounding box center [259, 313] width 19 height 19
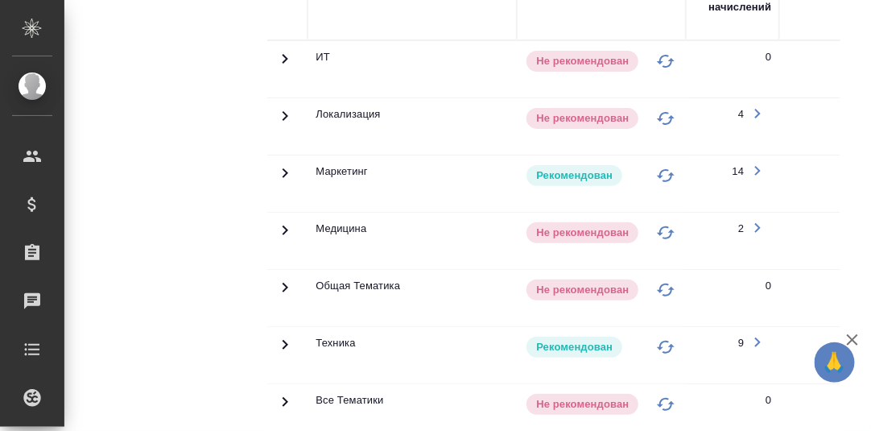
scroll to position [483, 0]
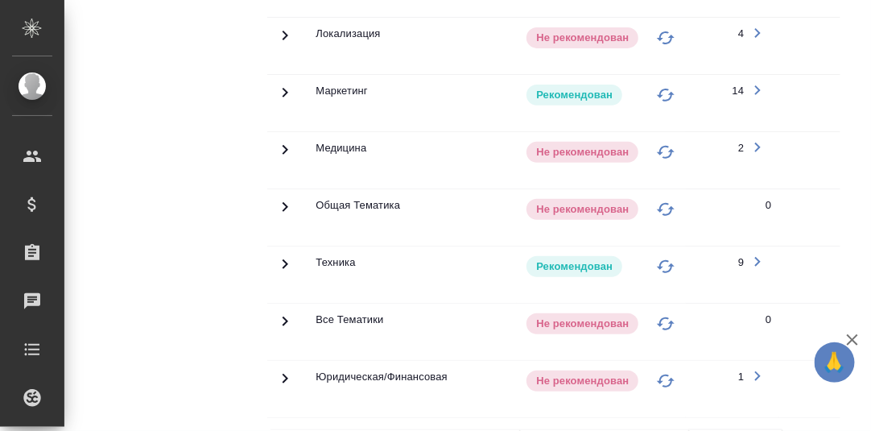
click at [279, 261] on icon at bounding box center [284, 263] width 19 height 19
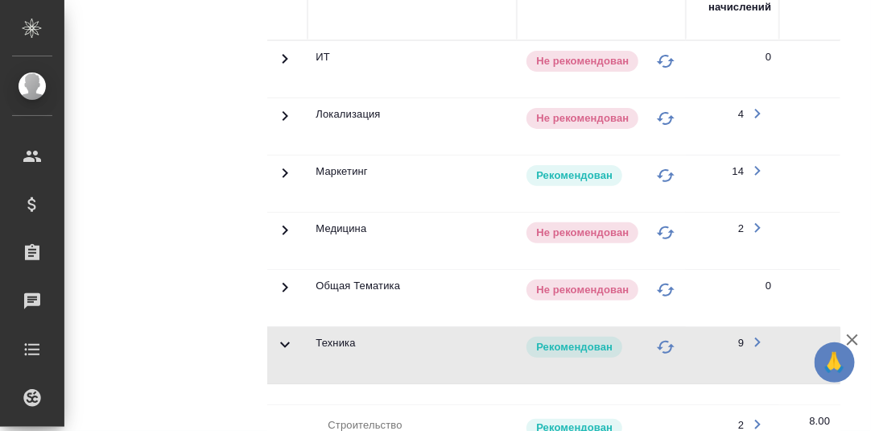
scroll to position [80, 0]
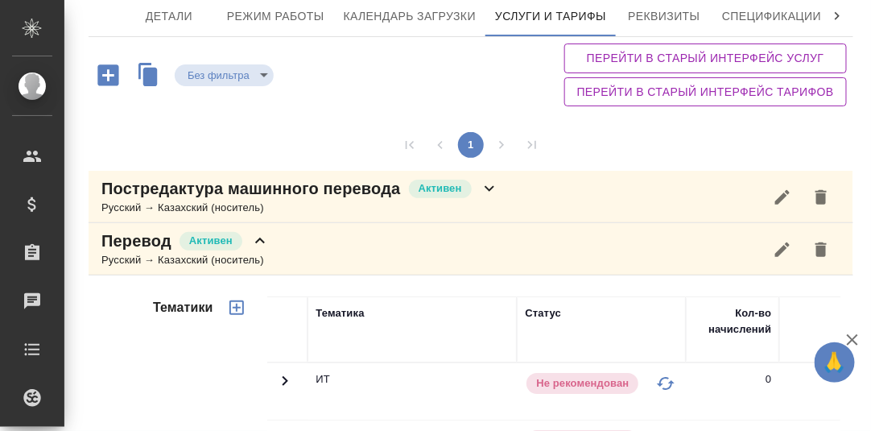
click at [262, 237] on icon at bounding box center [259, 240] width 19 height 19
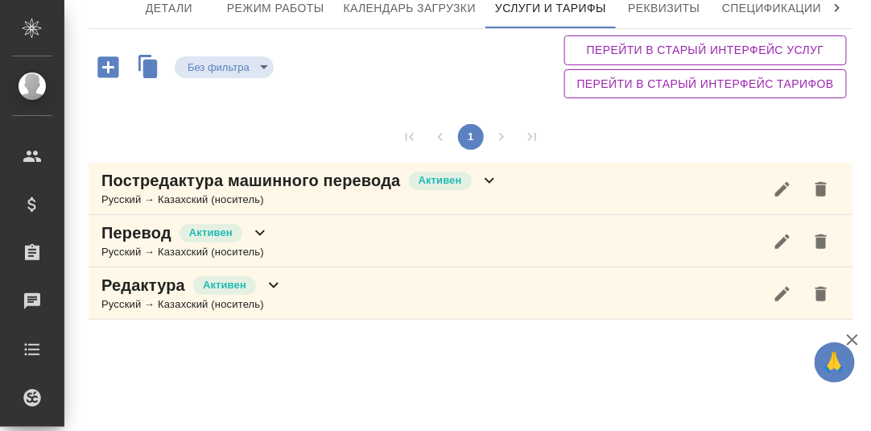
click at [272, 284] on icon at bounding box center [274, 285] width 10 height 6
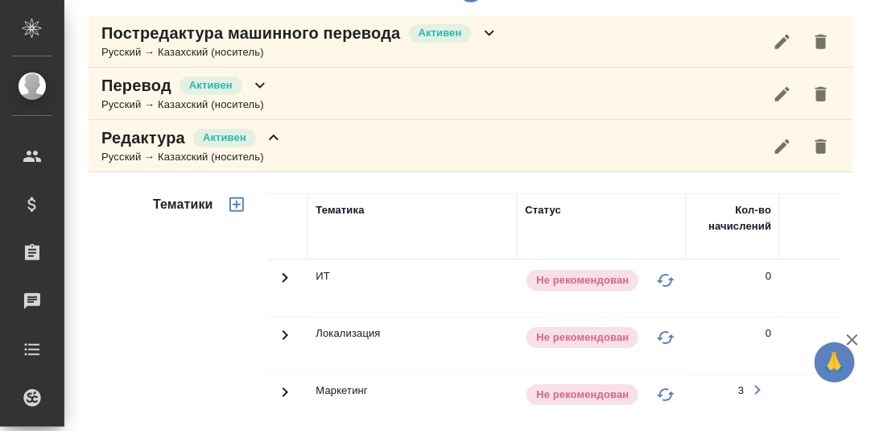
scroll to position [156, 0]
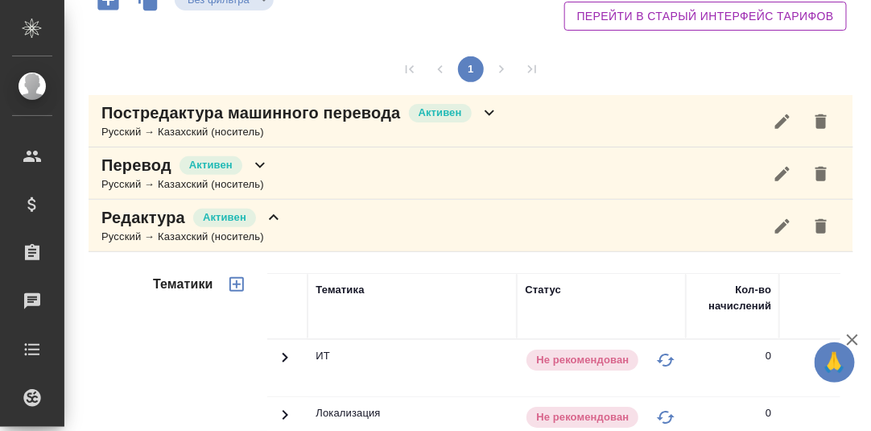
click at [272, 214] on icon at bounding box center [274, 217] width 10 height 6
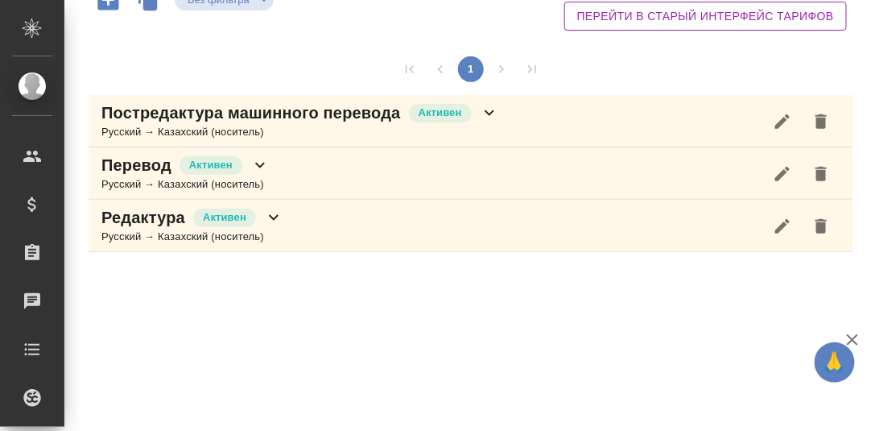
scroll to position [0, 0]
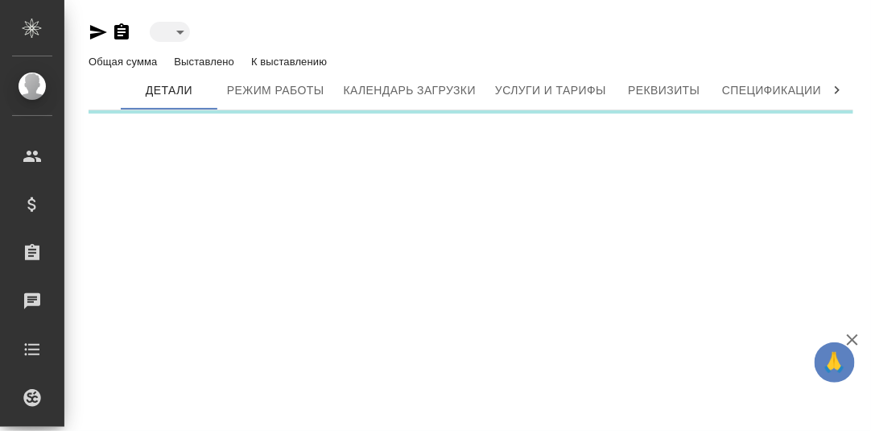
type input "active"
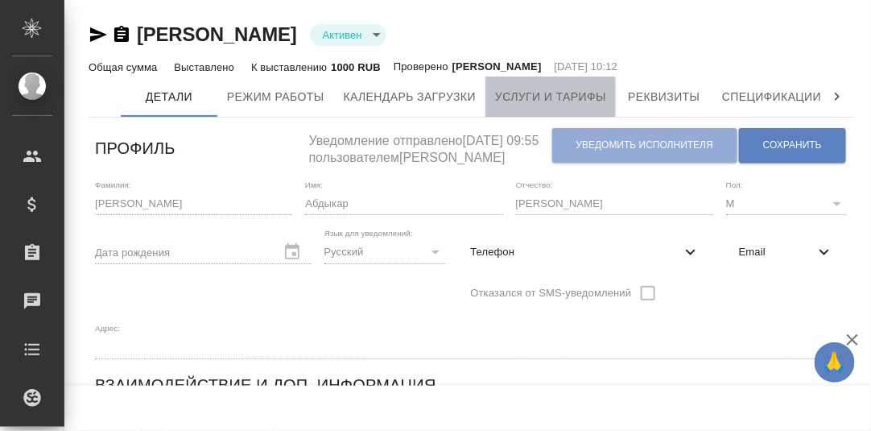
click at [540, 94] on span "Услуги и тарифы" at bounding box center [550, 97] width 111 height 20
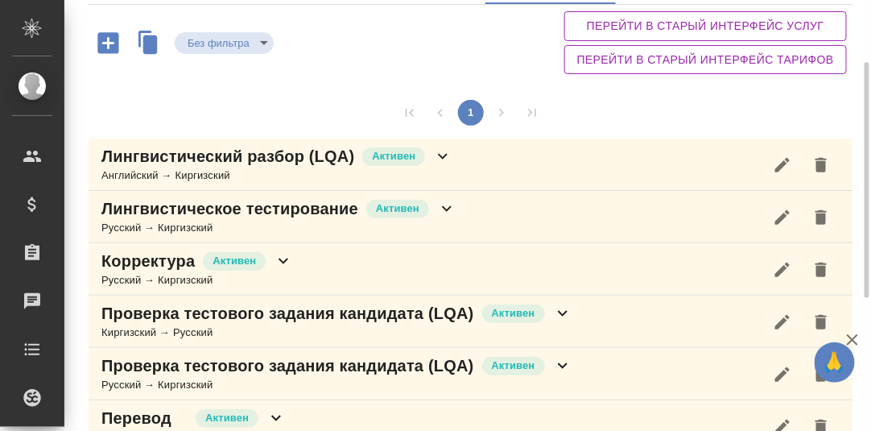
scroll to position [353, 0]
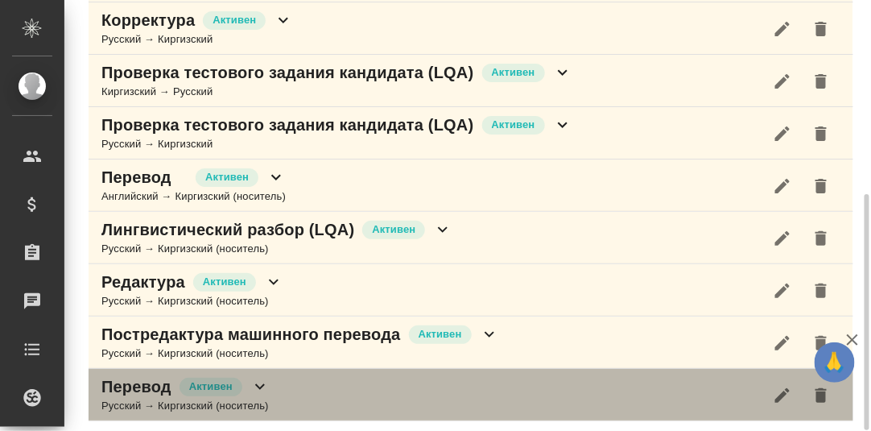
click at [253, 382] on icon at bounding box center [259, 386] width 19 height 19
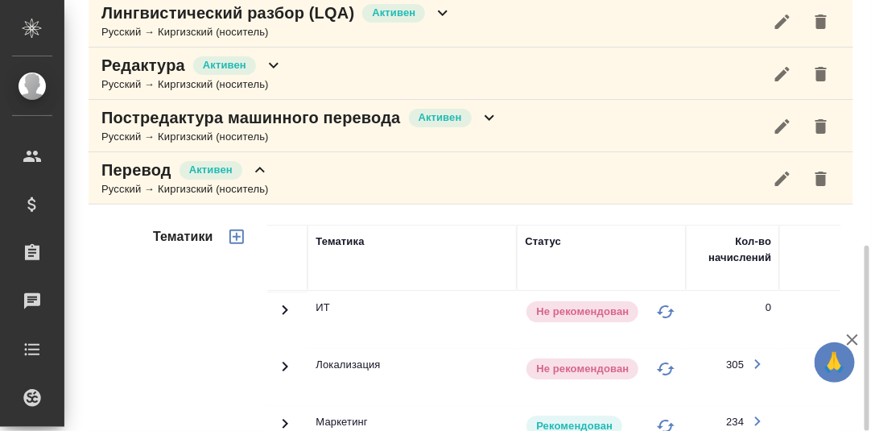
scroll to position [971, 0]
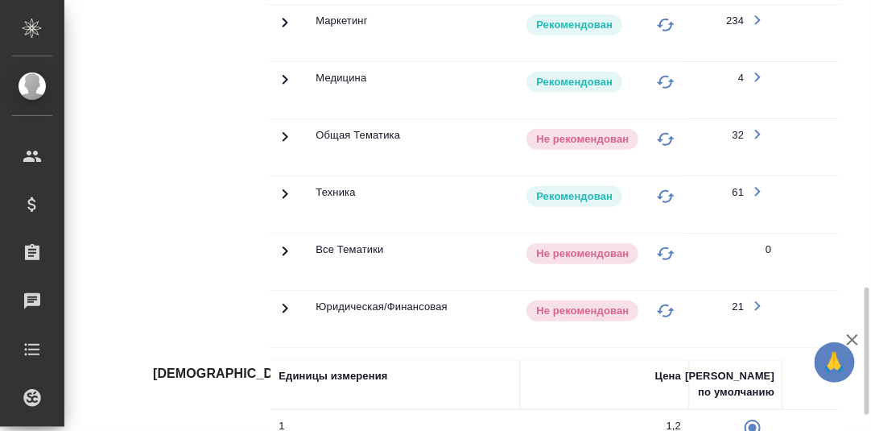
click at [283, 189] on icon at bounding box center [285, 194] width 6 height 10
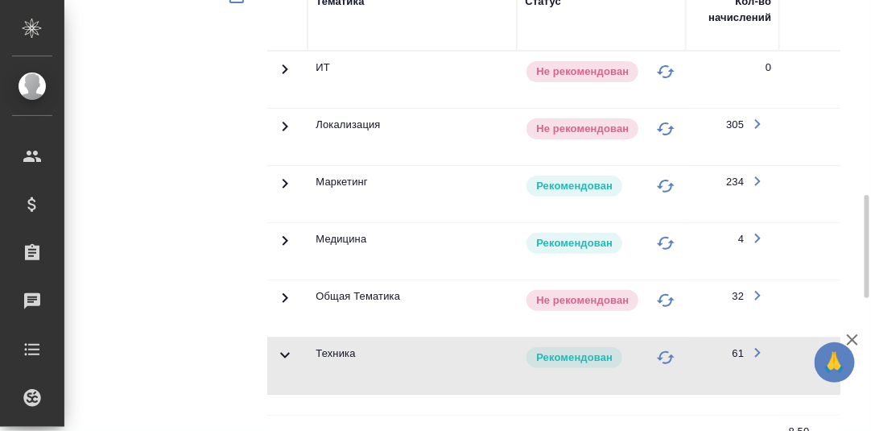
scroll to position [489, 0]
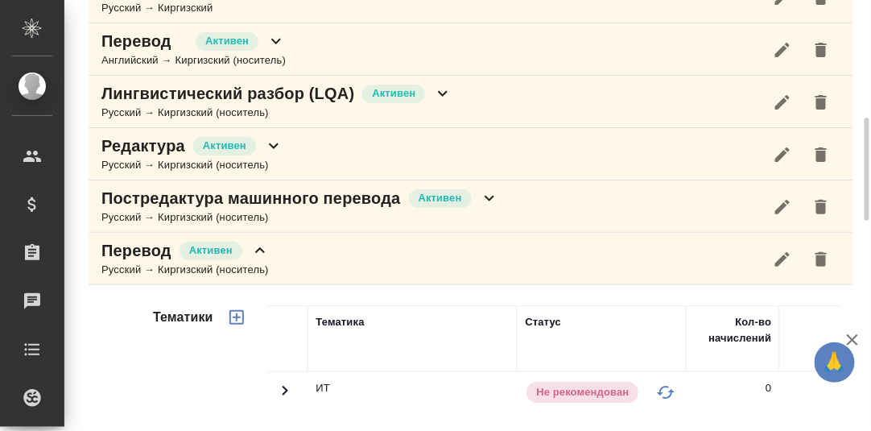
click at [260, 247] on icon at bounding box center [260, 250] width 10 height 6
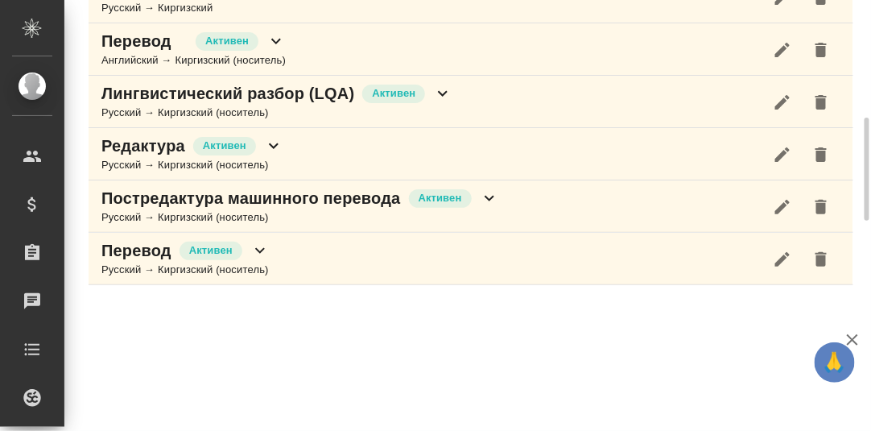
click at [490, 196] on icon at bounding box center [489, 199] width 10 height 6
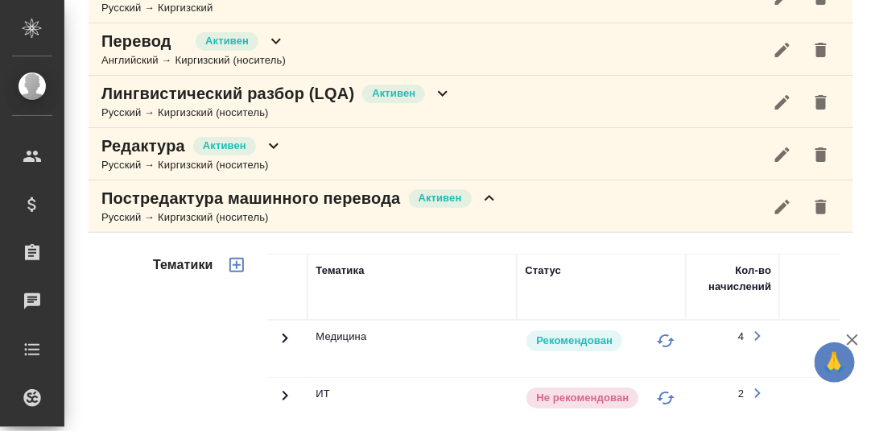
scroll to position [891, 0]
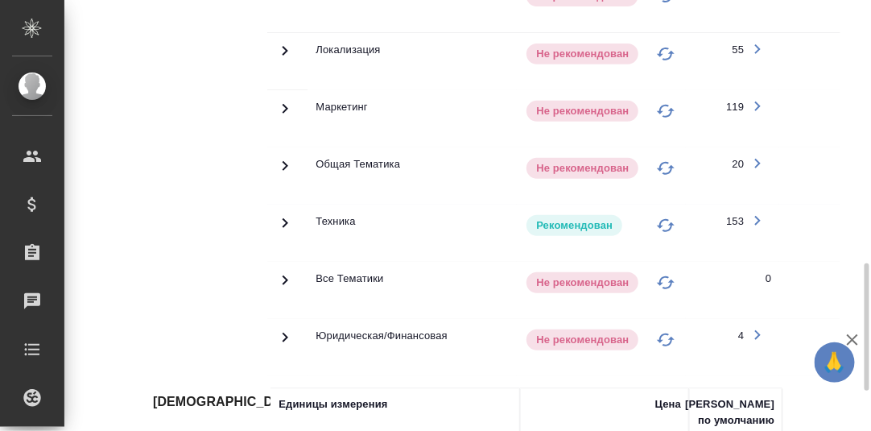
click at [286, 217] on icon at bounding box center [285, 222] width 6 height 10
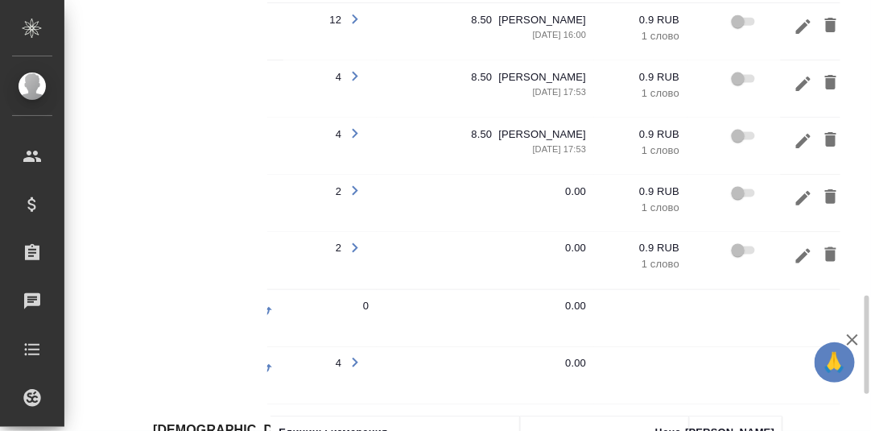
scroll to position [0, 435]
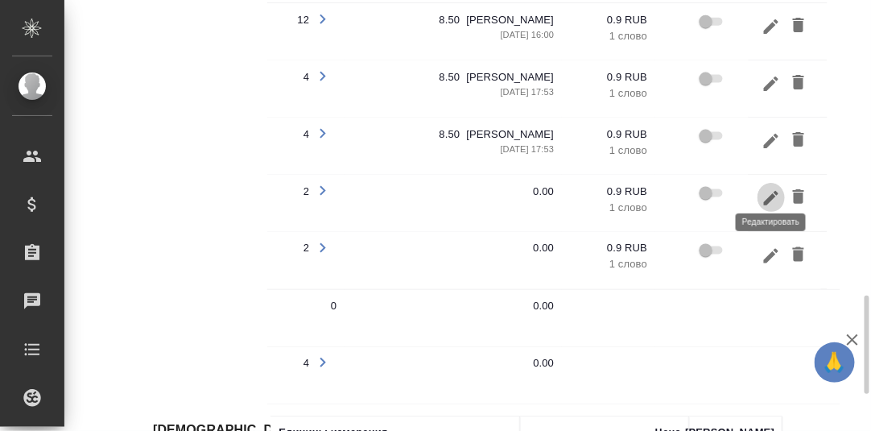
click at [775, 188] on icon "button" at bounding box center [770, 197] width 19 height 19
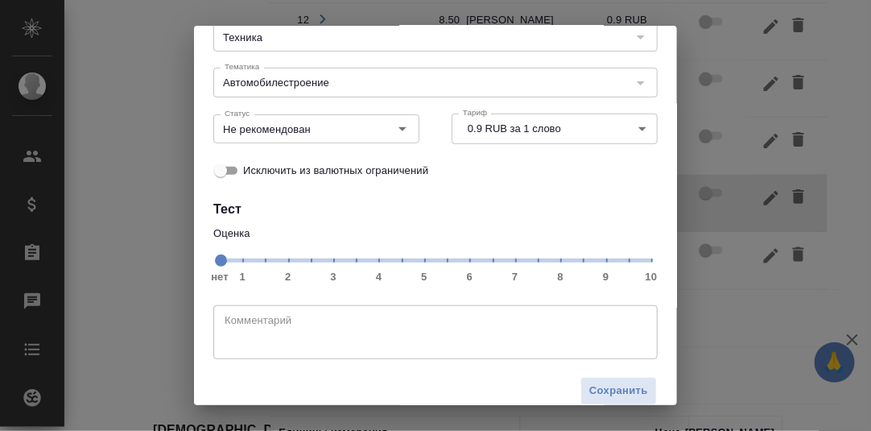
scroll to position [147, 0]
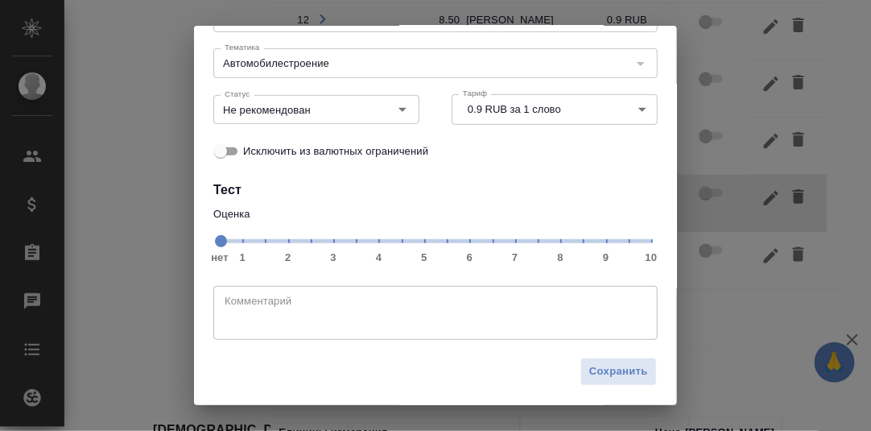
click at [577, 245] on span "нет 1 2 3 4 5 6 7 8 9 10" at bounding box center [435, 240] width 431 height 23
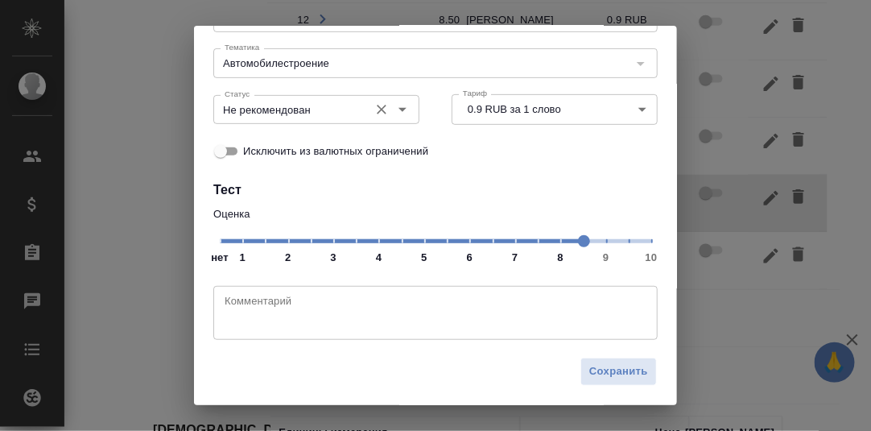
click at [398, 109] on icon "Open" at bounding box center [402, 109] width 19 height 19
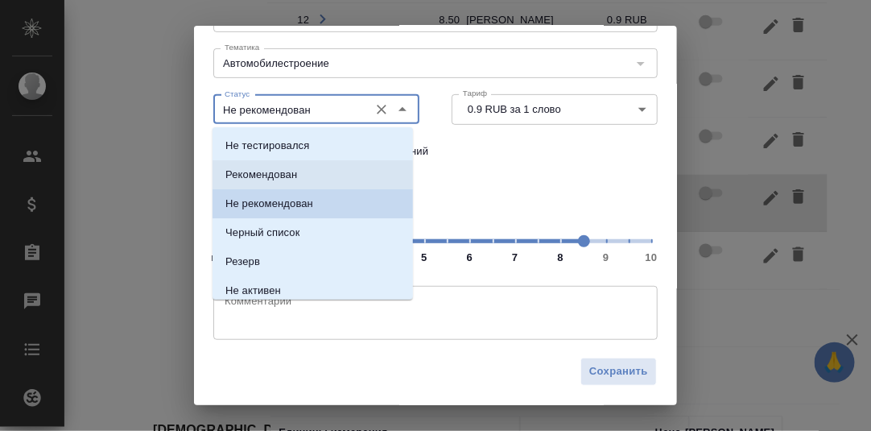
click at [270, 175] on p "Рекомендован" at bounding box center [261, 175] width 72 height 16
type input "Рекомендован"
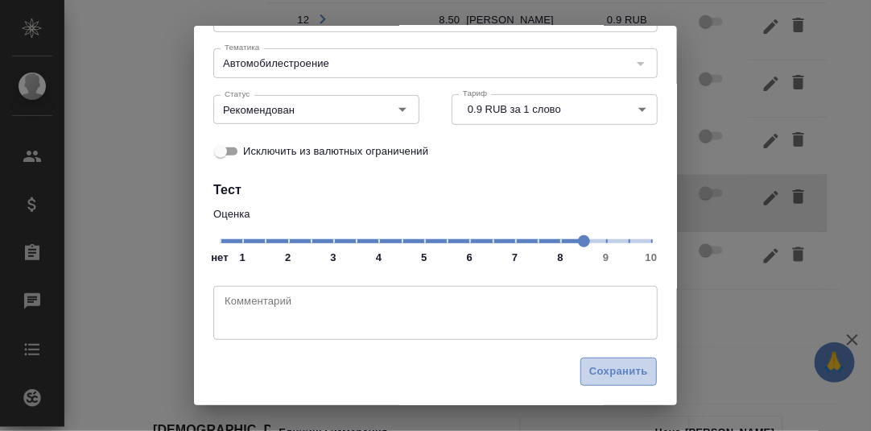
click at [607, 368] on span "Сохранить" at bounding box center [618, 371] width 59 height 19
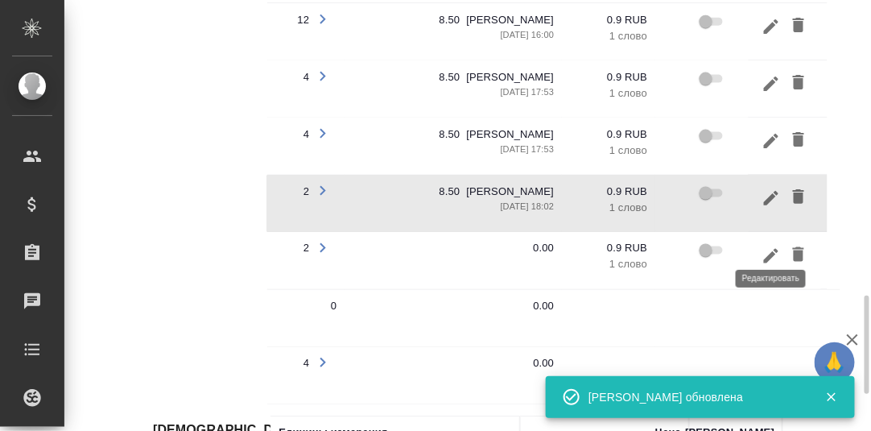
click at [769, 247] on icon "button" at bounding box center [771, 254] width 14 height 14
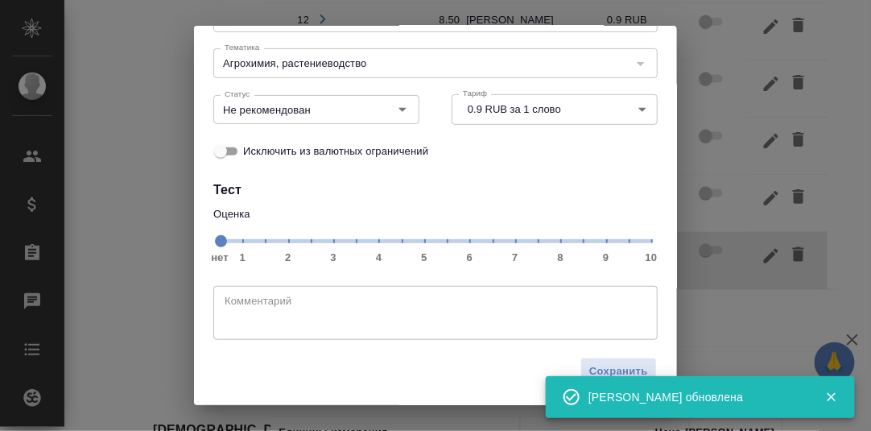
click at [571, 242] on span "нет 1 2 3 4 5 6 7 8 9 10" at bounding box center [435, 240] width 431 height 23
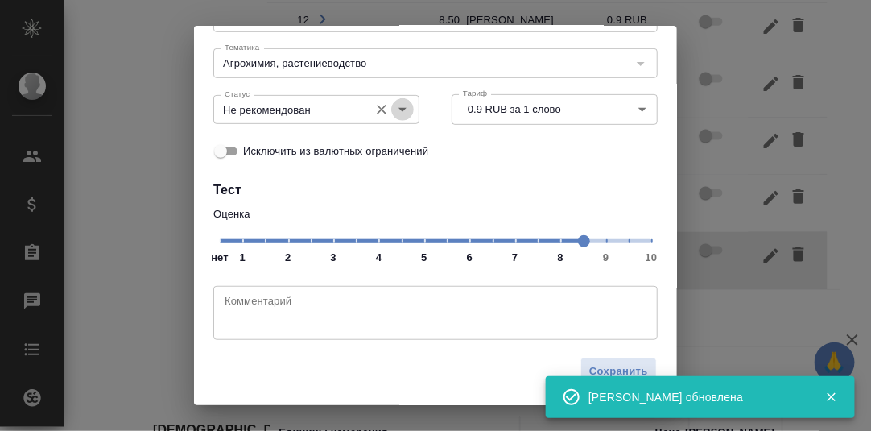
drag, startPoint x: 395, startPoint y: 103, endPoint x: 389, endPoint y: 120, distance: 18.1
click at [395, 104] on icon "Open" at bounding box center [402, 109] width 19 height 19
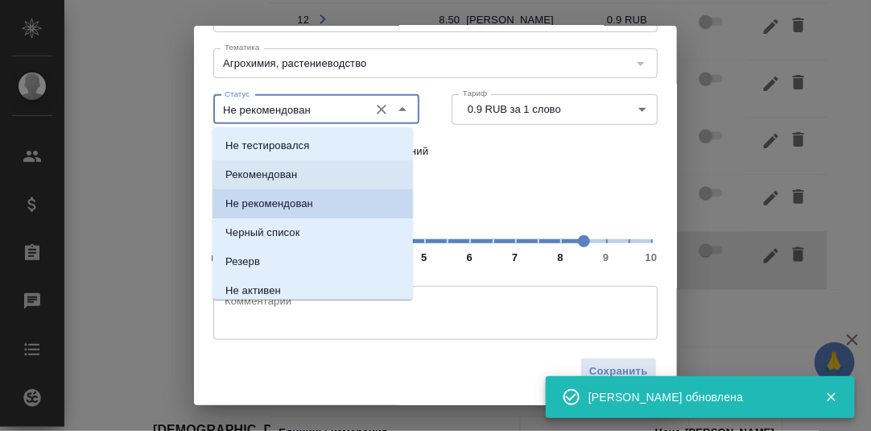
drag, startPoint x: 294, startPoint y: 177, endPoint x: 349, endPoint y: 196, distance: 58.5
click at [295, 176] on p "Рекомендован" at bounding box center [261, 175] width 72 height 16
type input "Рекомендован"
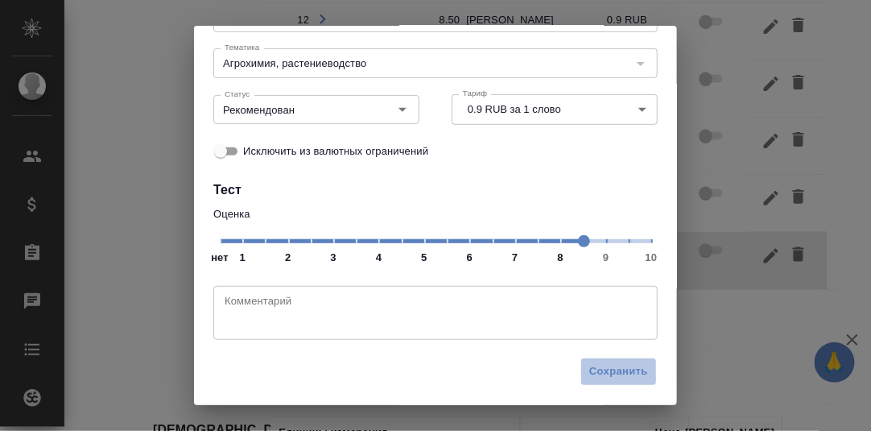
drag, startPoint x: 611, startPoint y: 376, endPoint x: 724, endPoint y: 323, distance: 124.9
click at [616, 375] on span "Сохранить" at bounding box center [618, 371] width 59 height 19
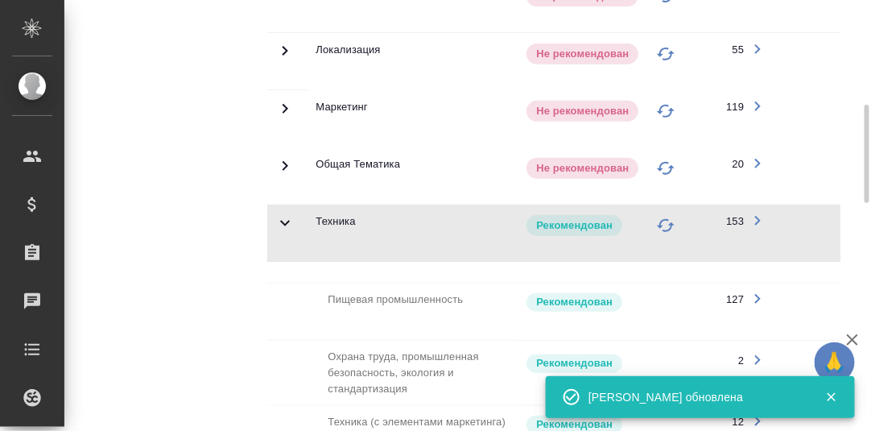
scroll to position [570, 0]
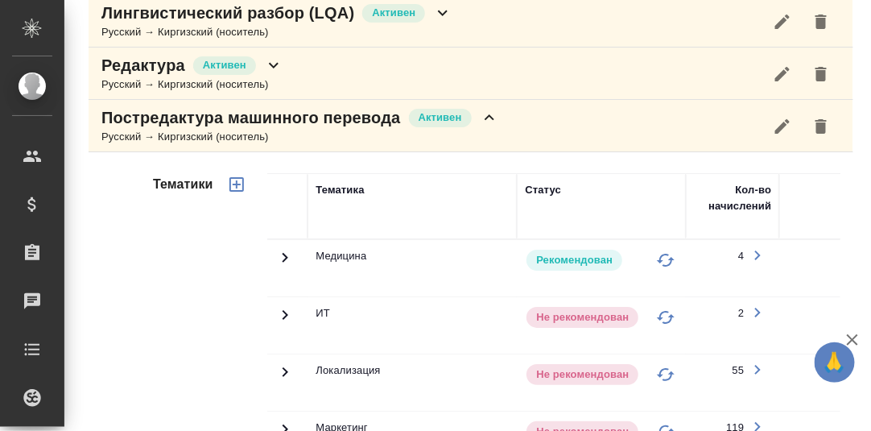
click at [492, 114] on icon at bounding box center [489, 117] width 10 height 6
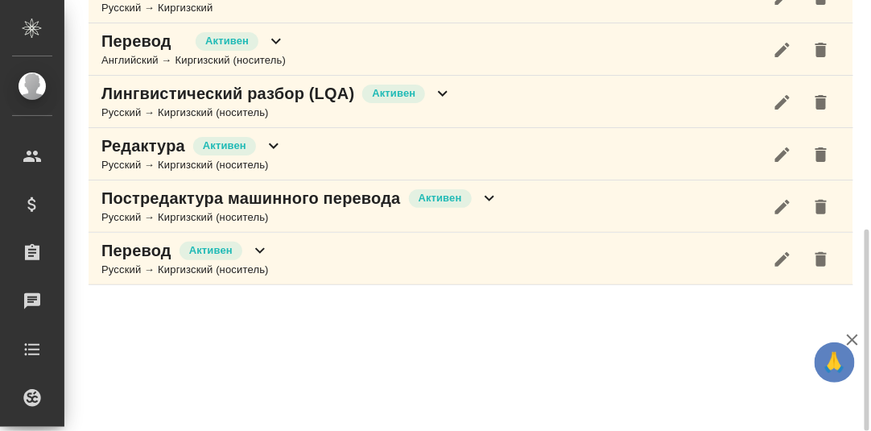
scroll to position [489, 0]
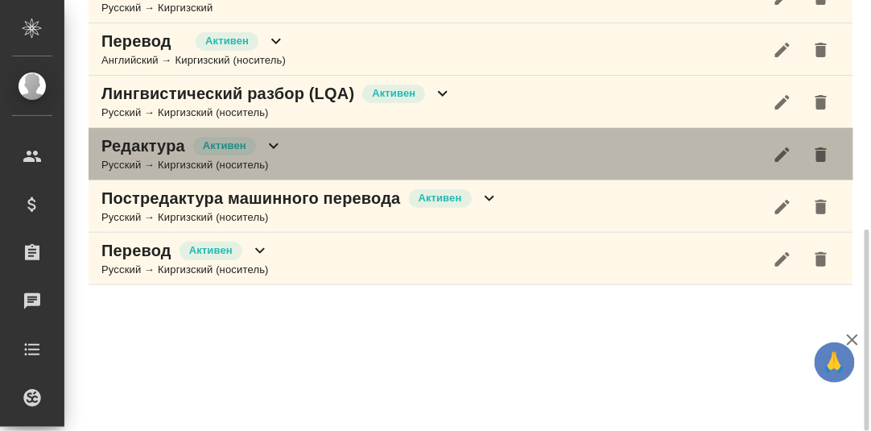
drag, startPoint x: 276, startPoint y: 138, endPoint x: 324, endPoint y: 140, distance: 48.3
click at [277, 138] on icon at bounding box center [273, 145] width 19 height 19
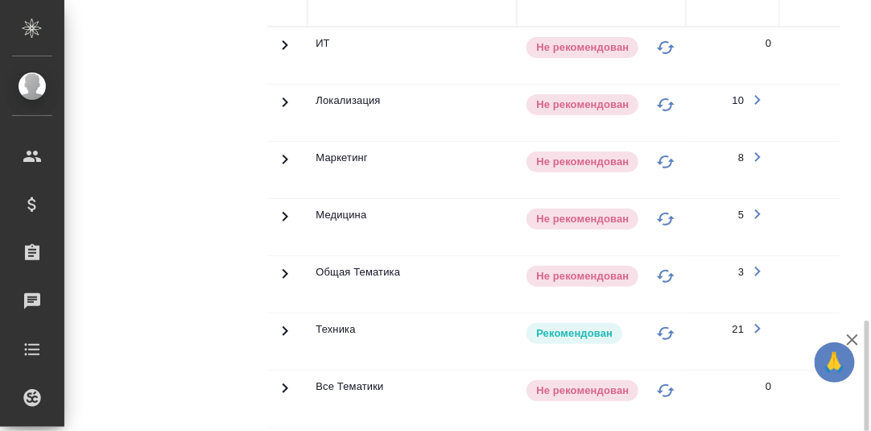
scroll to position [810, 0]
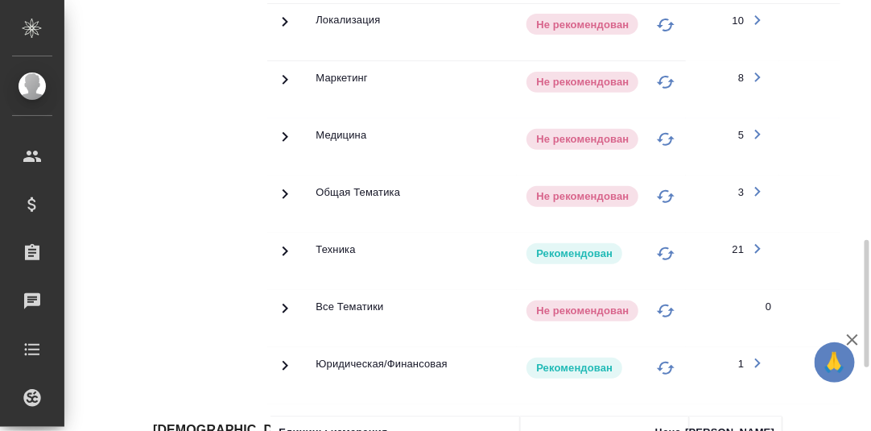
click at [286, 241] on icon at bounding box center [284, 250] width 19 height 19
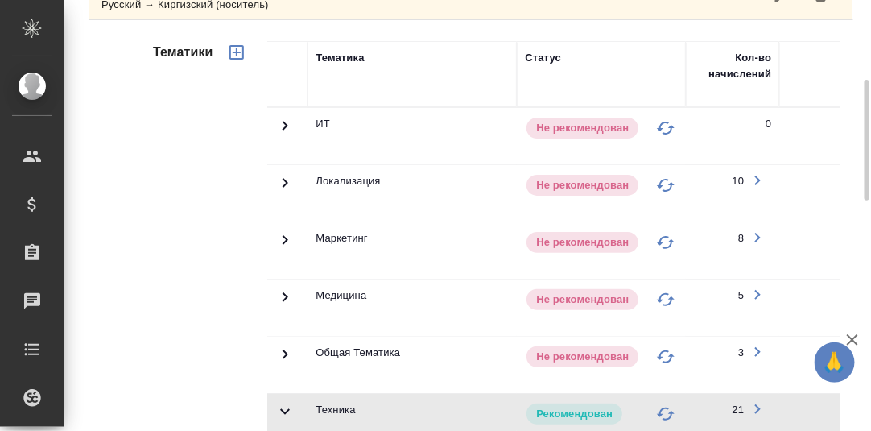
scroll to position [570, 0]
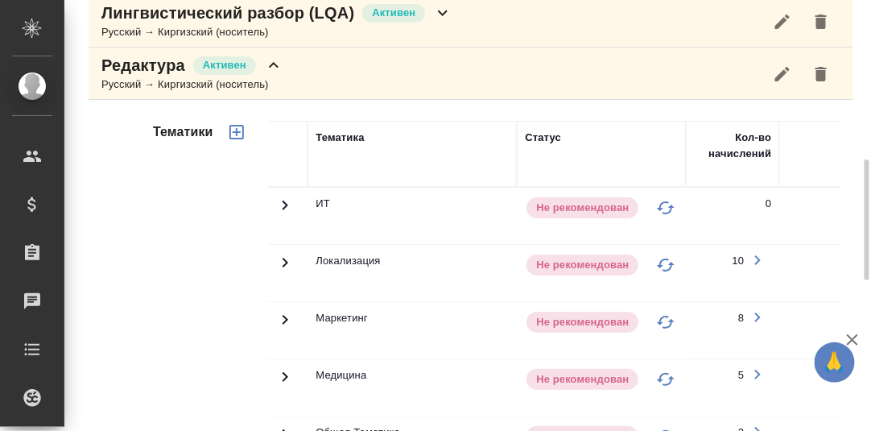
click at [273, 64] on icon at bounding box center [273, 65] width 19 height 19
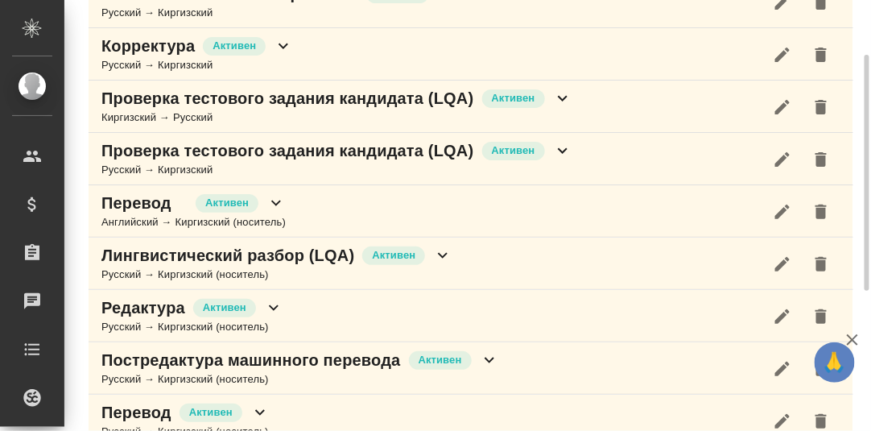
scroll to position [247, 0]
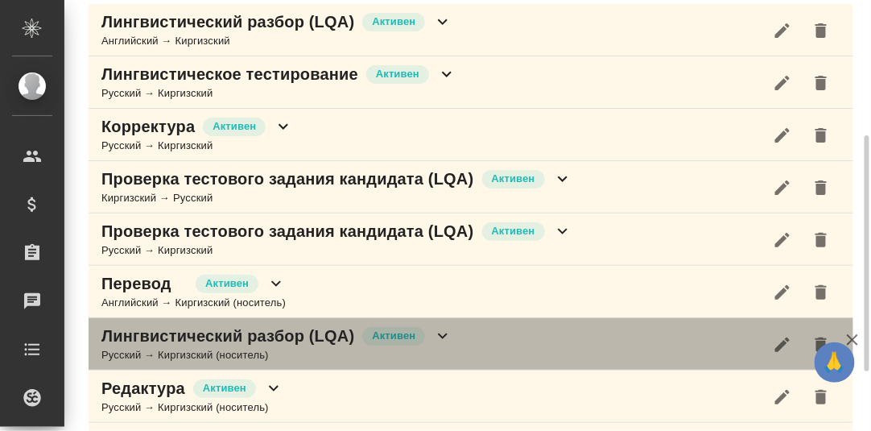
click at [439, 329] on icon at bounding box center [442, 335] width 19 height 19
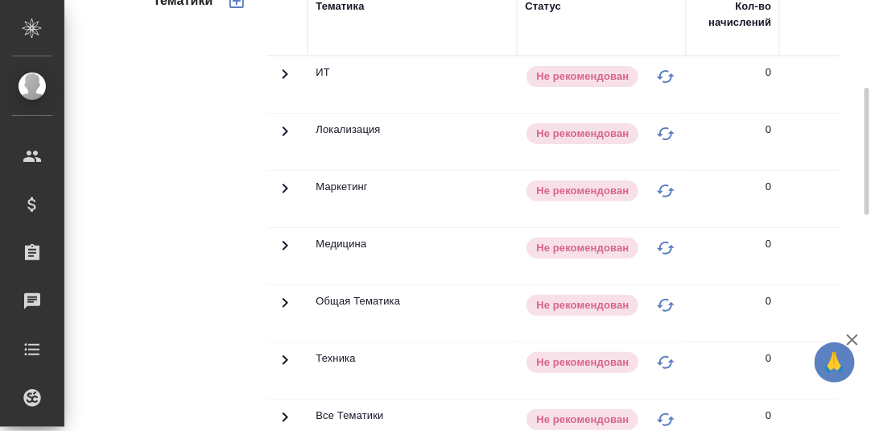
scroll to position [408, 0]
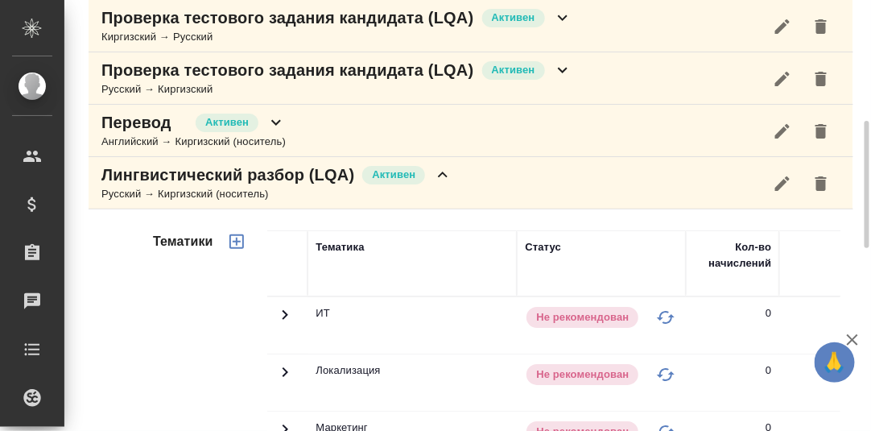
click at [448, 168] on icon at bounding box center [442, 174] width 19 height 19
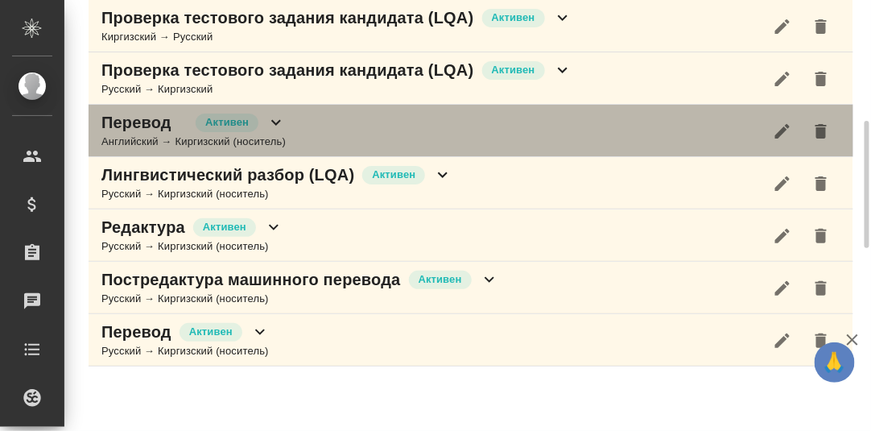
drag, startPoint x: 274, startPoint y: 115, endPoint x: 294, endPoint y: 122, distance: 21.4
click at [277, 115] on icon at bounding box center [275, 122] width 19 height 19
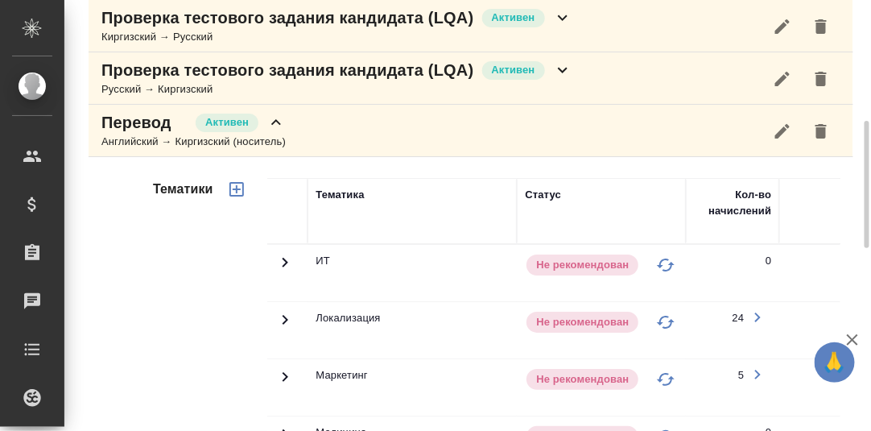
click at [272, 115] on icon at bounding box center [275, 122] width 19 height 19
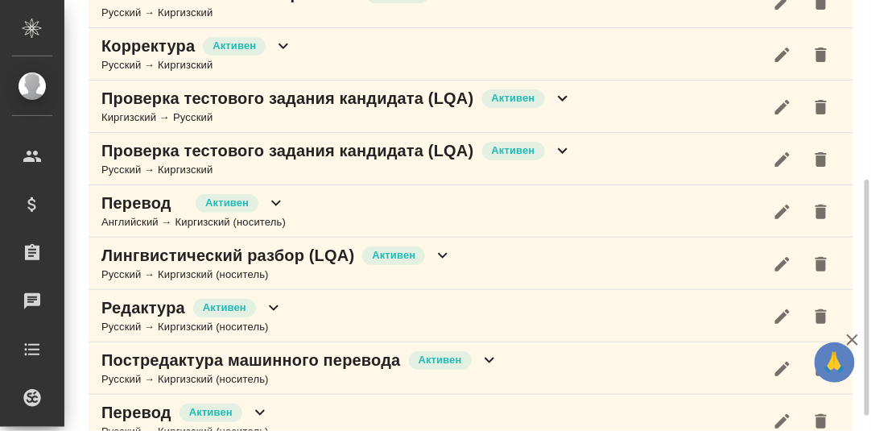
scroll to position [247, 0]
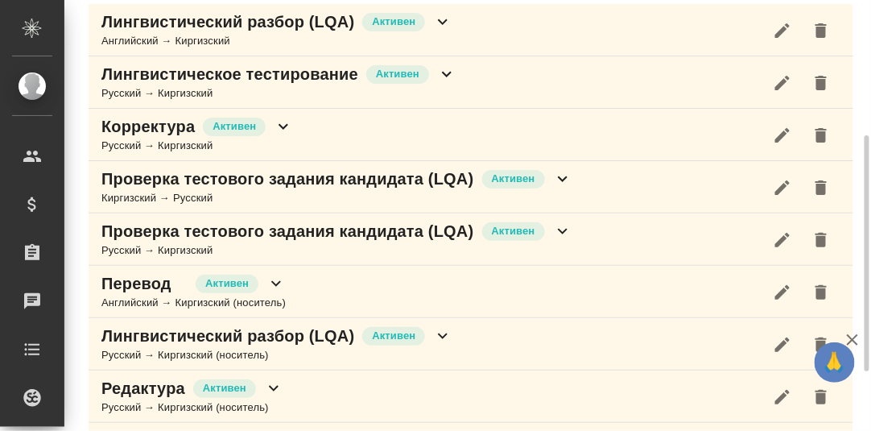
click at [567, 225] on icon at bounding box center [562, 230] width 19 height 19
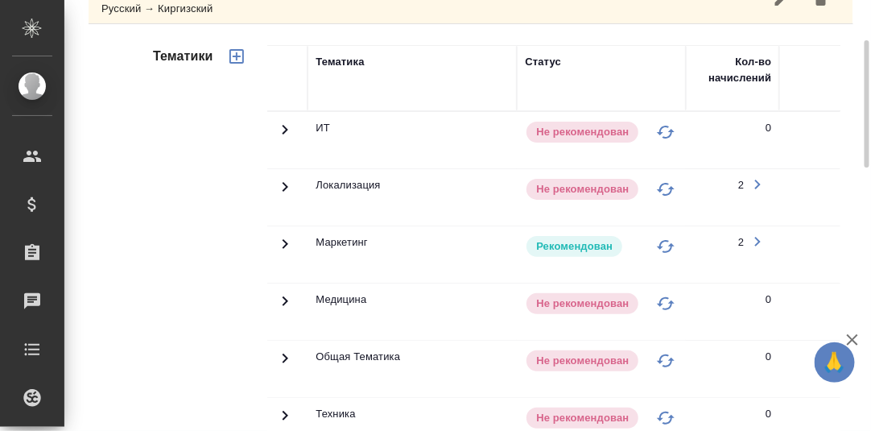
scroll to position [328, 0]
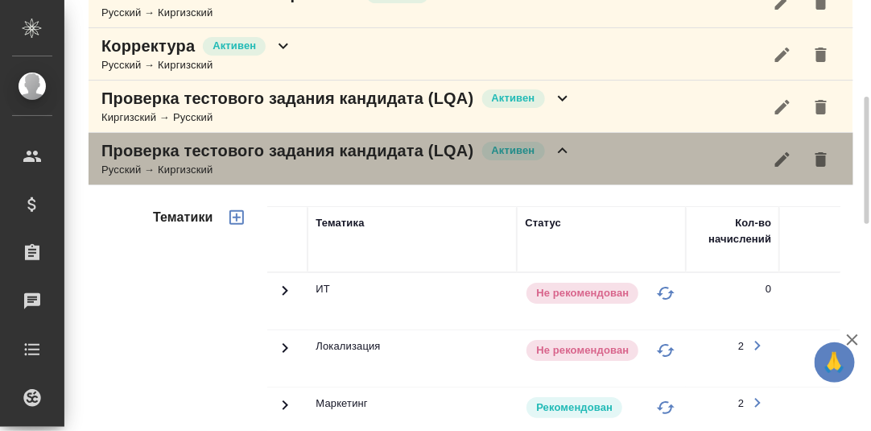
click at [559, 145] on icon at bounding box center [562, 150] width 19 height 19
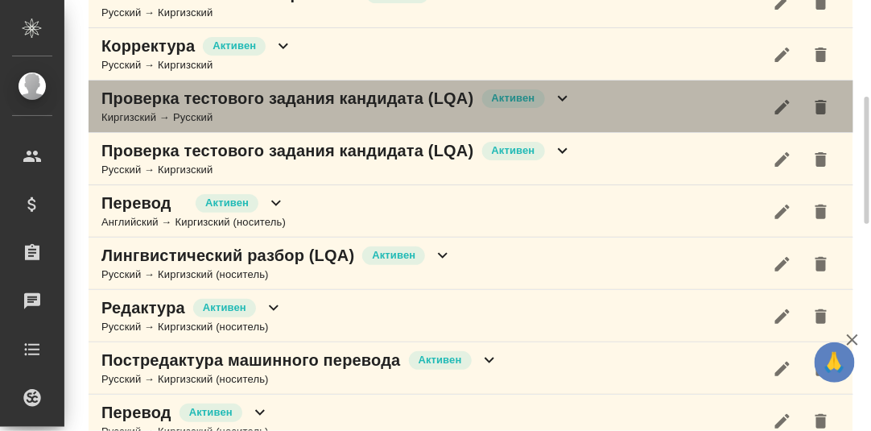
click at [562, 97] on icon at bounding box center [563, 99] width 10 height 6
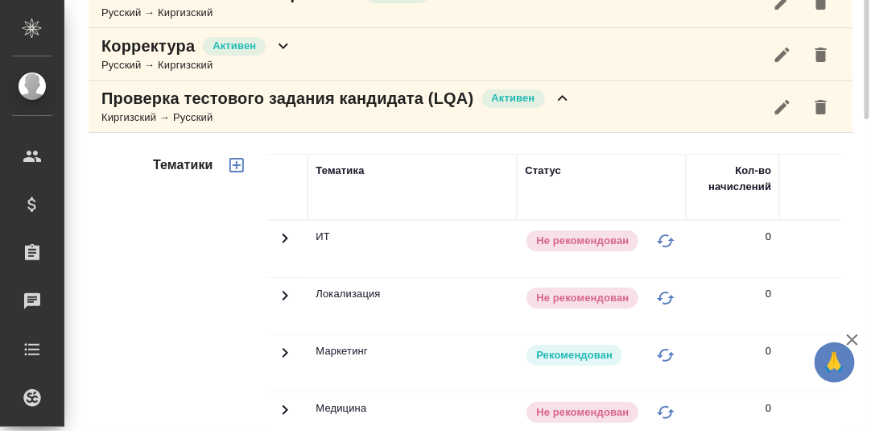
scroll to position [247, 0]
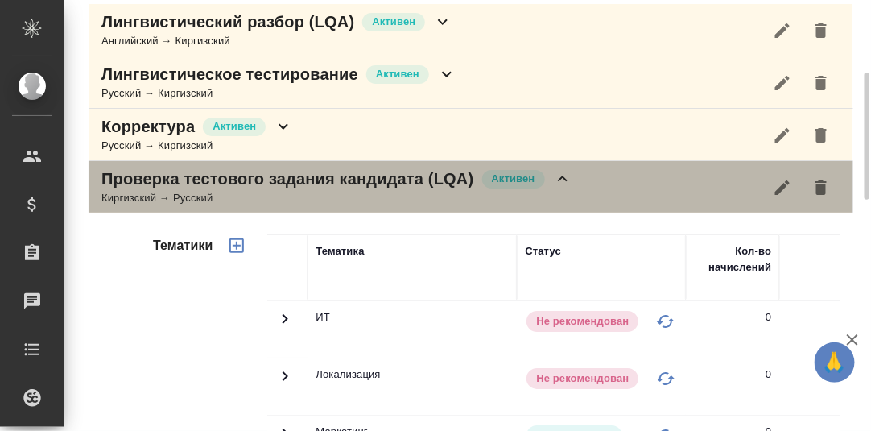
click at [567, 178] on icon at bounding box center [562, 178] width 19 height 19
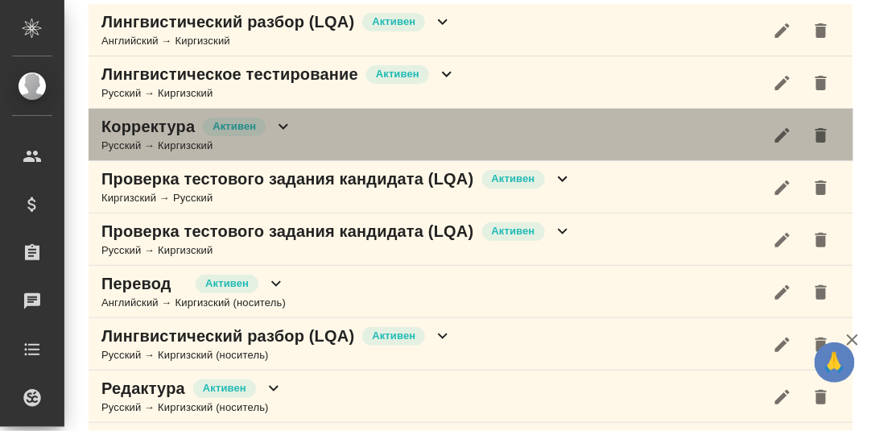
click at [278, 125] on icon at bounding box center [283, 126] width 19 height 19
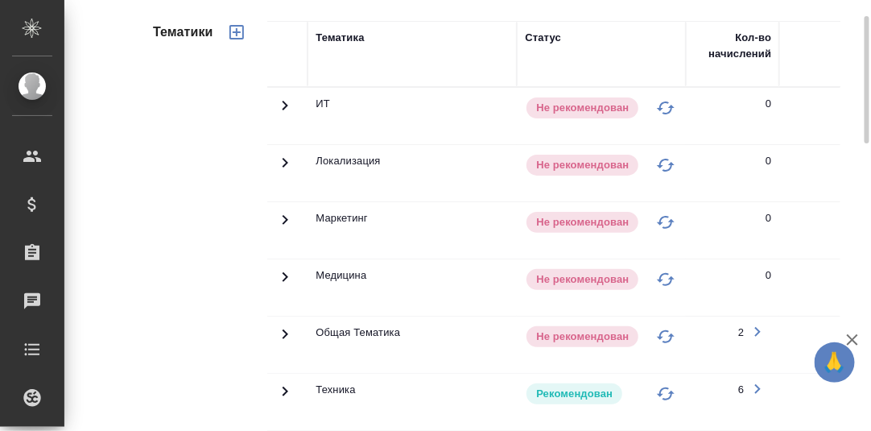
scroll to position [488, 0]
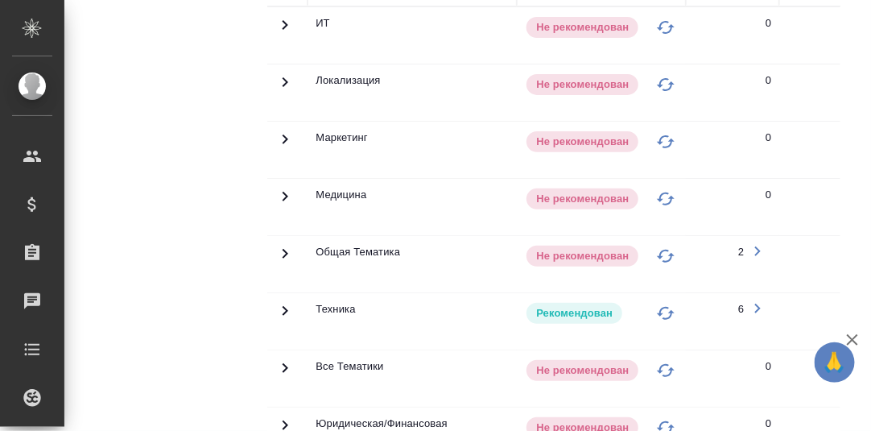
click at [278, 301] on icon at bounding box center [284, 310] width 19 height 19
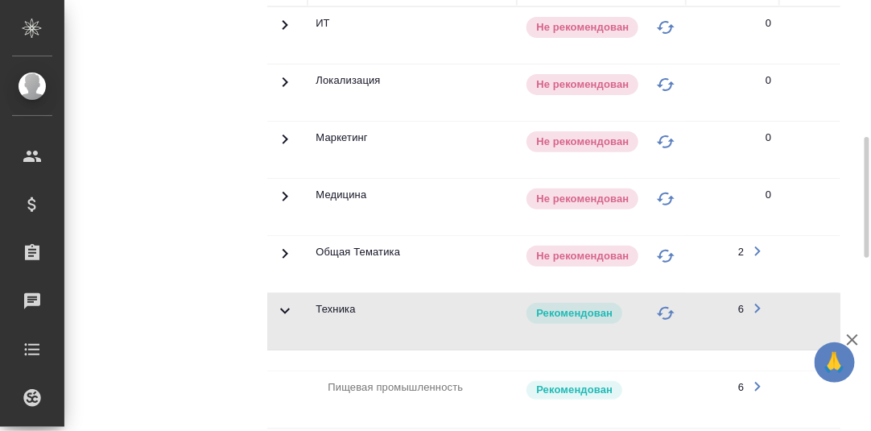
scroll to position [247, 0]
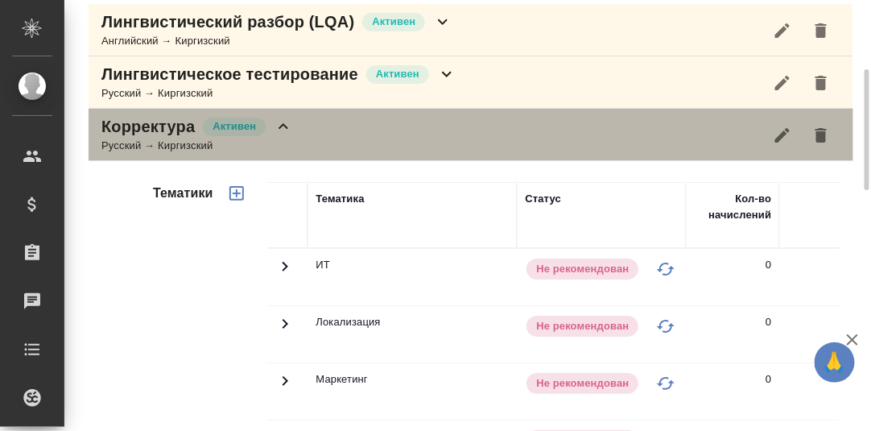
click at [282, 124] on icon at bounding box center [283, 126] width 10 height 6
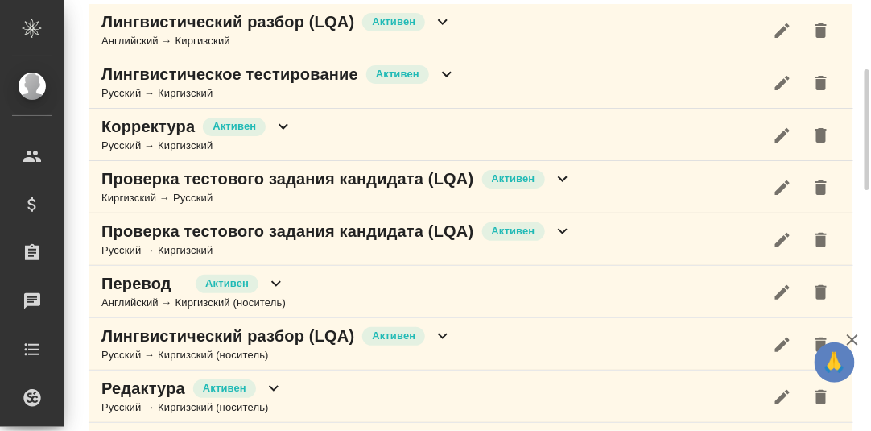
click at [446, 72] on icon at bounding box center [446, 73] width 19 height 19
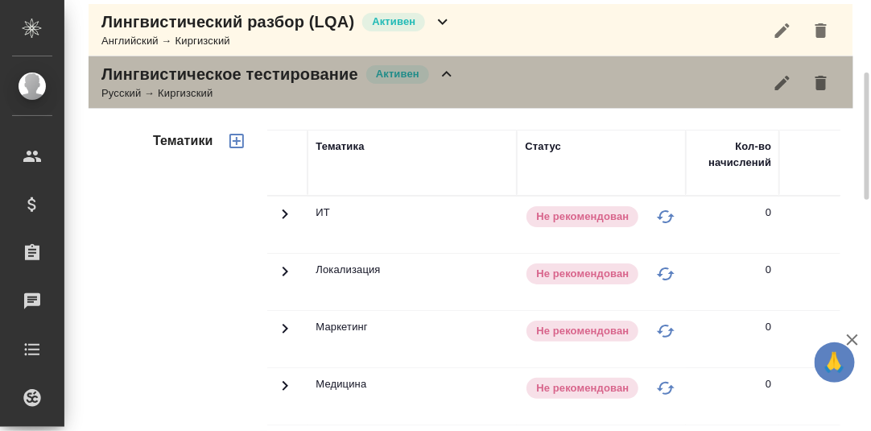
click at [449, 76] on icon at bounding box center [446, 73] width 19 height 19
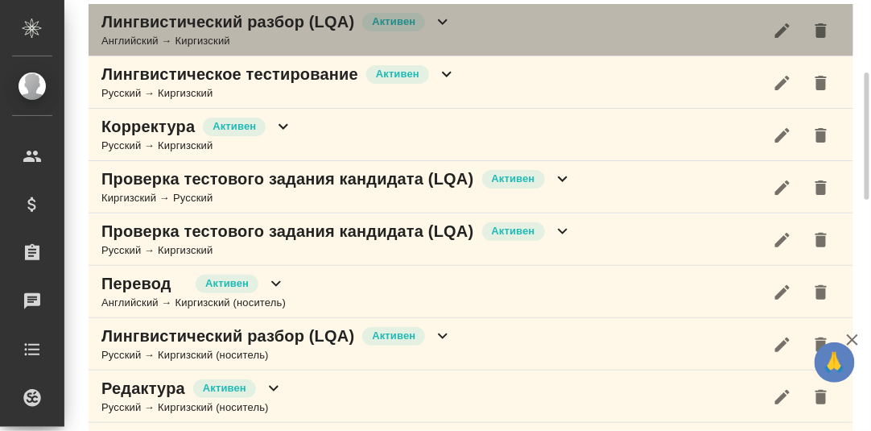
click at [439, 19] on icon at bounding box center [443, 22] width 10 height 6
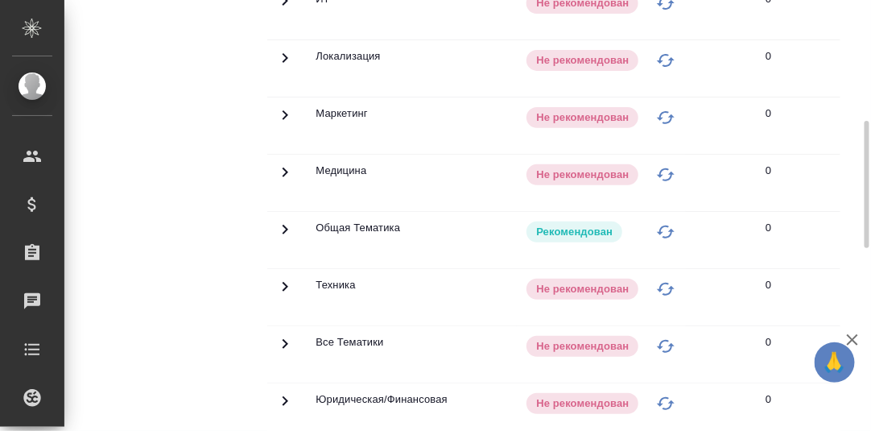
scroll to position [6, 0]
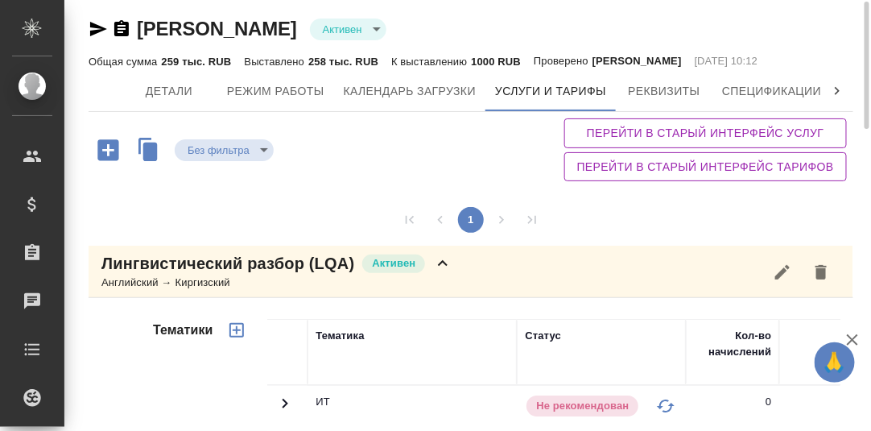
click at [436, 266] on icon at bounding box center [442, 262] width 19 height 19
